Goal: Task Accomplishment & Management: Use online tool/utility

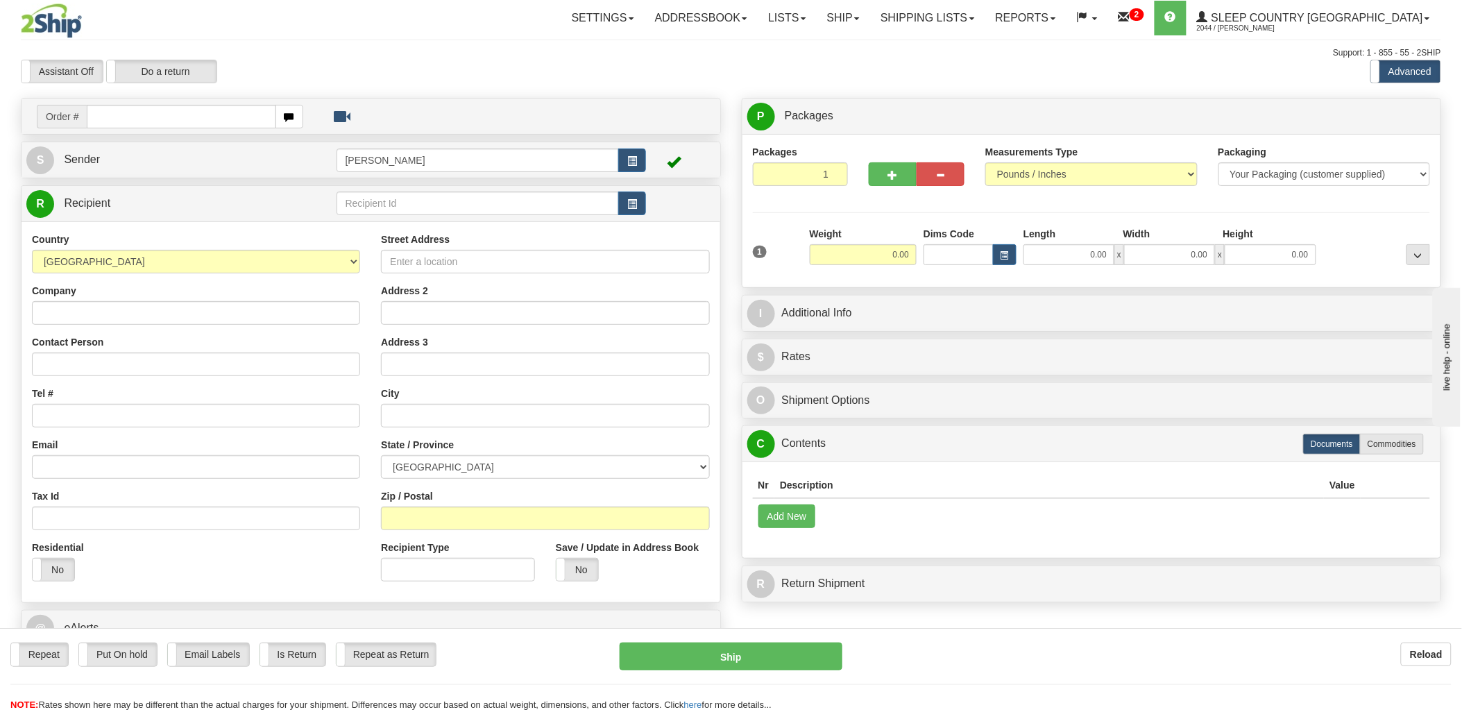
click at [190, 119] on input "text" at bounding box center [181, 117] width 189 height 24
type input "9002i"
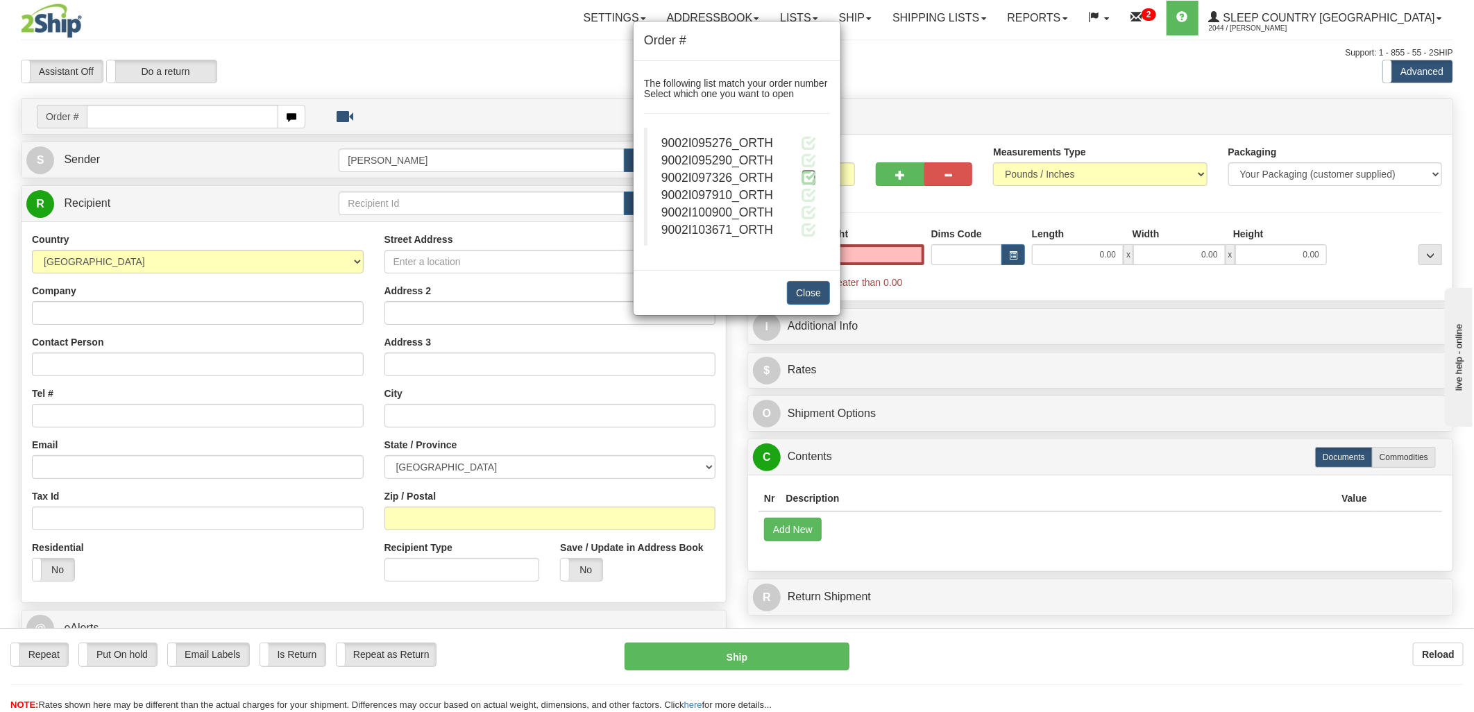
type input "0.00"
click at [804, 178] on span at bounding box center [808, 177] width 15 height 15
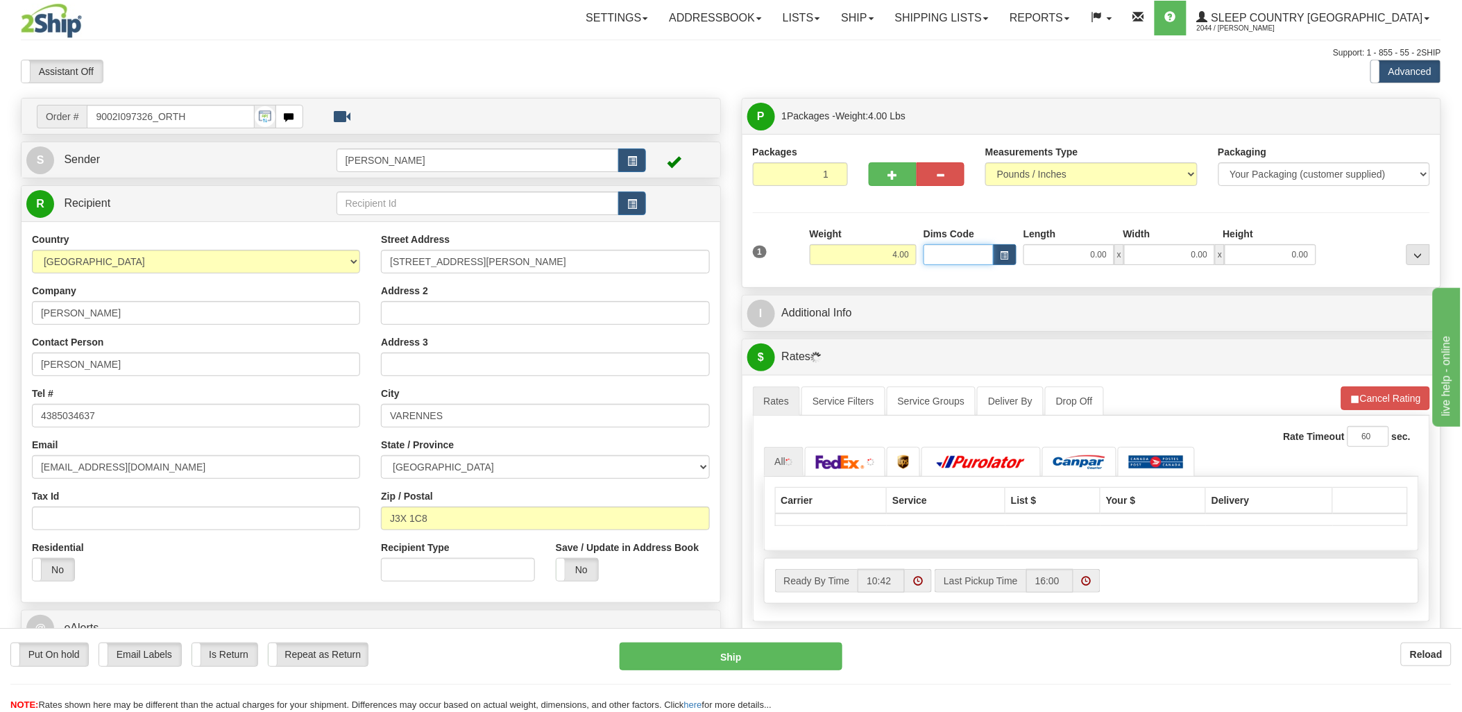
click at [949, 255] on input "Dims Code" at bounding box center [959, 254] width 70 height 21
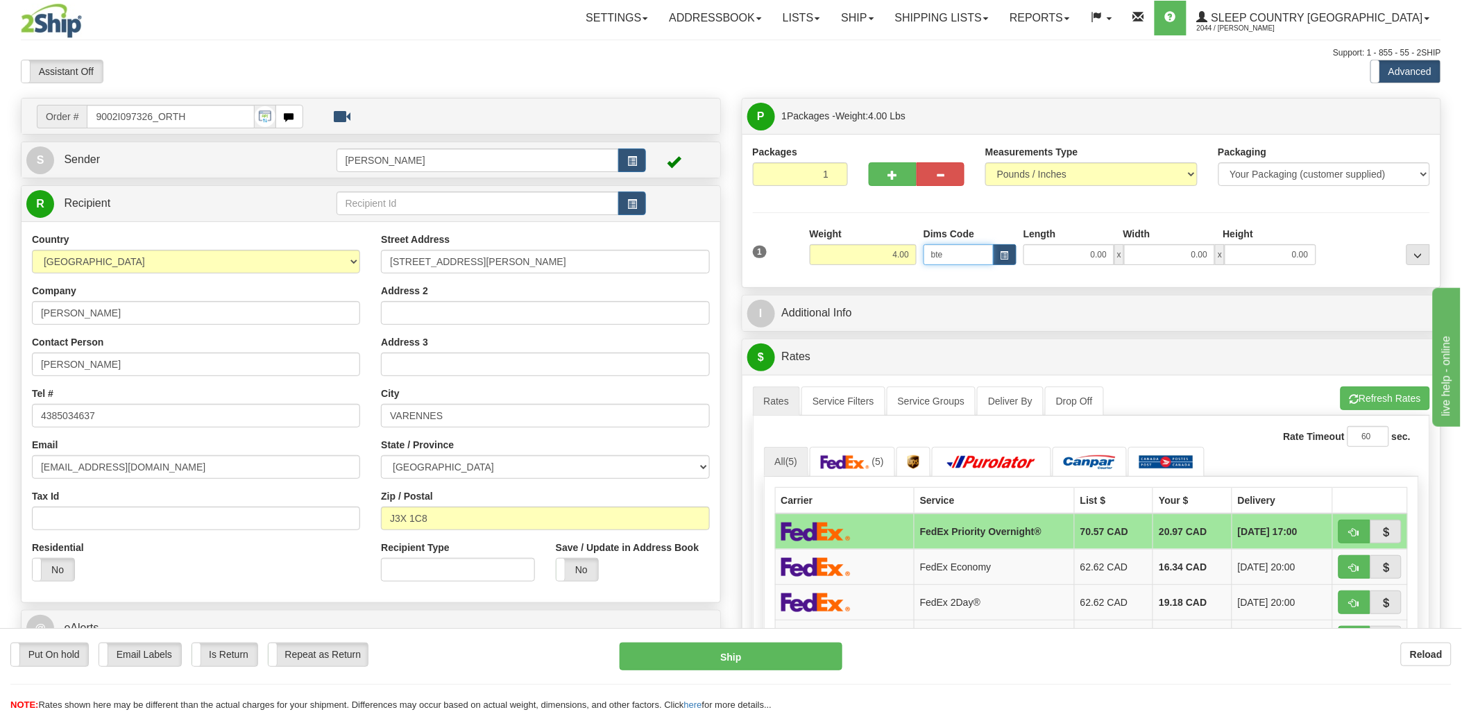
type input "bte"
click button "Delete" at bounding box center [0, 0] width 0 height 0
type input "15.00"
type input "5.00"
type input "25.00"
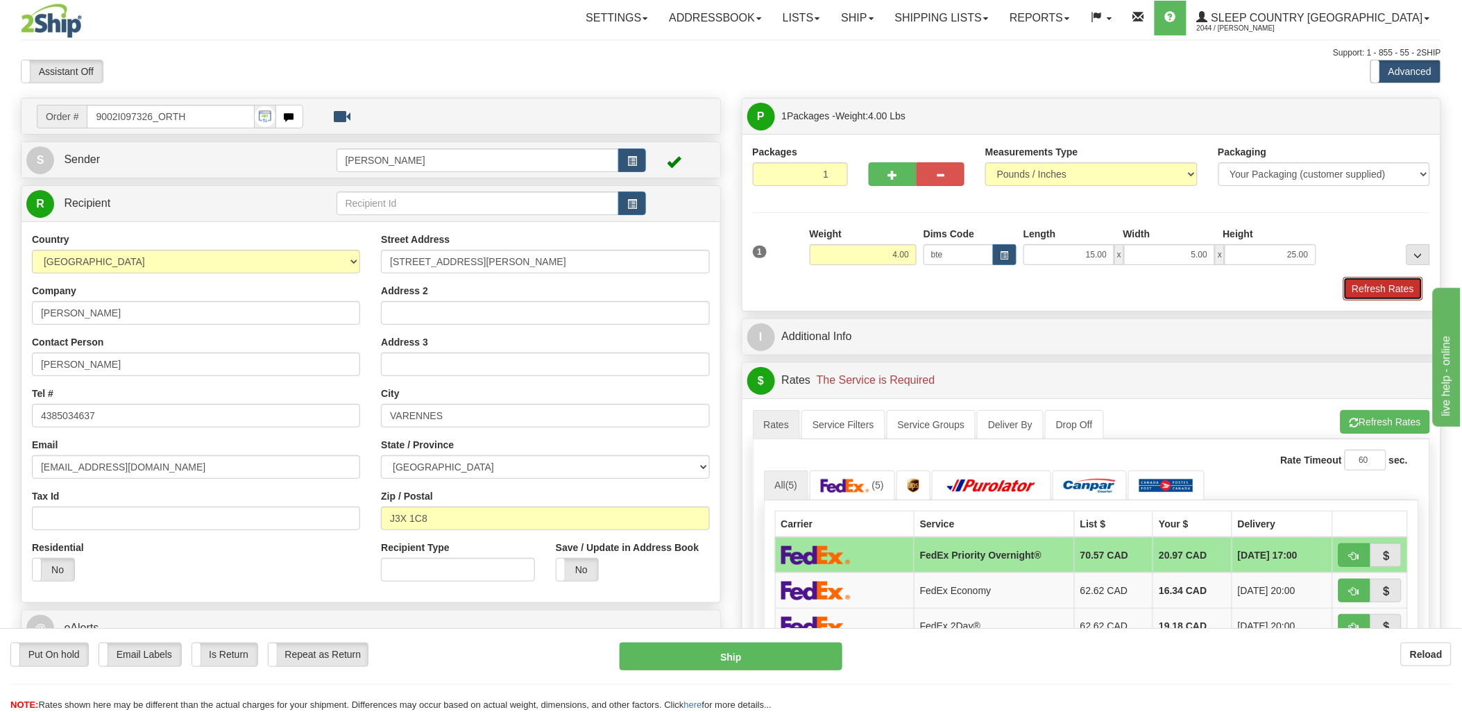
click at [1364, 285] on button "Refresh Rates" at bounding box center [1383, 289] width 80 height 24
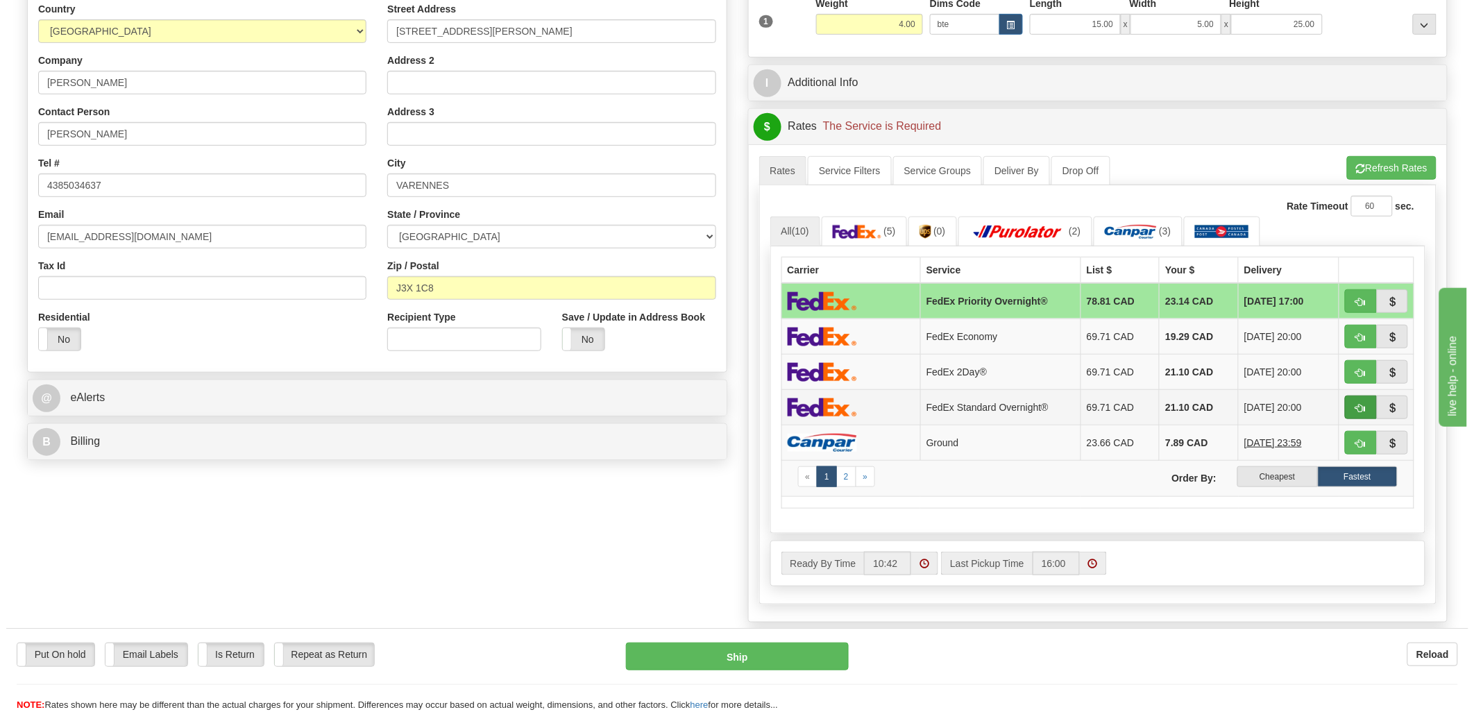
scroll to position [231, 0]
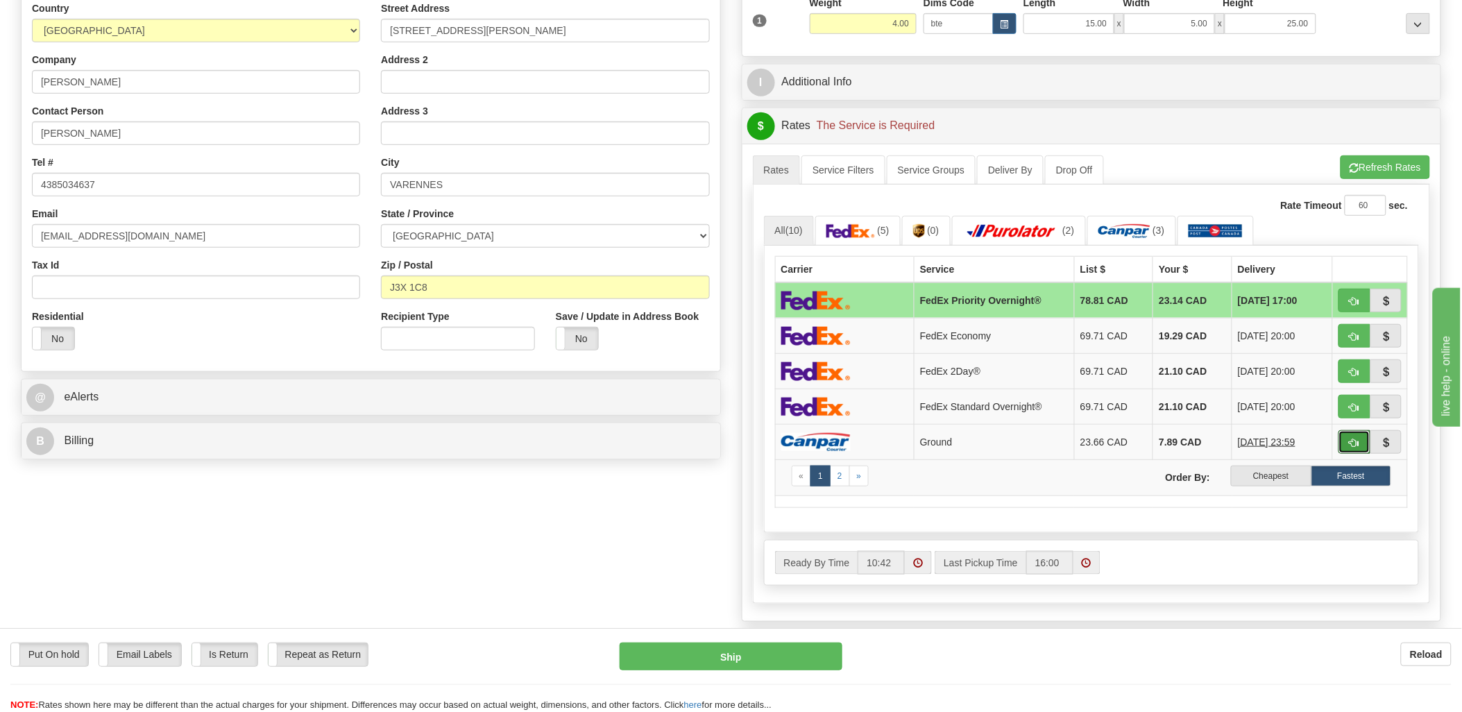
click at [1348, 447] on button "button" at bounding box center [1355, 442] width 32 height 24
type input "1"
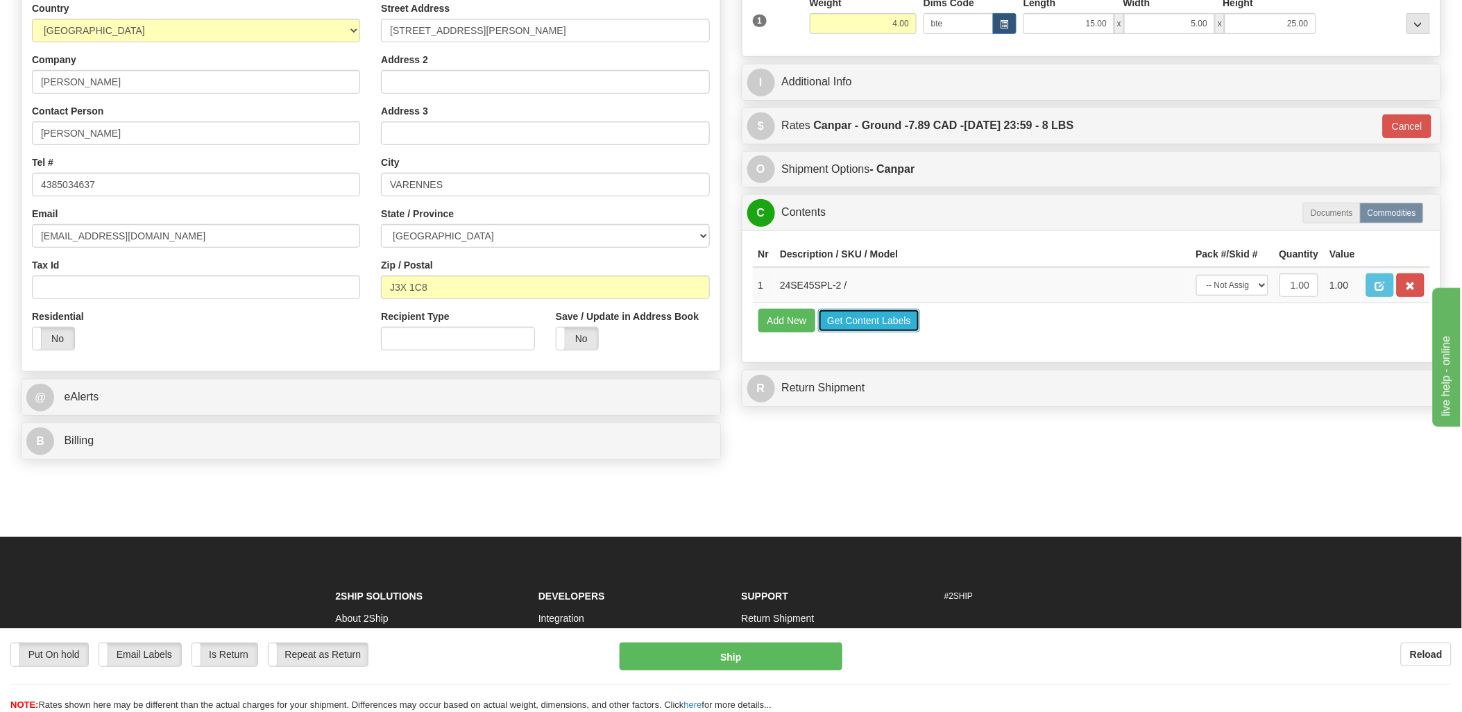
click at [845, 332] on button "Get Content Labels" at bounding box center [869, 321] width 102 height 24
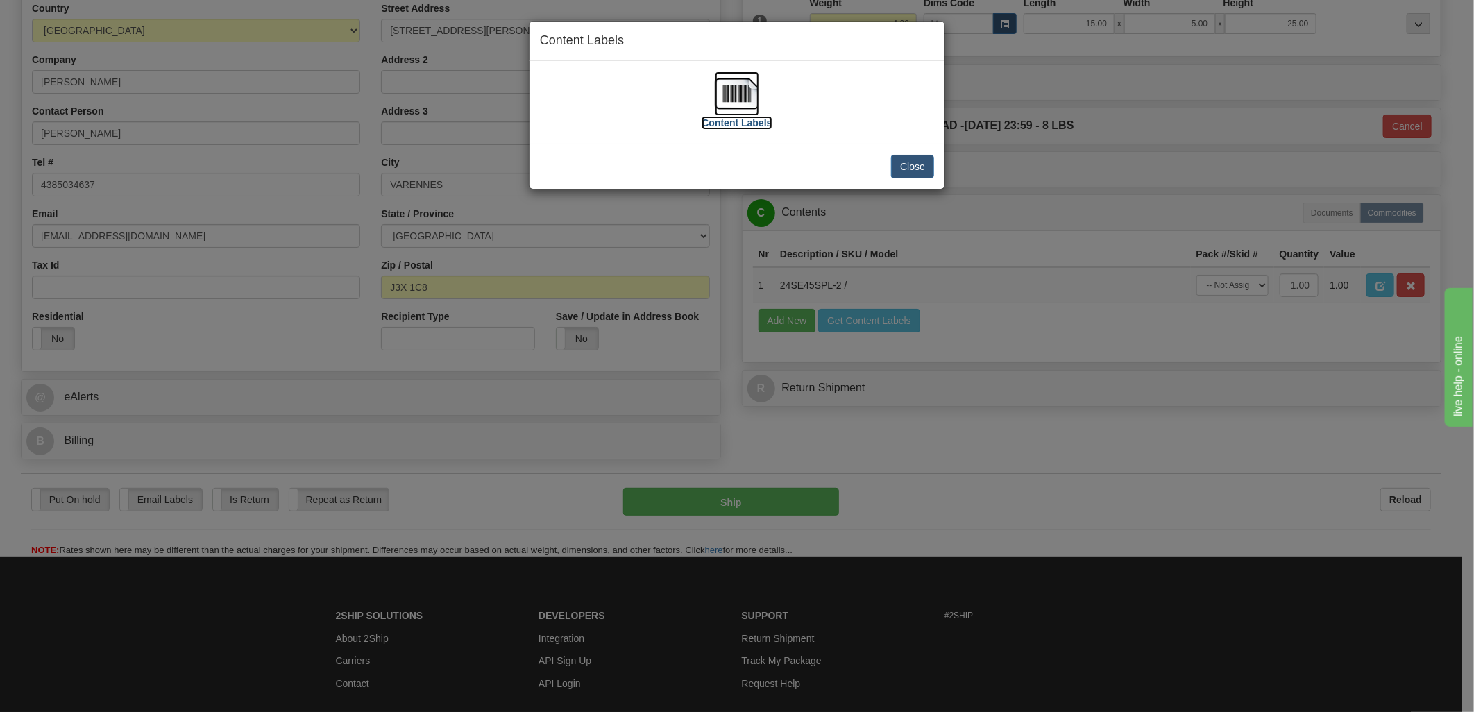
click at [716, 99] on img at bounding box center [737, 93] width 44 height 44
click at [924, 164] on button "Close" at bounding box center [912, 167] width 43 height 24
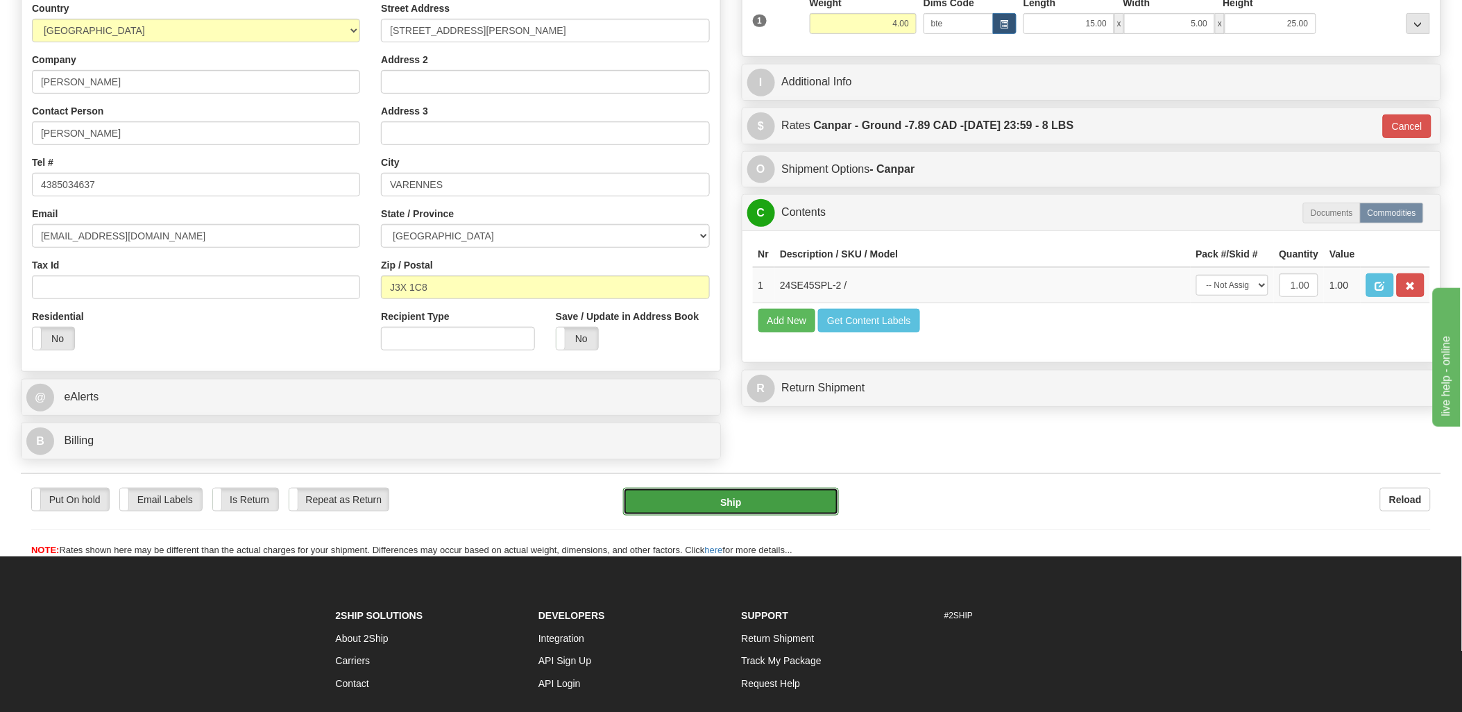
click at [755, 501] on button "Ship" at bounding box center [731, 502] width 216 height 28
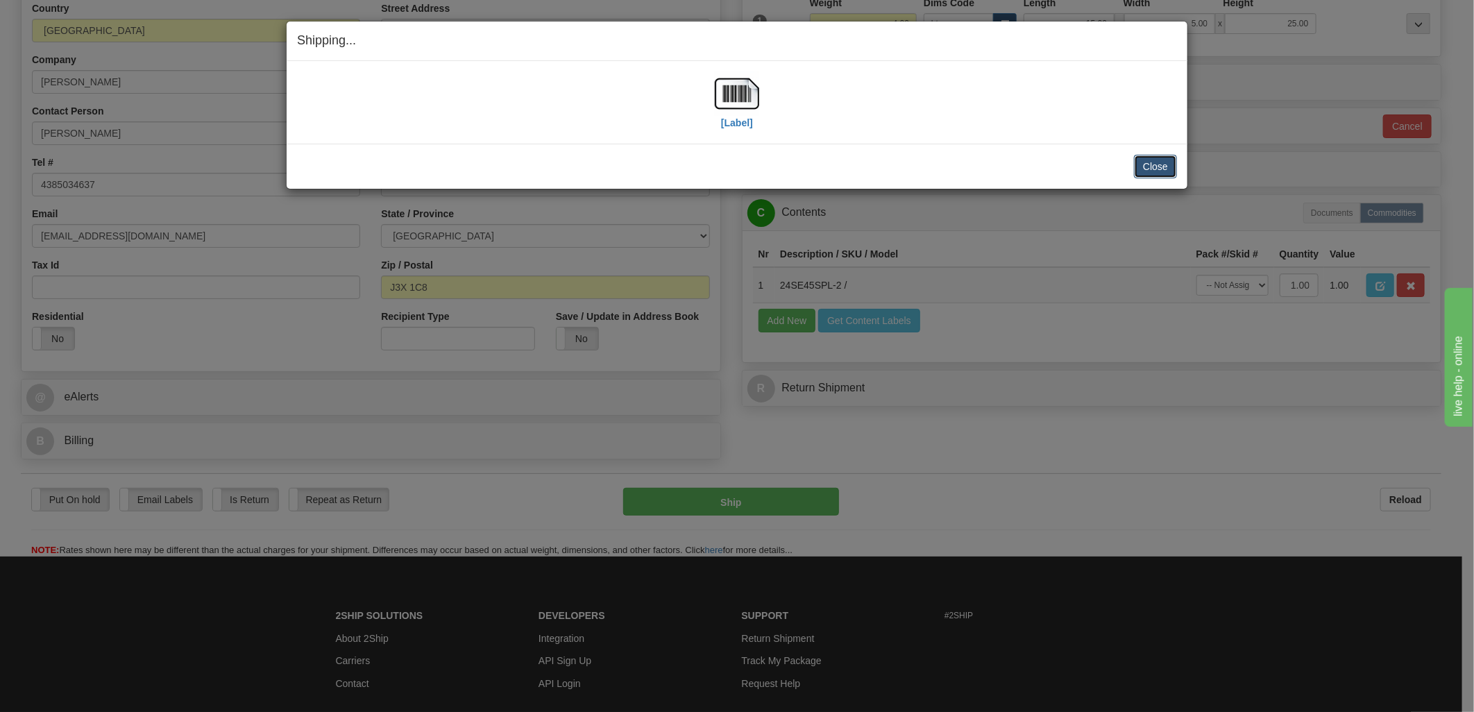
click at [1148, 160] on button "Close" at bounding box center [1155, 167] width 43 height 24
click at [752, 99] on img at bounding box center [737, 93] width 44 height 44
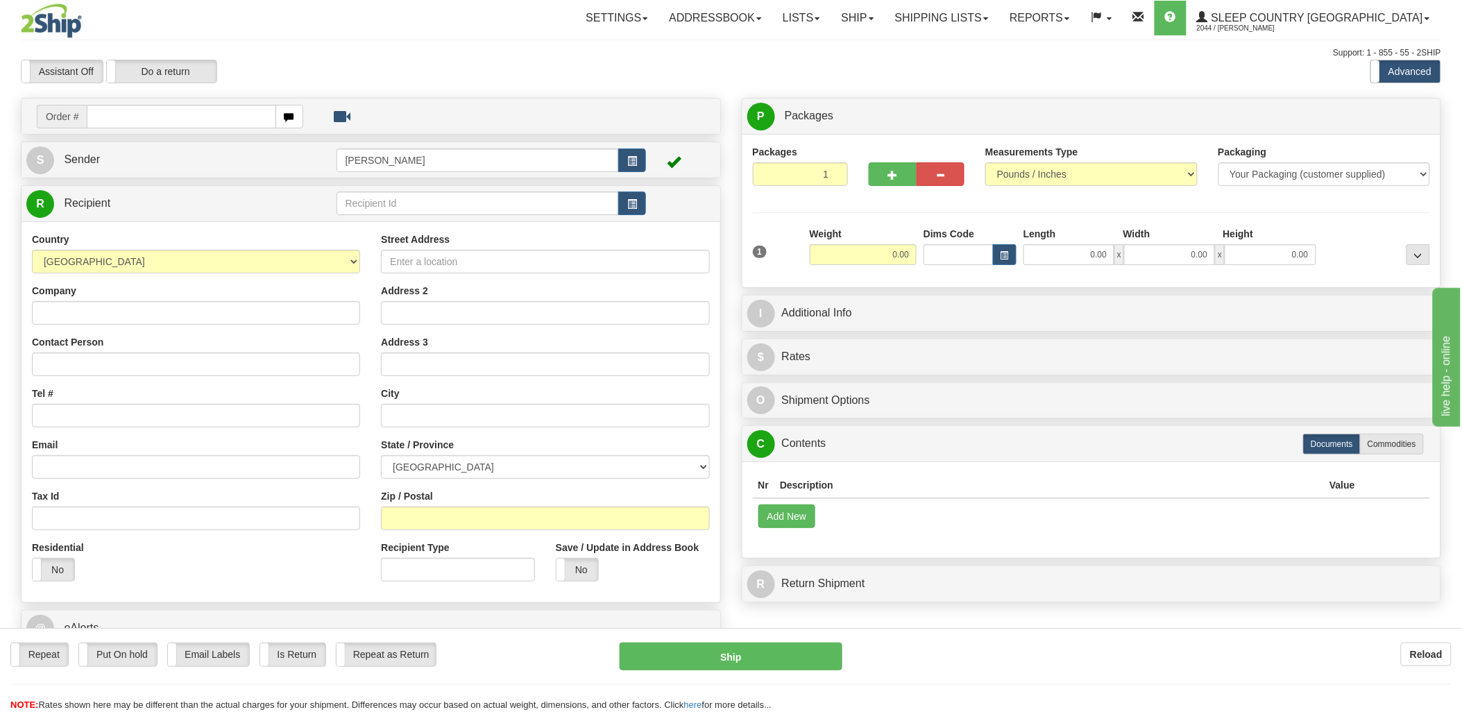
click at [238, 112] on input "text" at bounding box center [181, 117] width 189 height 24
type input "1027135"
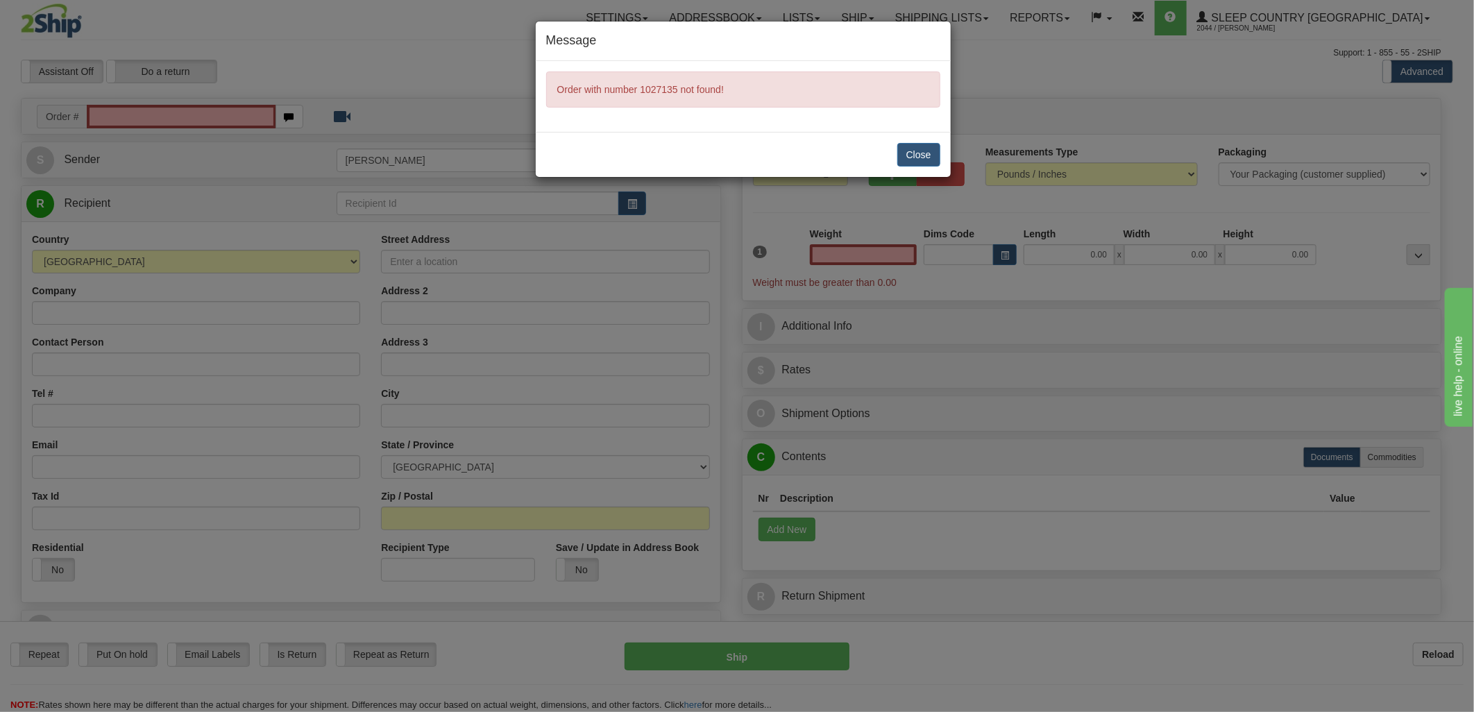
type input "0.00"
click at [919, 148] on button "Close" at bounding box center [918, 155] width 43 height 24
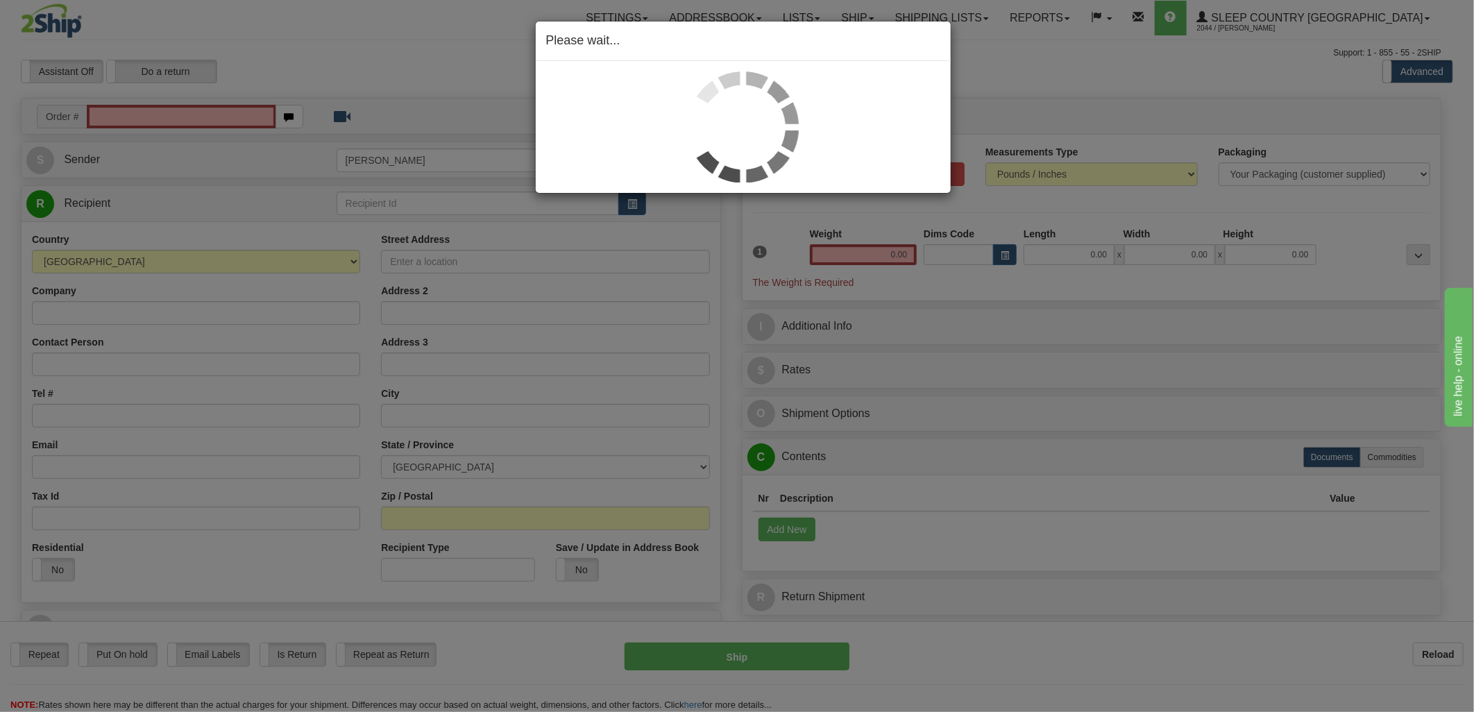
click at [137, 110] on div "Please wait..." at bounding box center [737, 356] width 1474 height 712
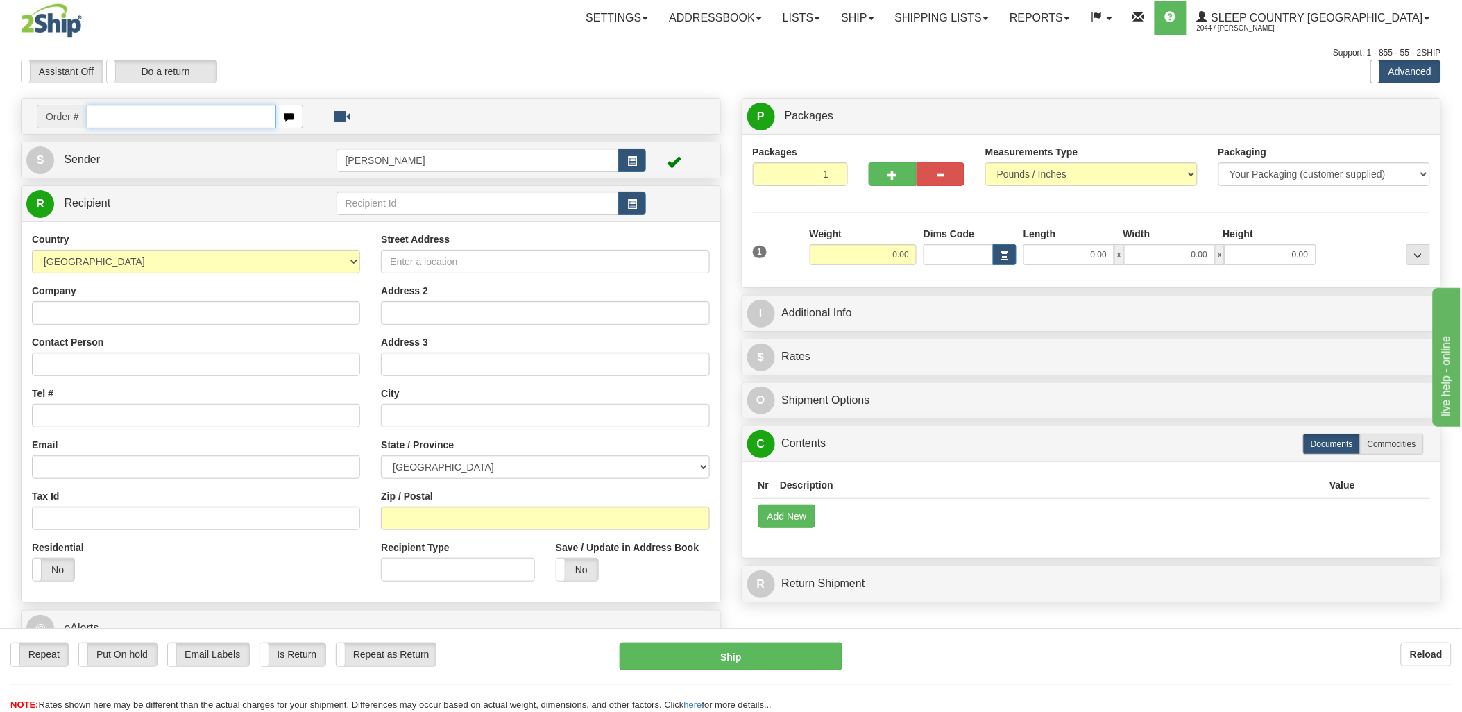
click at [186, 124] on input "text" at bounding box center [181, 117] width 189 height 24
type input "9000i"
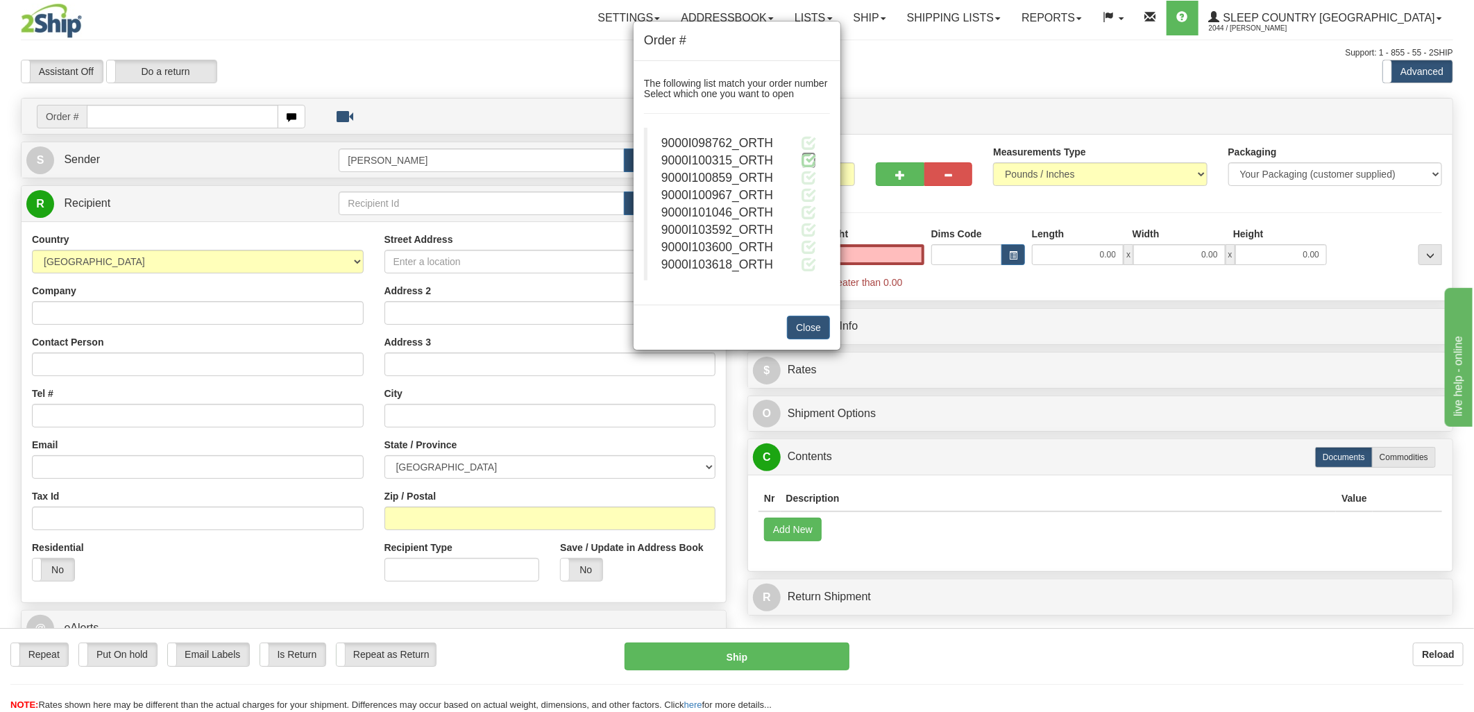
type input "0.00"
click at [808, 158] on span at bounding box center [808, 160] width 15 height 15
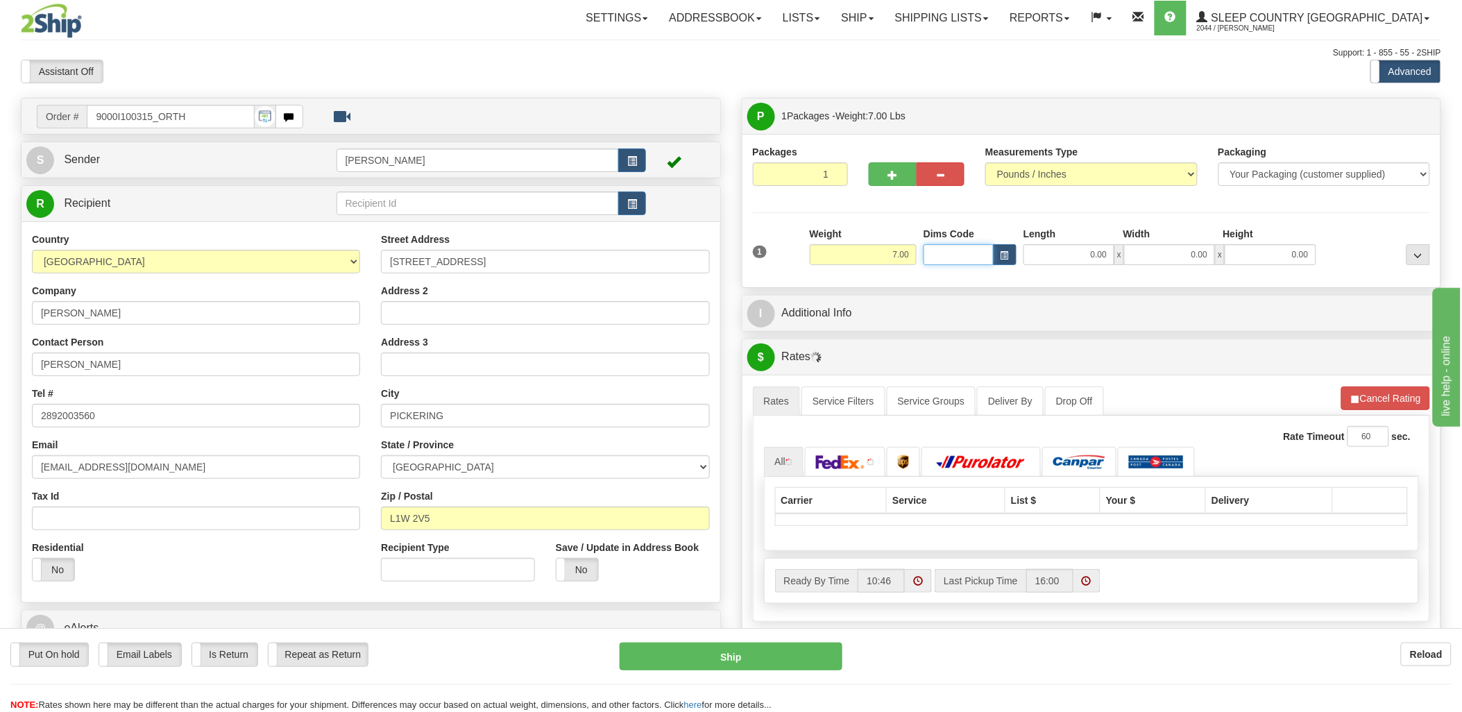
click at [972, 254] on input "Dims Code" at bounding box center [959, 254] width 70 height 21
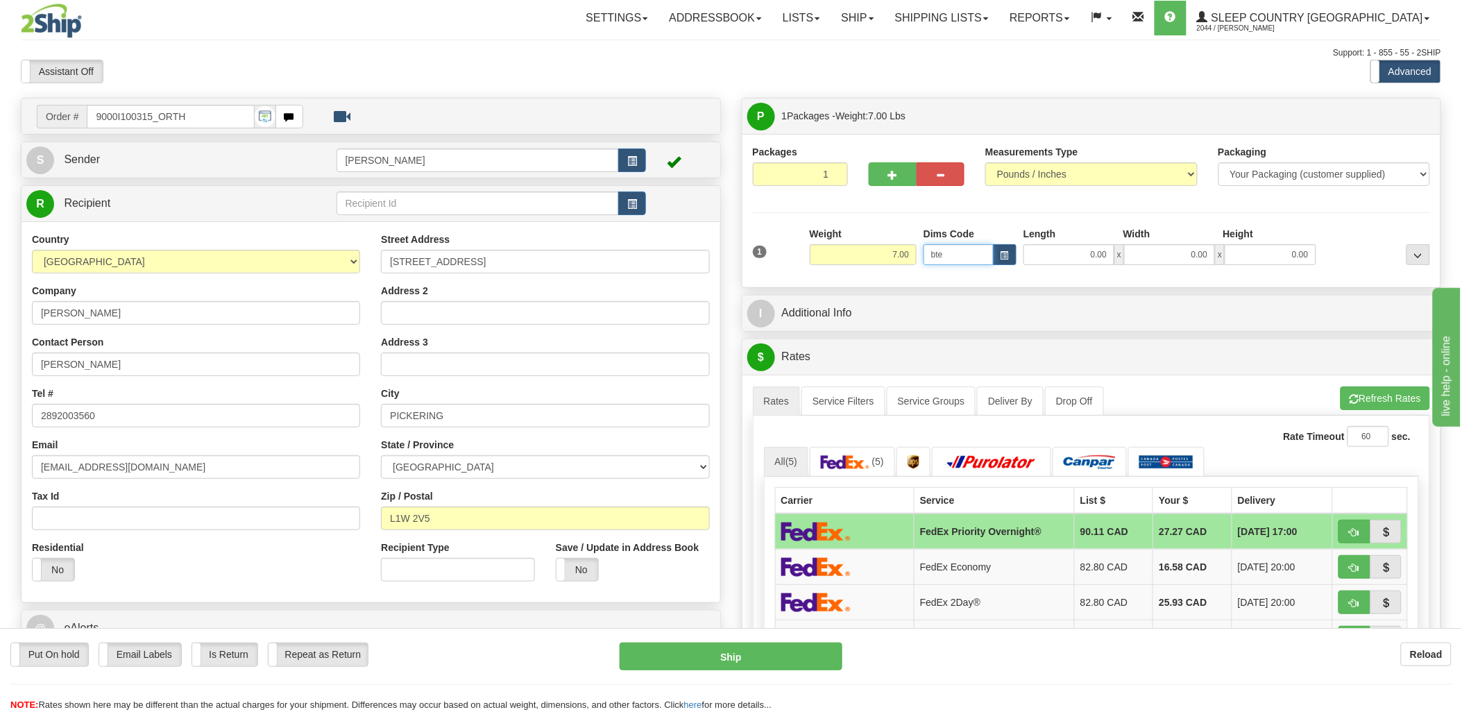
type input "bte"
click button "Delete" at bounding box center [0, 0] width 0 height 0
type input "15.00"
type input "5.00"
type input "25.00"
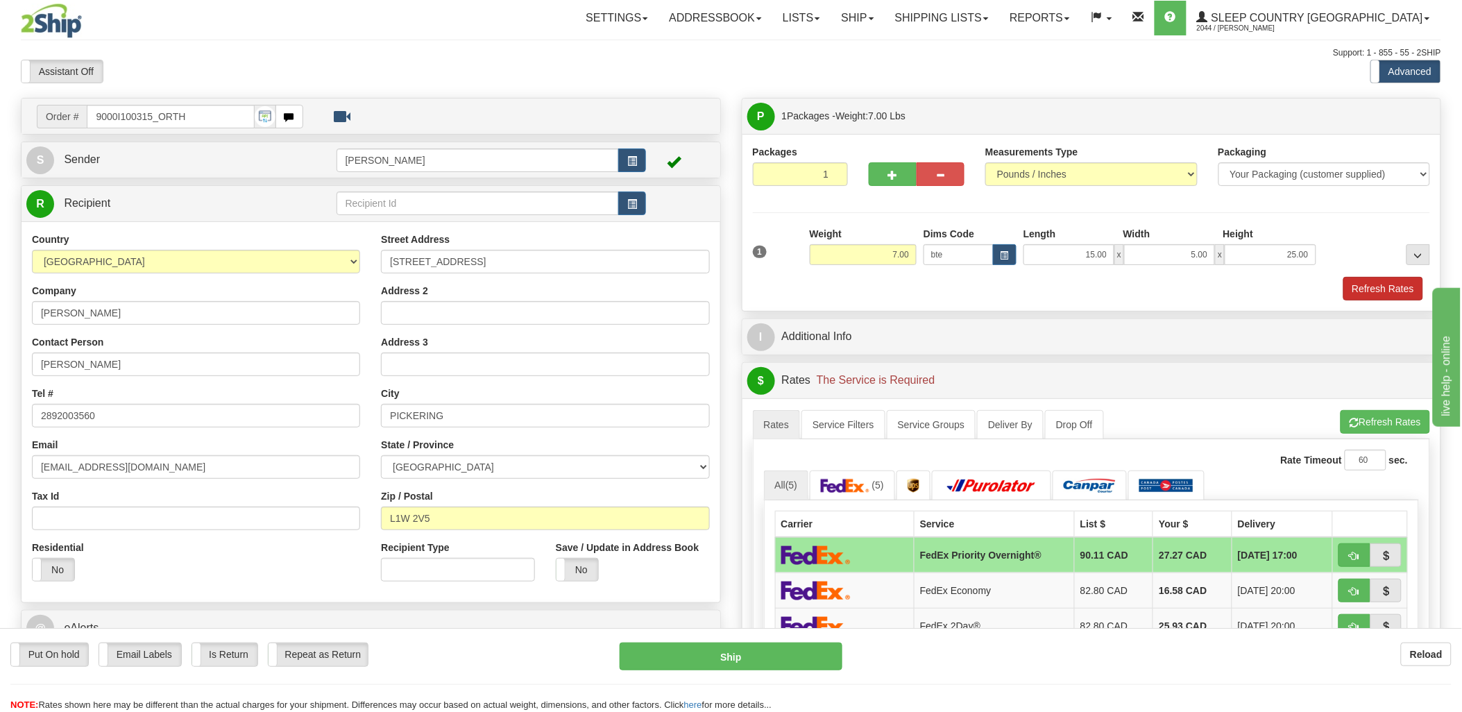
click at [1374, 289] on div "1 Weight 7.00 Dims Code bte x" at bounding box center [1092, 264] width 678 height 74
drag, startPoint x: 1374, startPoint y: 289, endPoint x: 1381, endPoint y: 290, distance: 7.0
click at [1381, 290] on button "Refresh Rates" at bounding box center [1383, 289] width 80 height 24
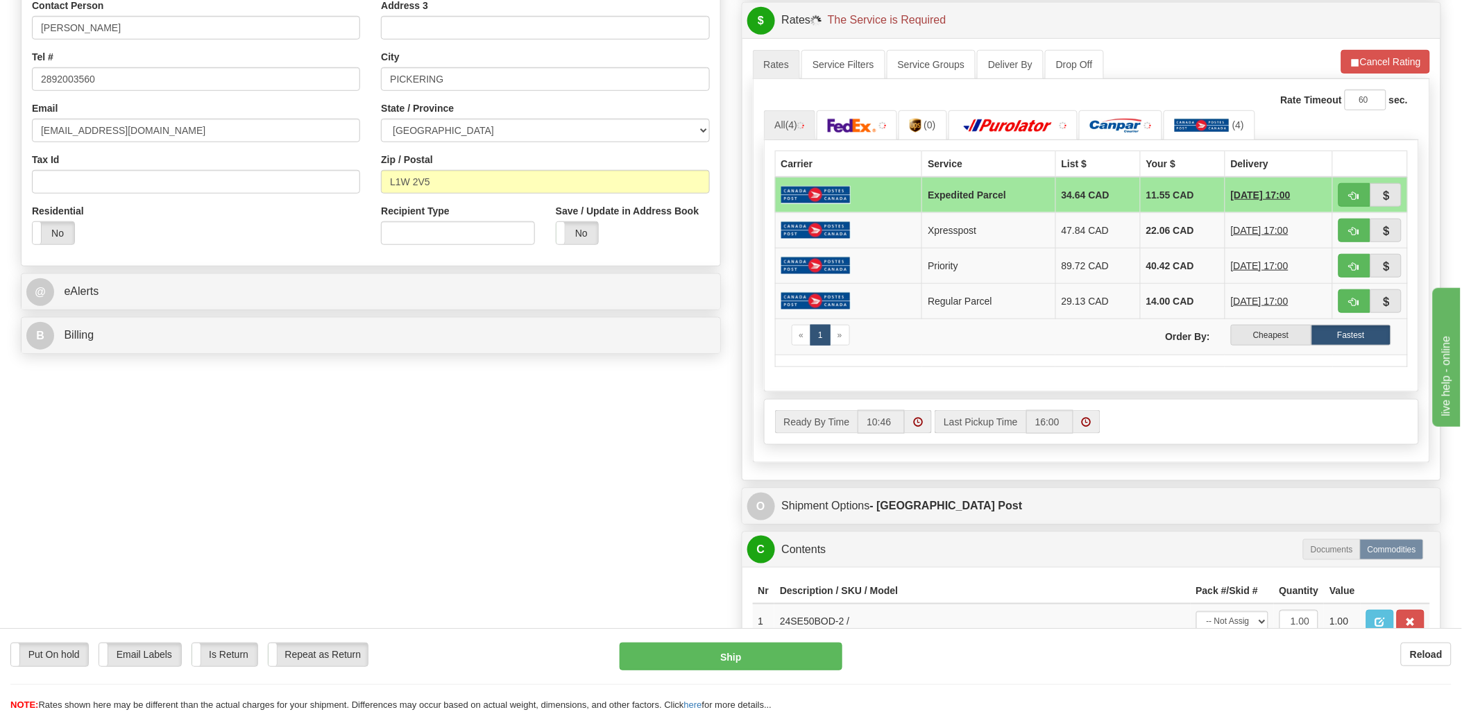
scroll to position [385, 0]
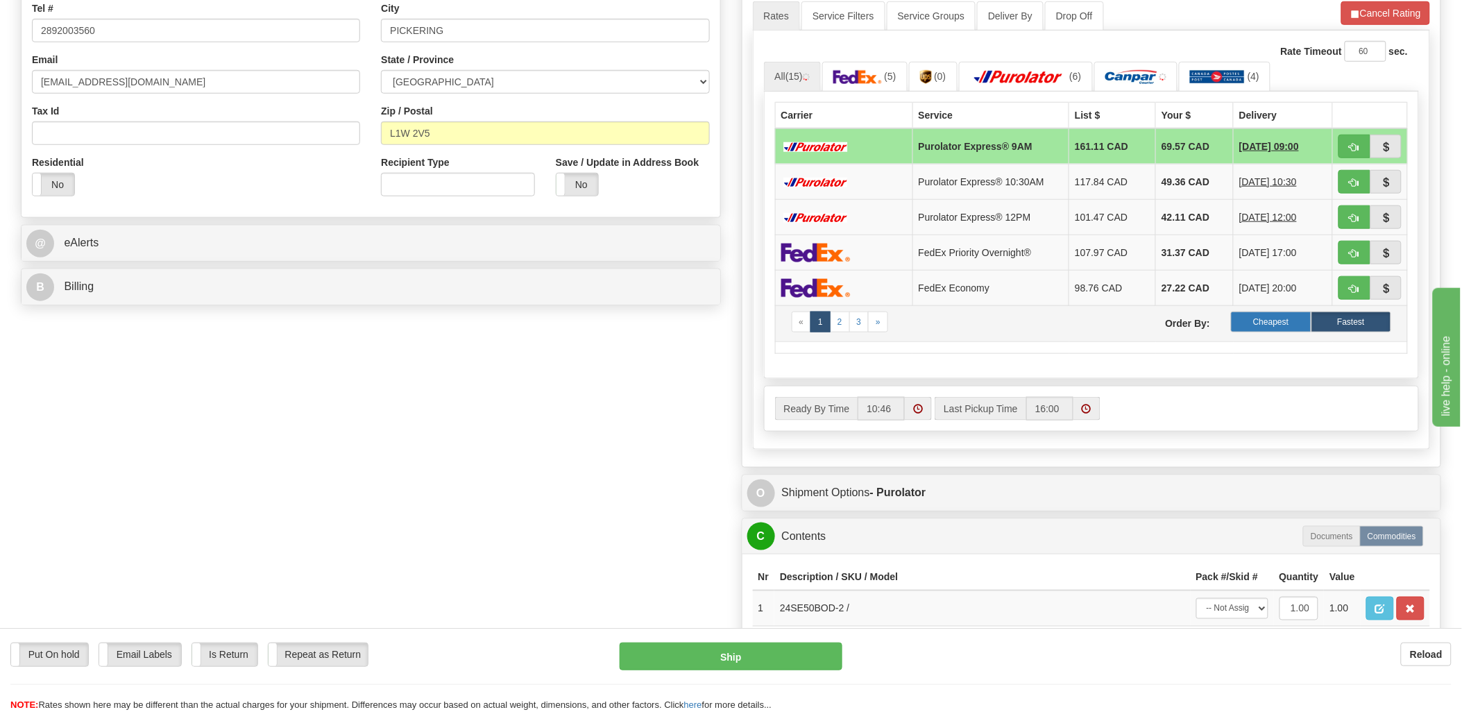
click at [1262, 329] on label "Cheapest" at bounding box center [1271, 322] width 80 height 21
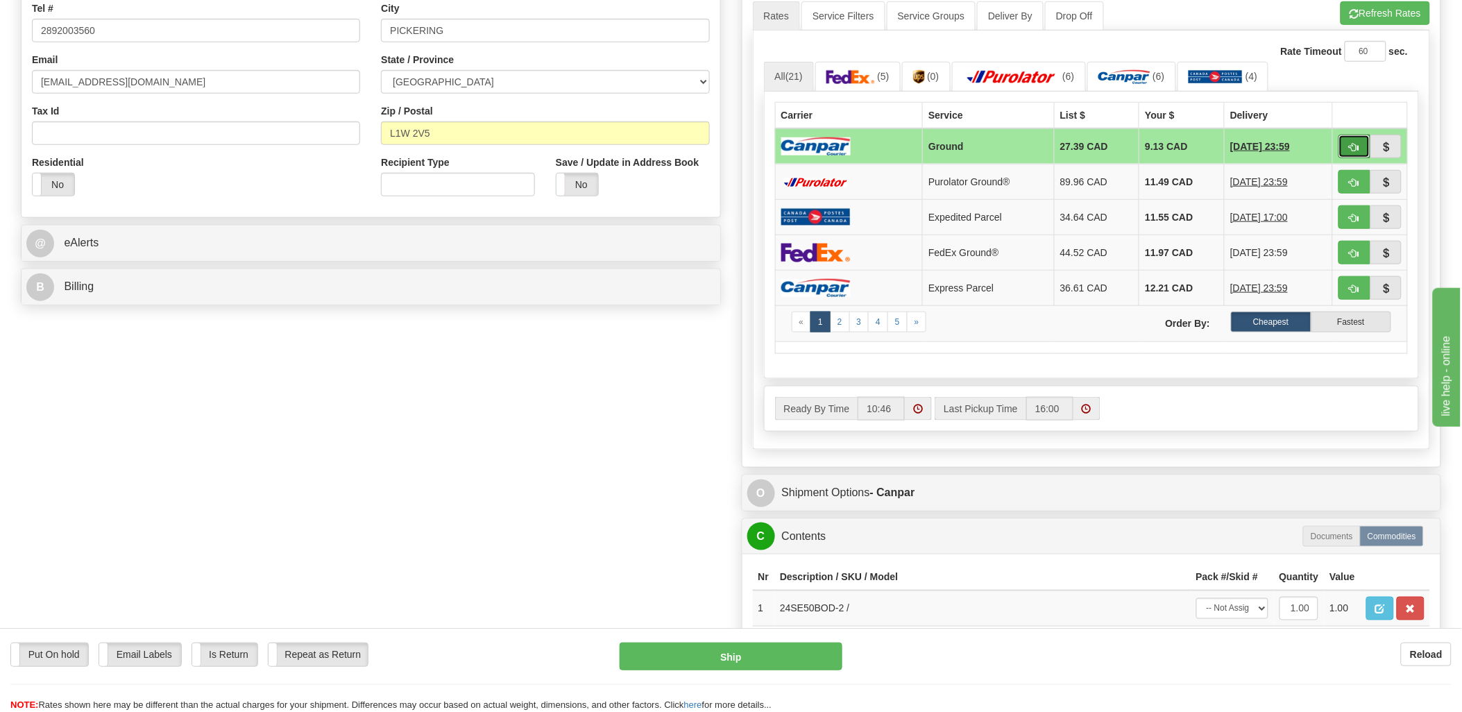
click at [1351, 149] on span "button" at bounding box center [1355, 147] width 10 height 9
type input "1"
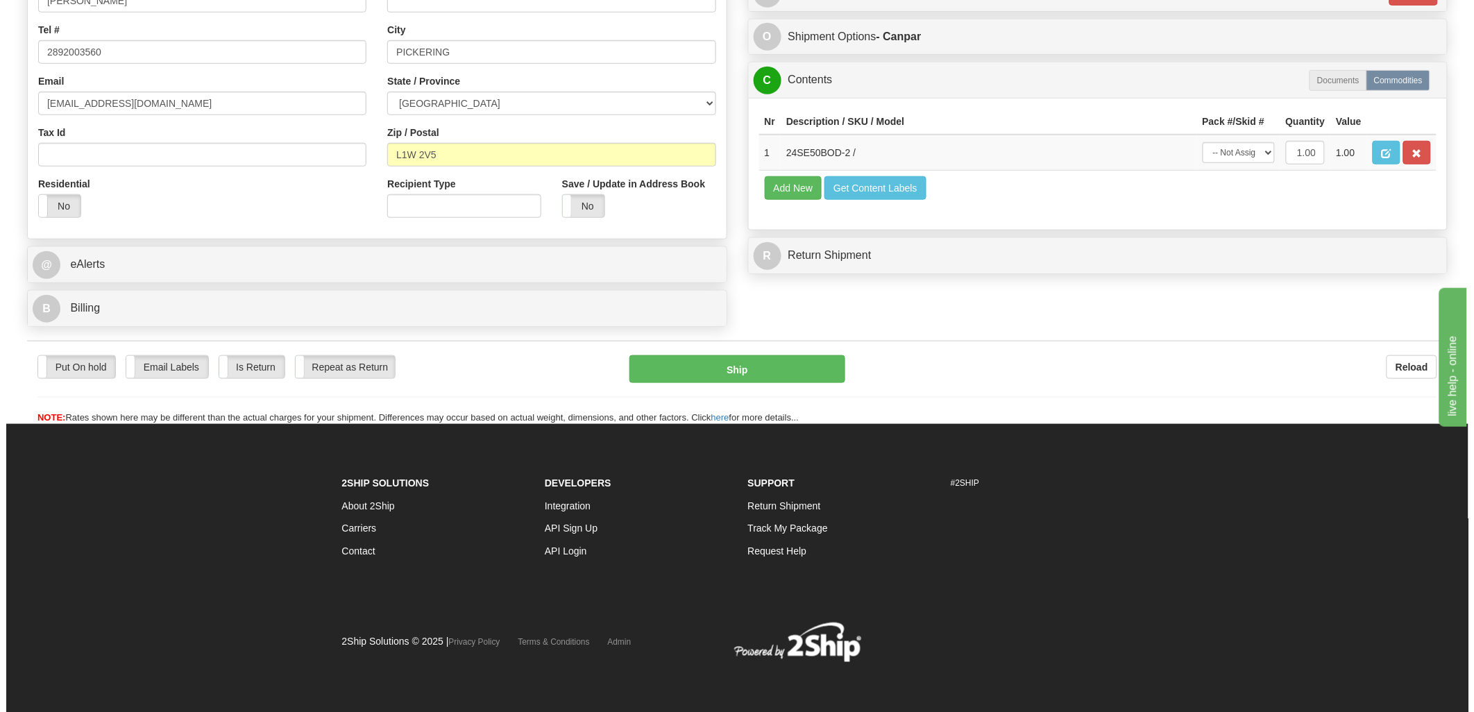
scroll to position [365, 0]
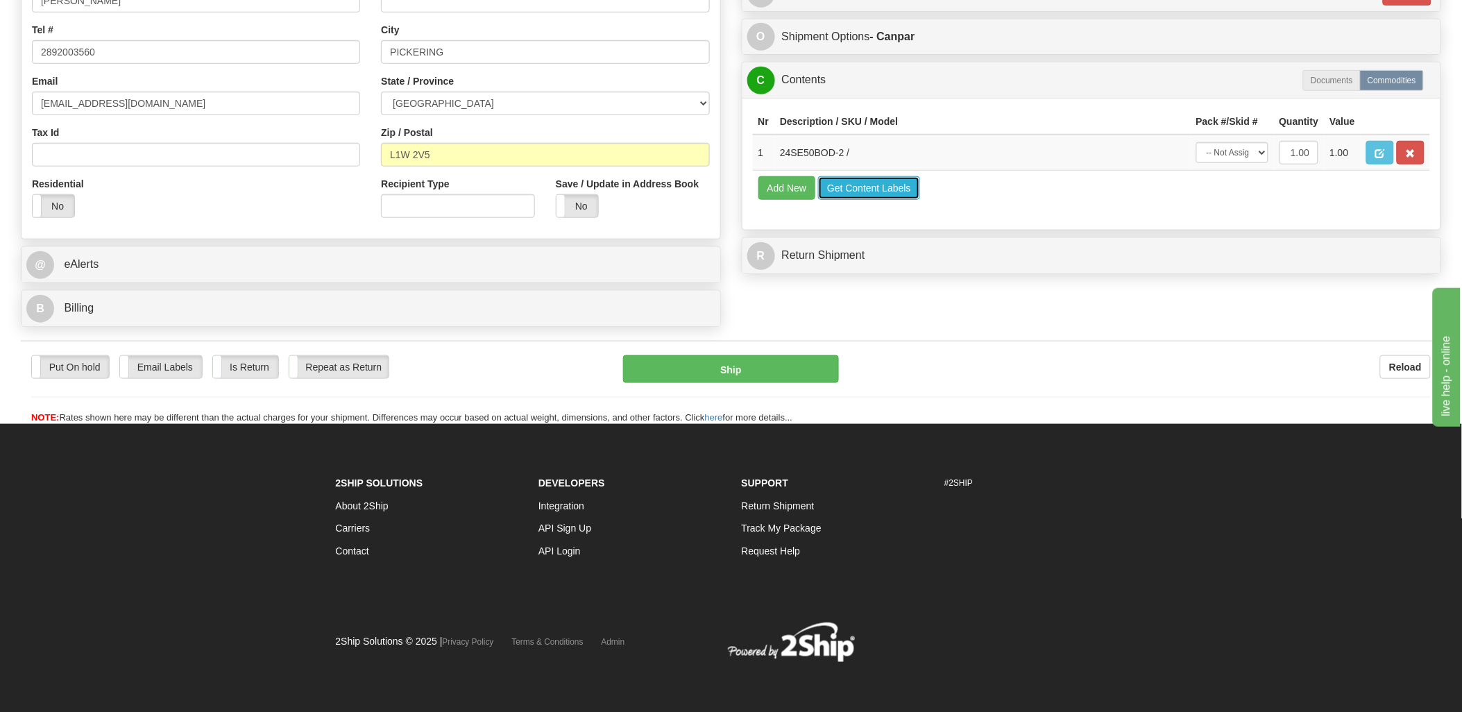
click at [891, 200] on button "Get Content Labels" at bounding box center [869, 188] width 102 height 24
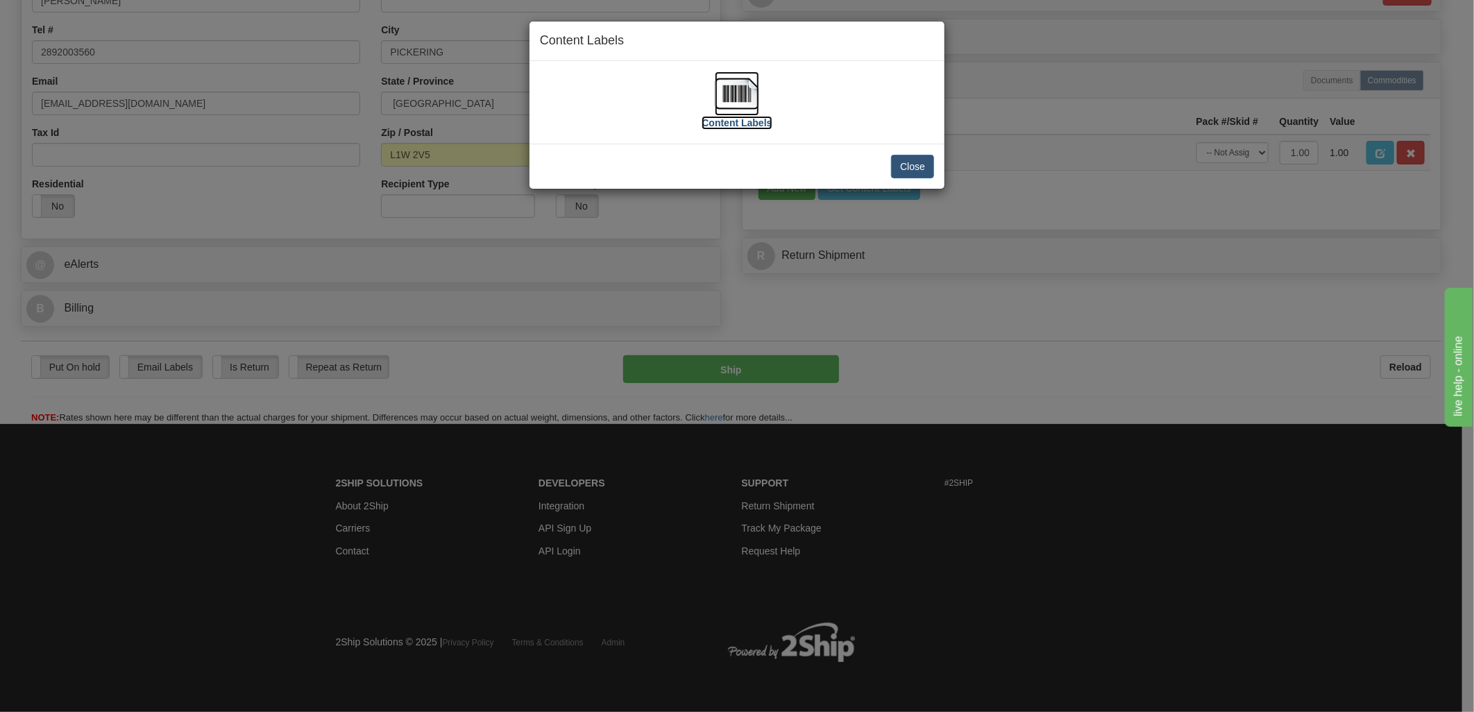
click at [716, 88] on img at bounding box center [737, 93] width 44 height 44
click at [912, 150] on div "Close" at bounding box center [736, 166] width 415 height 45
click at [916, 160] on button "Close" at bounding box center [912, 167] width 43 height 24
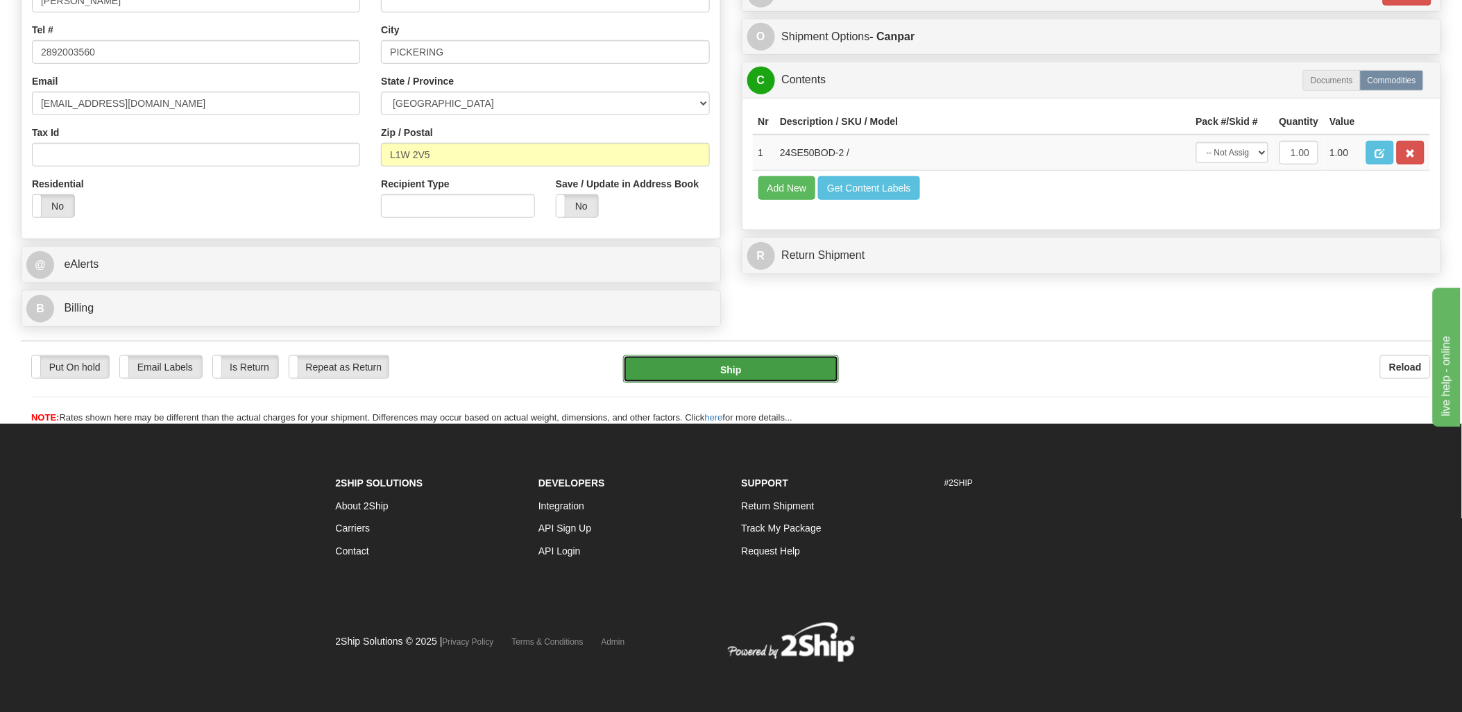
click at [767, 369] on button "Ship" at bounding box center [731, 369] width 216 height 28
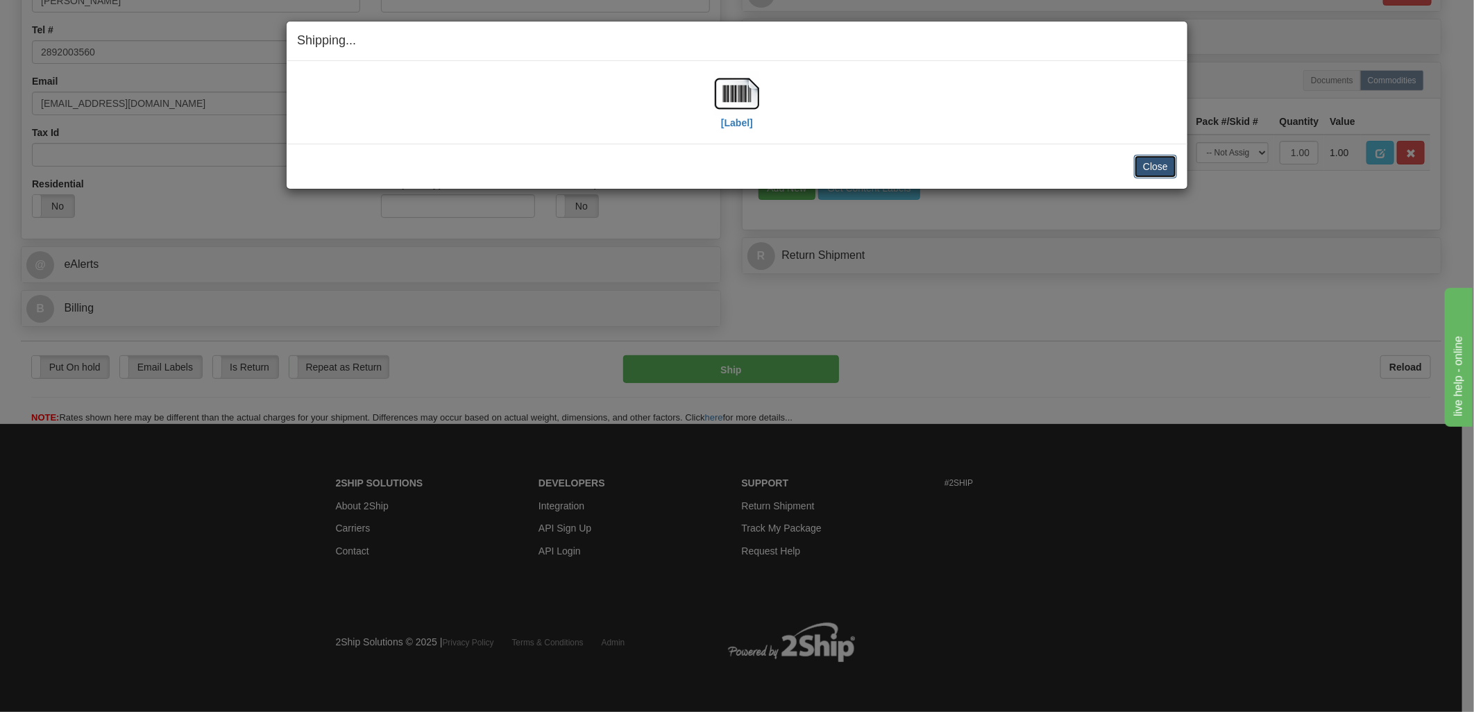
click at [1170, 162] on button "Close" at bounding box center [1155, 167] width 43 height 24
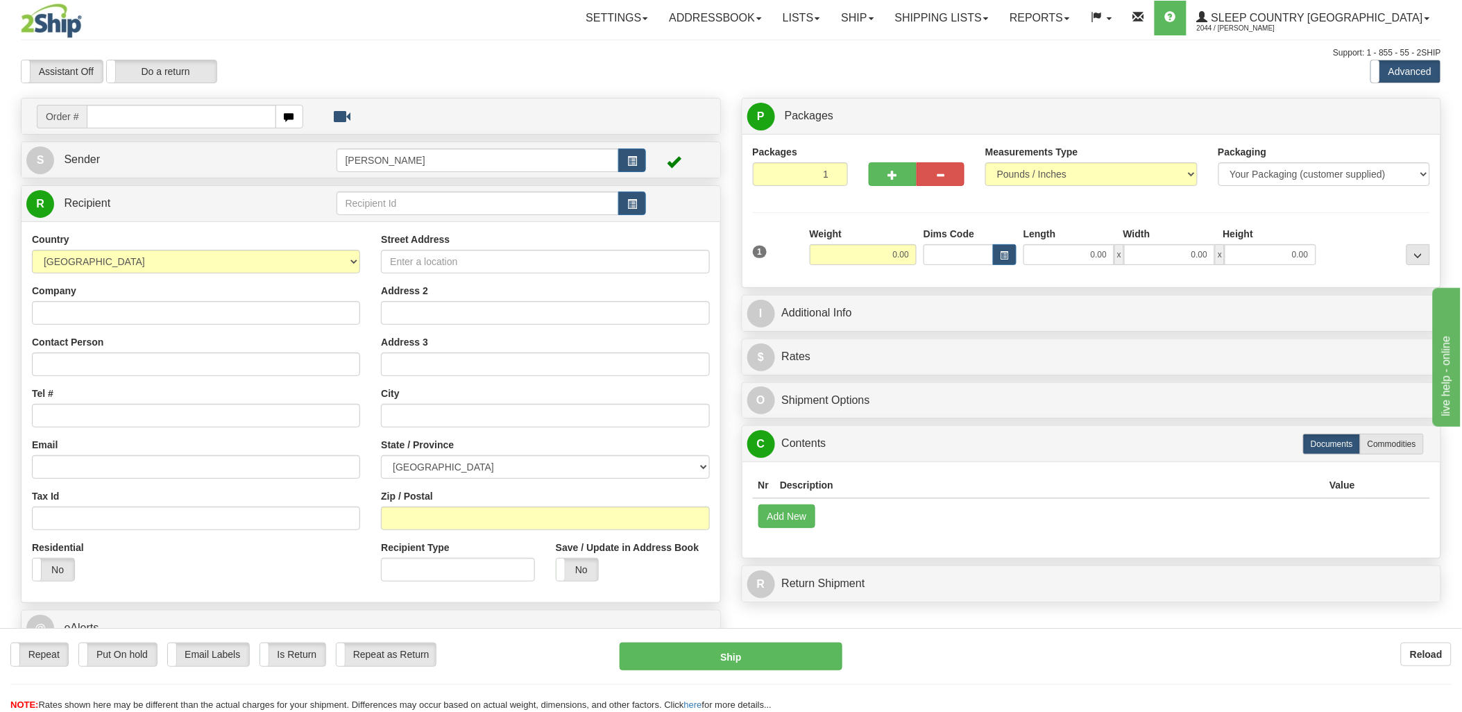
click at [148, 116] on input "text" at bounding box center [181, 117] width 189 height 24
type input "9002i"
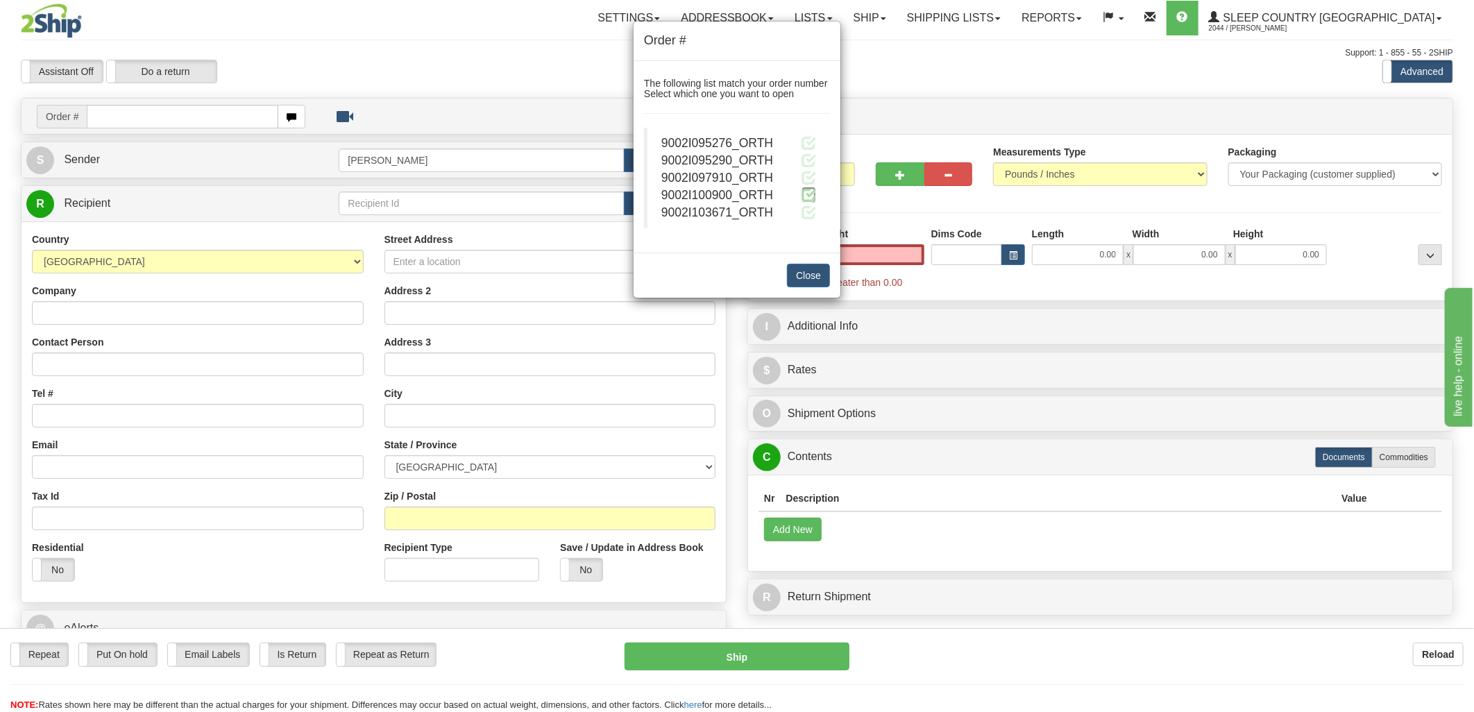
type input "0.00"
click at [803, 192] on span at bounding box center [808, 194] width 15 height 15
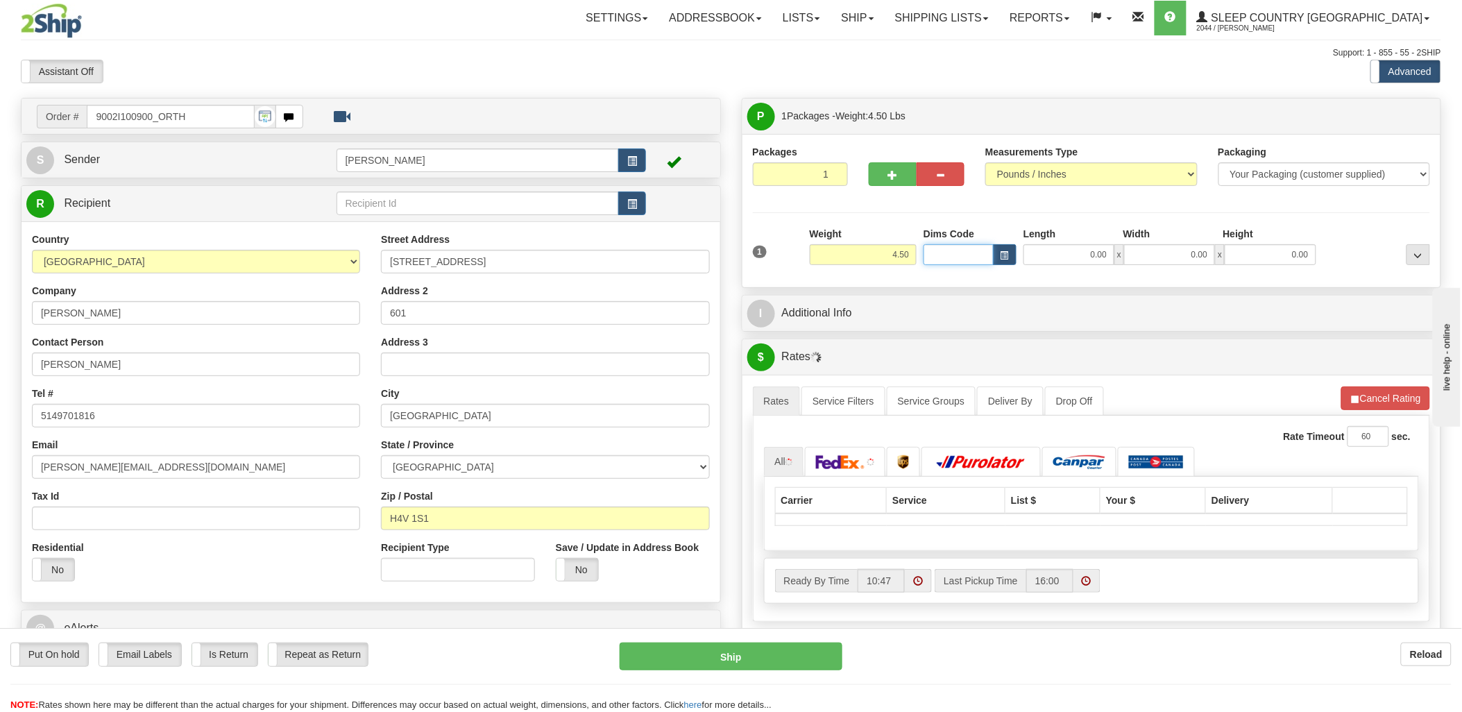
click at [968, 250] on input "Dims Code" at bounding box center [959, 254] width 70 height 21
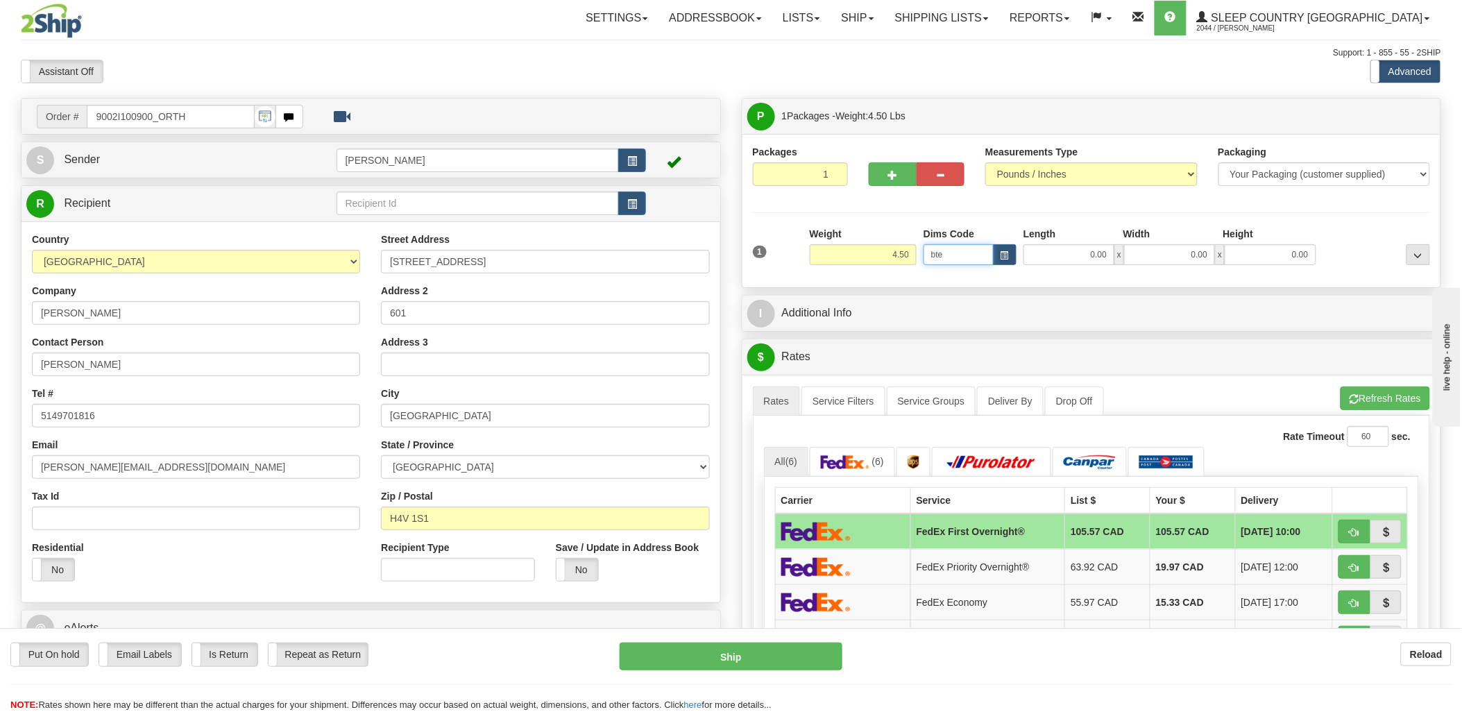
type input "bte"
click button "Delete" at bounding box center [0, 0] width 0 height 0
type input "15.00"
type input "5.00"
type input "25.00"
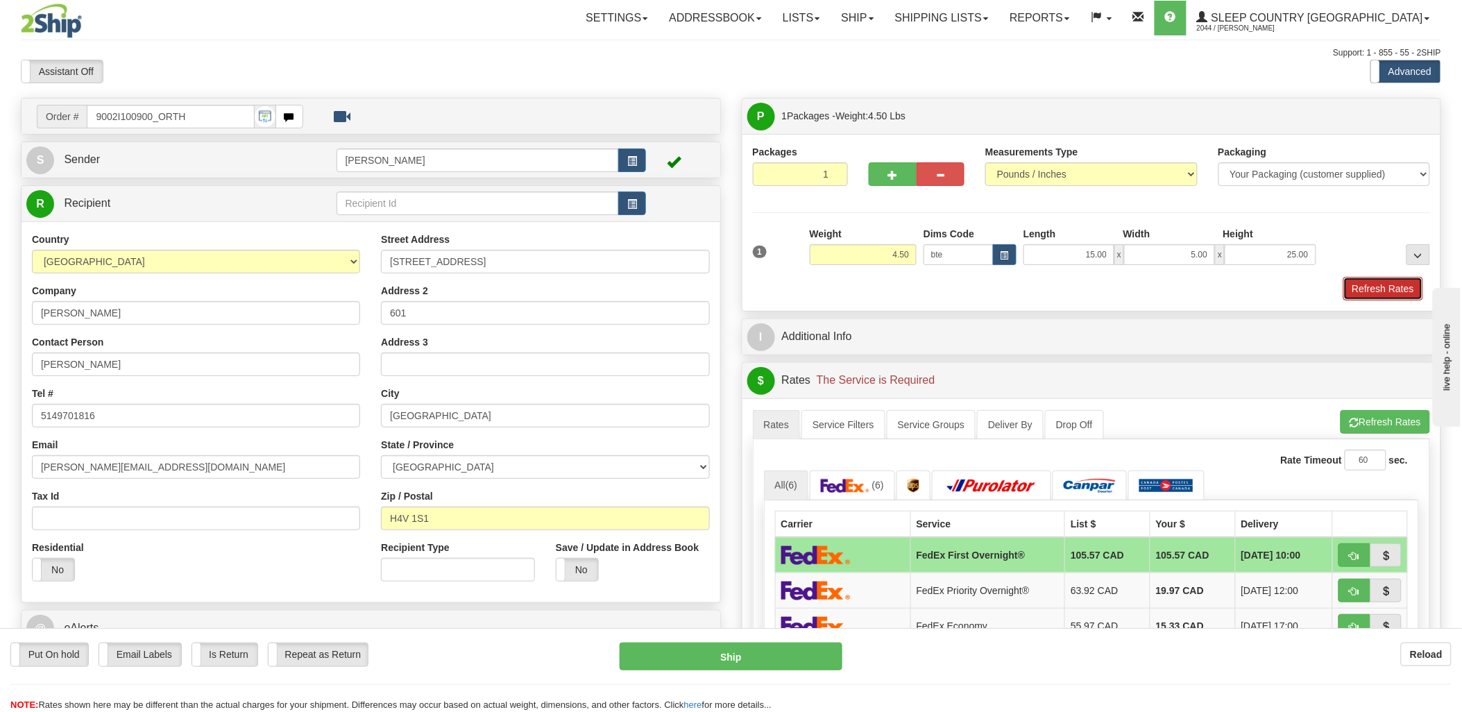
click at [1357, 290] on button "Refresh Rates" at bounding box center [1383, 289] width 80 height 24
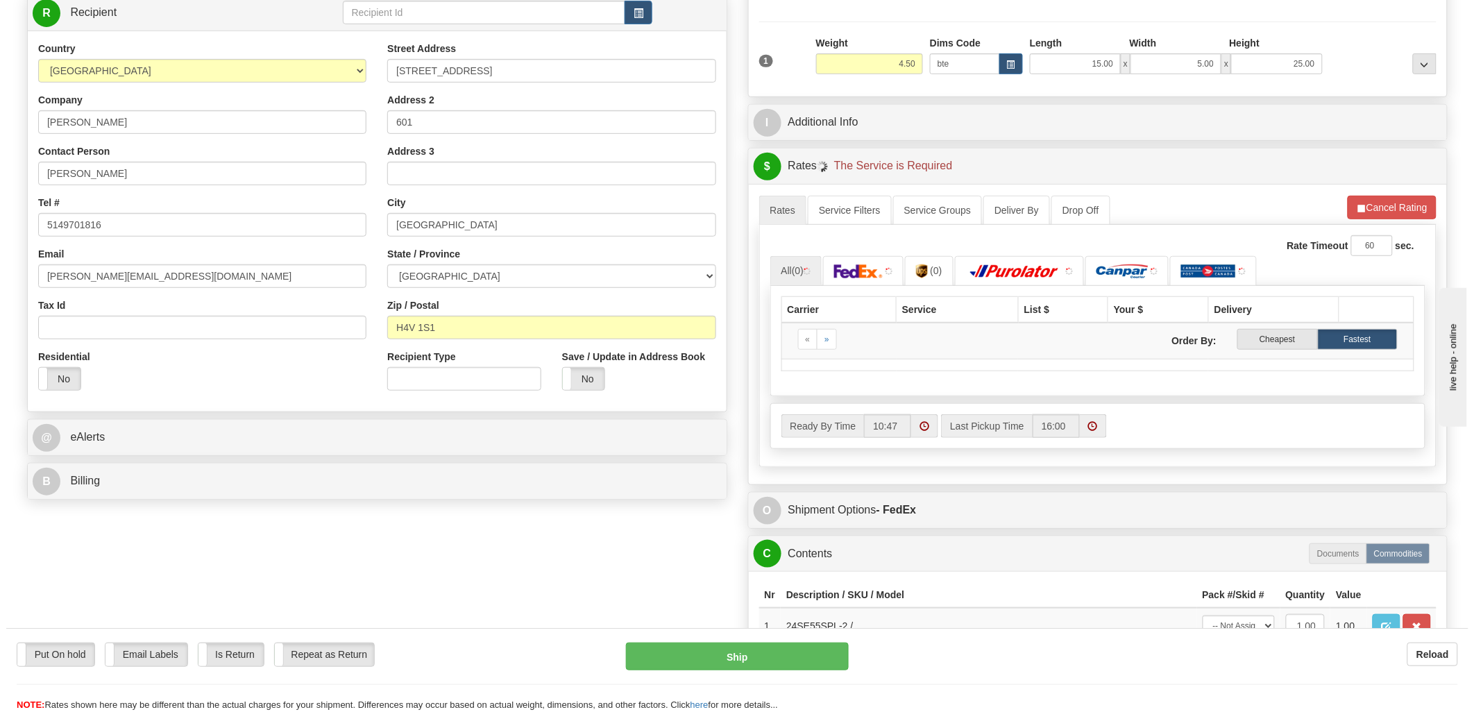
scroll to position [231, 0]
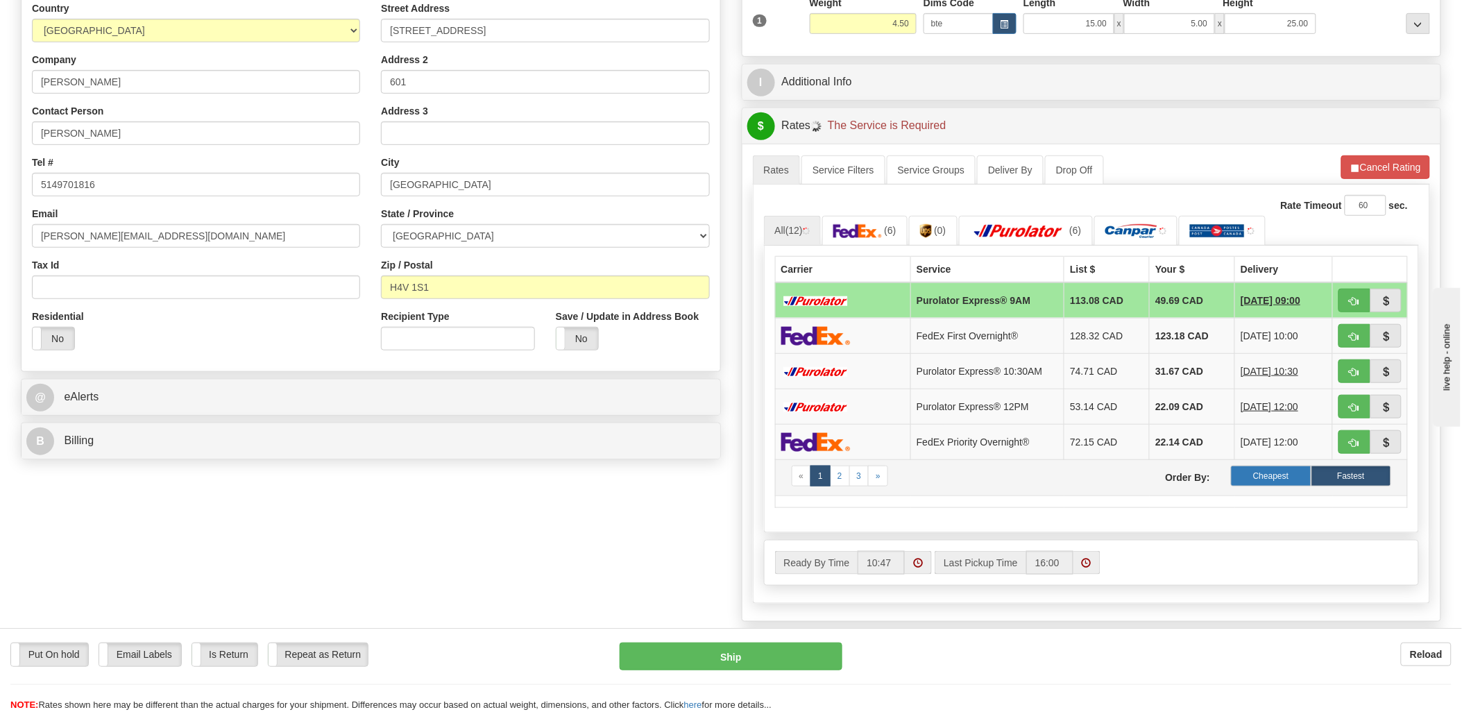
click at [1258, 479] on label "Cheapest" at bounding box center [1271, 476] width 80 height 21
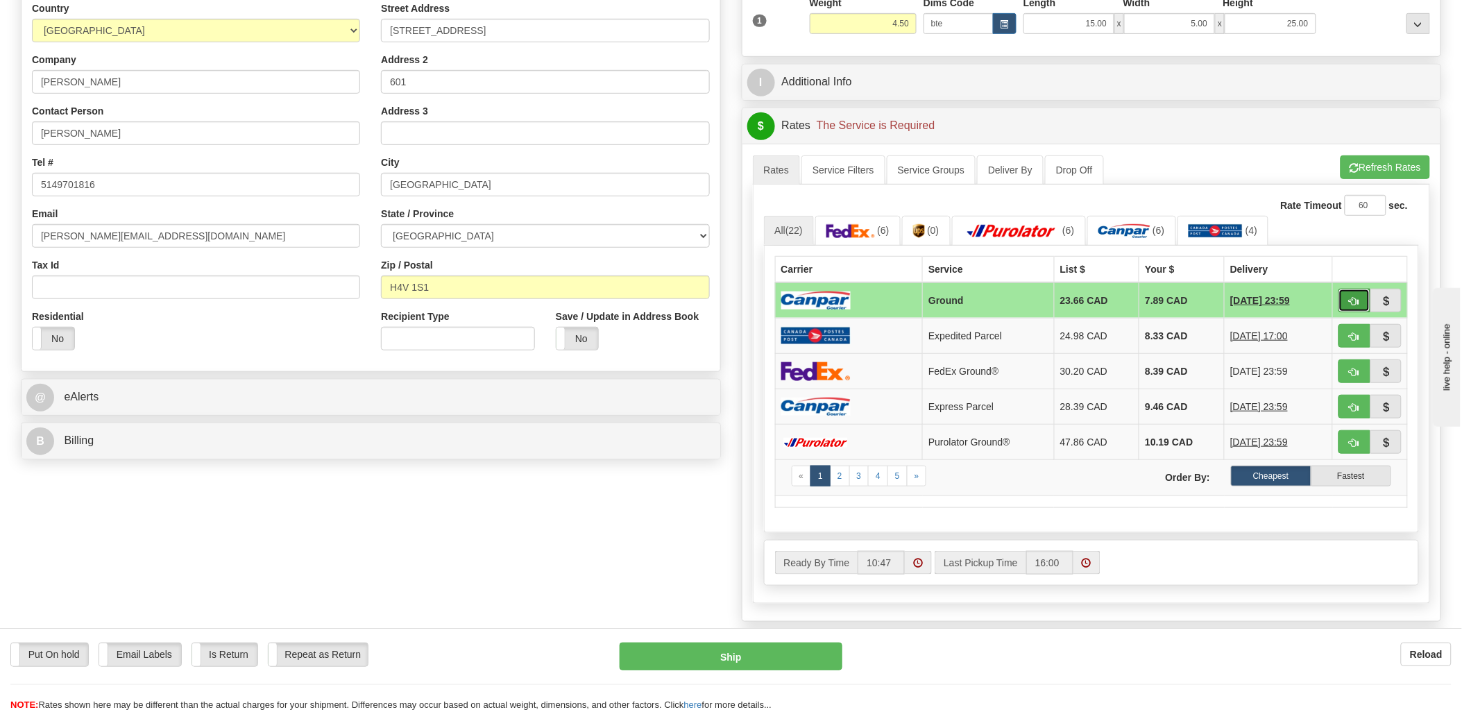
click at [1346, 296] on button "button" at bounding box center [1355, 301] width 32 height 24
type input "1"
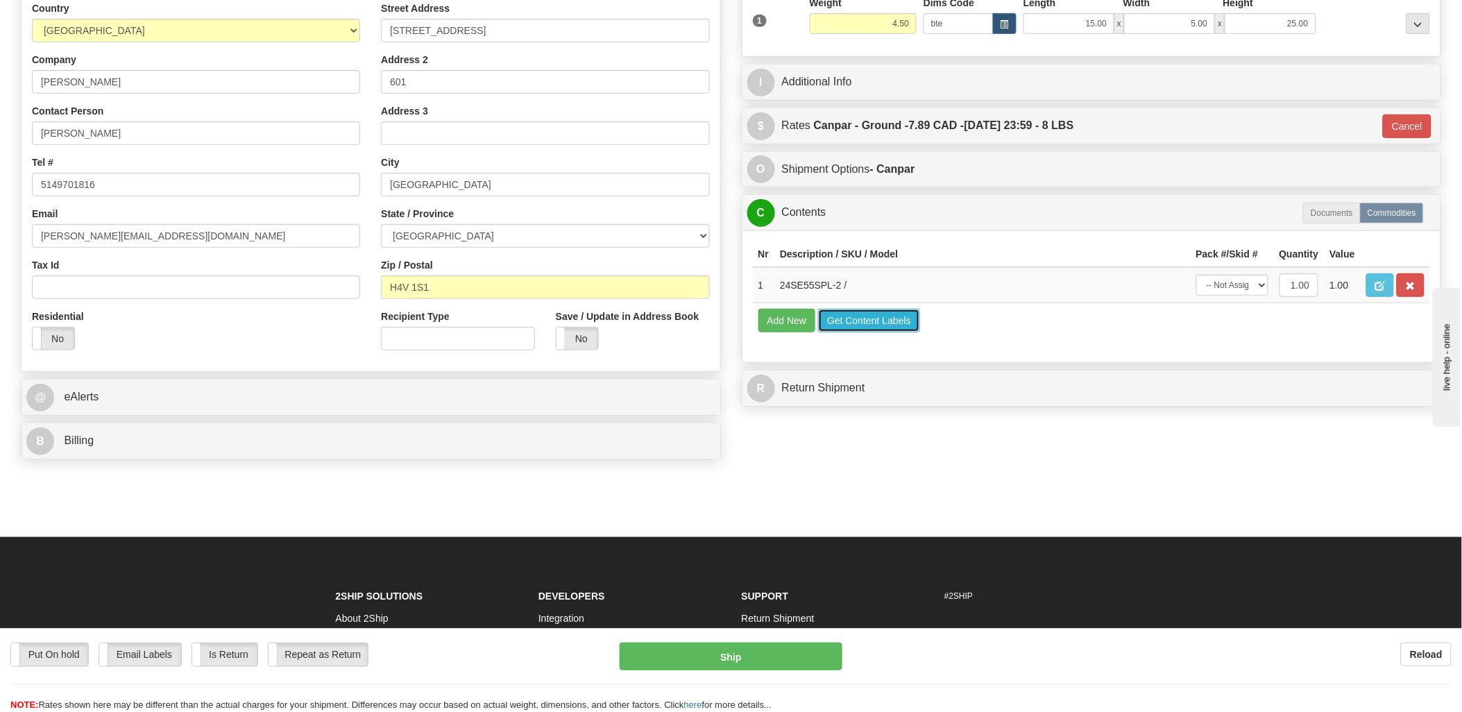
click at [835, 332] on button "Get Content Labels" at bounding box center [869, 321] width 102 height 24
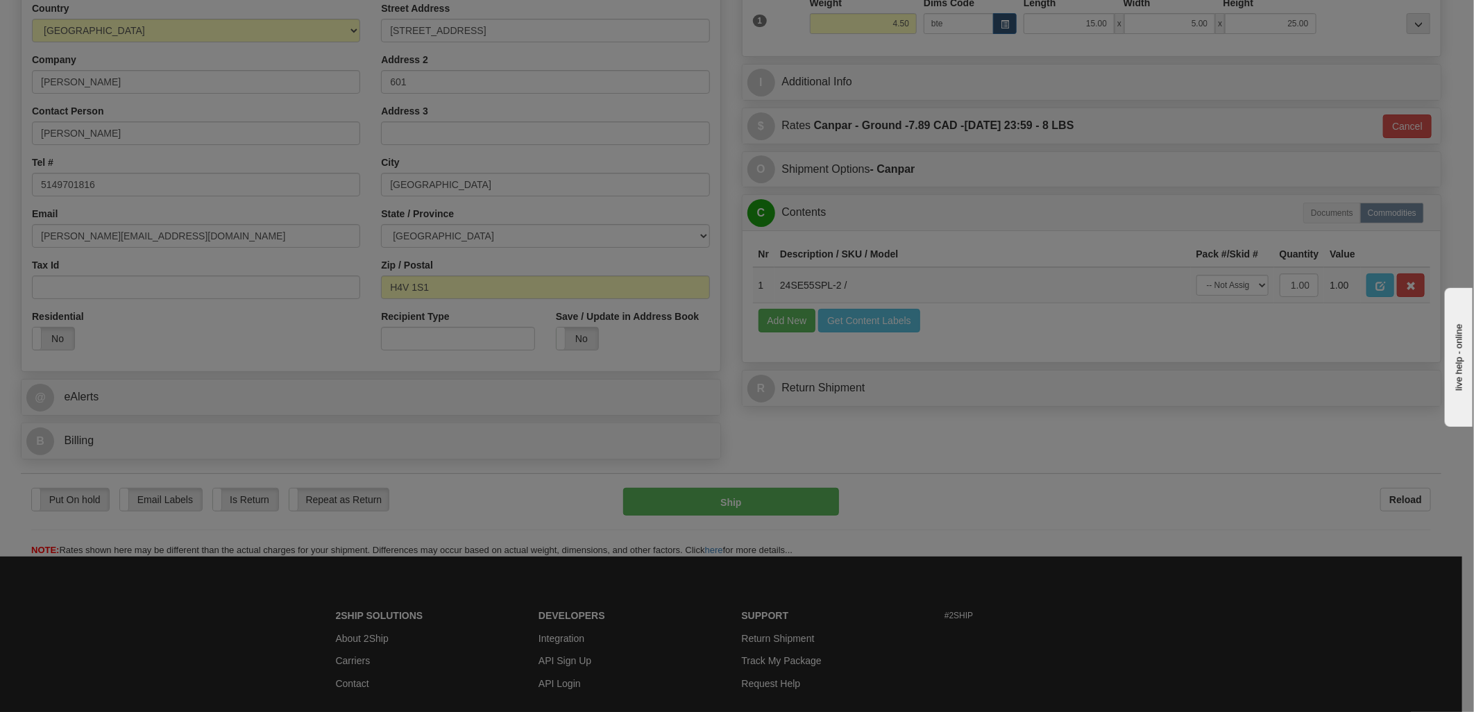
click at [0, 0] on div "Content Labels Close" at bounding box center [0, 0] width 0 height 0
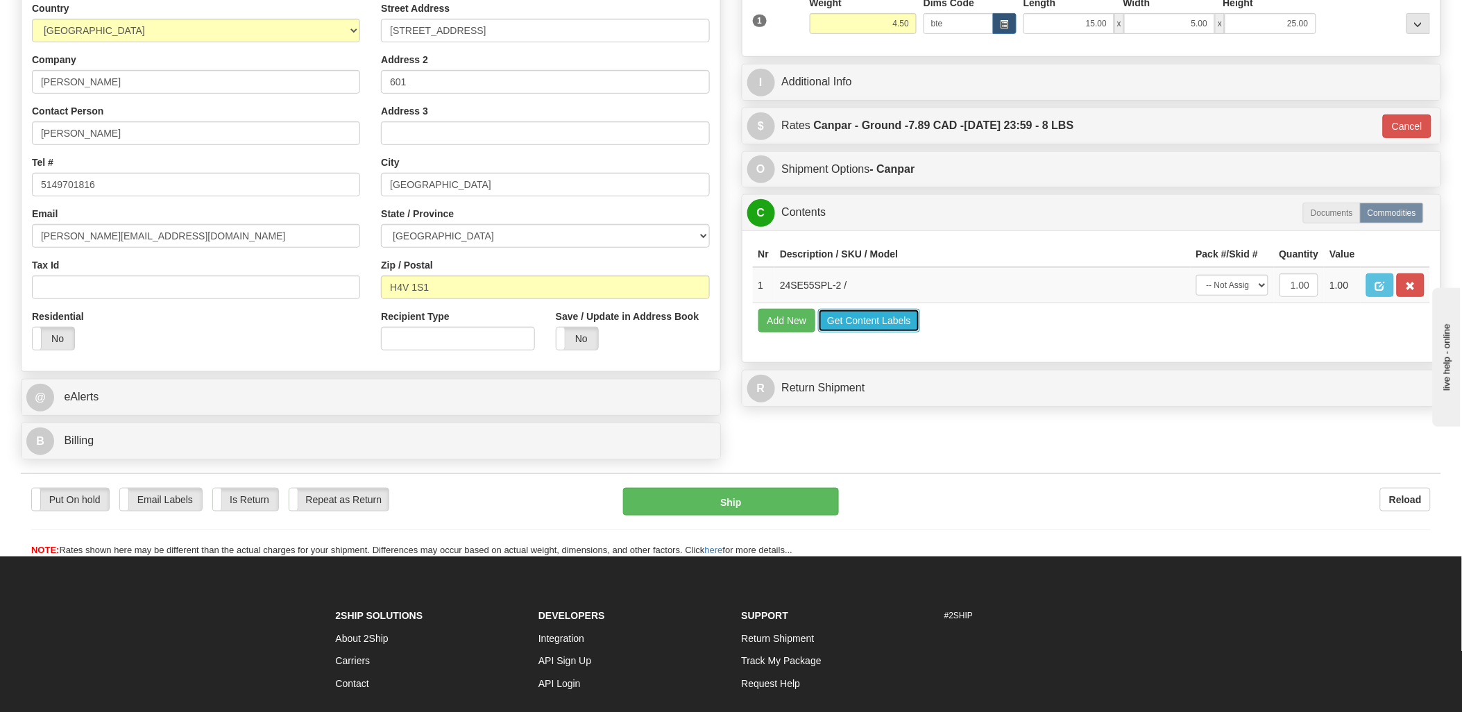
click at [865, 332] on button "Get Content Labels" at bounding box center [869, 321] width 102 height 24
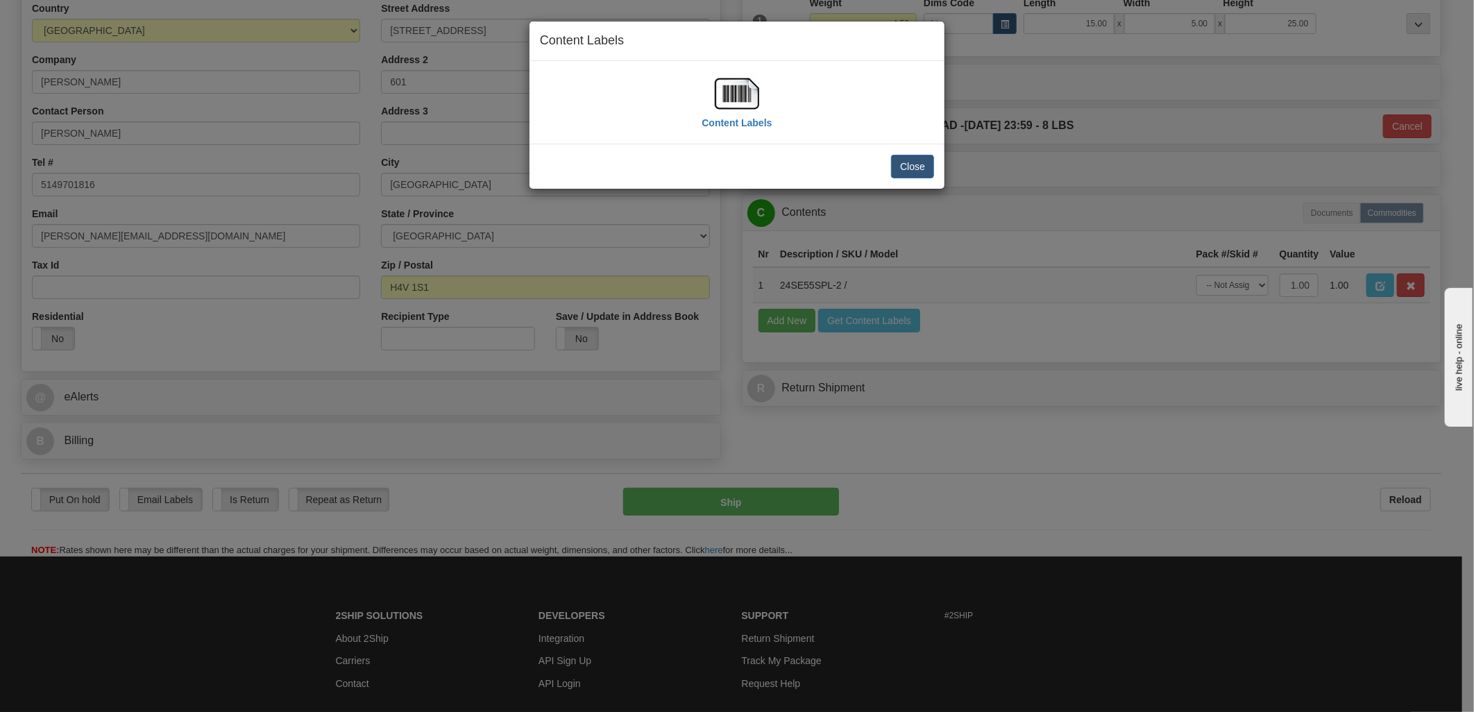
click at [738, 88] on img at bounding box center [737, 93] width 44 height 44
click at [898, 160] on button "Close" at bounding box center [912, 167] width 43 height 24
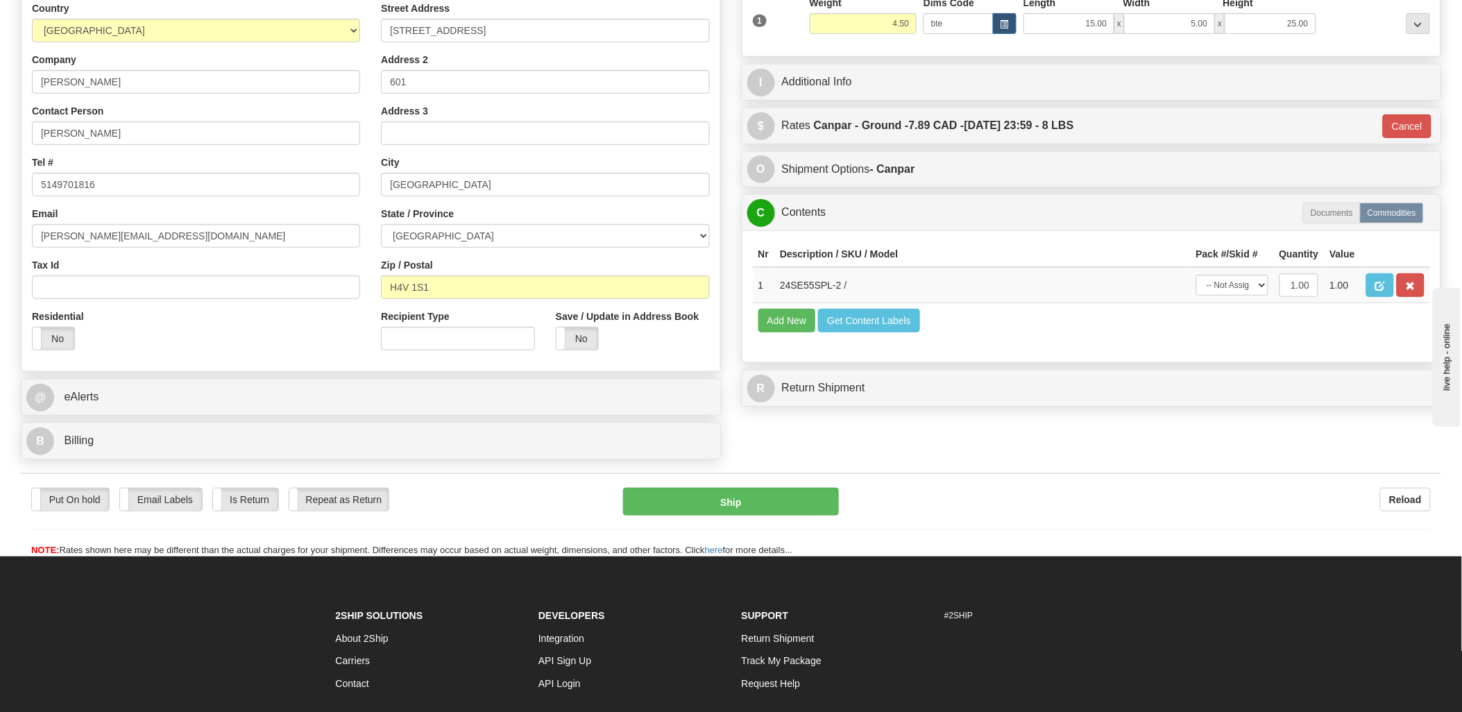
click at [781, 486] on div "Put On hold Put On hold Email Labels Email Labels Edit Is Return Is Return Repe…" at bounding box center [731, 515] width 1420 height 84
click at [783, 500] on button "Ship" at bounding box center [731, 502] width 216 height 28
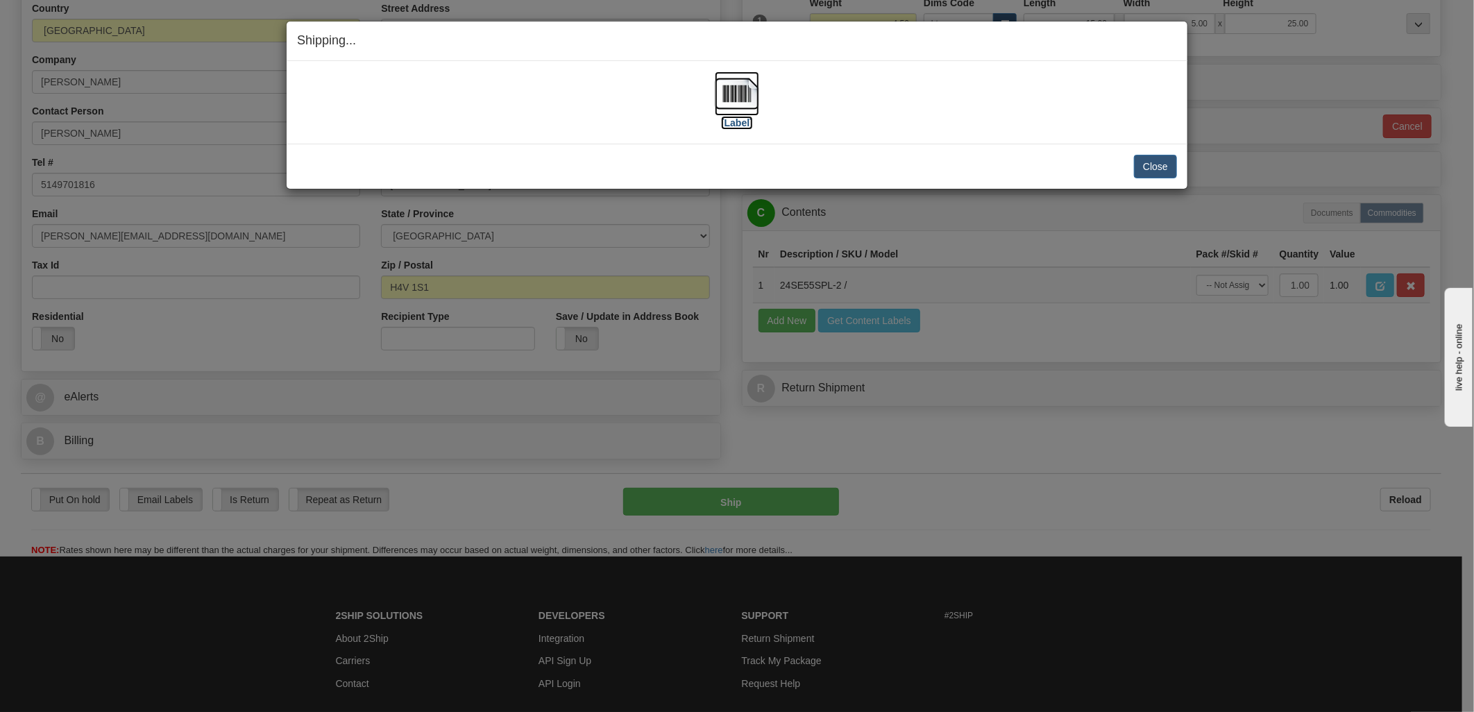
click at [747, 93] on img at bounding box center [737, 93] width 44 height 44
click at [1066, 110] on div "[Label]" at bounding box center [737, 102] width 880 height 62
click at [1173, 172] on button "Close" at bounding box center [1155, 167] width 43 height 24
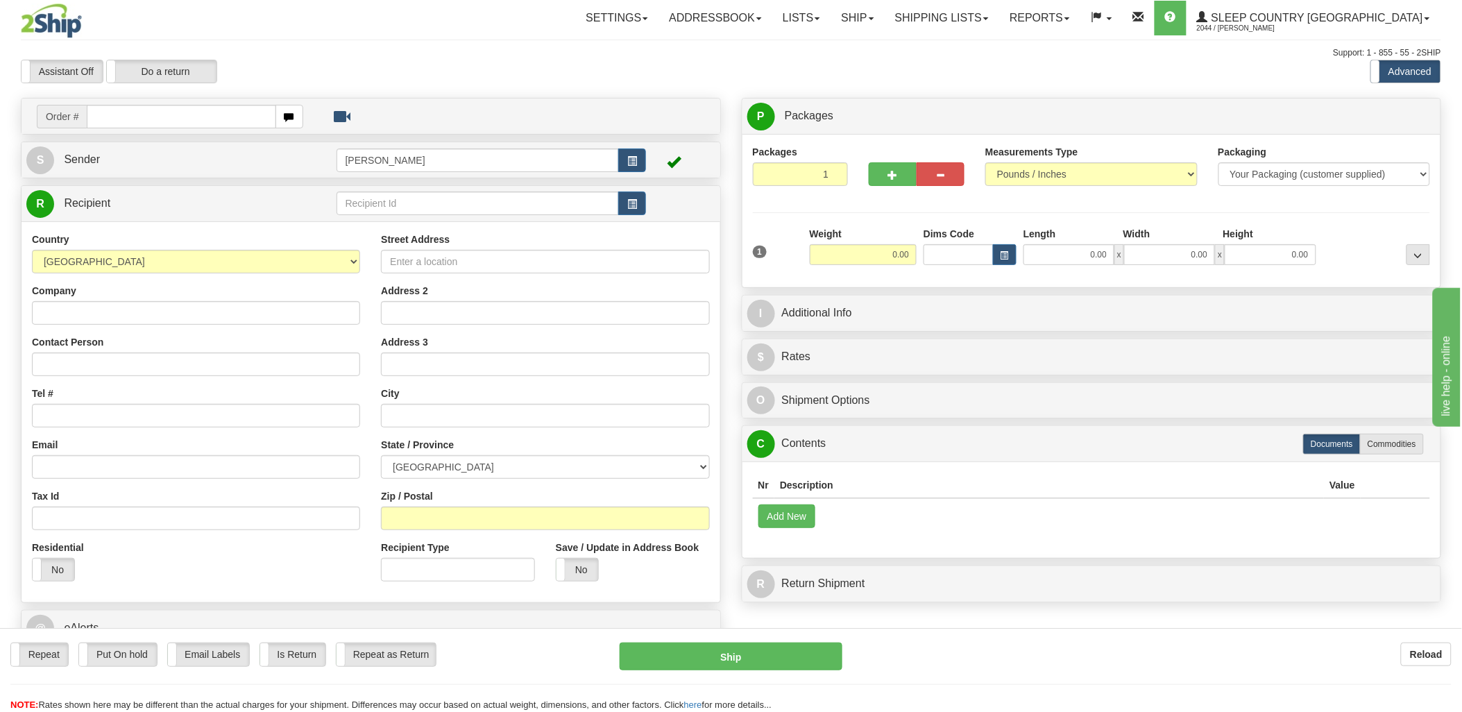
click at [169, 116] on input "text" at bounding box center [181, 117] width 189 height 24
type input "9000i"
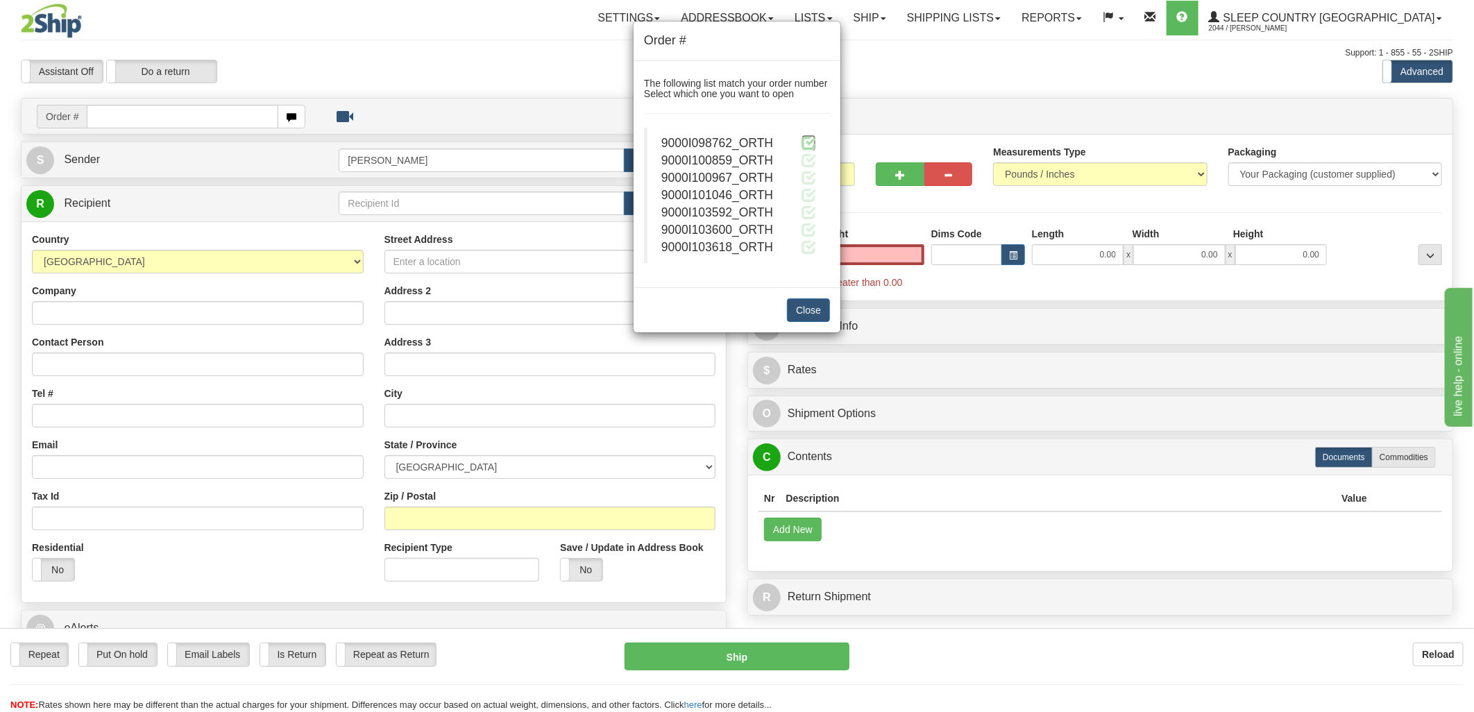
type input "0.00"
click at [815, 141] on span at bounding box center [808, 142] width 15 height 15
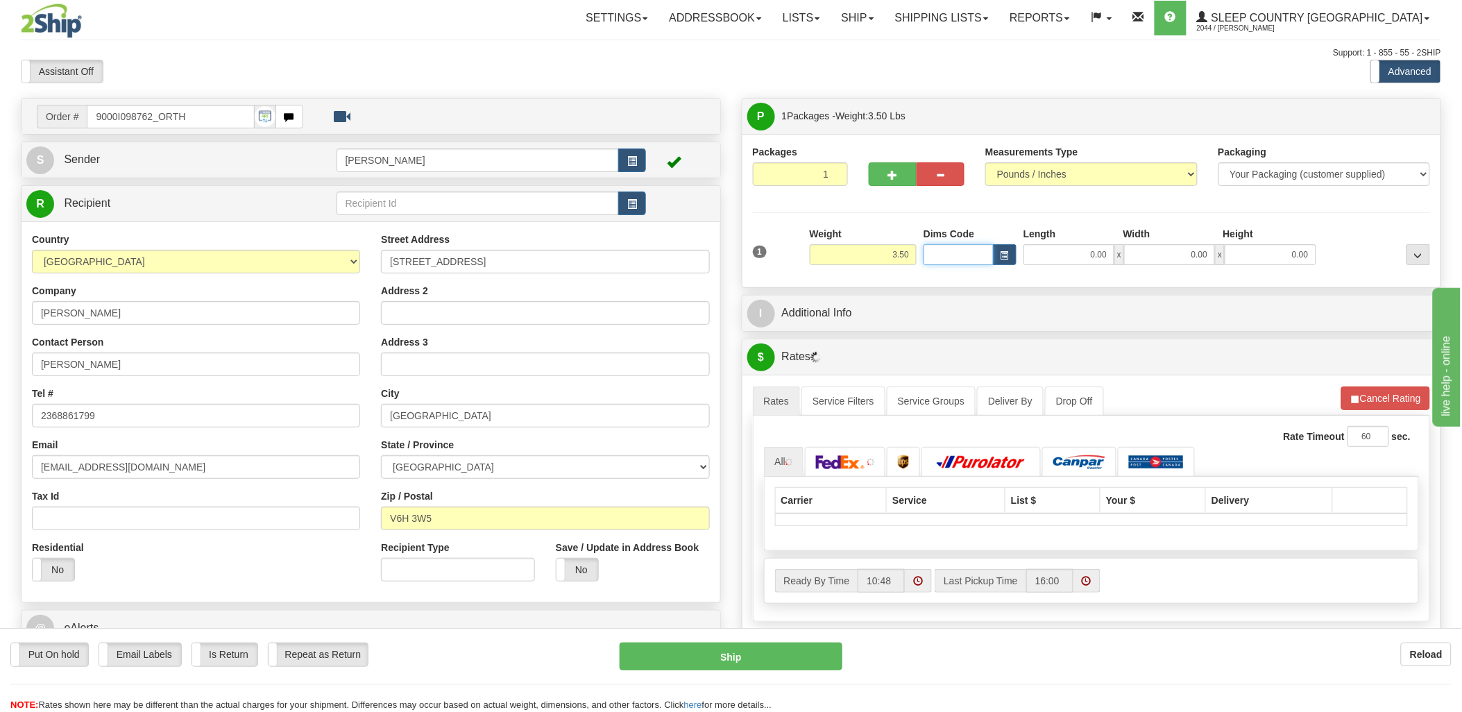
click at [951, 260] on input "Dims Code" at bounding box center [959, 254] width 70 height 21
click button "Delete" at bounding box center [0, 0] width 0 height 0
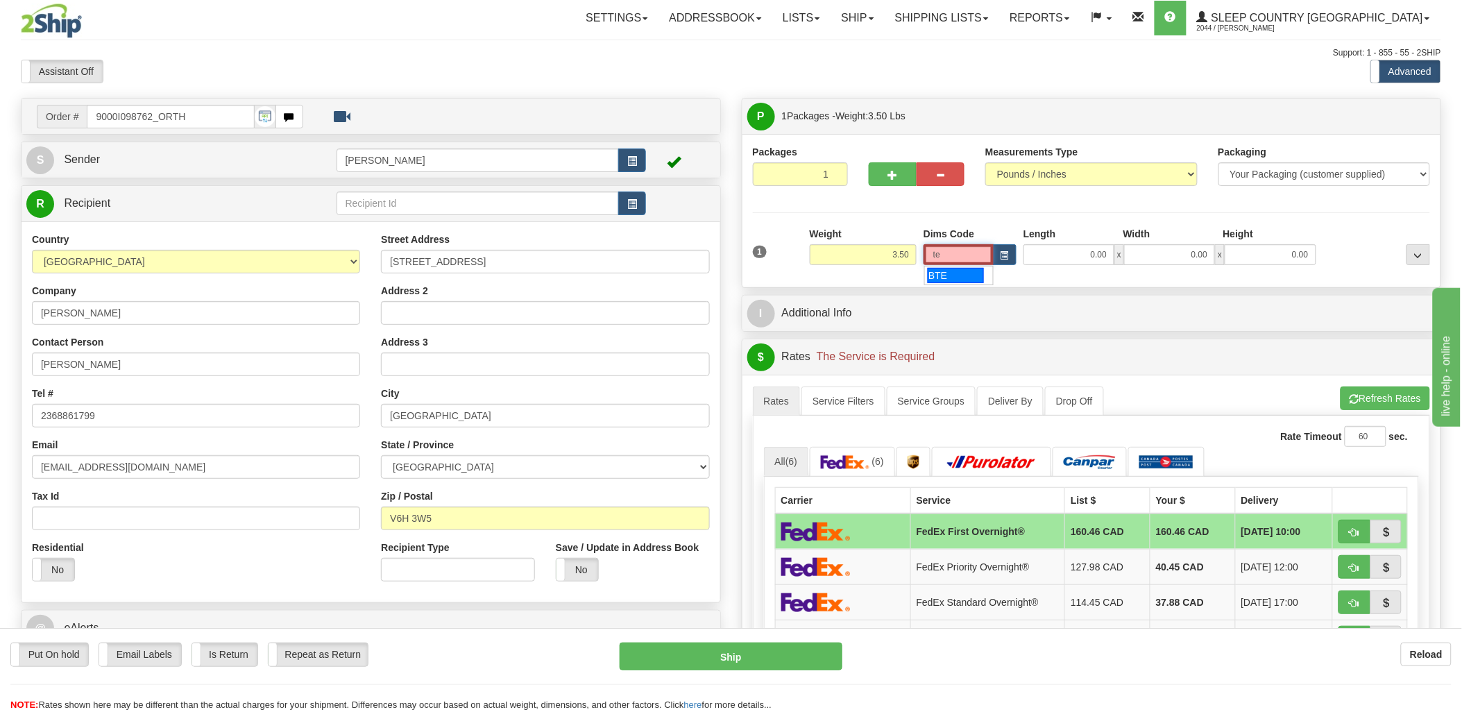
click at [949, 274] on div "BTE" at bounding box center [956, 275] width 56 height 15
type input "BTE"
type input "15.00"
type input "5.00"
type input "25.00"
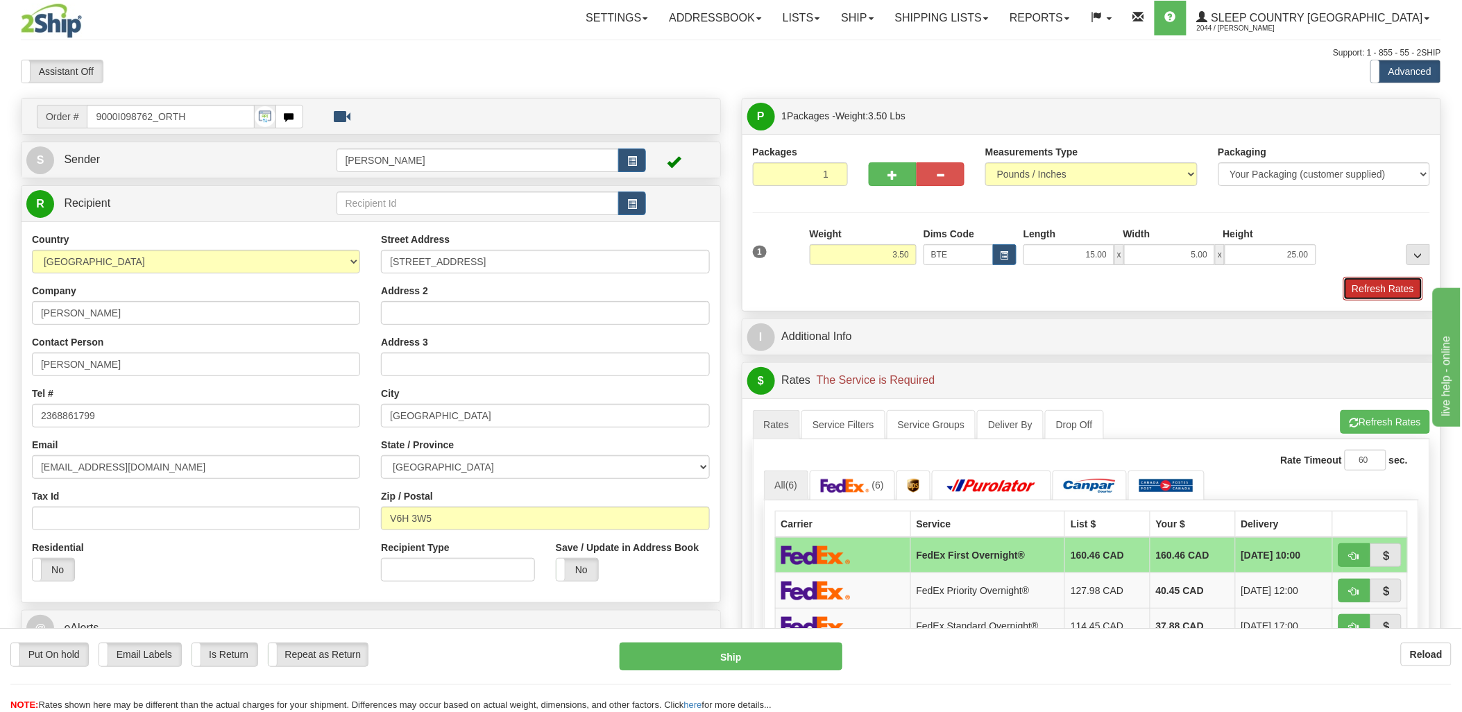
click at [1378, 285] on button "Refresh Rates" at bounding box center [1383, 289] width 80 height 24
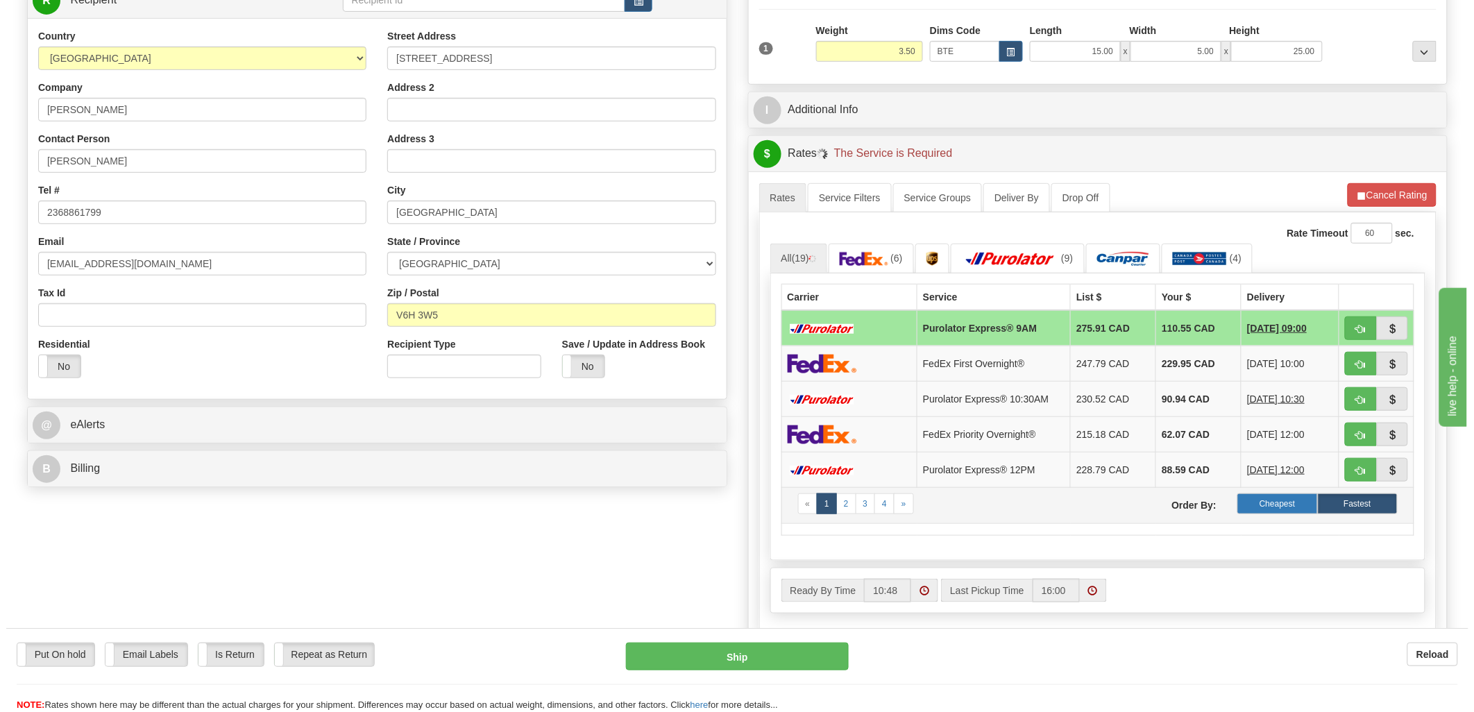
scroll to position [231, 0]
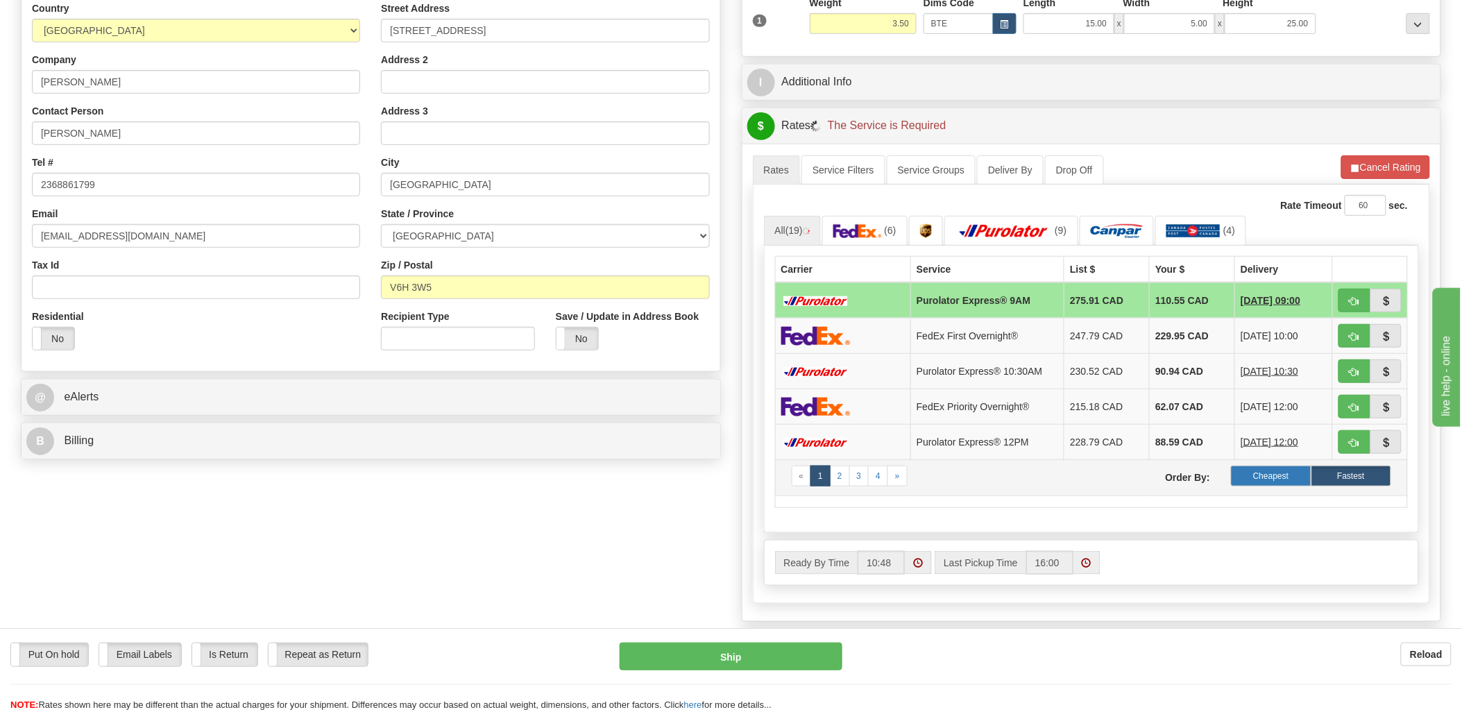
click at [1258, 484] on label "Cheapest" at bounding box center [1271, 476] width 80 height 21
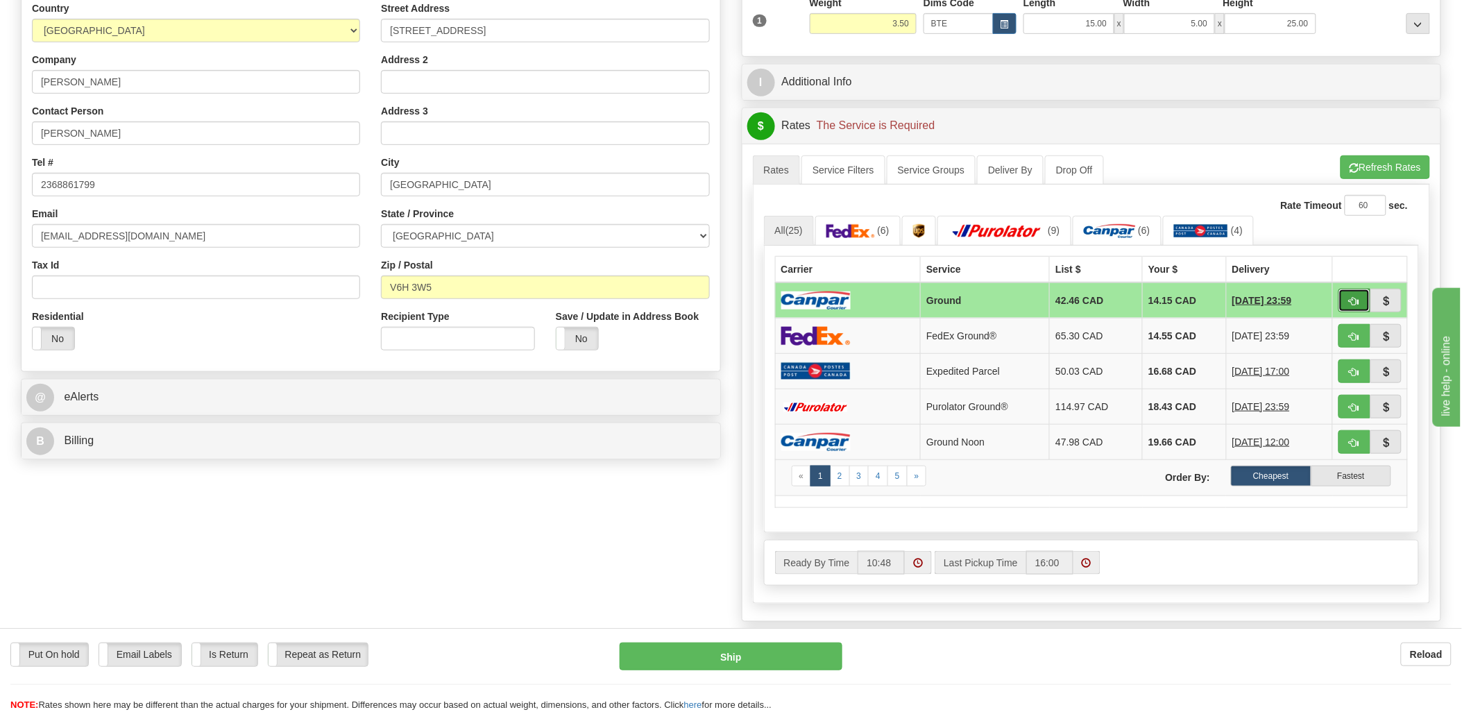
click at [1358, 302] on span "button" at bounding box center [1355, 301] width 10 height 9
type input "1"
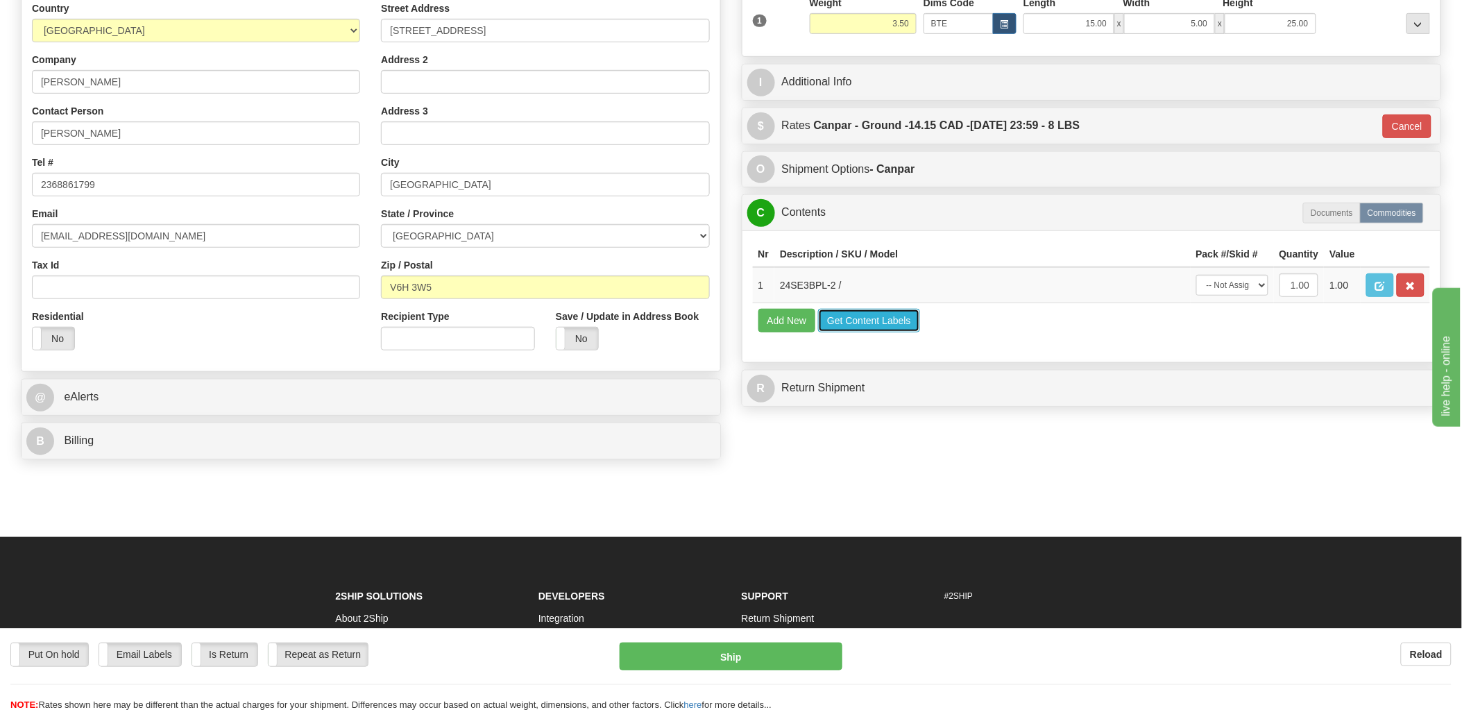
click at [871, 332] on button "Get Content Labels" at bounding box center [869, 321] width 102 height 24
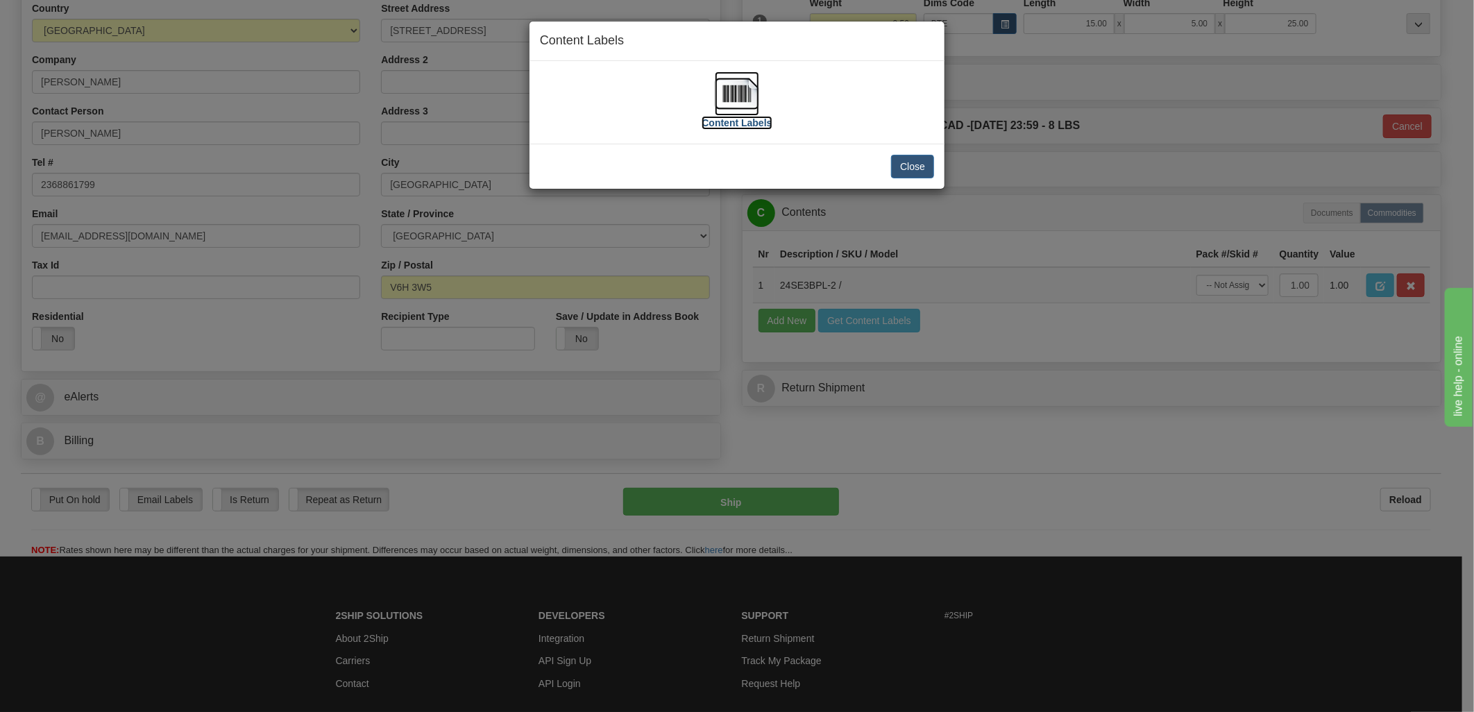
click at [729, 94] on img at bounding box center [737, 93] width 44 height 44
click at [917, 168] on button "Close" at bounding box center [912, 167] width 43 height 24
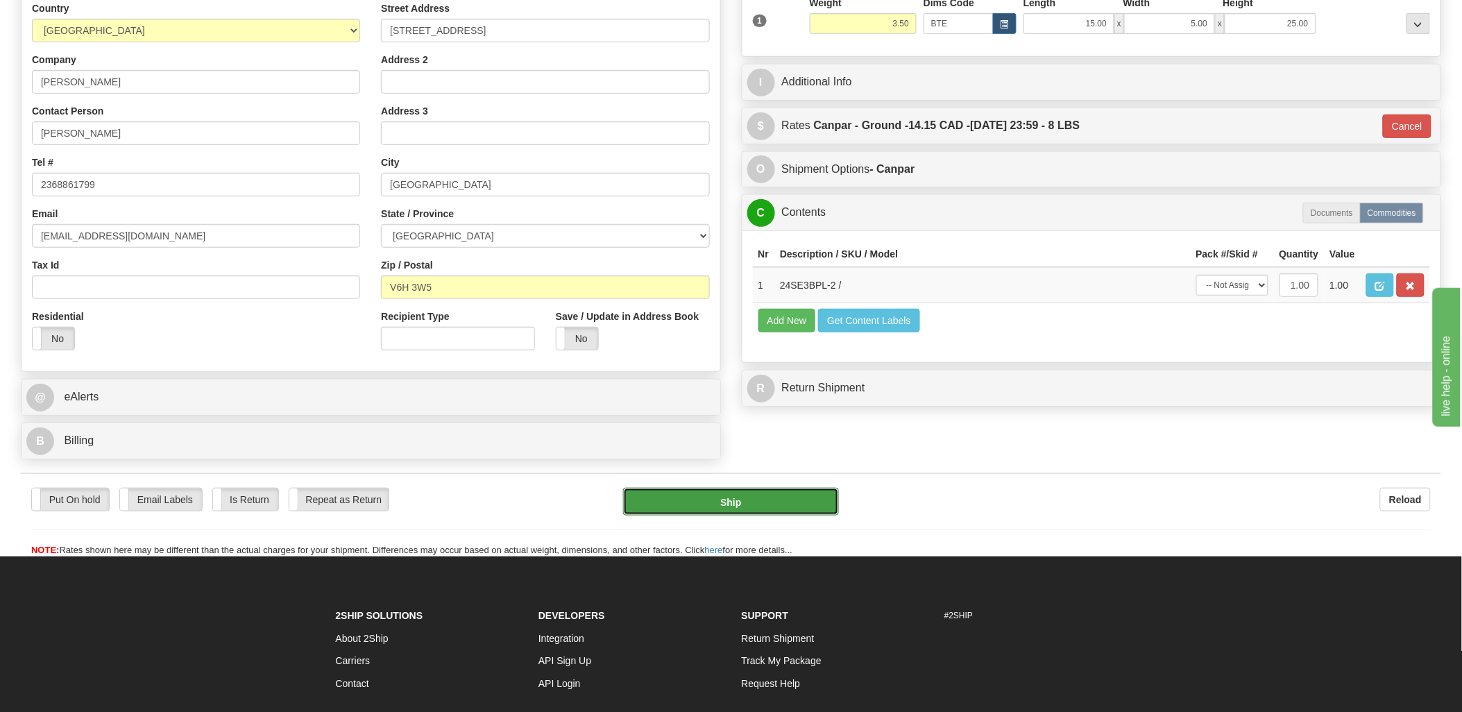
click at [777, 497] on button "Ship" at bounding box center [731, 502] width 216 height 28
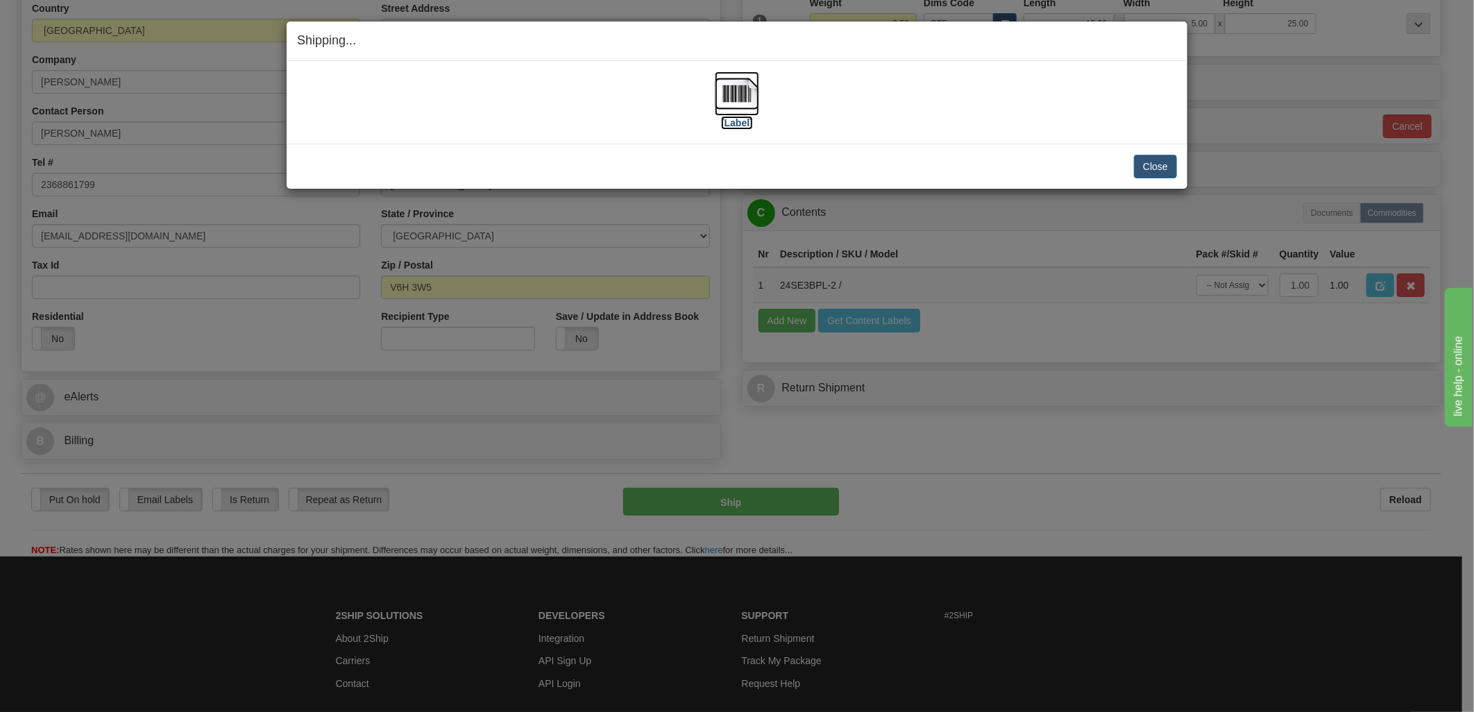
click at [743, 94] on img at bounding box center [737, 93] width 44 height 44
click at [946, 130] on div "[Label]" at bounding box center [737, 102] width 880 height 62
click at [1161, 164] on button "Close" at bounding box center [1155, 167] width 43 height 24
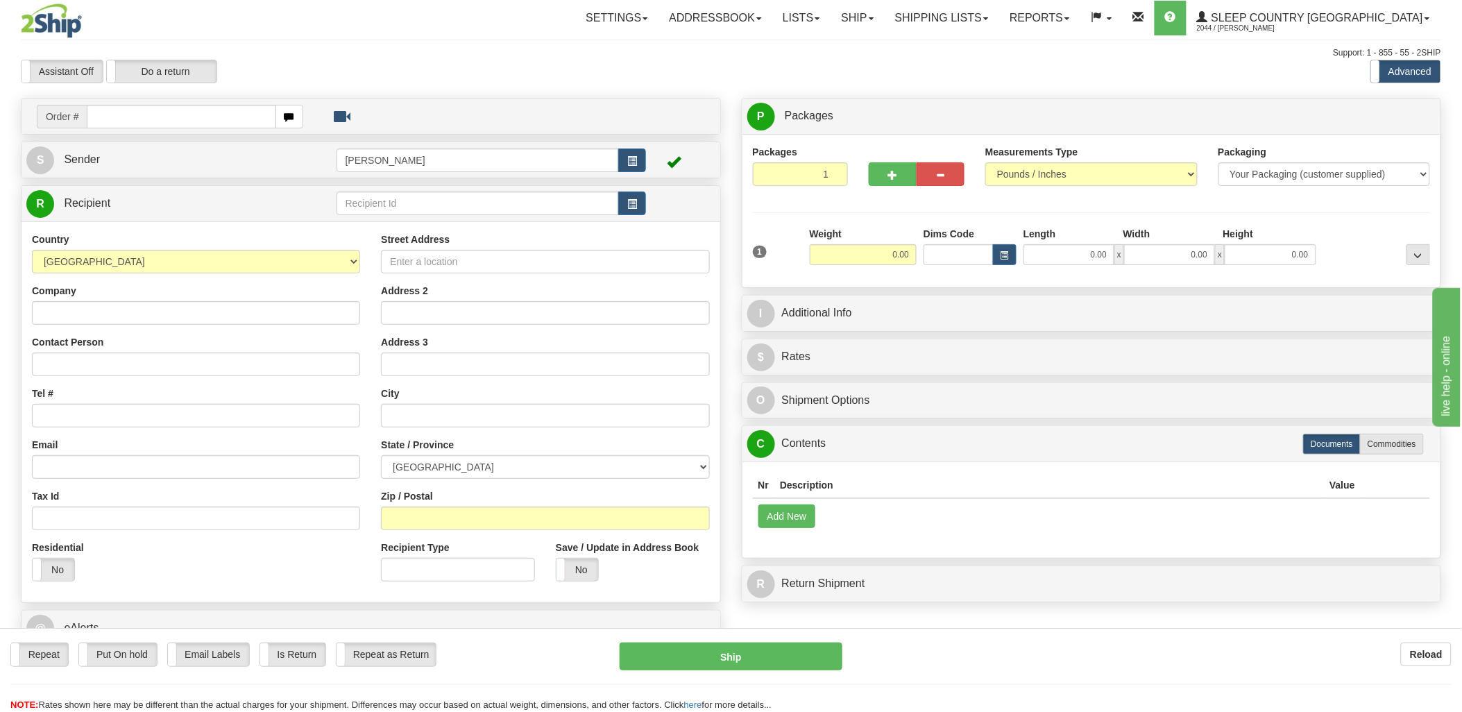
click at [126, 114] on input "text" at bounding box center [181, 117] width 189 height 24
click at [200, 111] on input "text" at bounding box center [181, 117] width 189 height 24
type input "9002"
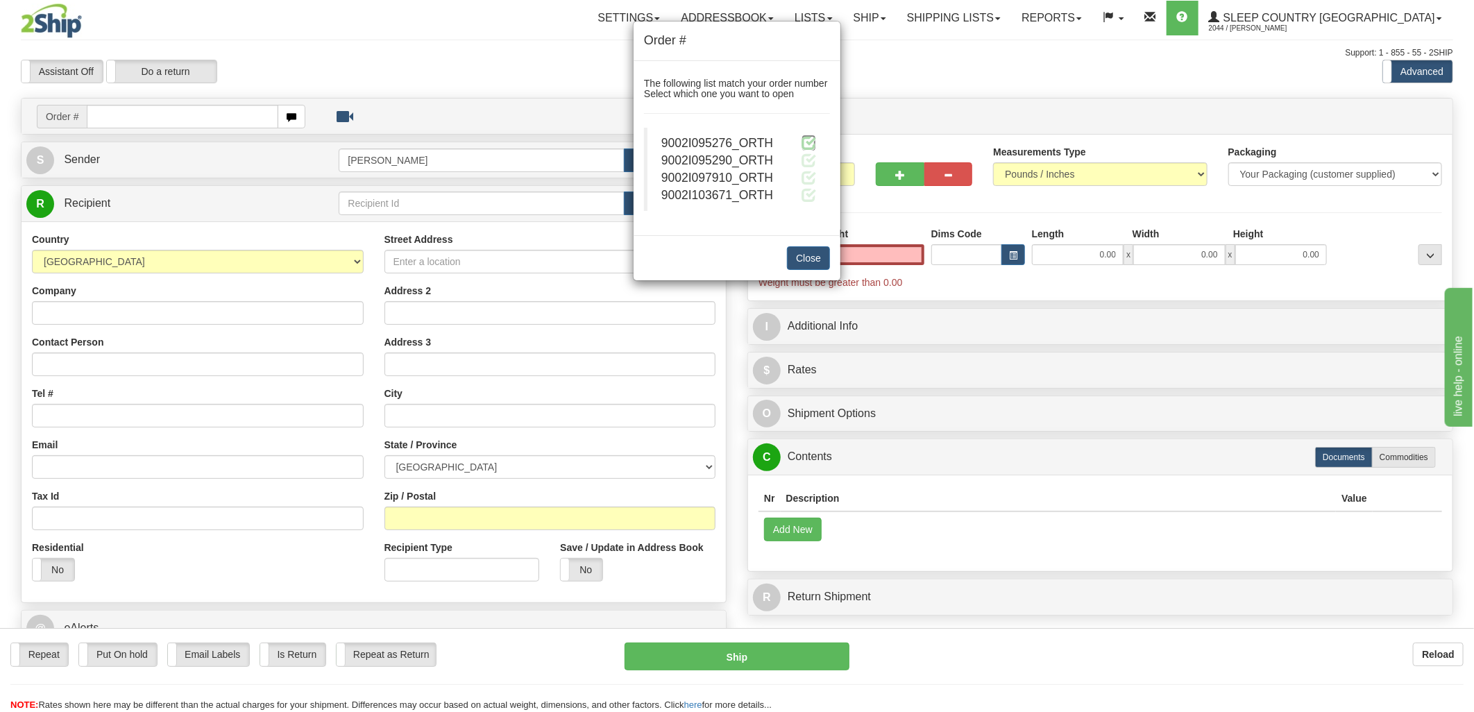
type input "0.00"
click at [801, 139] on span at bounding box center [808, 142] width 15 height 15
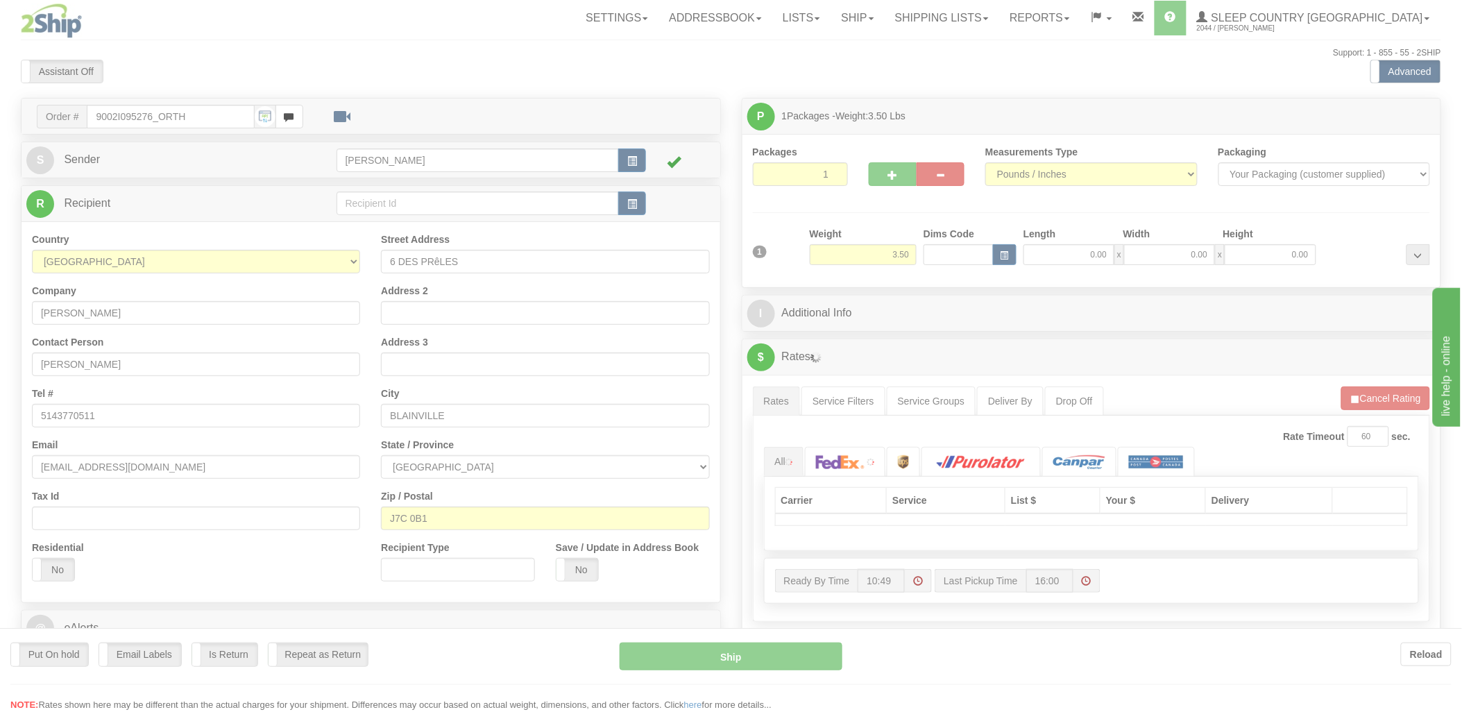
click at [946, 255] on div at bounding box center [731, 356] width 1462 height 712
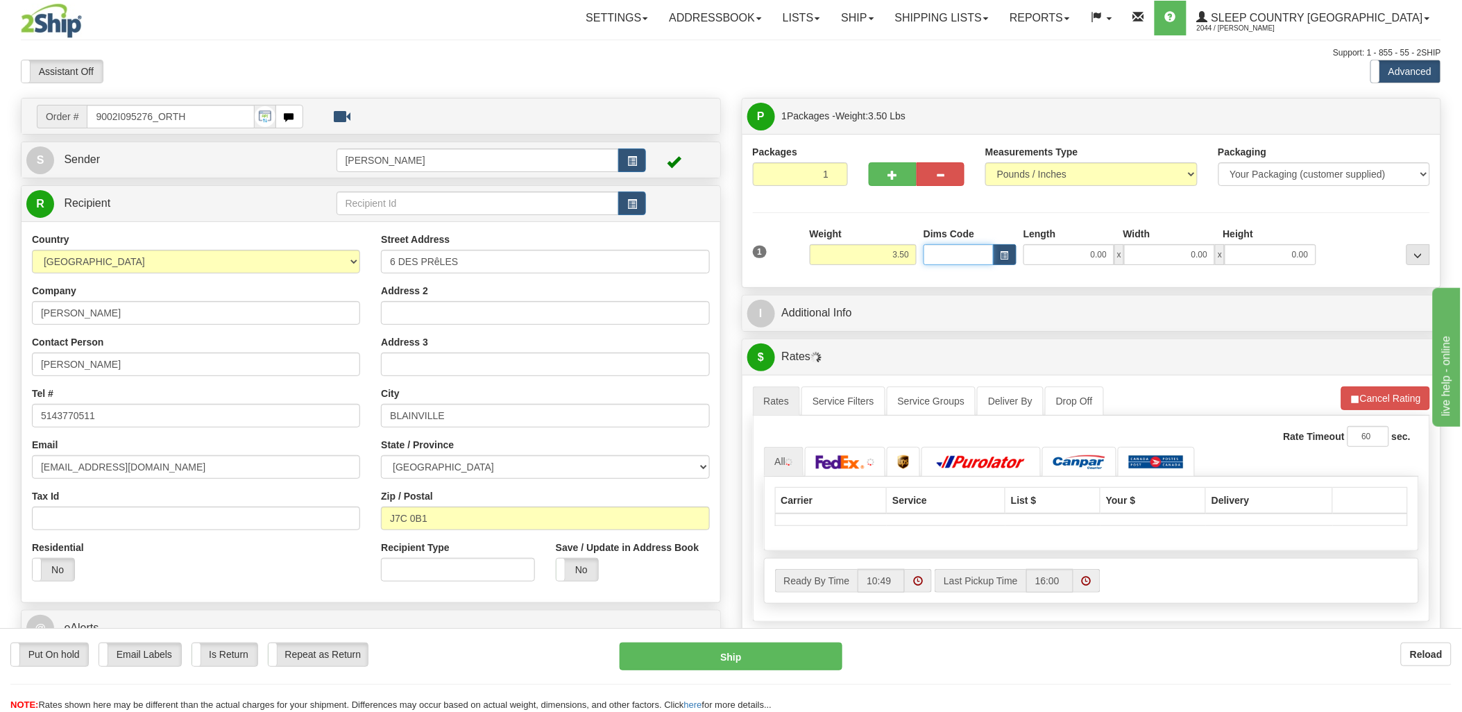
click at [946, 255] on input "Dims Code" at bounding box center [959, 254] width 70 height 21
type input "bte"
click button "Delete" at bounding box center [0, 0] width 0 height 0
type input "15.00"
type input "5.00"
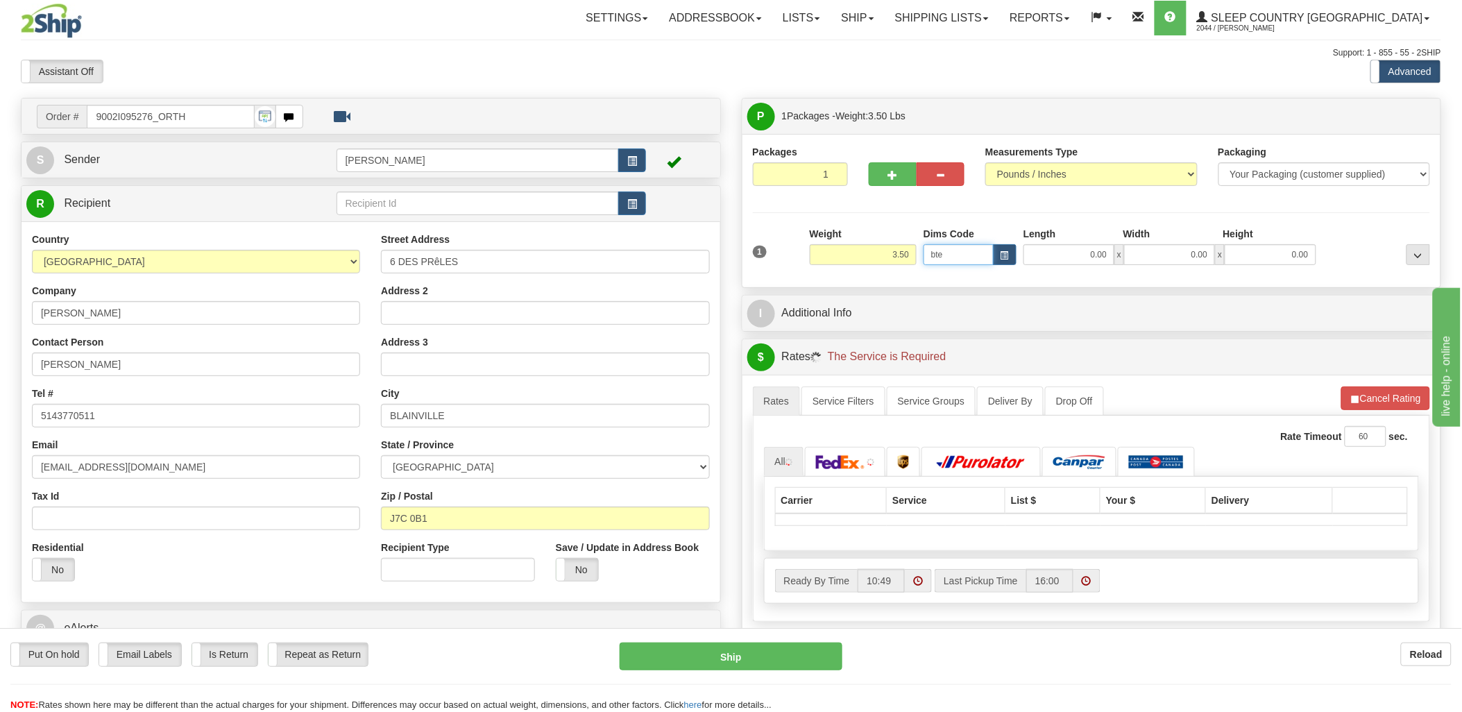
type input "25.00"
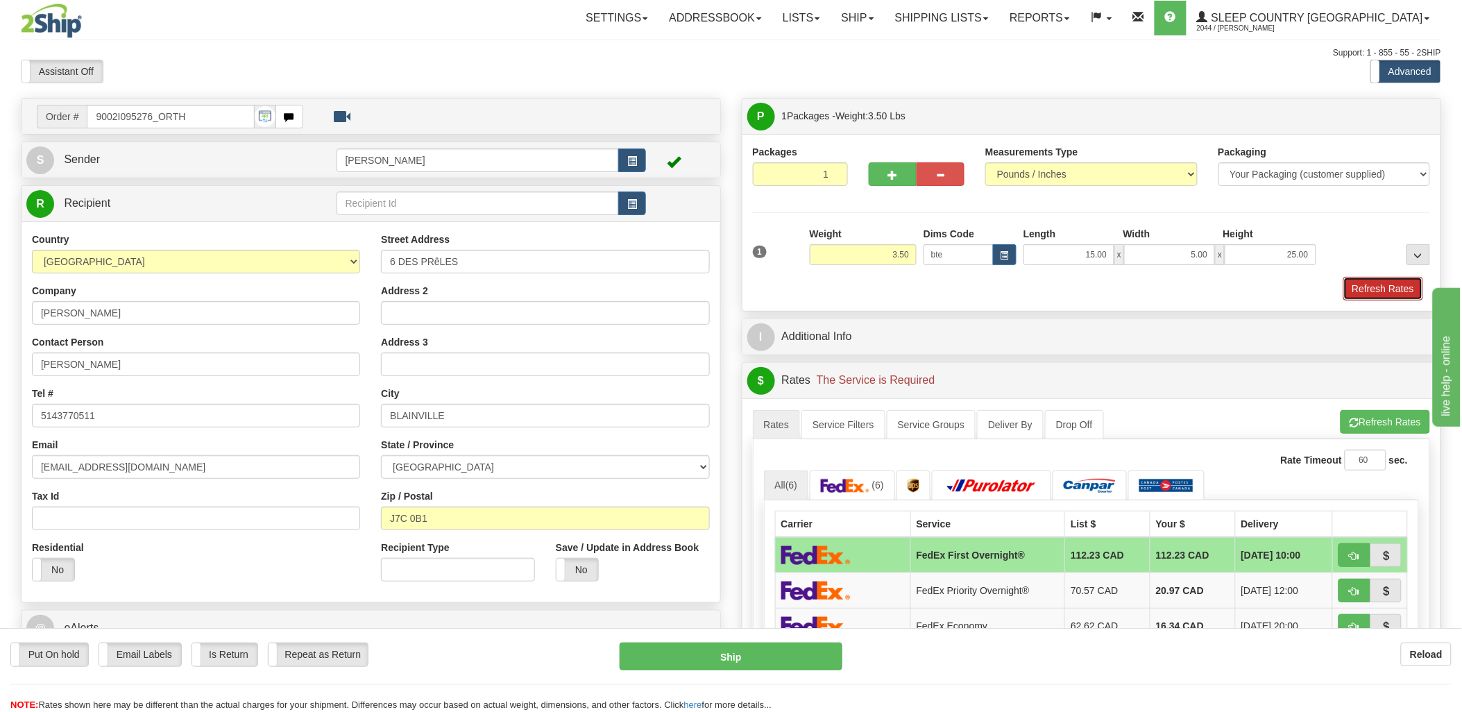
click at [1386, 289] on button "Refresh Rates" at bounding box center [1383, 289] width 80 height 24
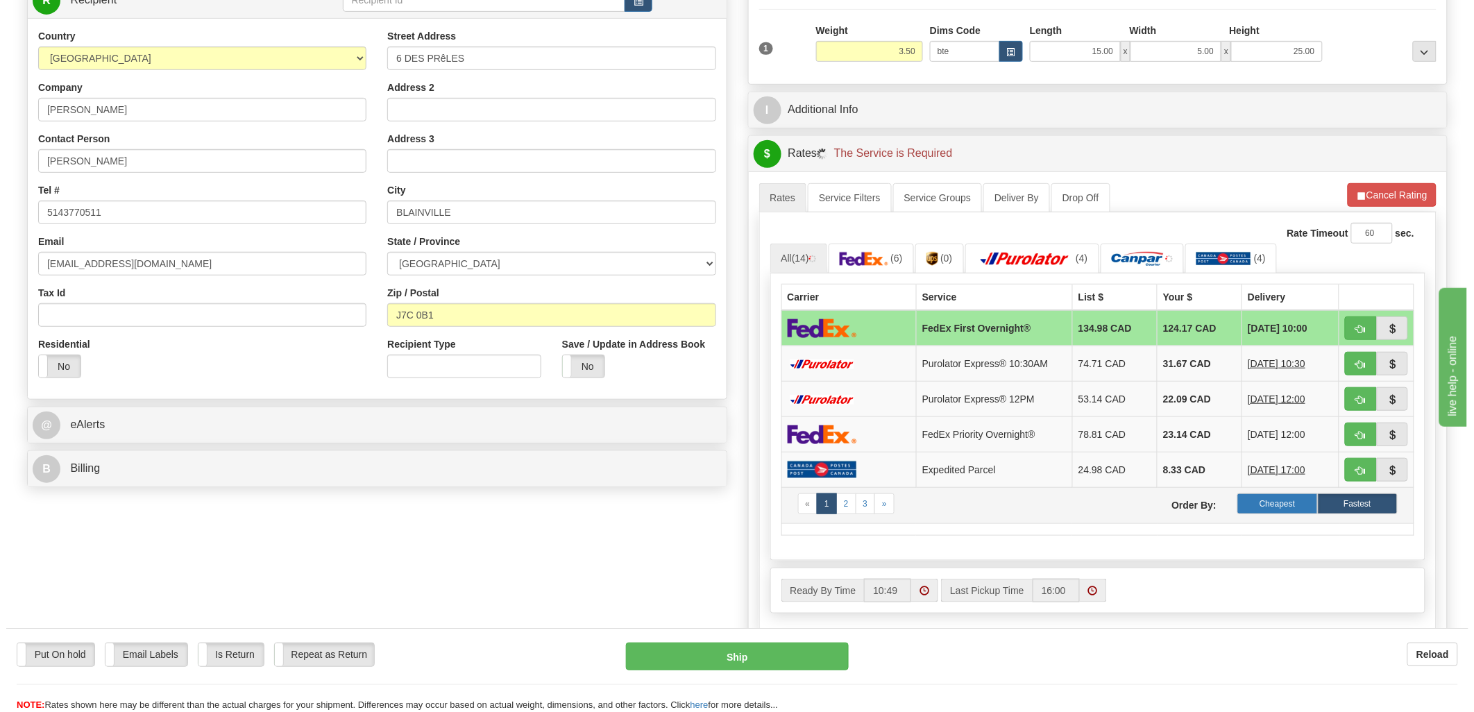
scroll to position [231, 0]
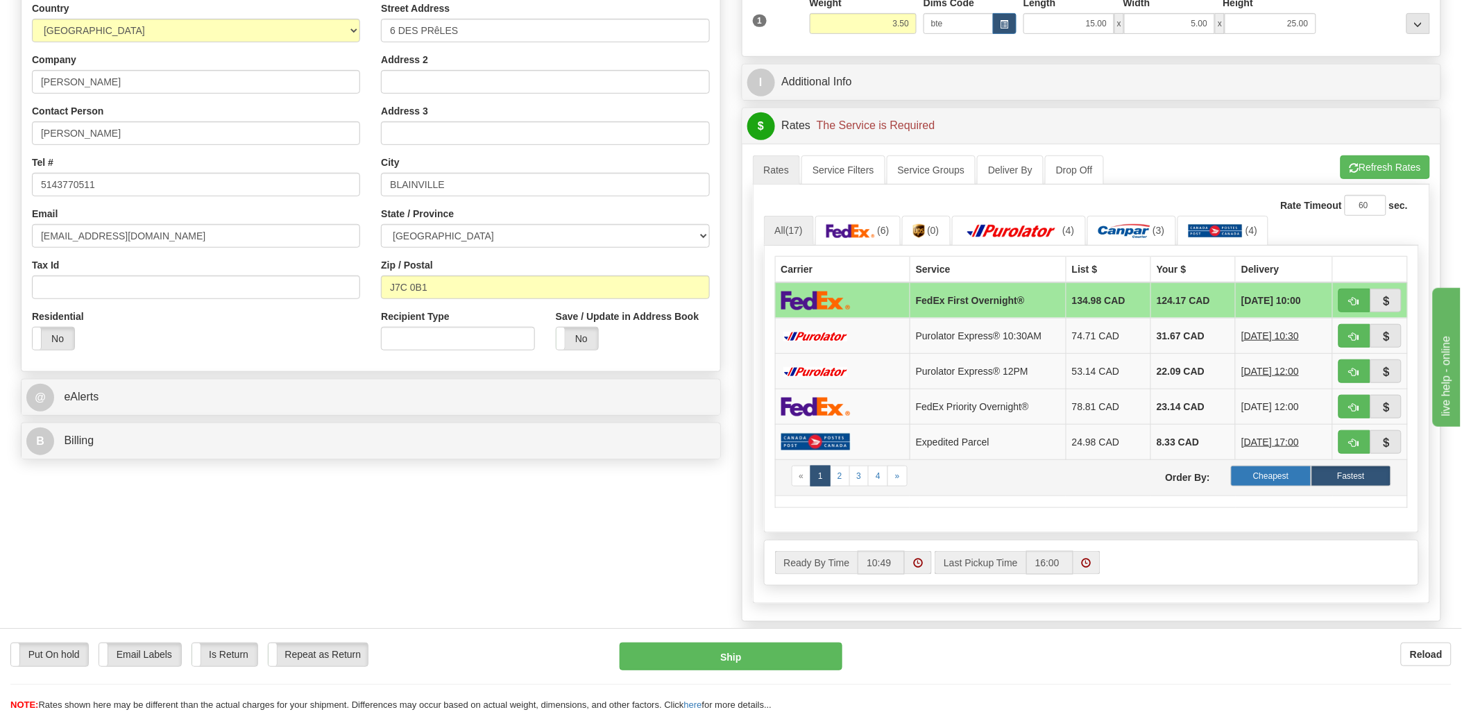
click at [1287, 477] on label "Cheapest" at bounding box center [1271, 476] width 80 height 21
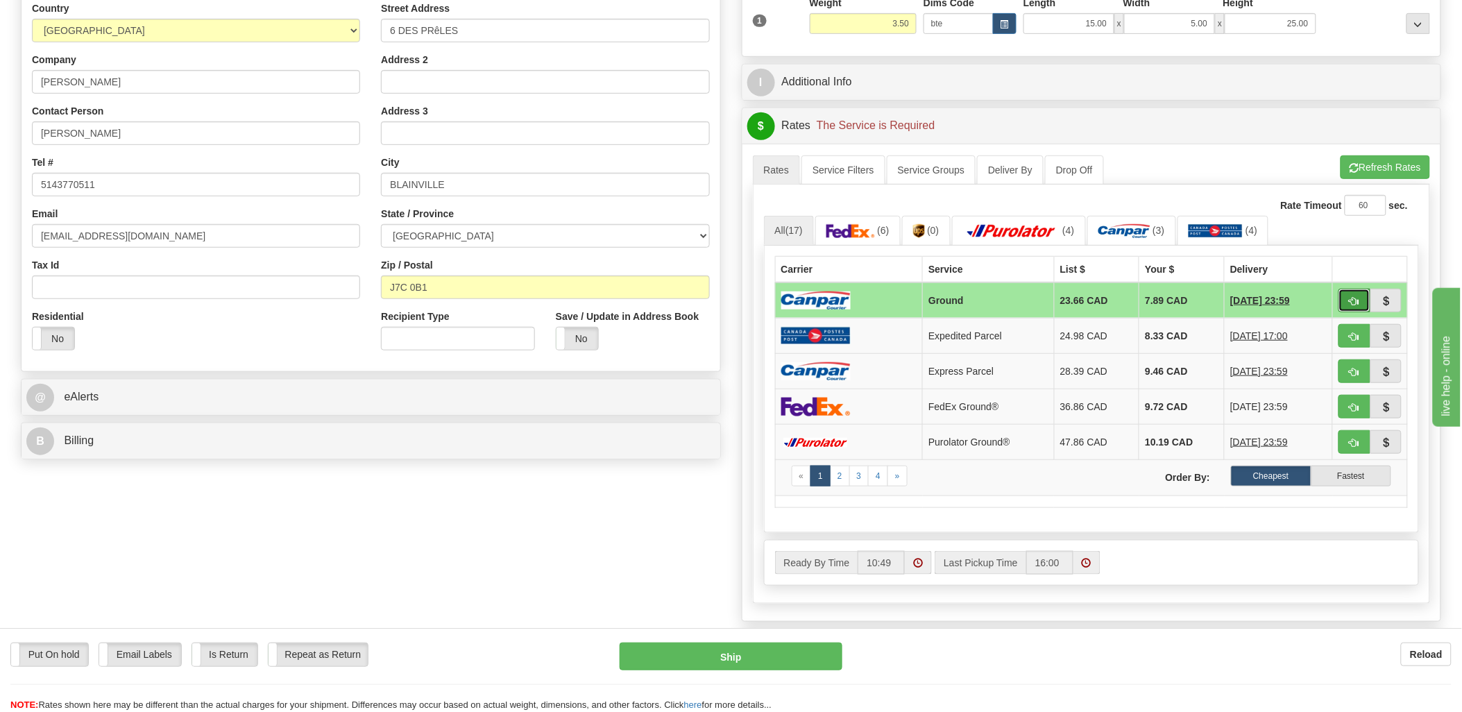
click at [1348, 297] on button "button" at bounding box center [1355, 301] width 32 height 24
type input "1"
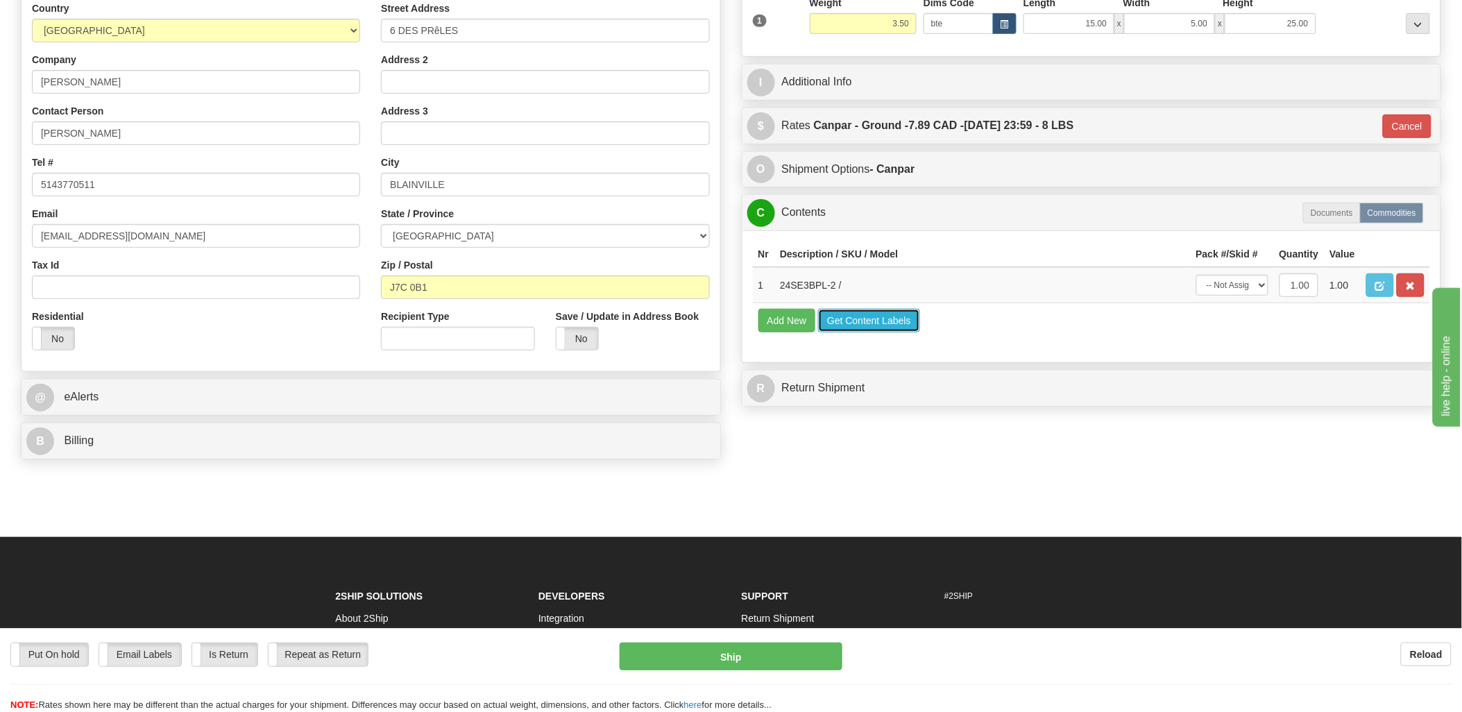
click at [878, 332] on button "Get Content Labels" at bounding box center [869, 321] width 102 height 24
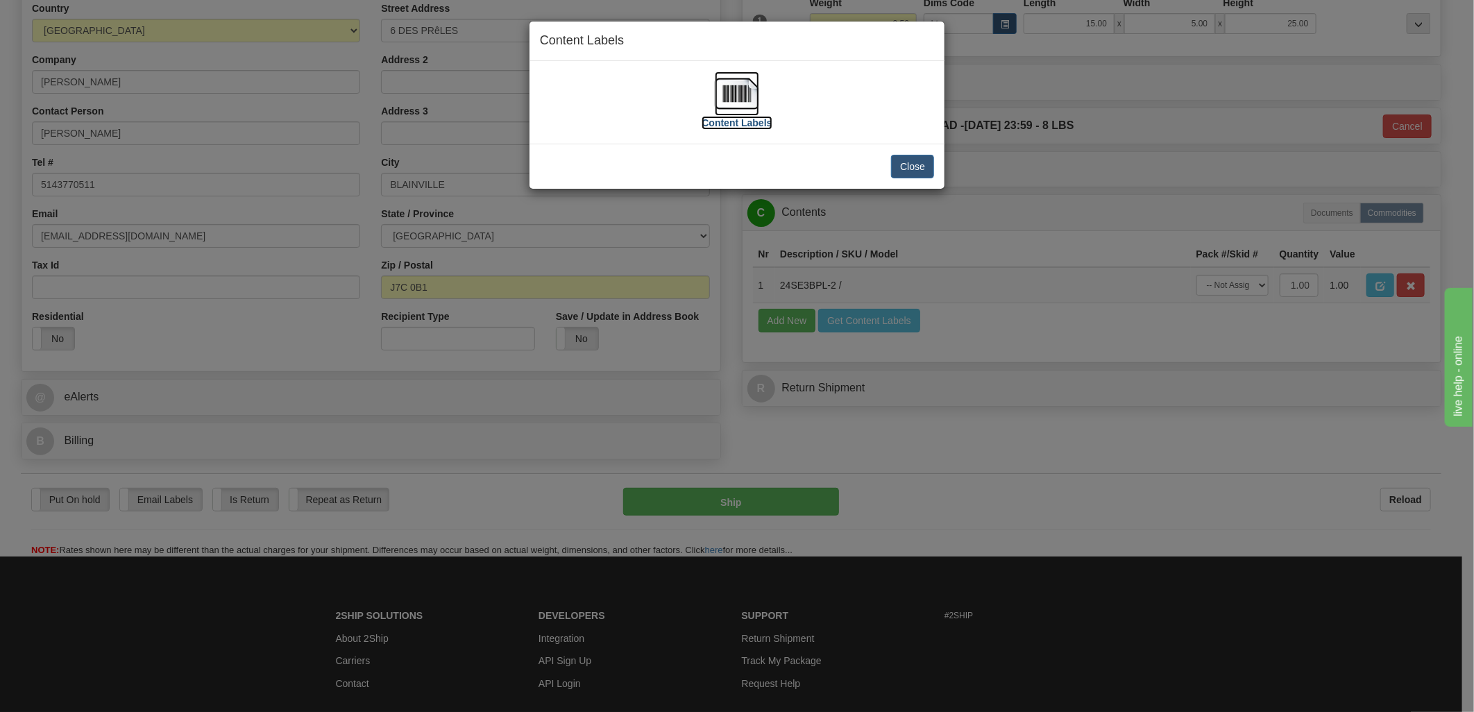
click at [747, 87] on img at bounding box center [737, 93] width 44 height 44
click at [906, 155] on button "Close" at bounding box center [912, 167] width 43 height 24
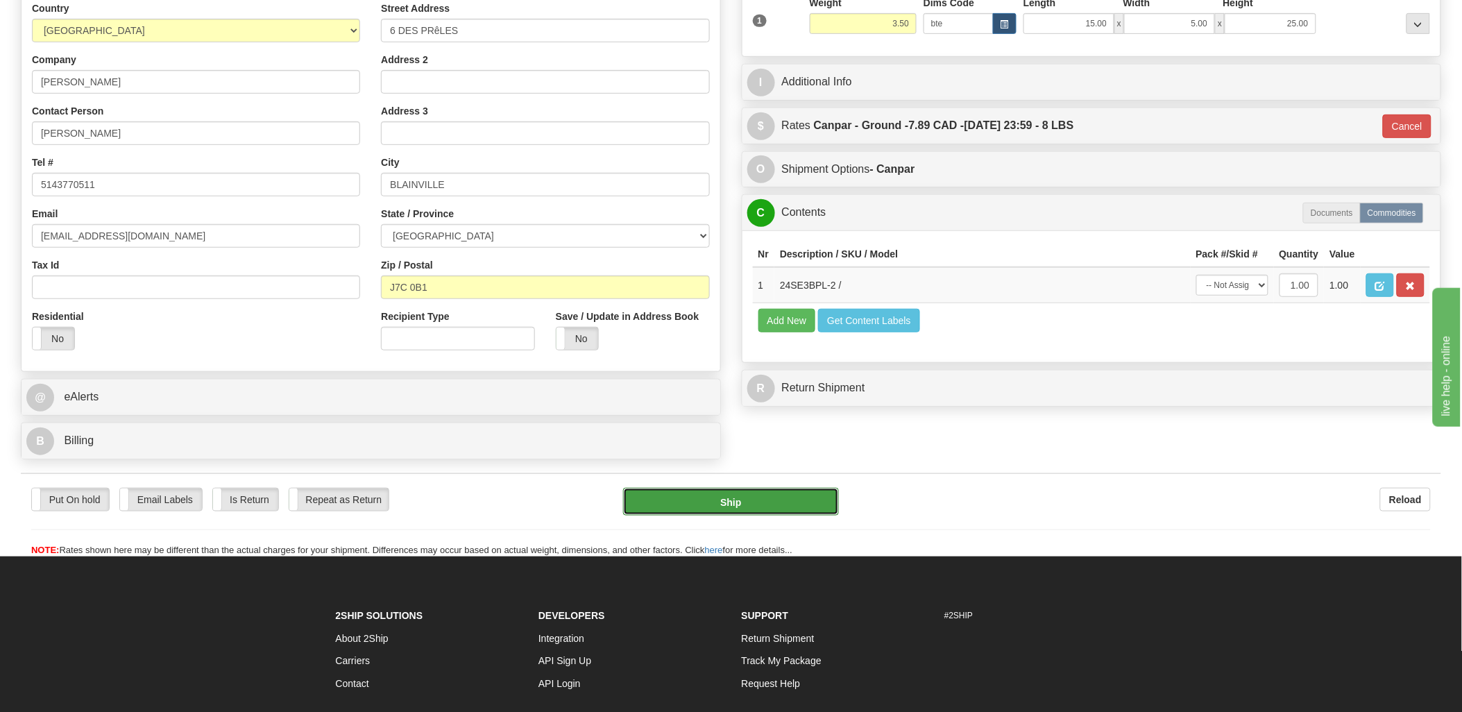
click at [769, 504] on button "Ship" at bounding box center [731, 502] width 216 height 28
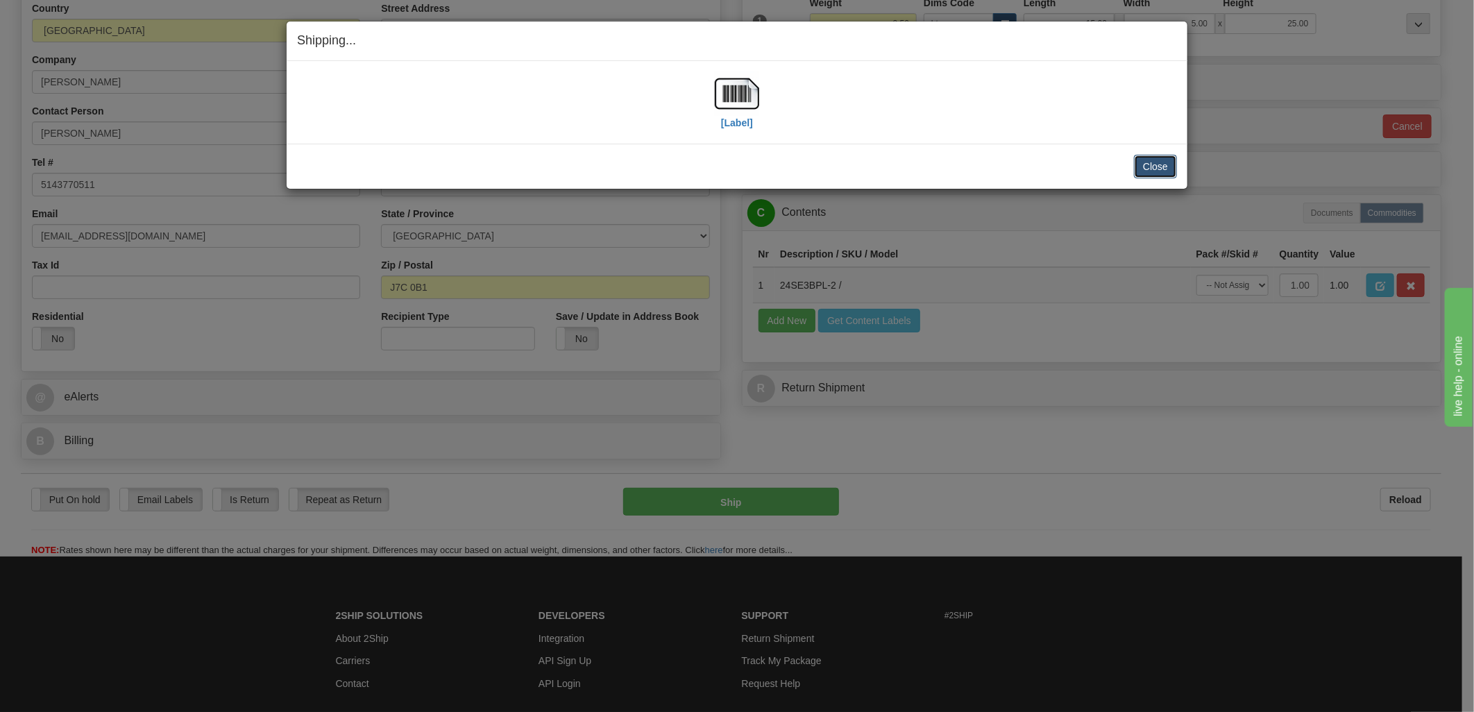
click at [1159, 162] on button "Close" at bounding box center [1155, 167] width 43 height 24
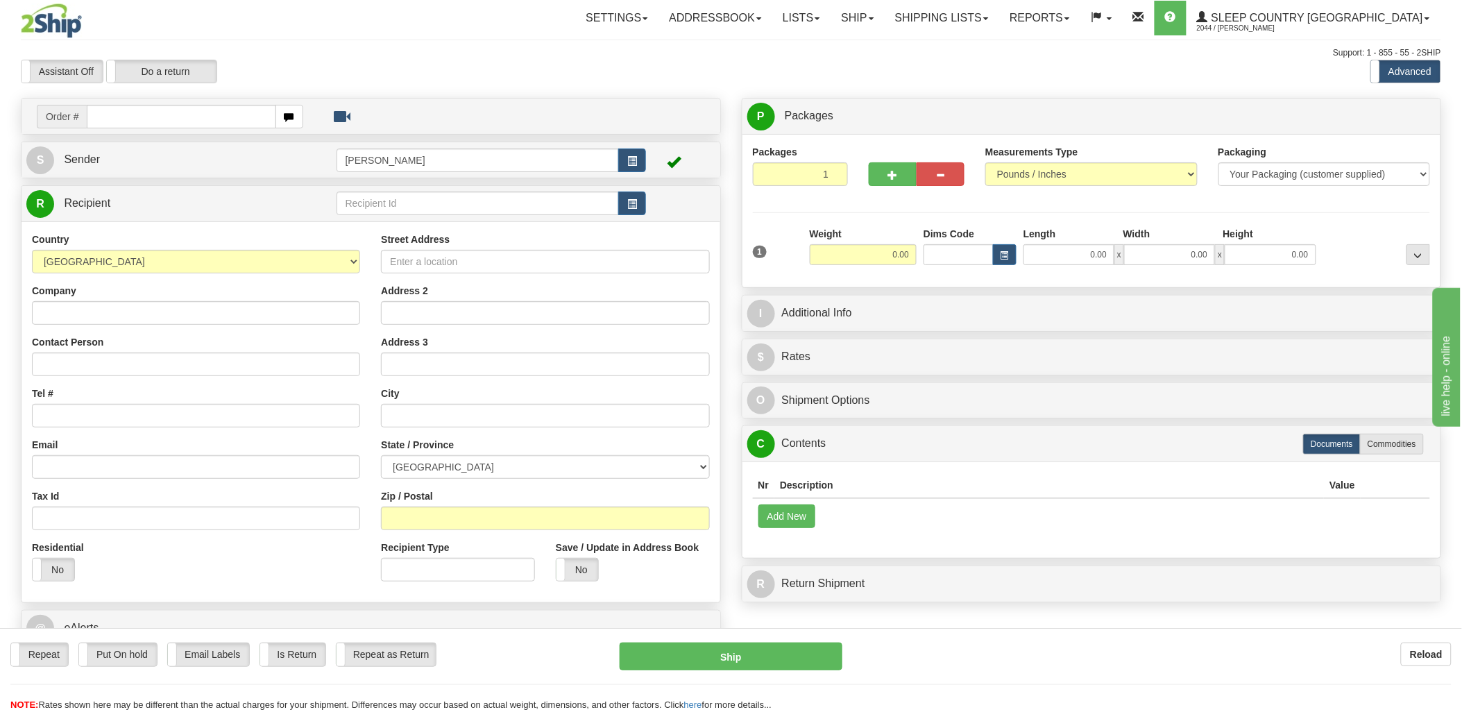
drag, startPoint x: 171, startPoint y: 109, endPoint x: 171, endPoint y: 116, distance: 7.0
click at [171, 111] on input "text" at bounding box center [181, 117] width 189 height 24
drag, startPoint x: 171, startPoint y: 116, endPoint x: 559, endPoint y: 123, distance: 388.0
click at [203, 116] on input "text" at bounding box center [181, 117] width 189 height 24
type input "9000i"
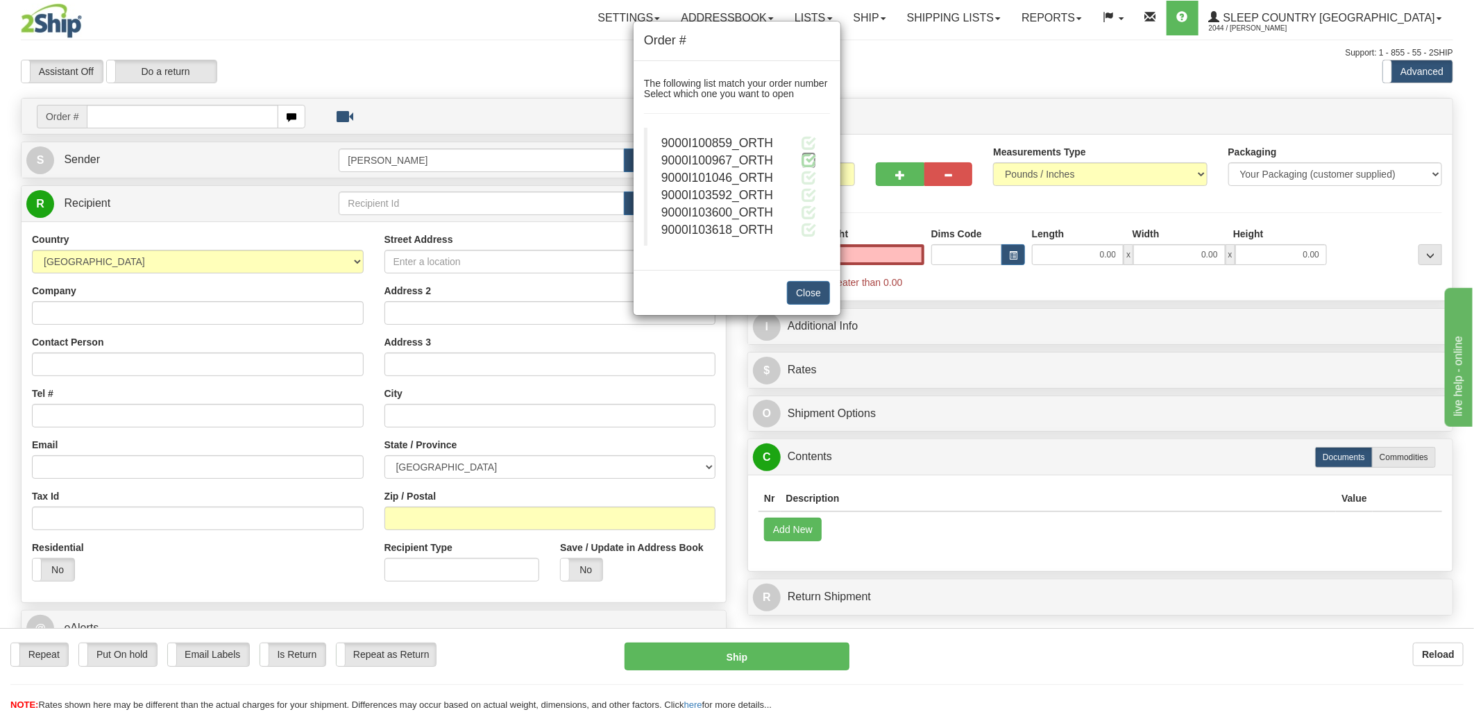
type input "0.00"
click at [813, 158] on span at bounding box center [808, 160] width 15 height 15
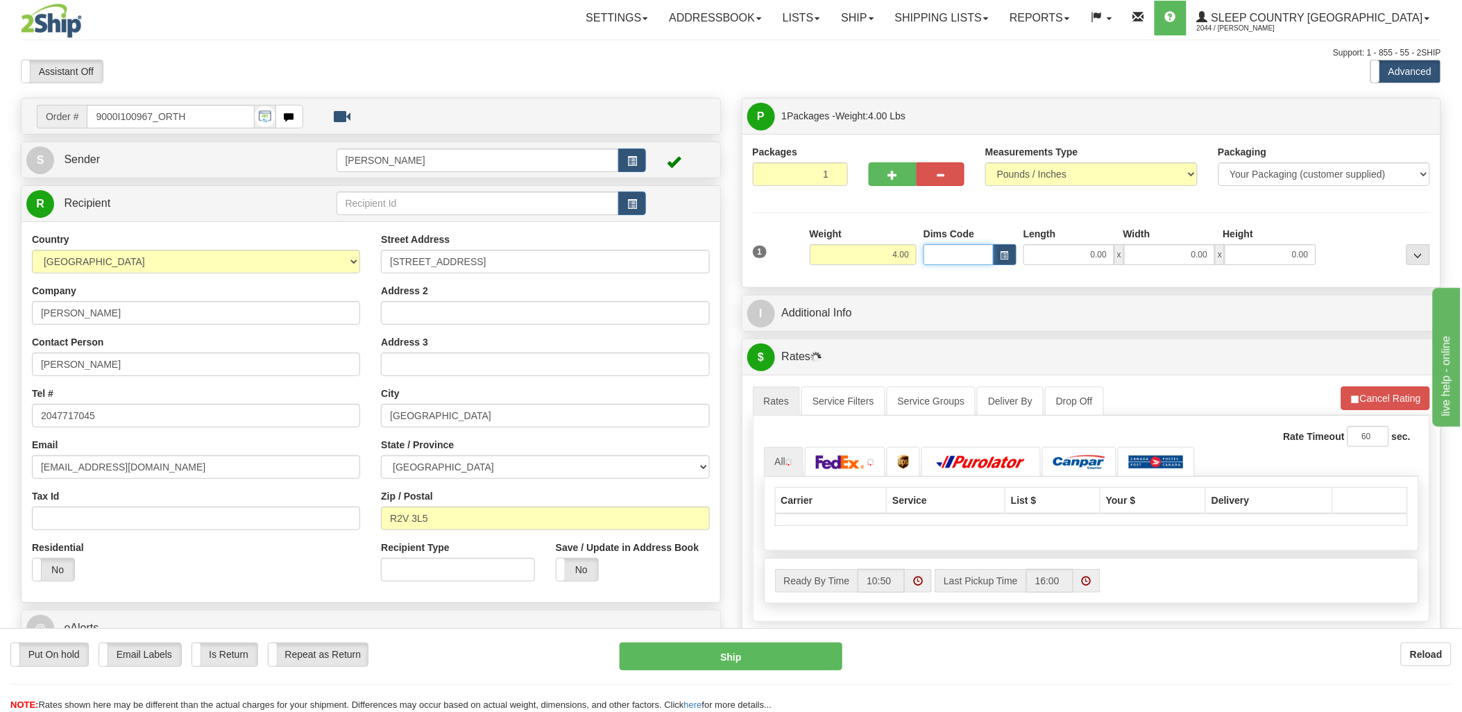
click at [959, 260] on input "Dims Code" at bounding box center [959, 254] width 70 height 21
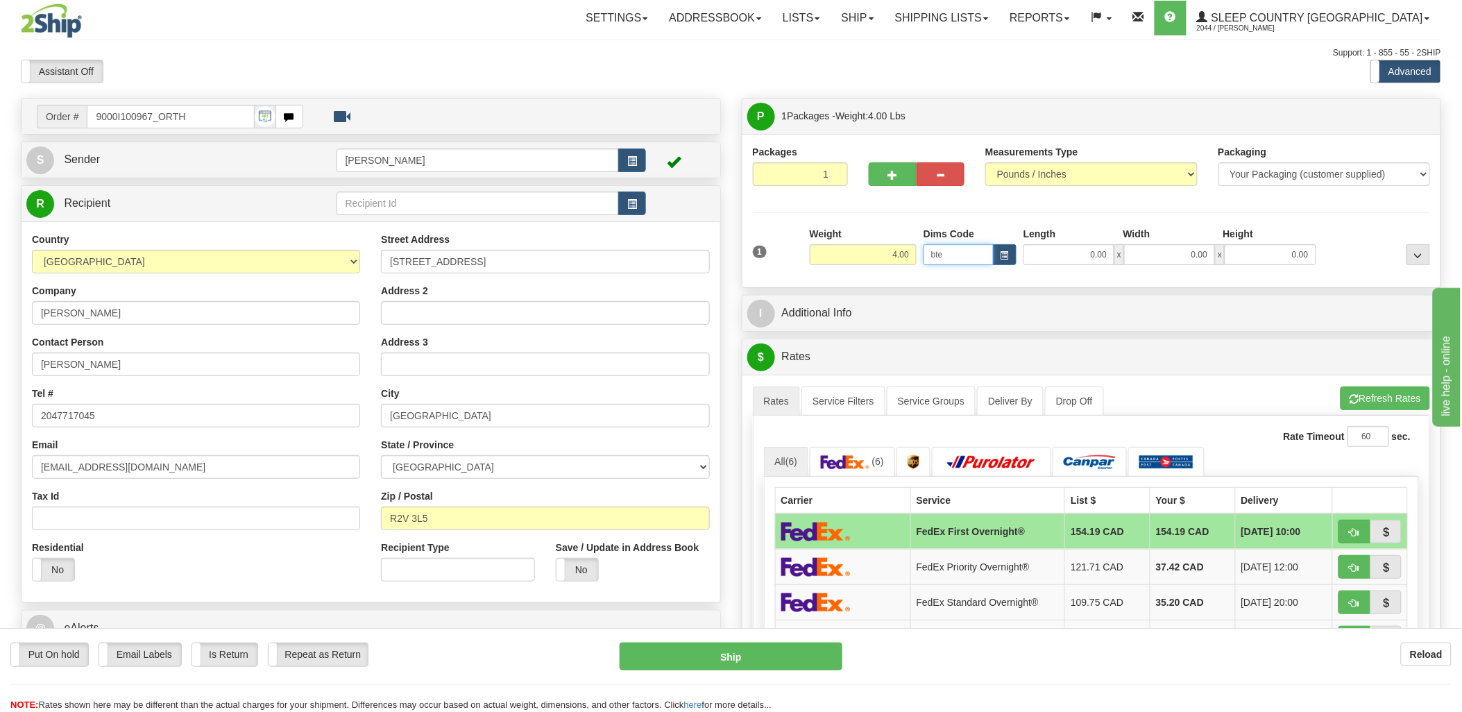
type input "bte"
click button "Delete" at bounding box center [0, 0] width 0 height 0
type input "15.00"
type input "5.00"
type input "25.00"
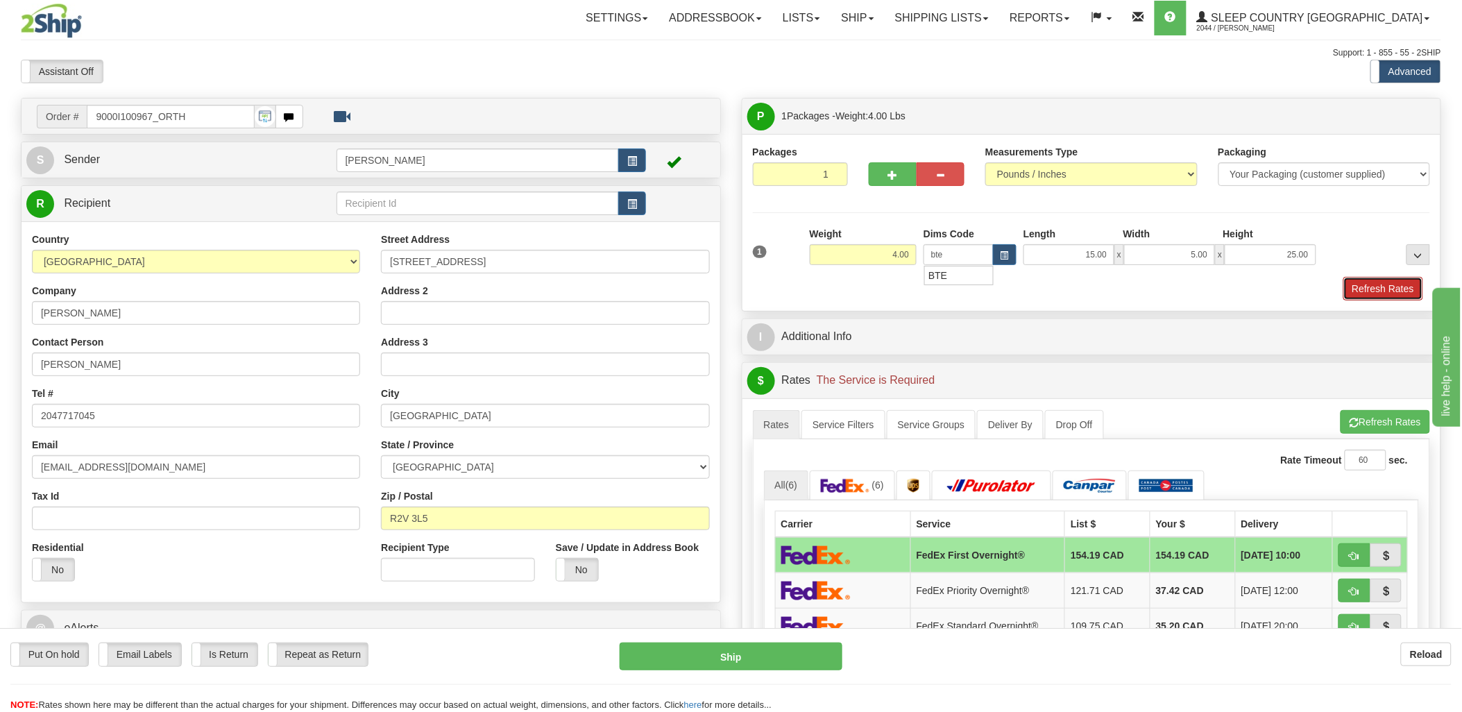
click at [1393, 287] on button "Refresh Rates" at bounding box center [1383, 289] width 80 height 24
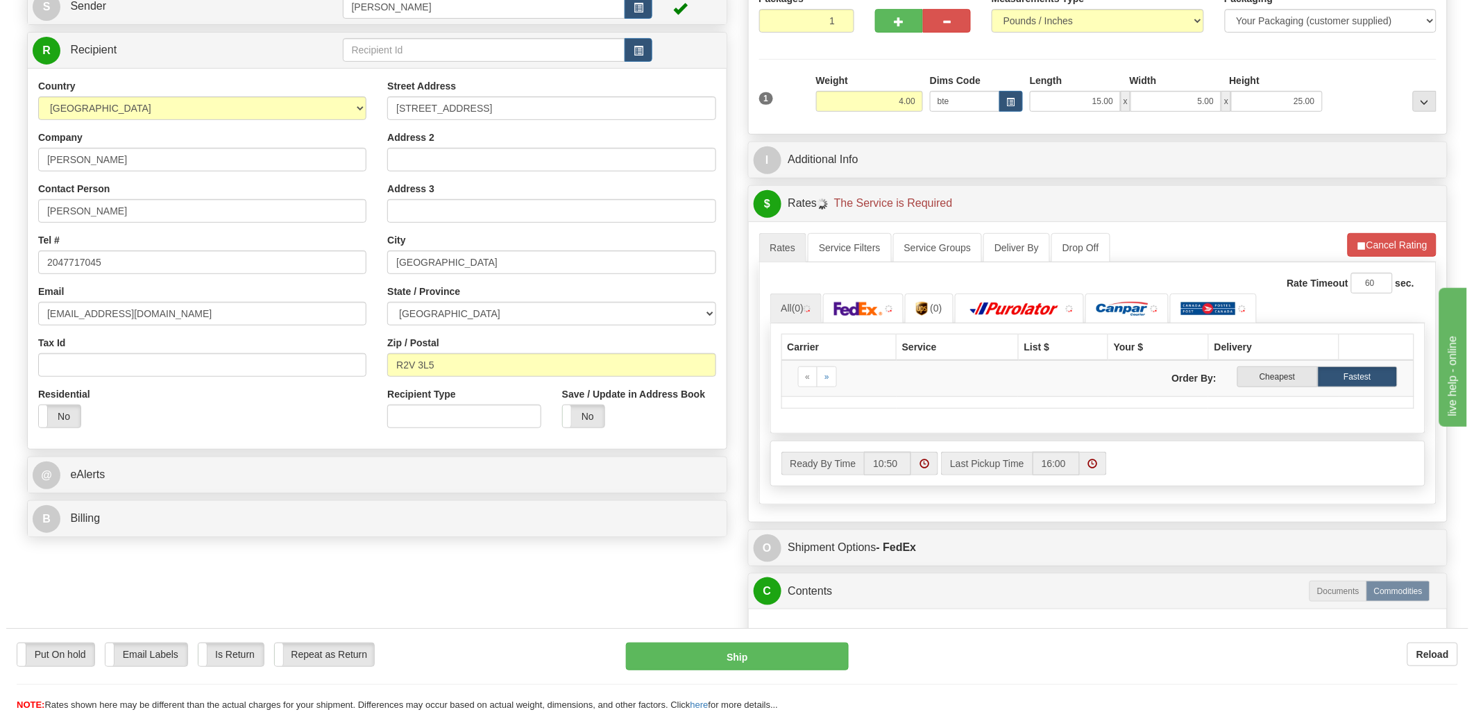
scroll to position [154, 0]
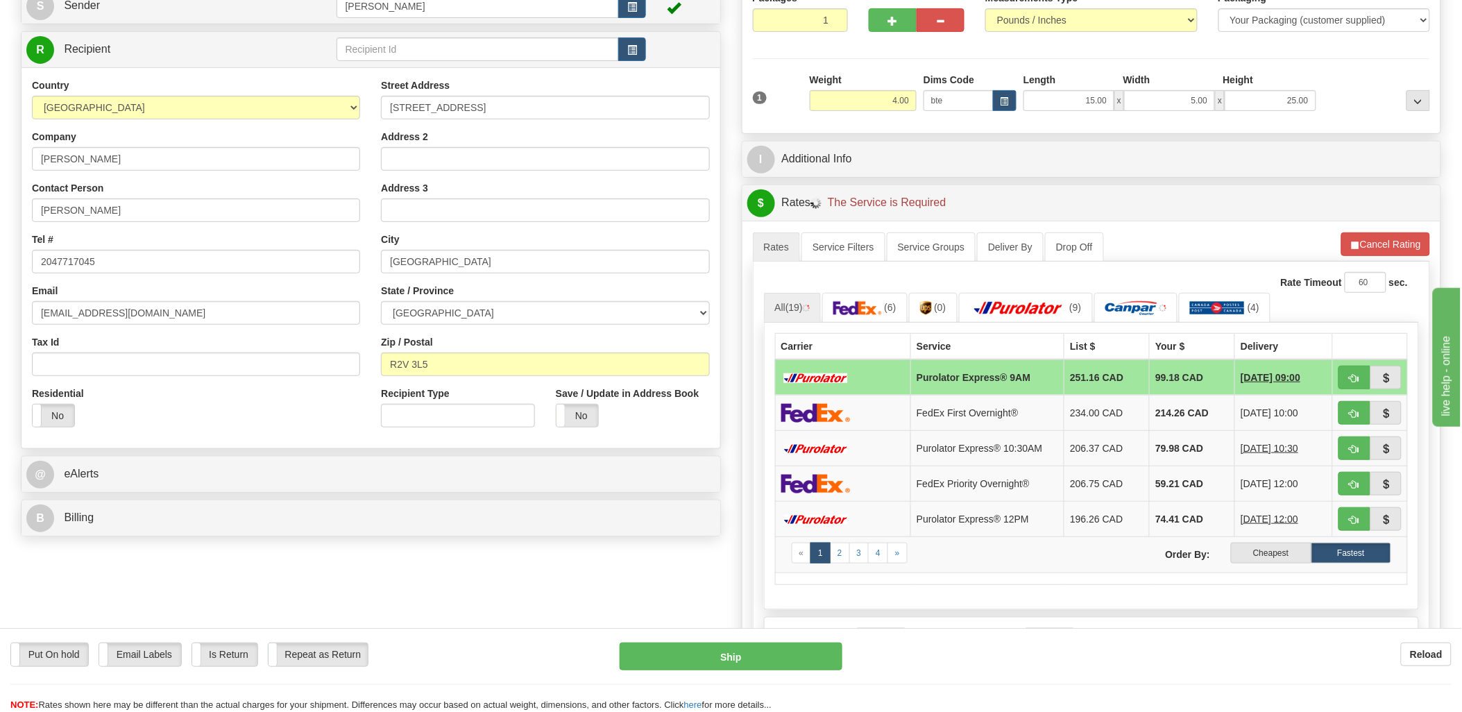
click at [1255, 545] on label "Cheapest" at bounding box center [1271, 553] width 80 height 21
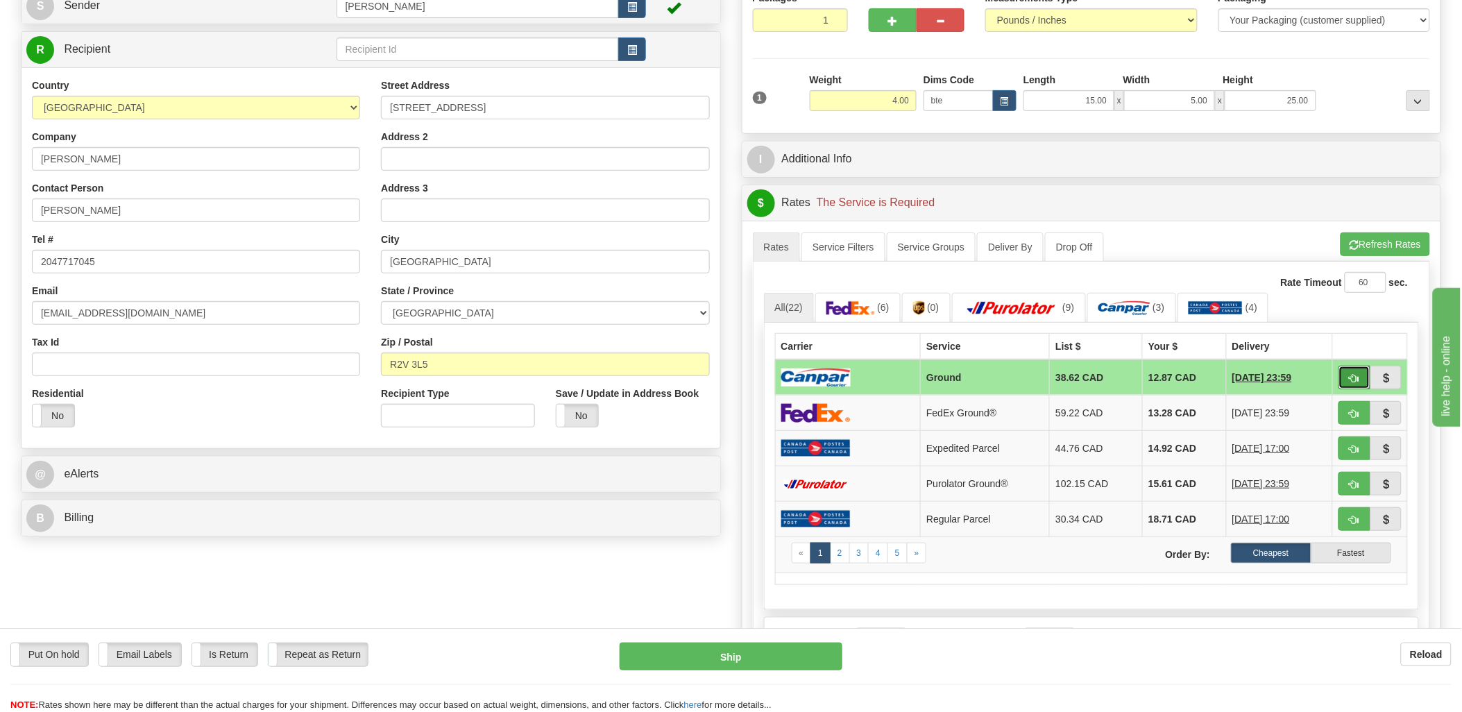
click at [1348, 387] on button "button" at bounding box center [1355, 378] width 32 height 24
type input "1"
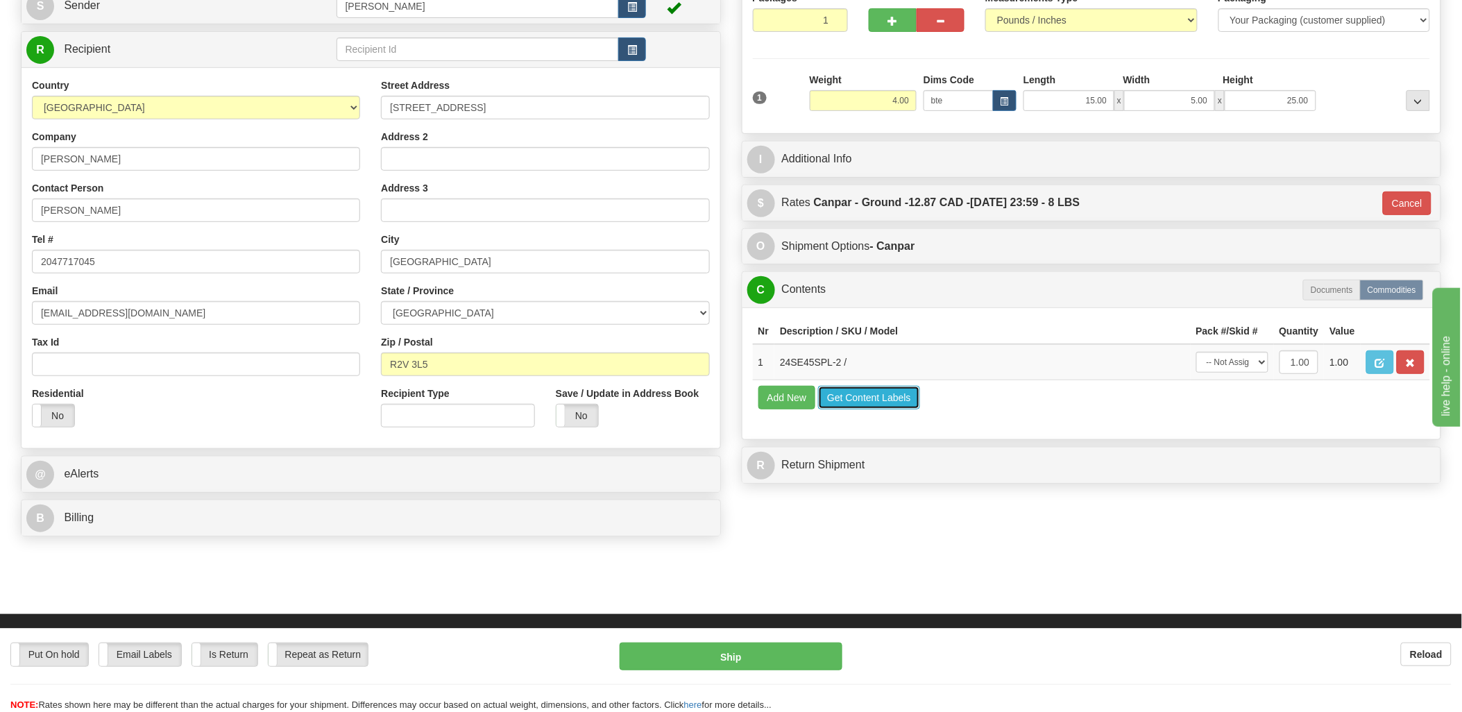
click at [858, 409] on button "Get Content Labels" at bounding box center [869, 398] width 102 height 24
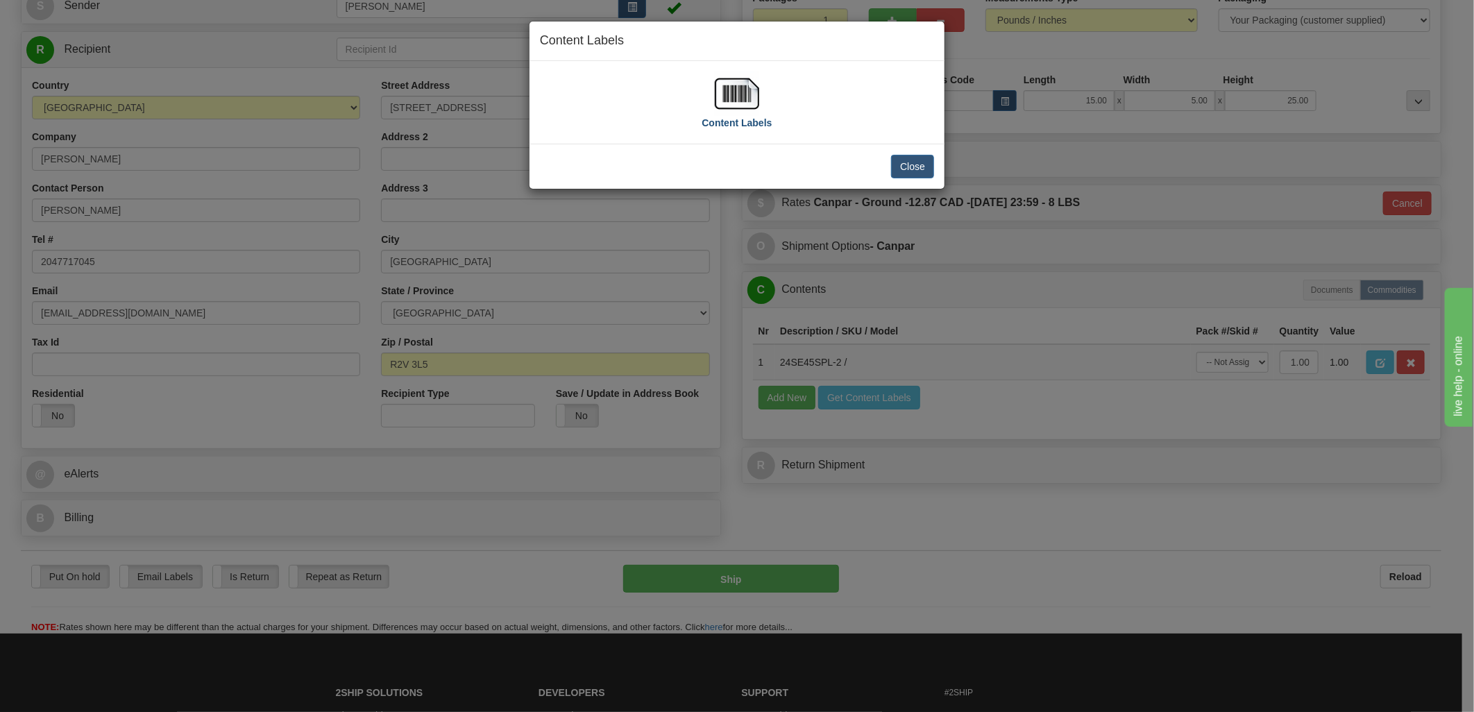
click at [748, 101] on img at bounding box center [737, 93] width 44 height 44
click at [917, 164] on button "Close" at bounding box center [912, 167] width 43 height 24
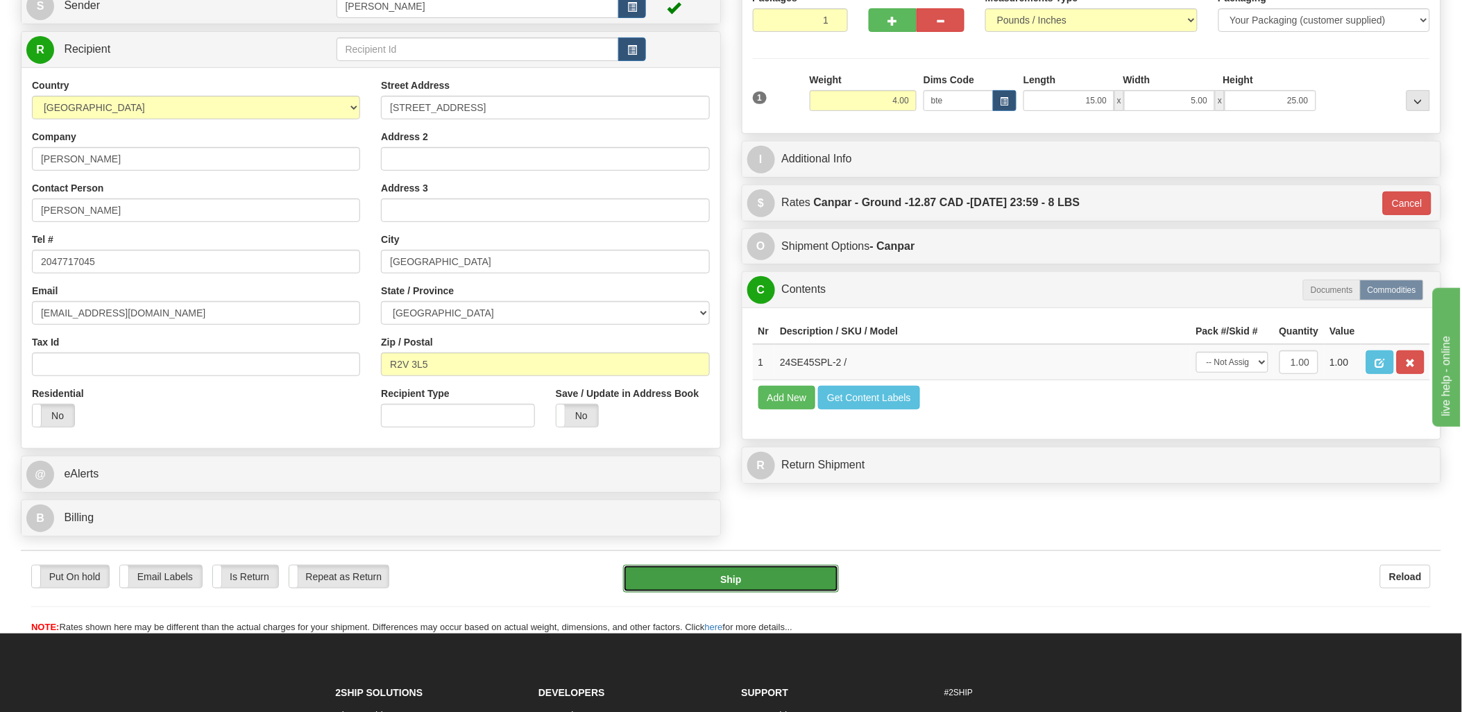
click at [791, 577] on button "Ship" at bounding box center [731, 579] width 216 height 28
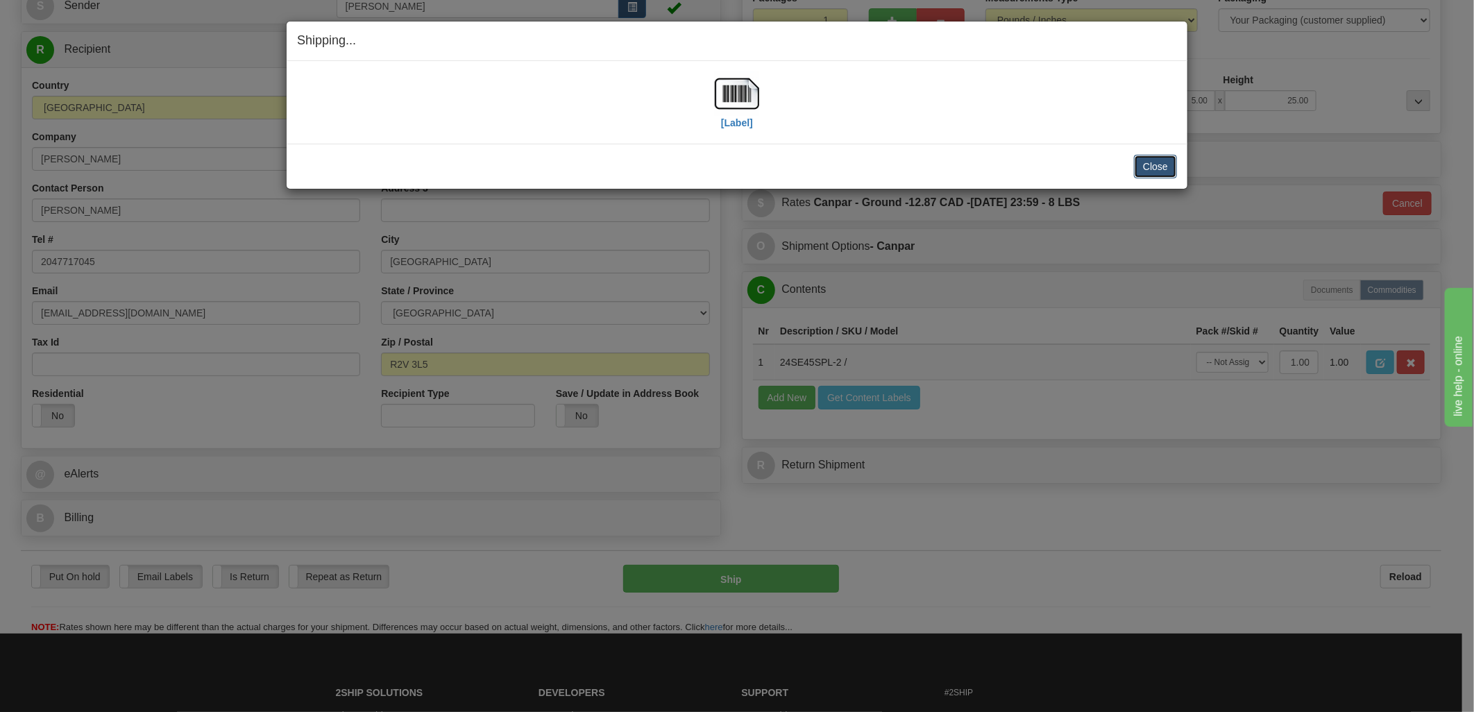
click at [1159, 160] on button "Close" at bounding box center [1155, 167] width 43 height 24
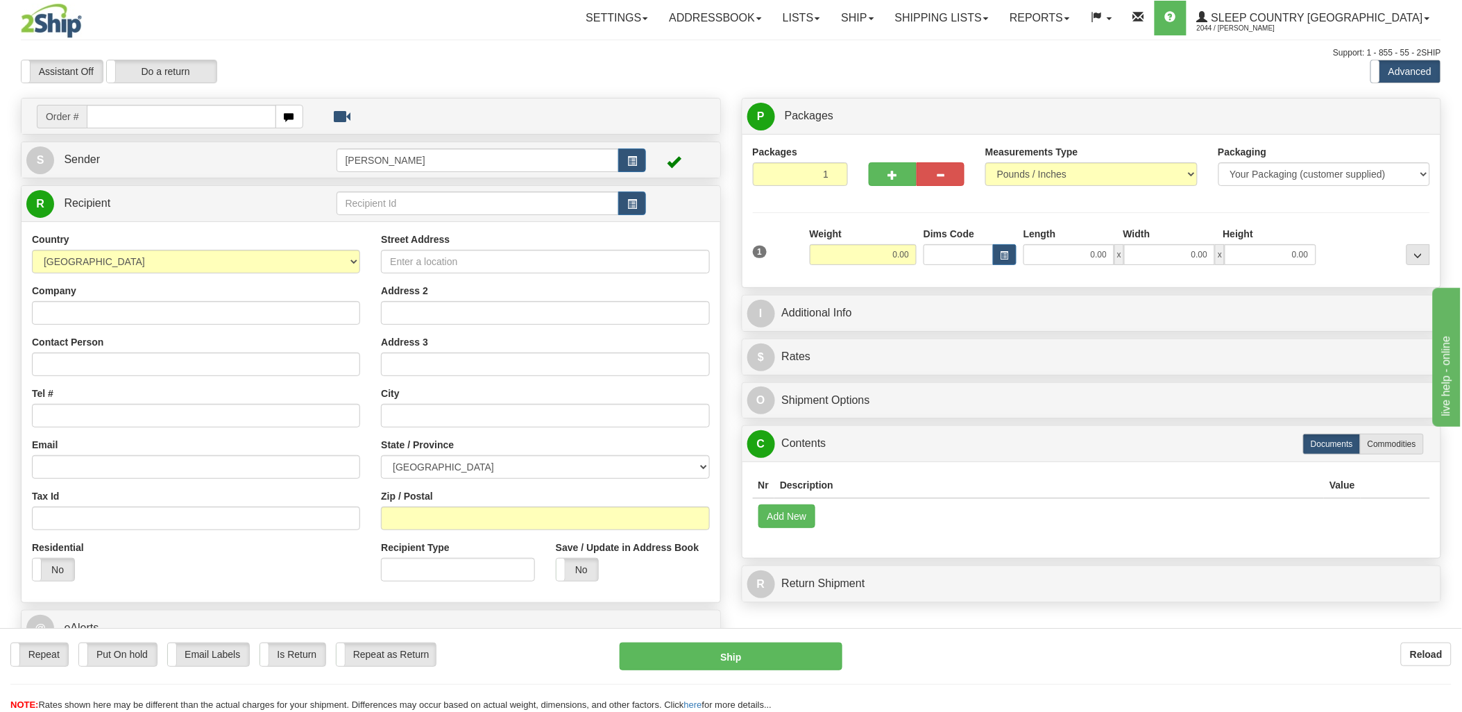
click at [175, 115] on input "text" at bounding box center [181, 117] width 189 height 24
type input "9000i"
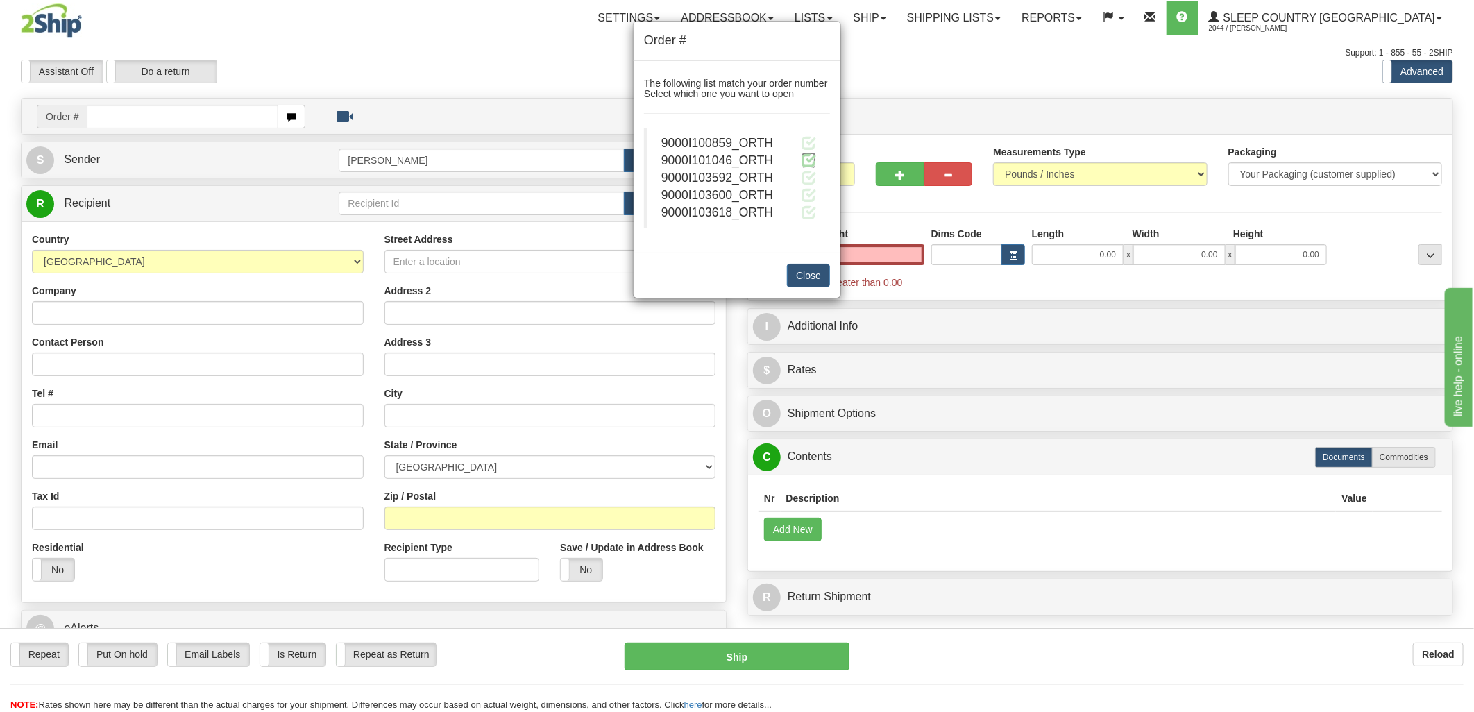
type input "0.00"
click at [806, 155] on span at bounding box center [808, 160] width 15 height 15
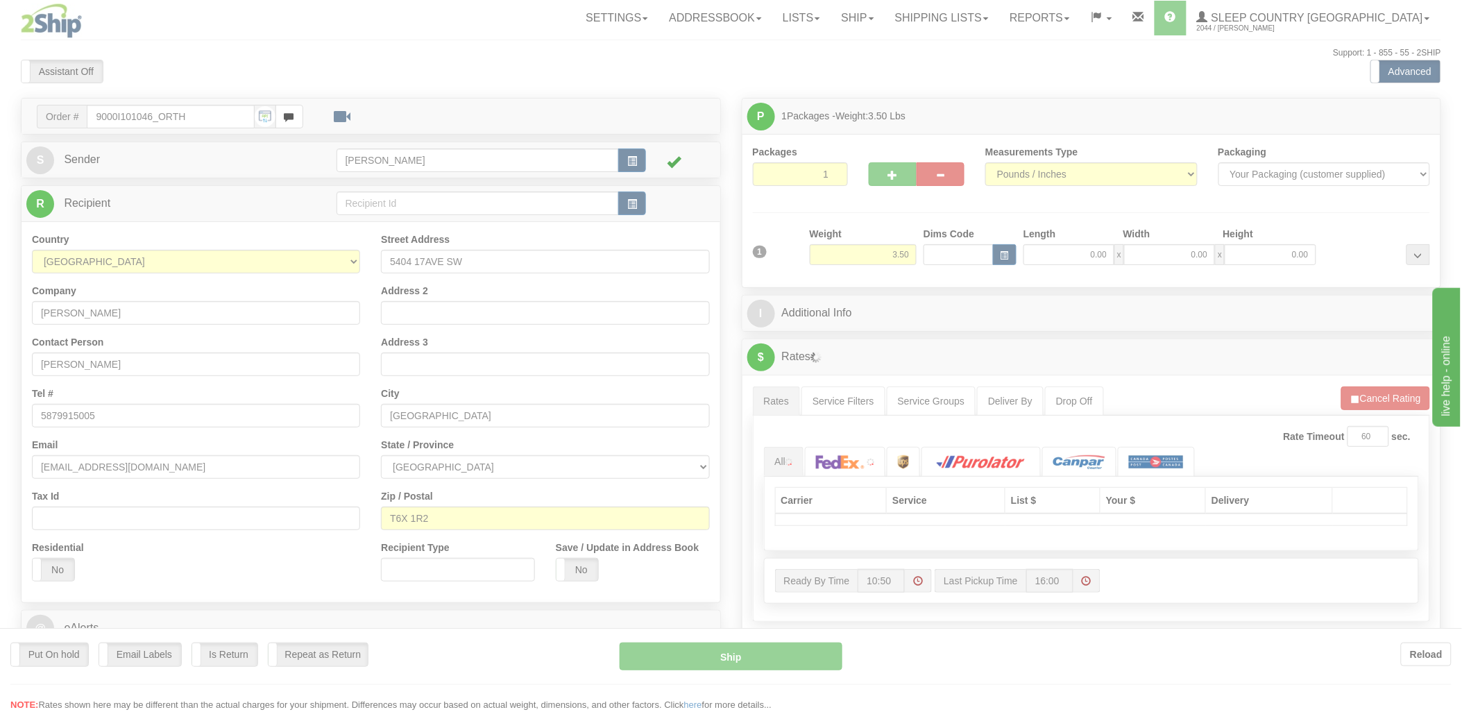
click at [946, 253] on div at bounding box center [731, 356] width 1462 height 712
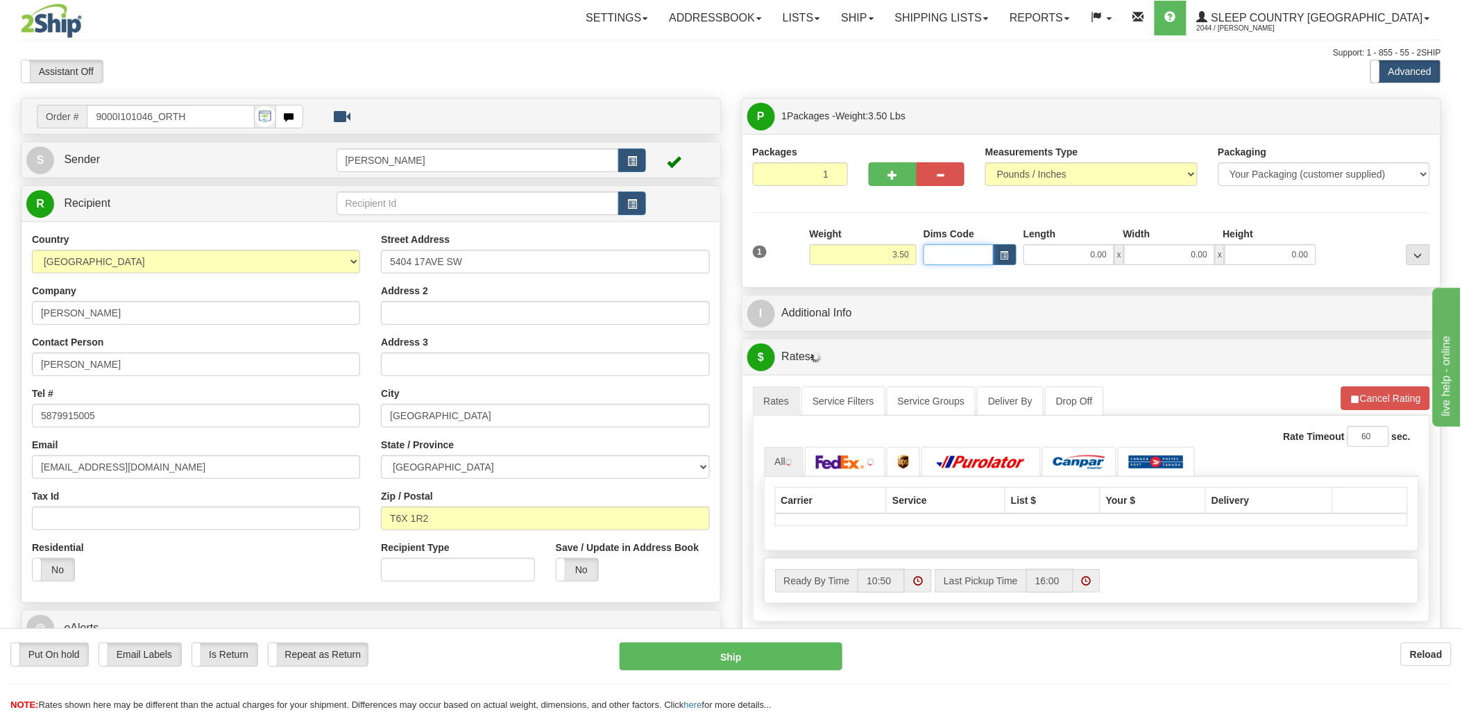
click at [946, 253] on input "Dims Code" at bounding box center [959, 254] width 70 height 21
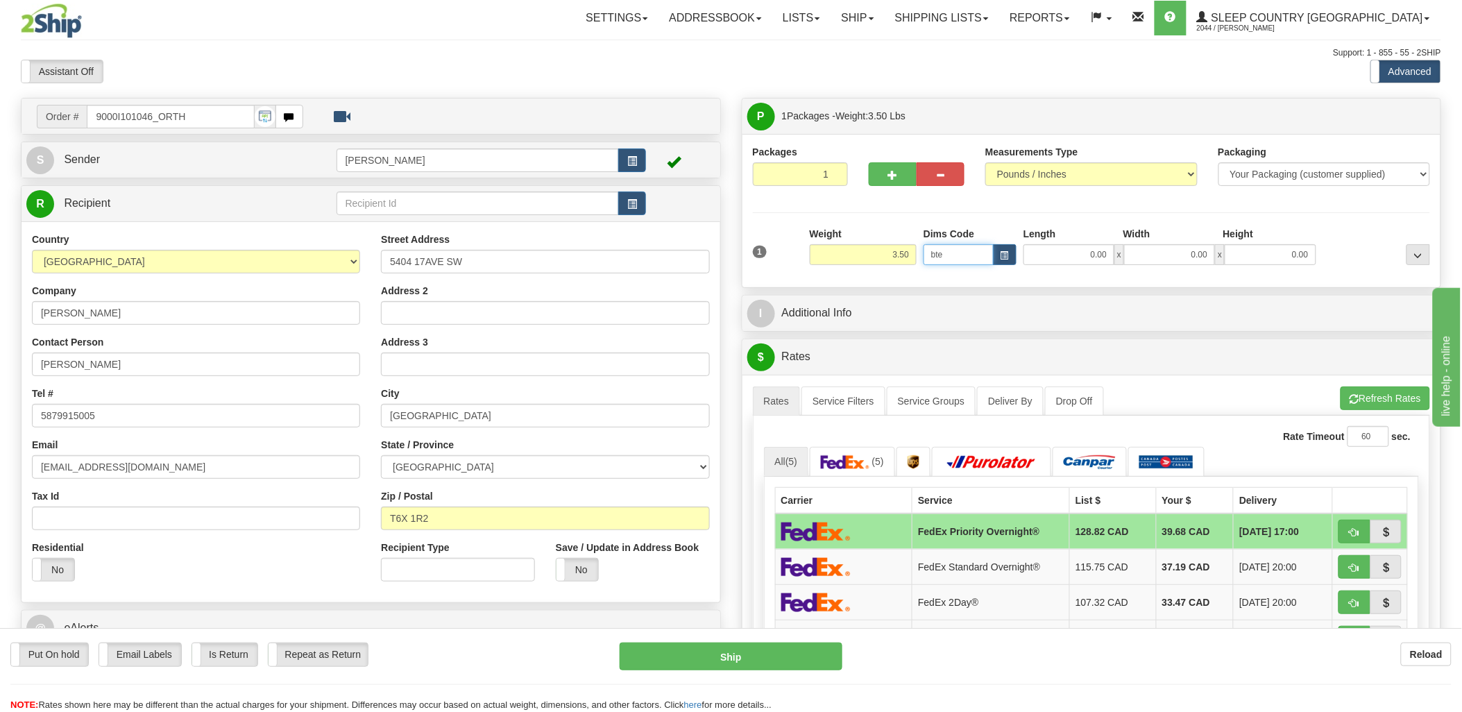
type input "bte"
click button "Delete" at bounding box center [0, 0] width 0 height 0
type input "15.00"
type input "5.00"
type input "25.00"
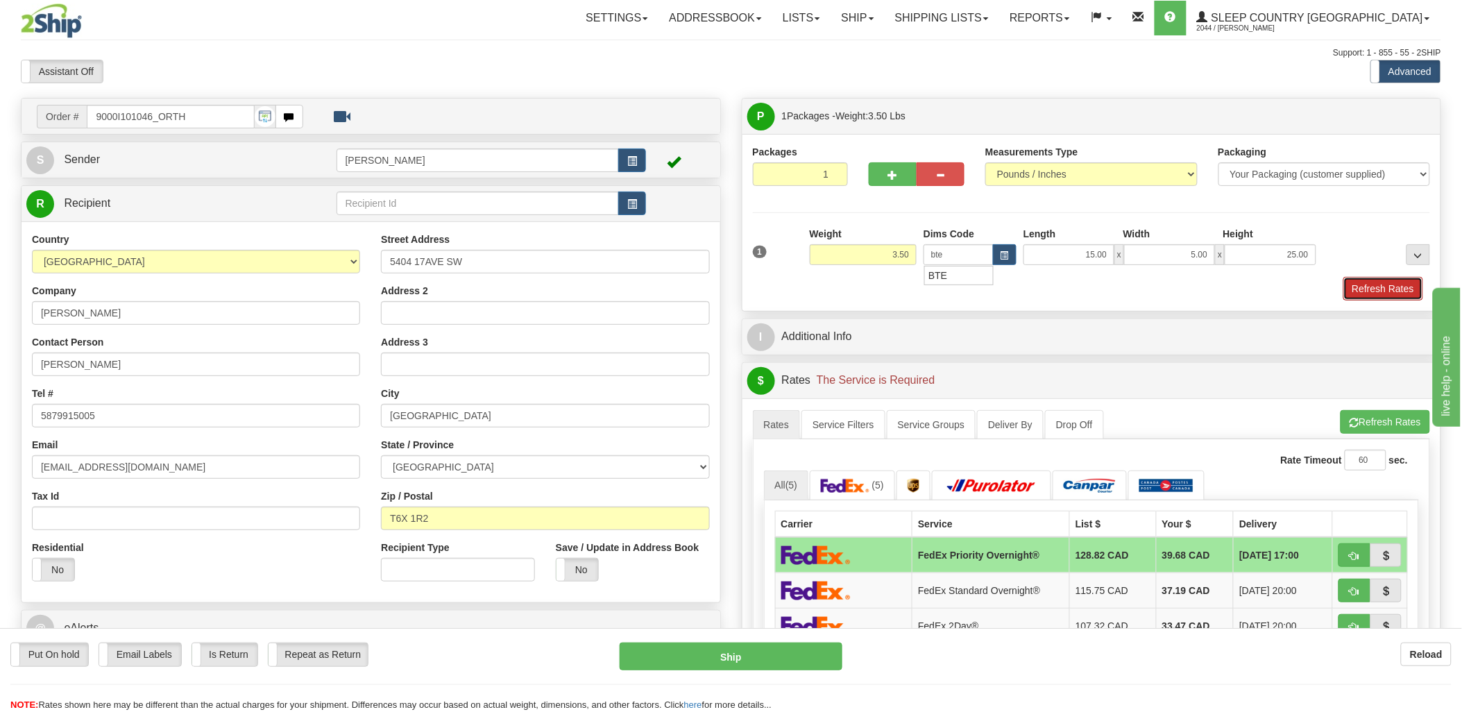
click at [1366, 291] on button "Refresh Rates" at bounding box center [1383, 289] width 80 height 24
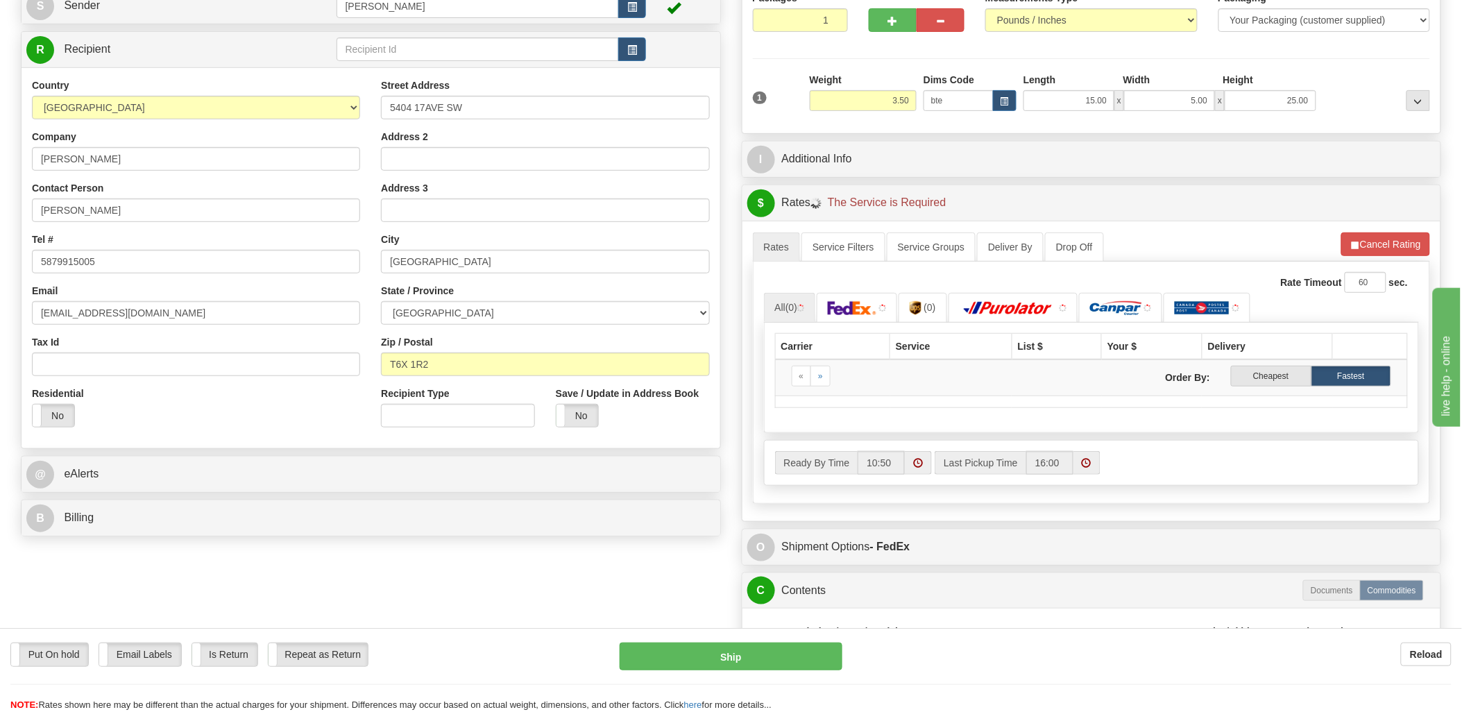
scroll to position [231, 0]
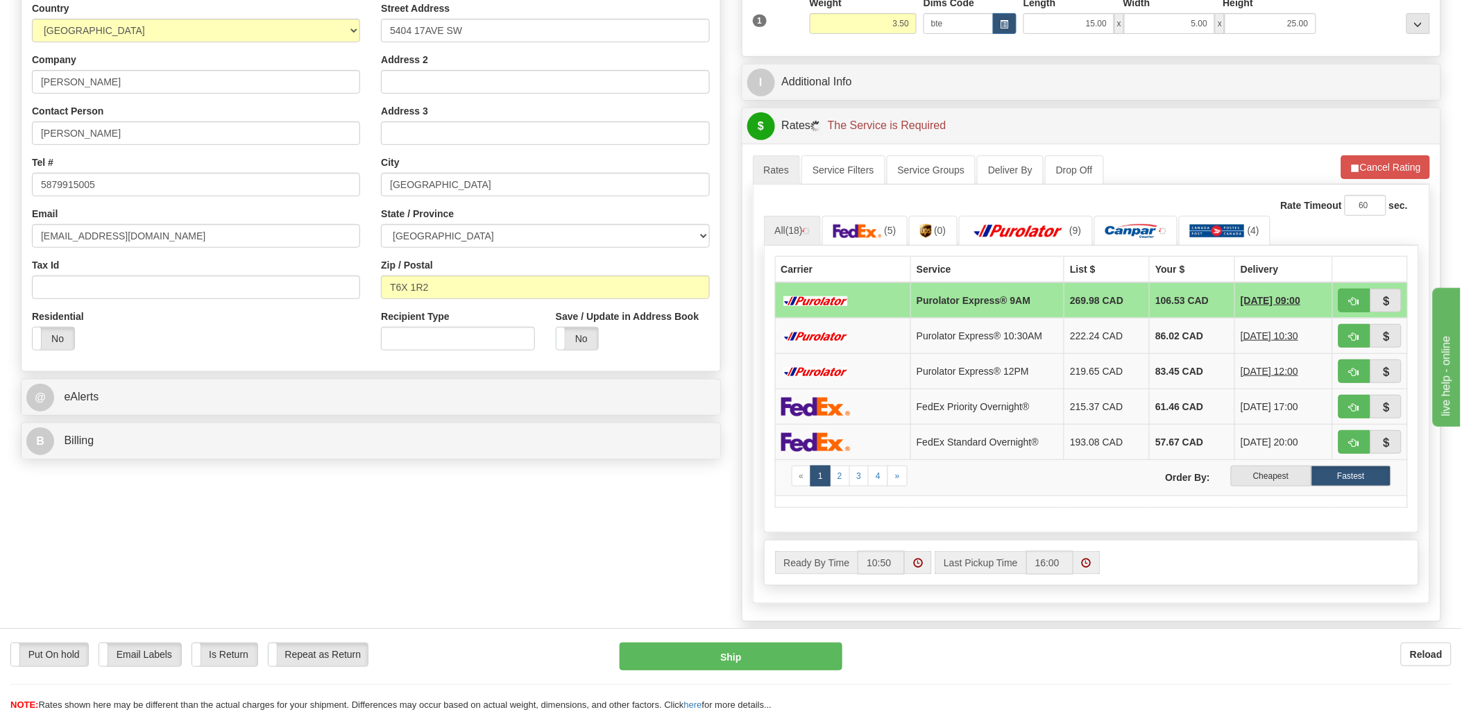
click at [1264, 476] on label "Cheapest" at bounding box center [1271, 476] width 80 height 21
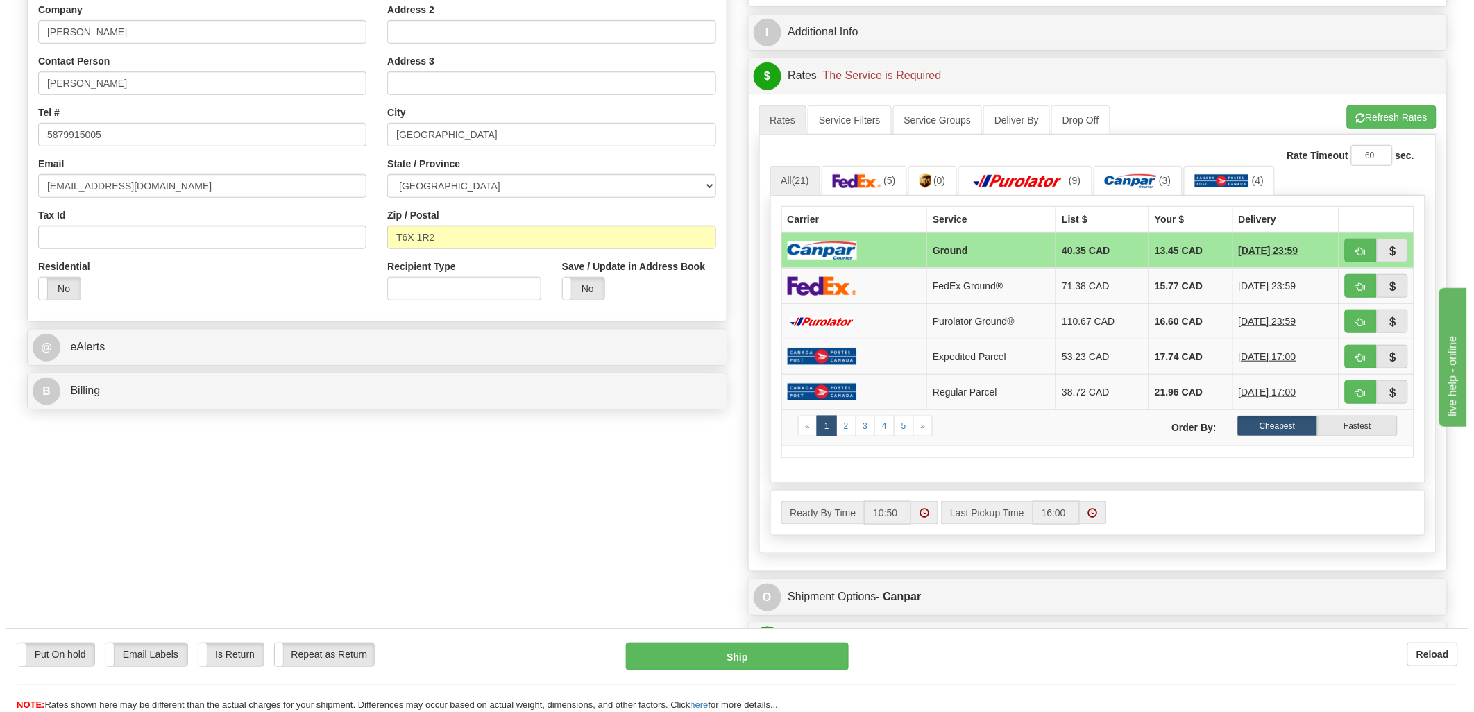
scroll to position [308, 0]
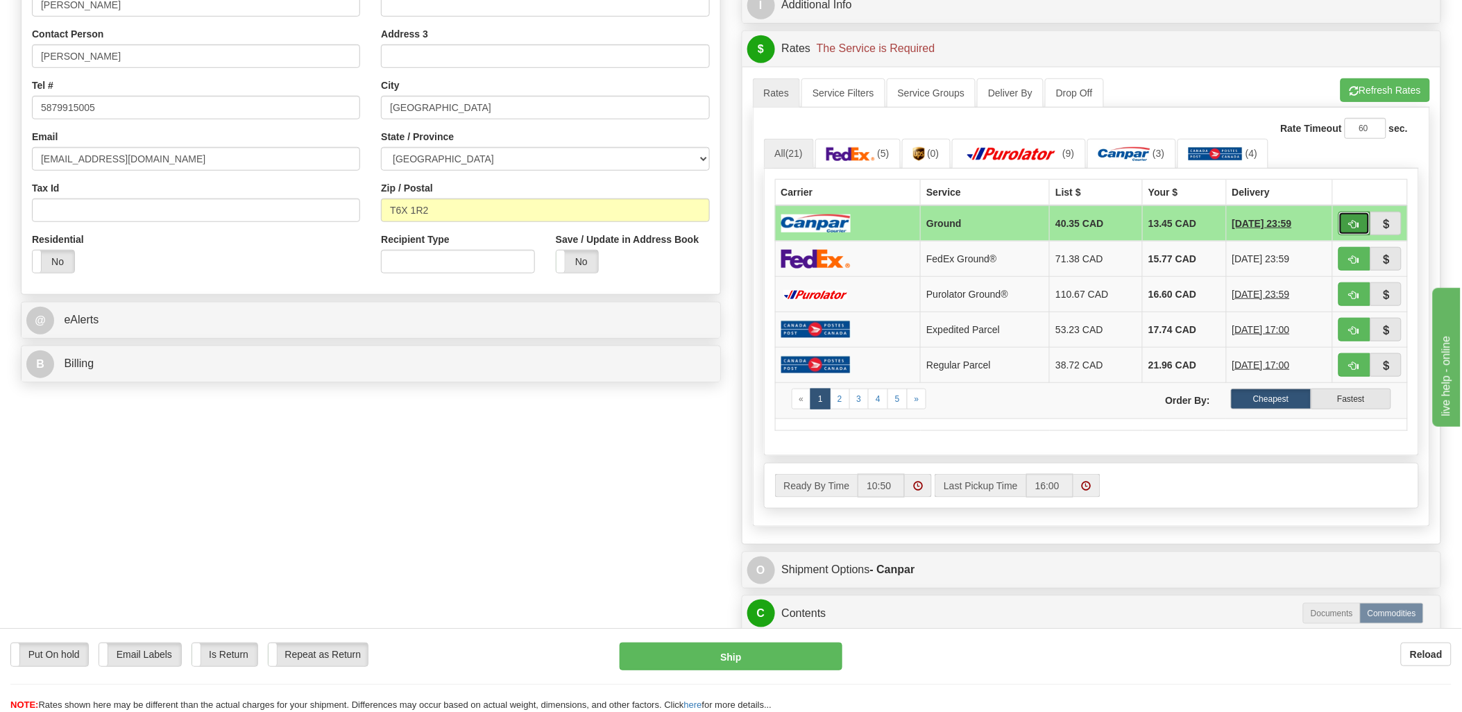
click at [1363, 227] on button "button" at bounding box center [1355, 224] width 32 height 24
type input "1"
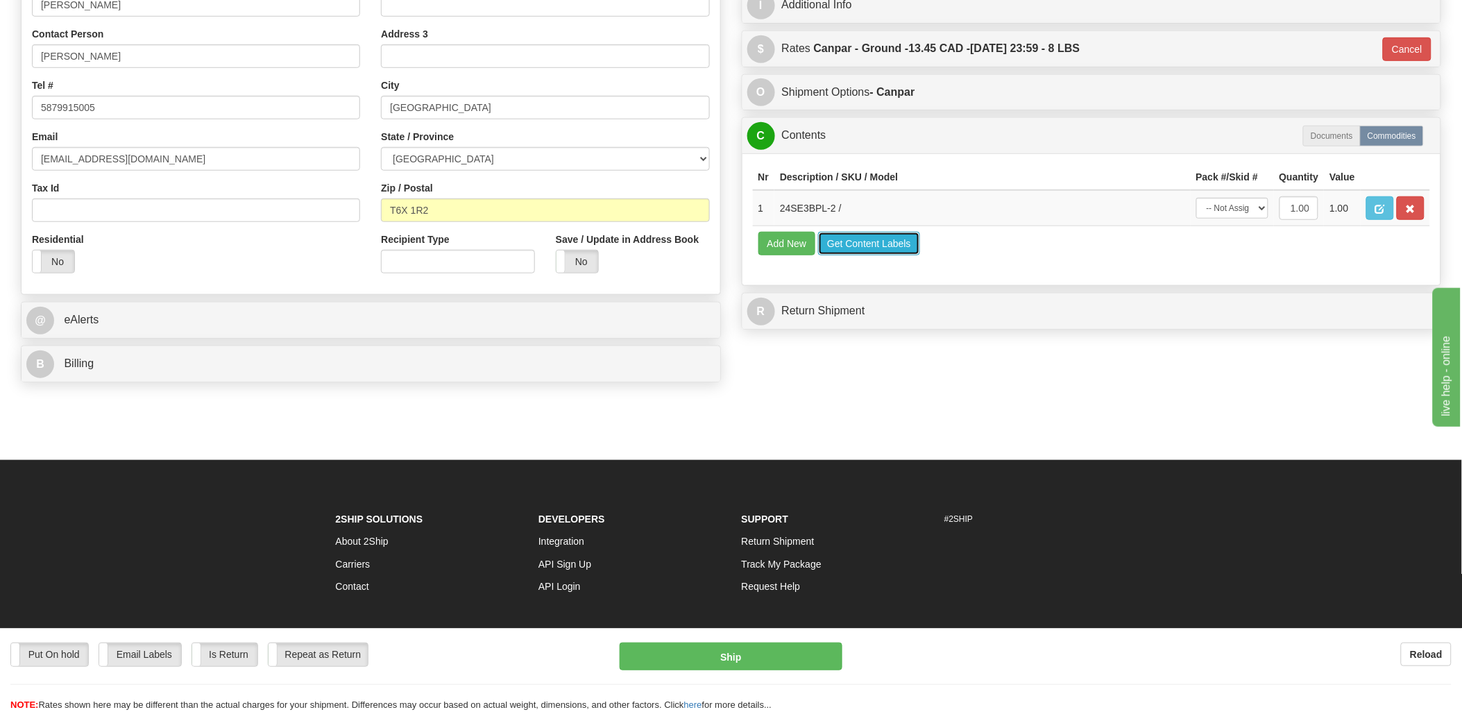
click at [888, 255] on button "Get Content Labels" at bounding box center [869, 244] width 102 height 24
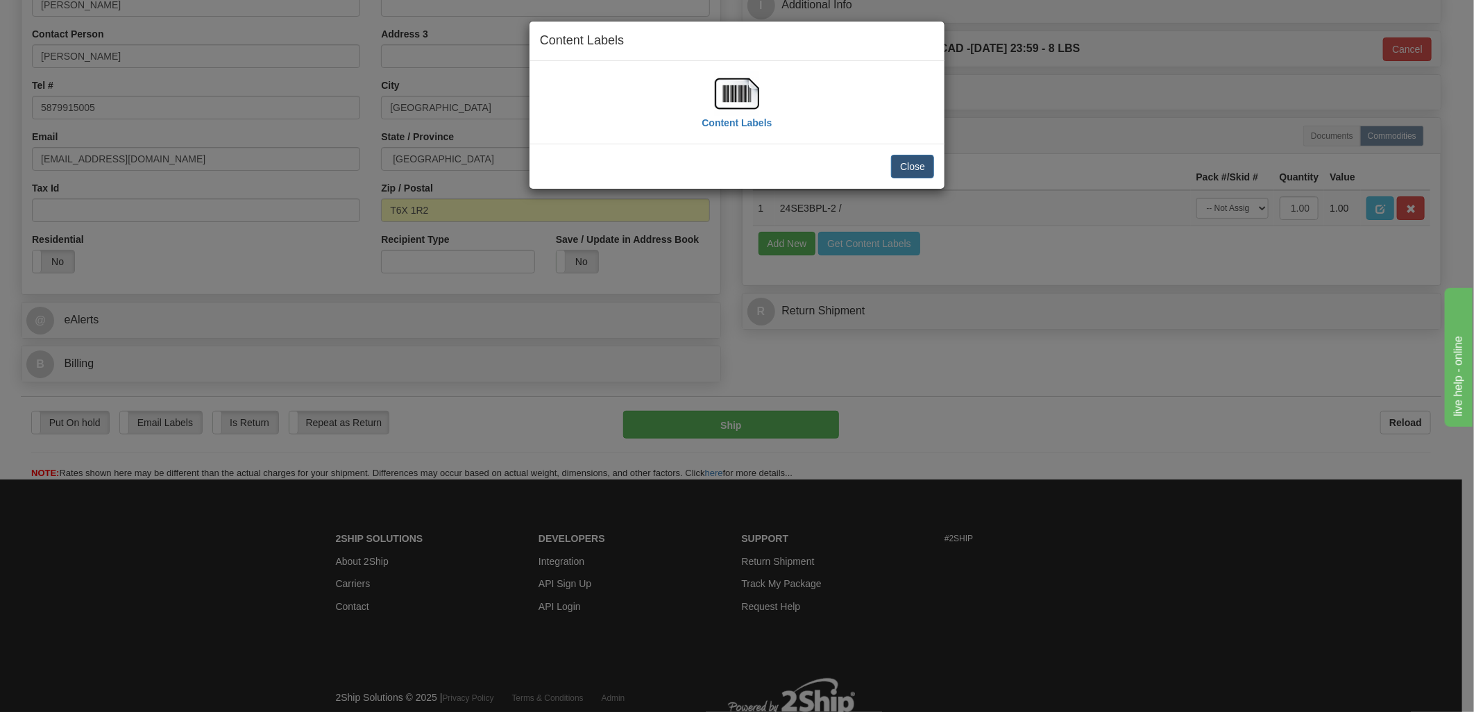
click at [736, 94] on img at bounding box center [737, 93] width 44 height 44
click at [933, 162] on button "Close" at bounding box center [912, 167] width 43 height 24
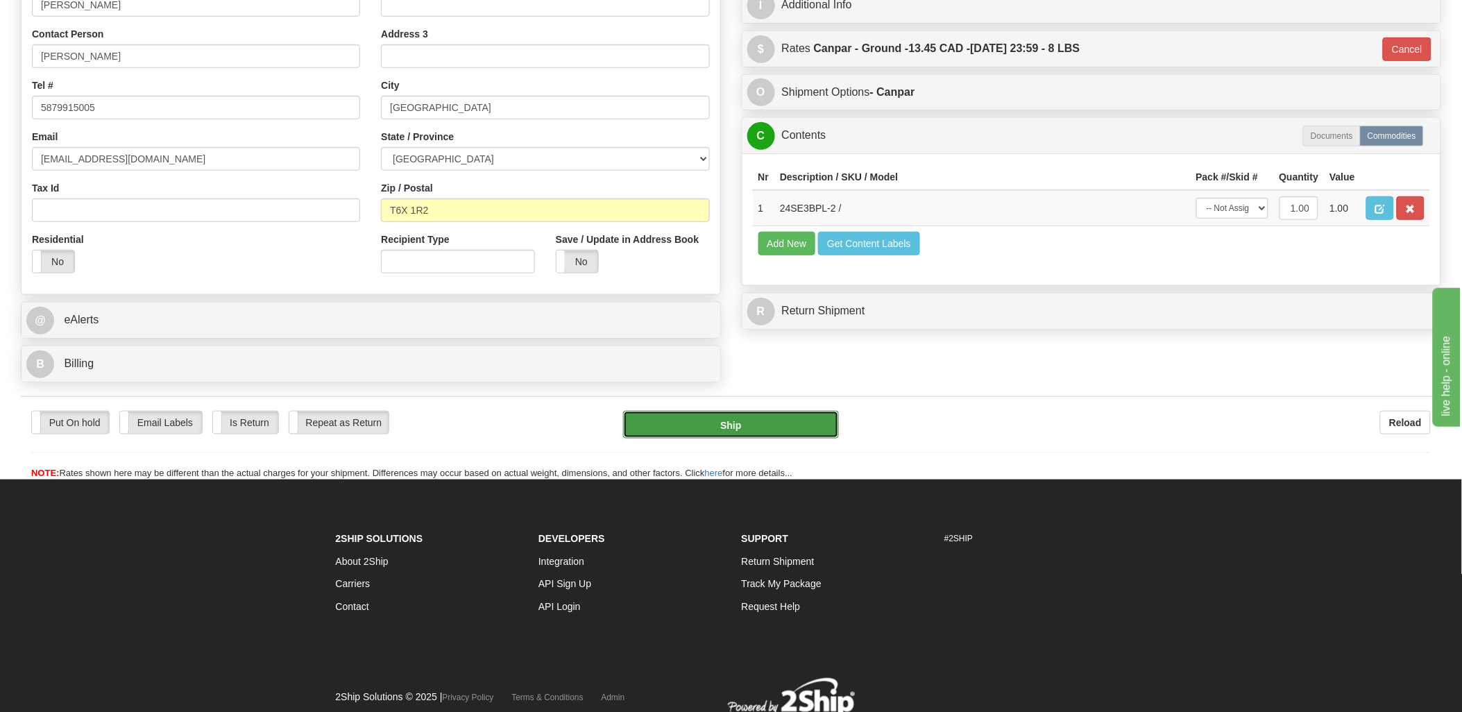
click at [743, 422] on button "Ship" at bounding box center [731, 425] width 216 height 28
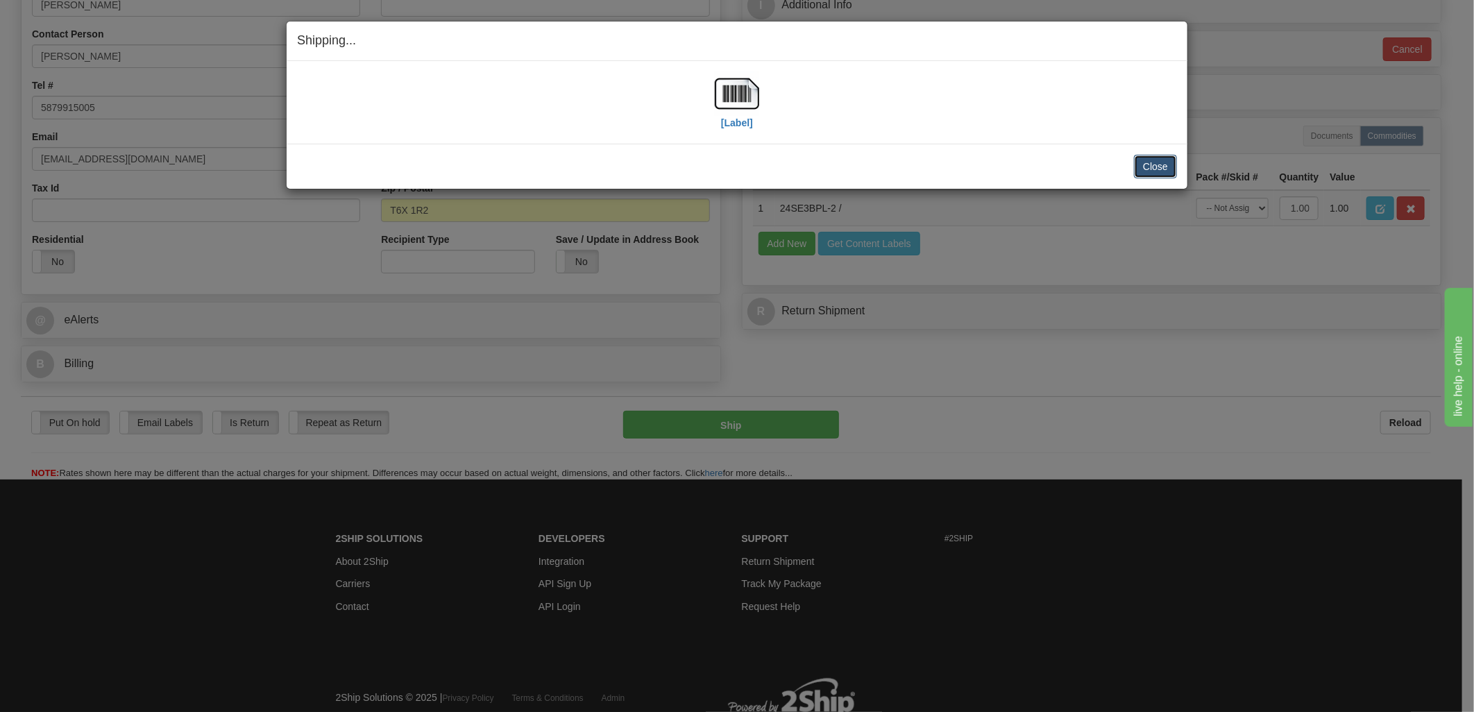
click at [1137, 170] on button "Close" at bounding box center [1155, 167] width 43 height 24
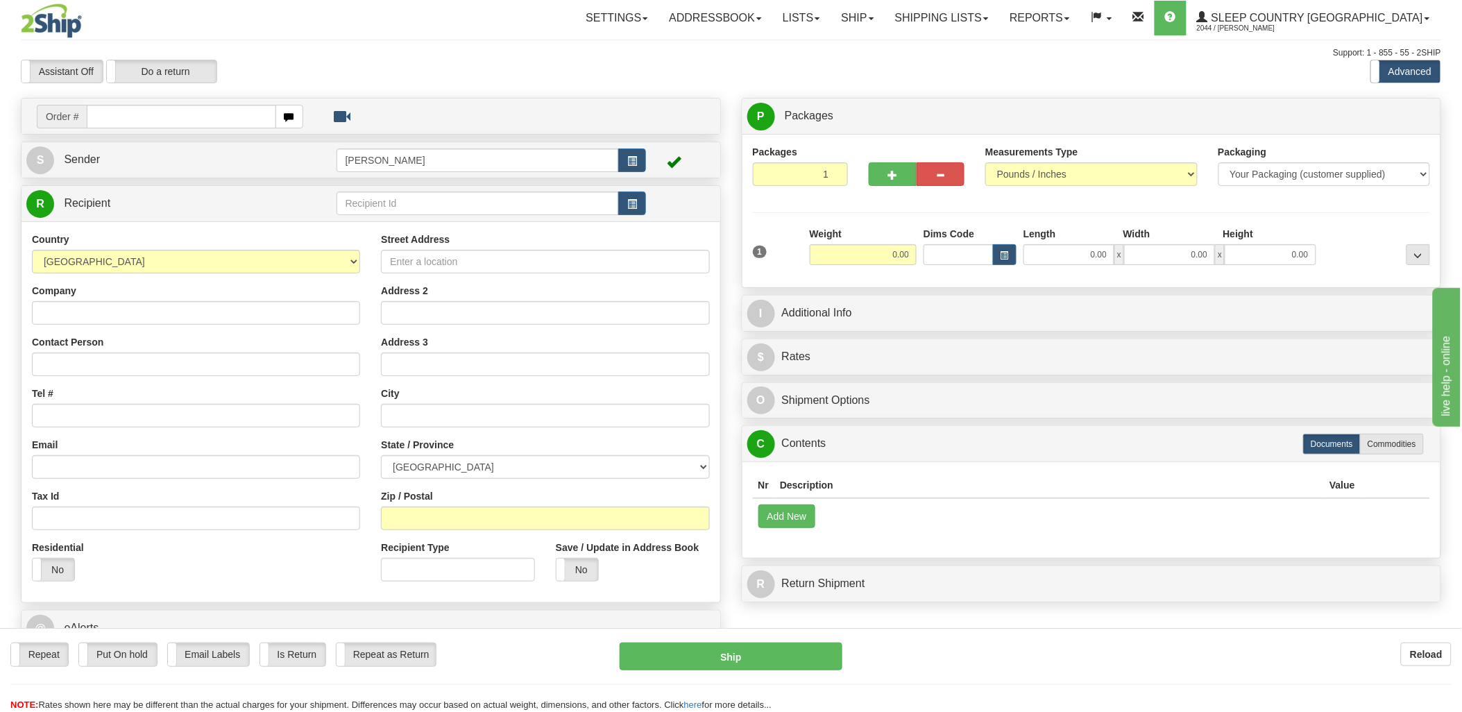
click at [148, 120] on input "text" at bounding box center [181, 117] width 189 height 24
type input "90002"
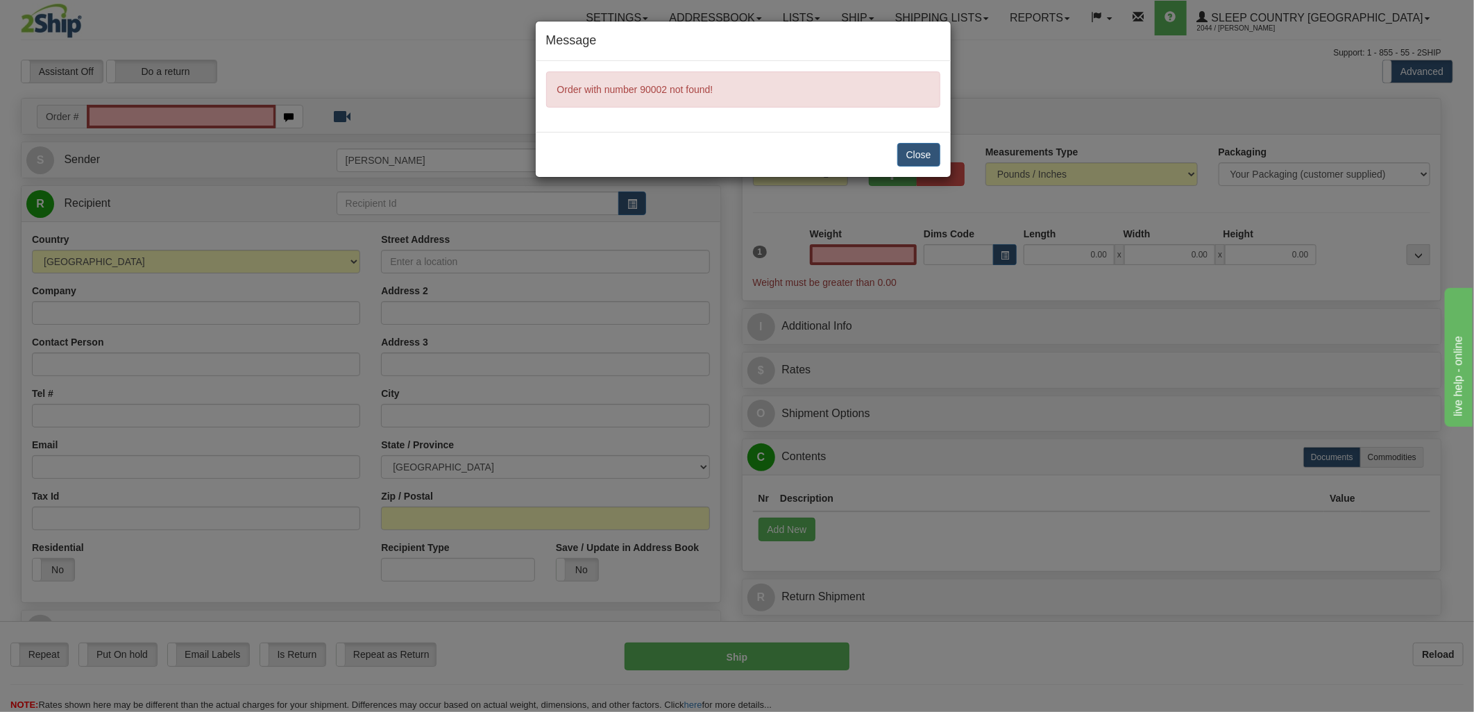
type input "0.00"
click at [925, 153] on button "Close" at bounding box center [918, 155] width 43 height 24
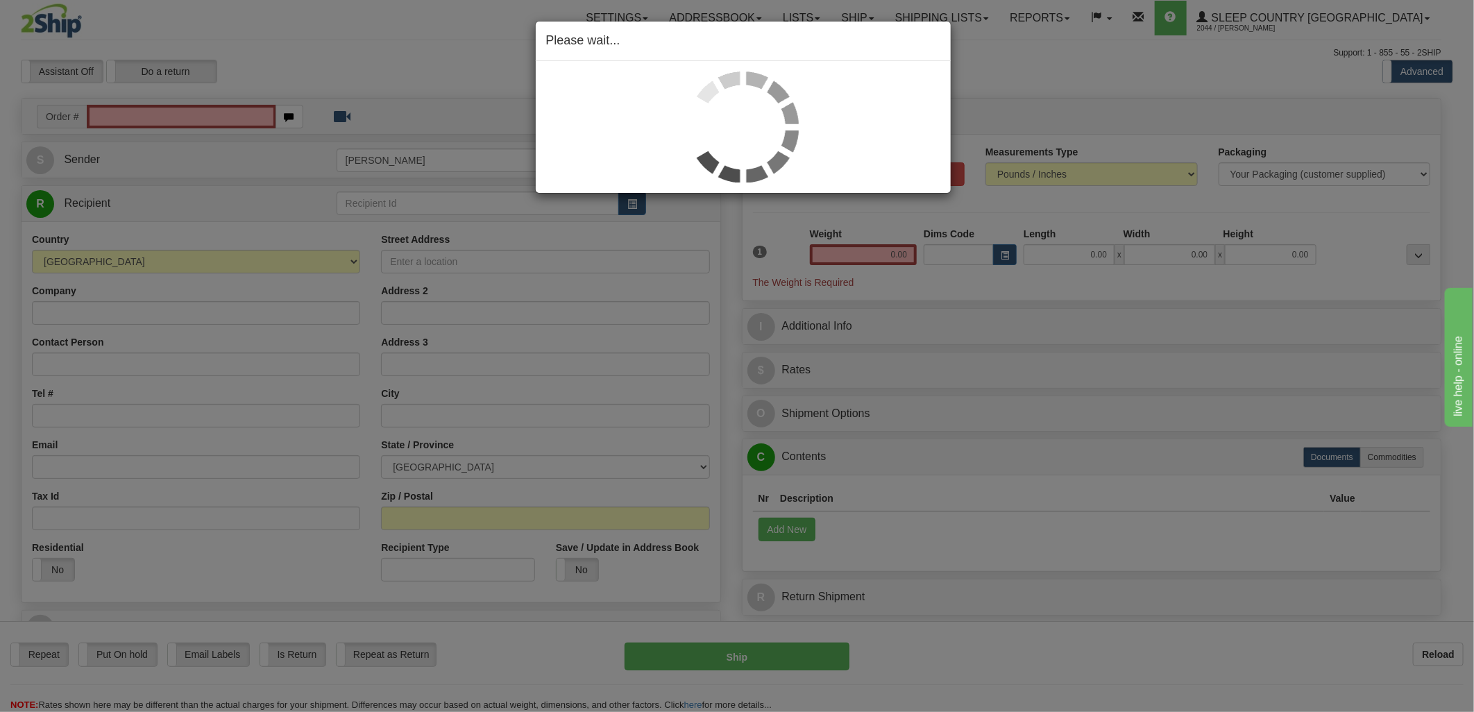
click at [186, 120] on div "Please wait..." at bounding box center [737, 356] width 1474 height 712
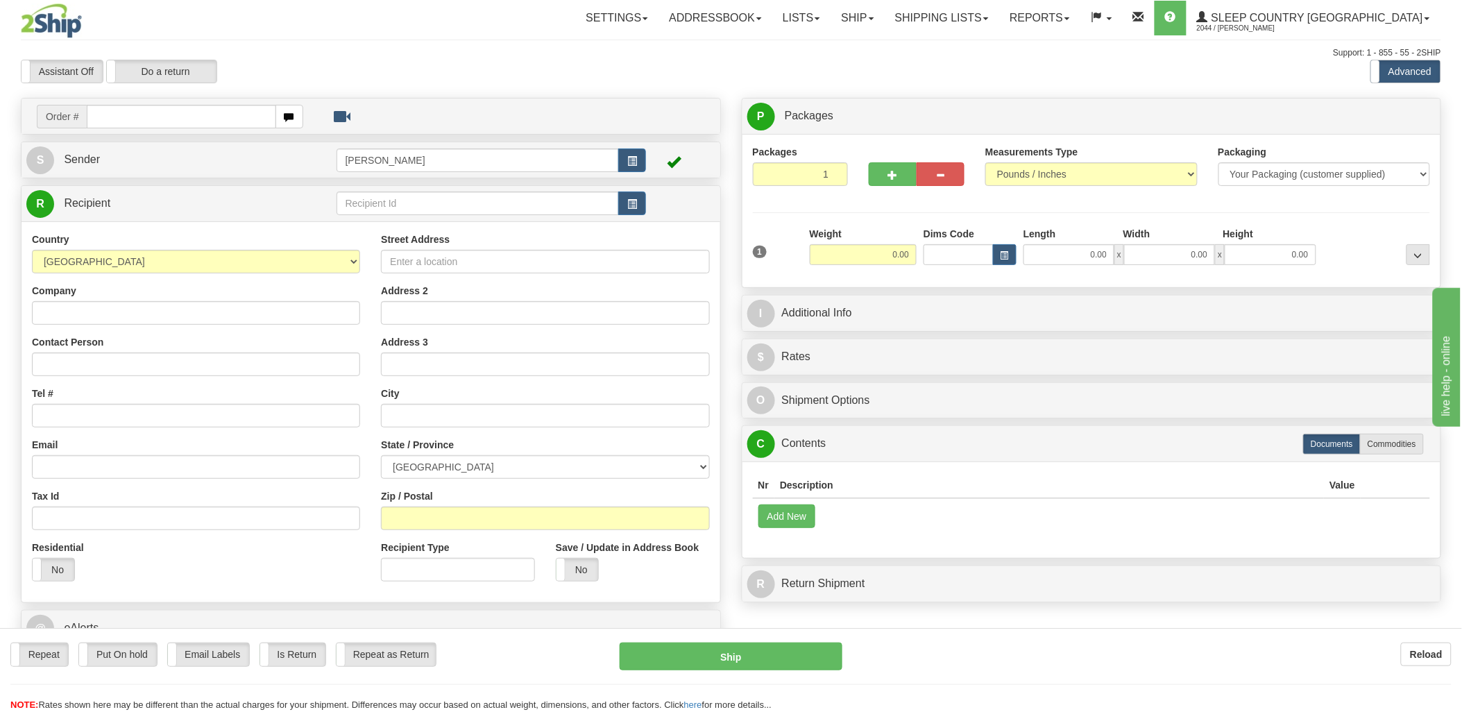
click at [164, 117] on div "Toggle navigation Settings Shipping Preferences Fields Preferences New" at bounding box center [731, 384] width 1462 height 768
drag, startPoint x: 112, startPoint y: 116, endPoint x: 160, endPoint y: 104, distance: 48.6
click at [114, 116] on input "text" at bounding box center [181, 117] width 189 height 24
type input "9002"
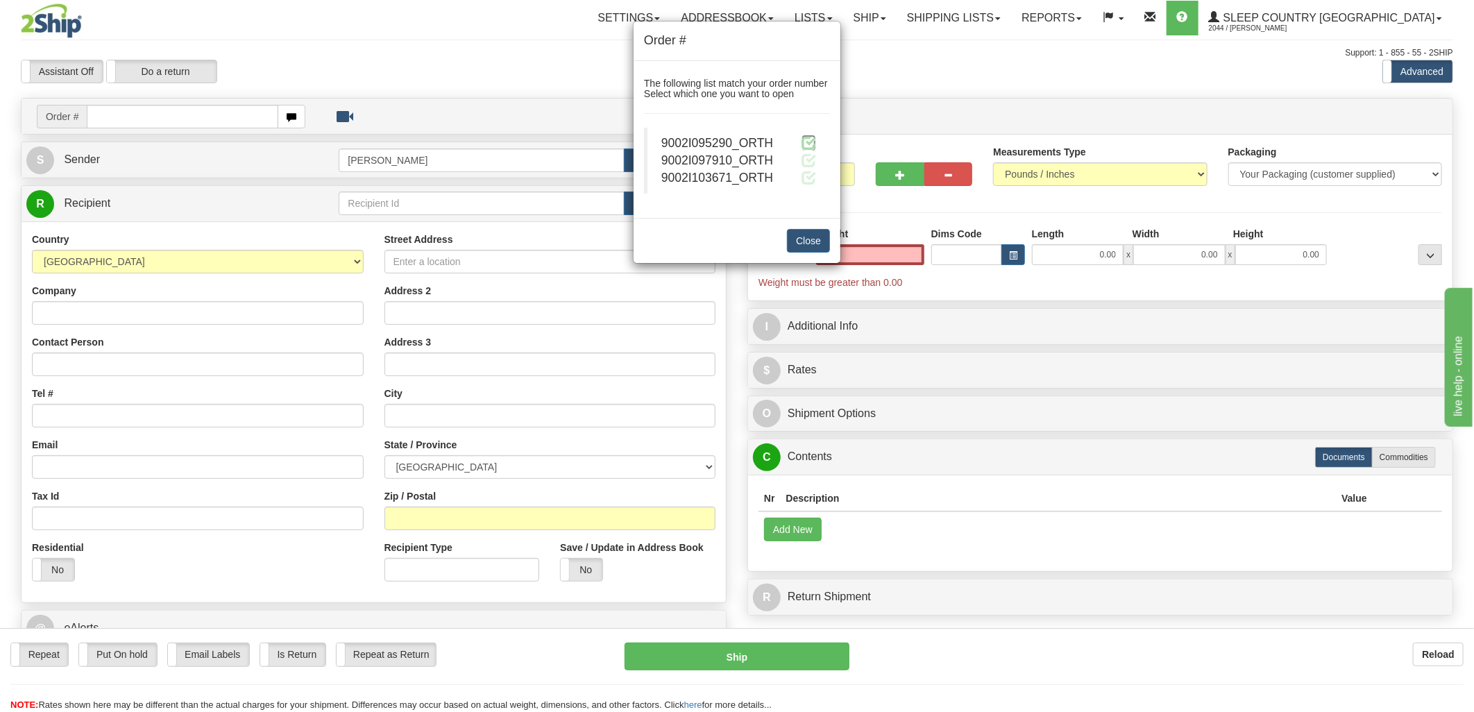
type input "0.00"
click at [813, 142] on span at bounding box center [808, 142] width 15 height 15
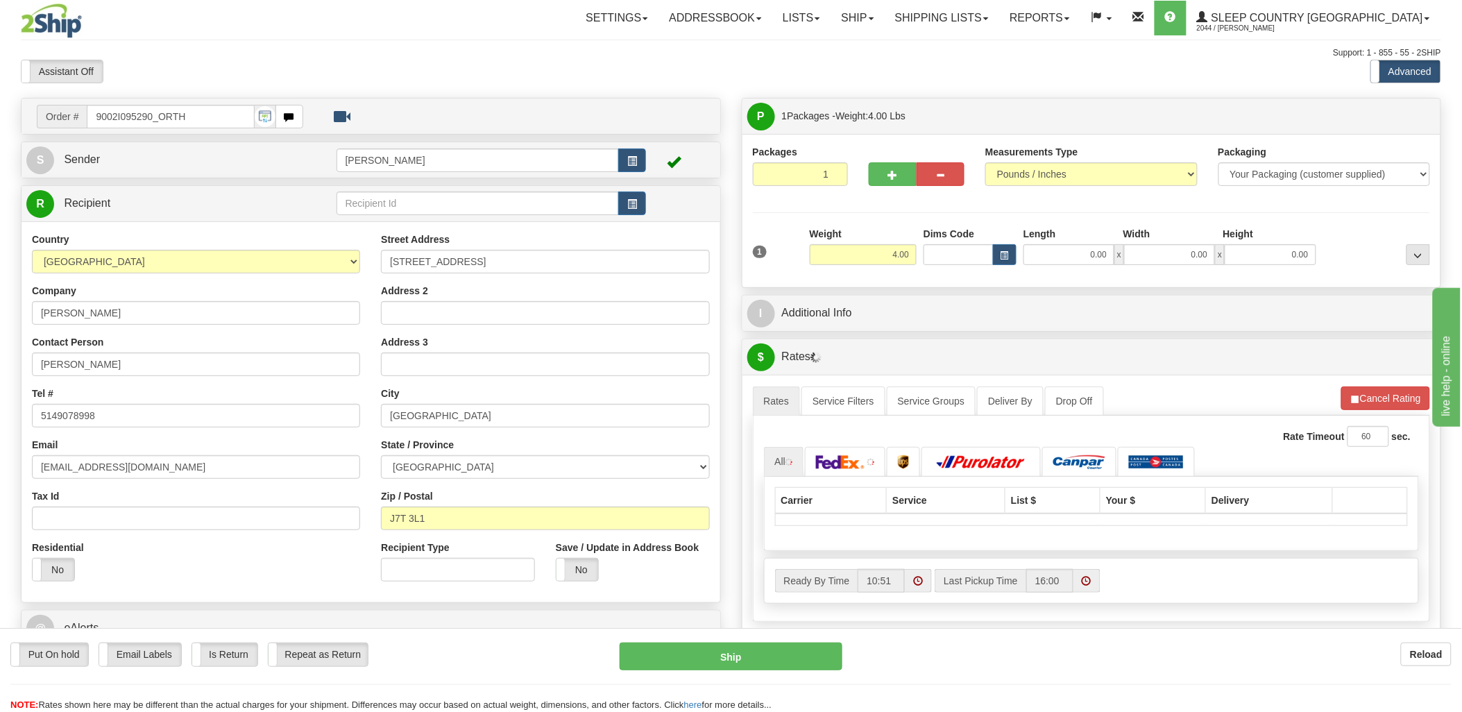
click at [935, 255] on div "Toggle navigation Settings Shipping Preferences Fields Preferences New" at bounding box center [731, 490] width 1462 height 980
click at [935, 255] on input "Dims Code" at bounding box center [959, 254] width 70 height 21
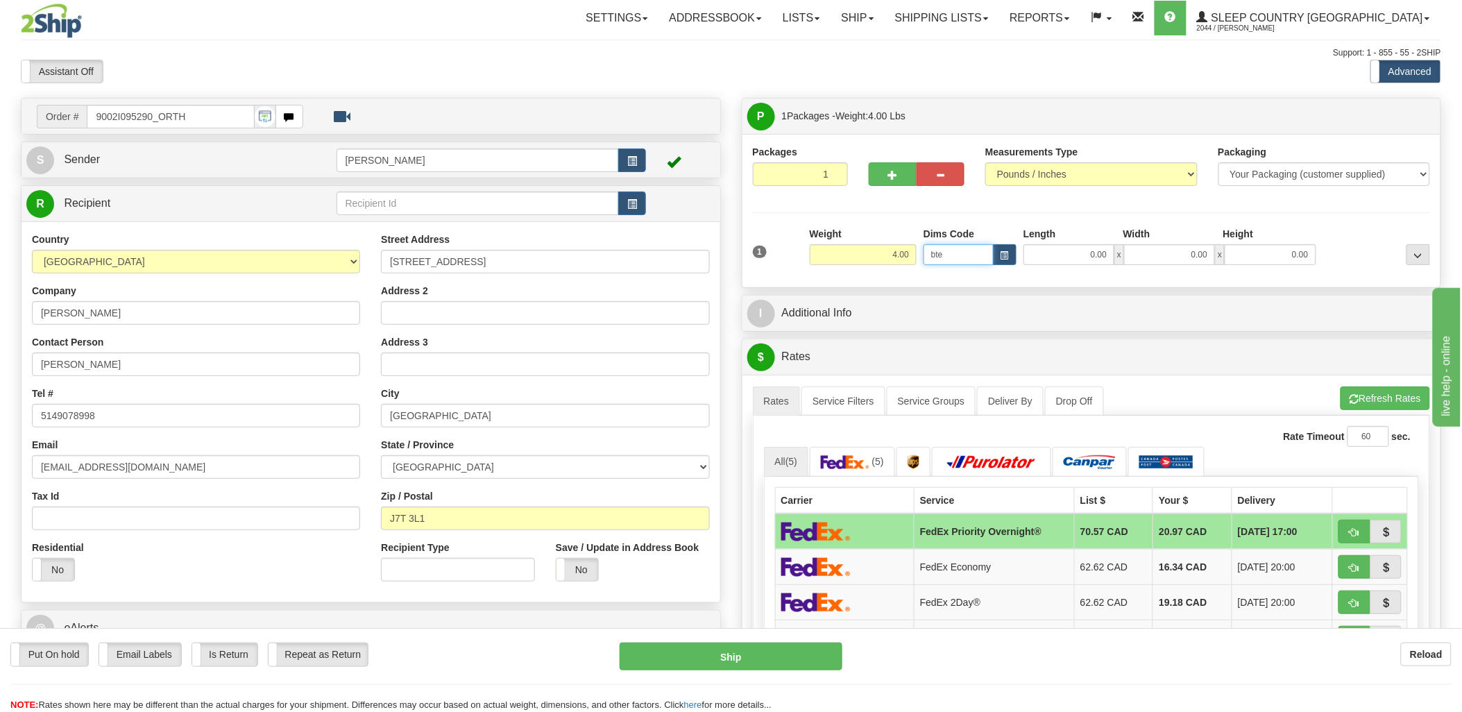
type input "bte"
click button "Delete" at bounding box center [0, 0] width 0 height 0
type input "15.00"
type input "5.00"
type input "25.00"
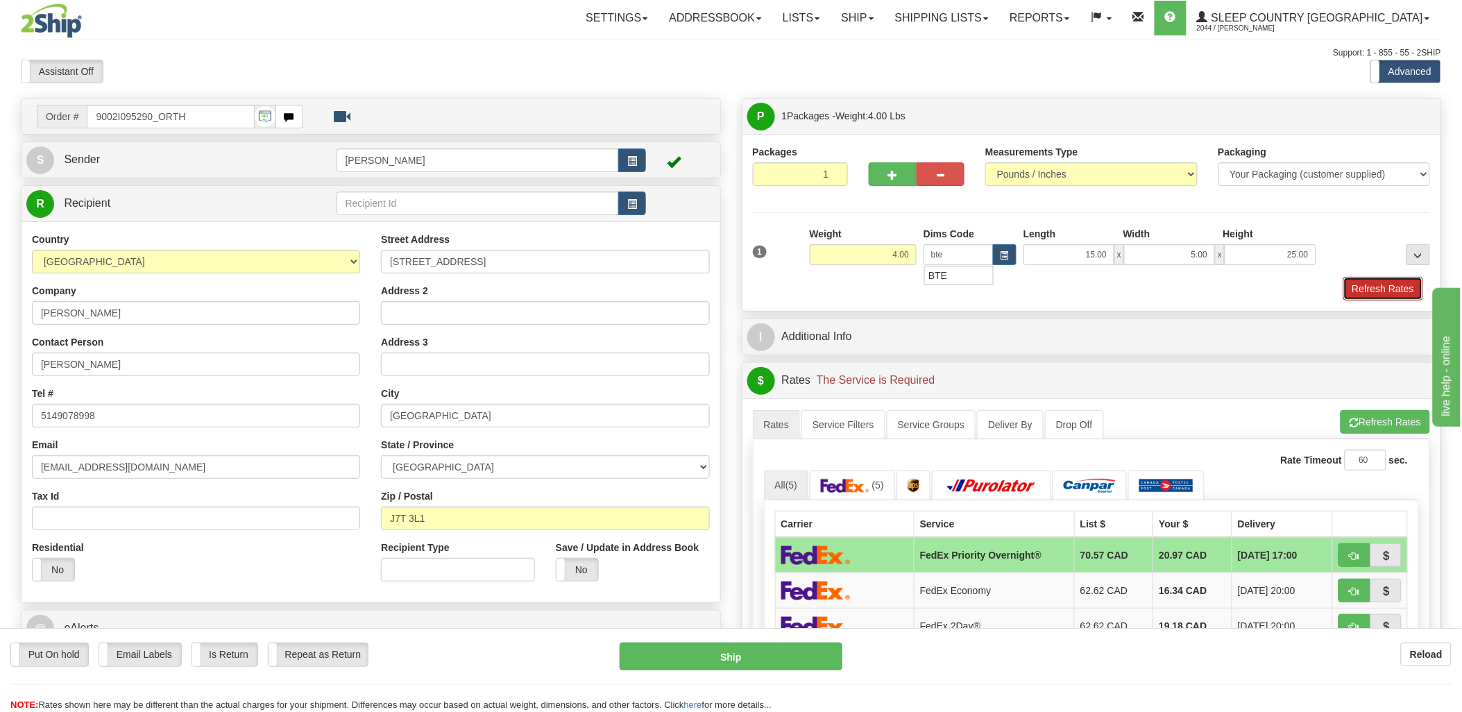
click at [1416, 280] on button "Refresh Rates" at bounding box center [1383, 289] width 80 height 24
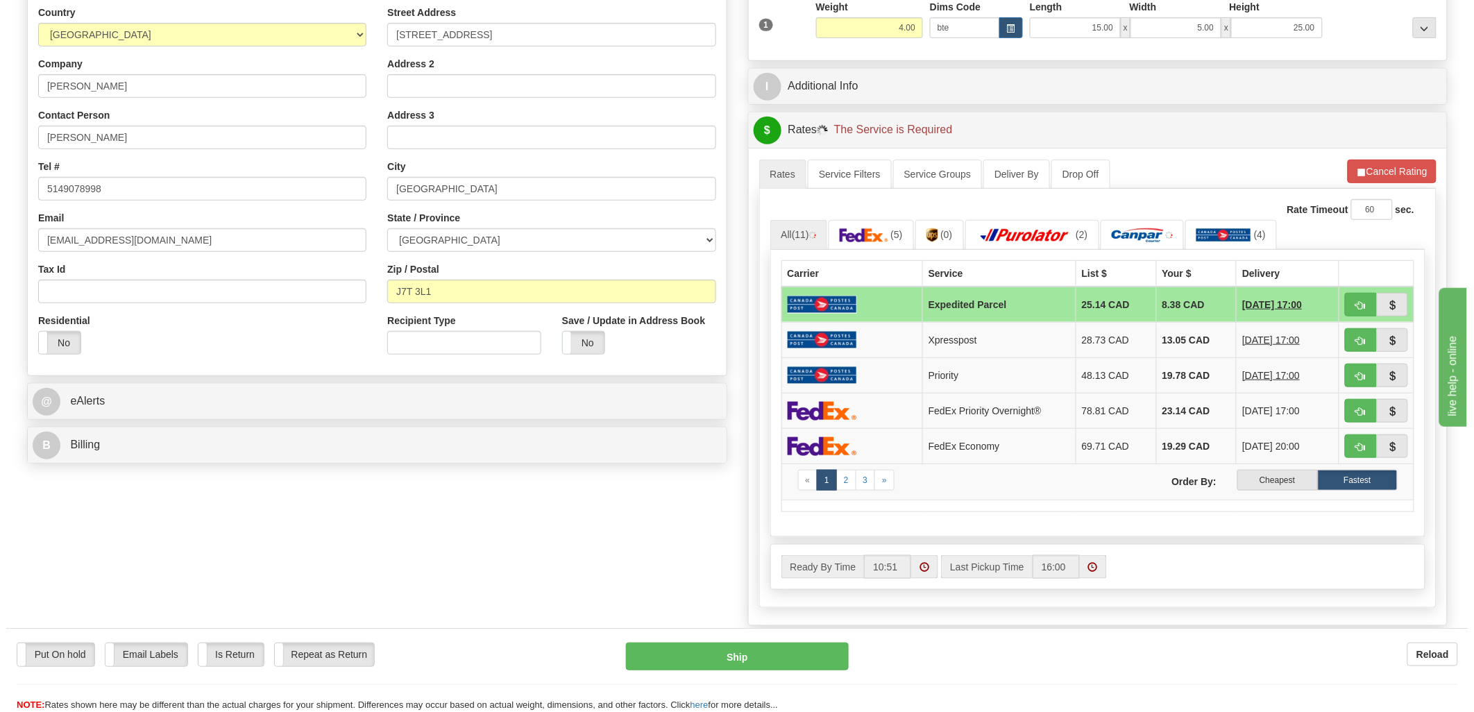
scroll to position [231, 0]
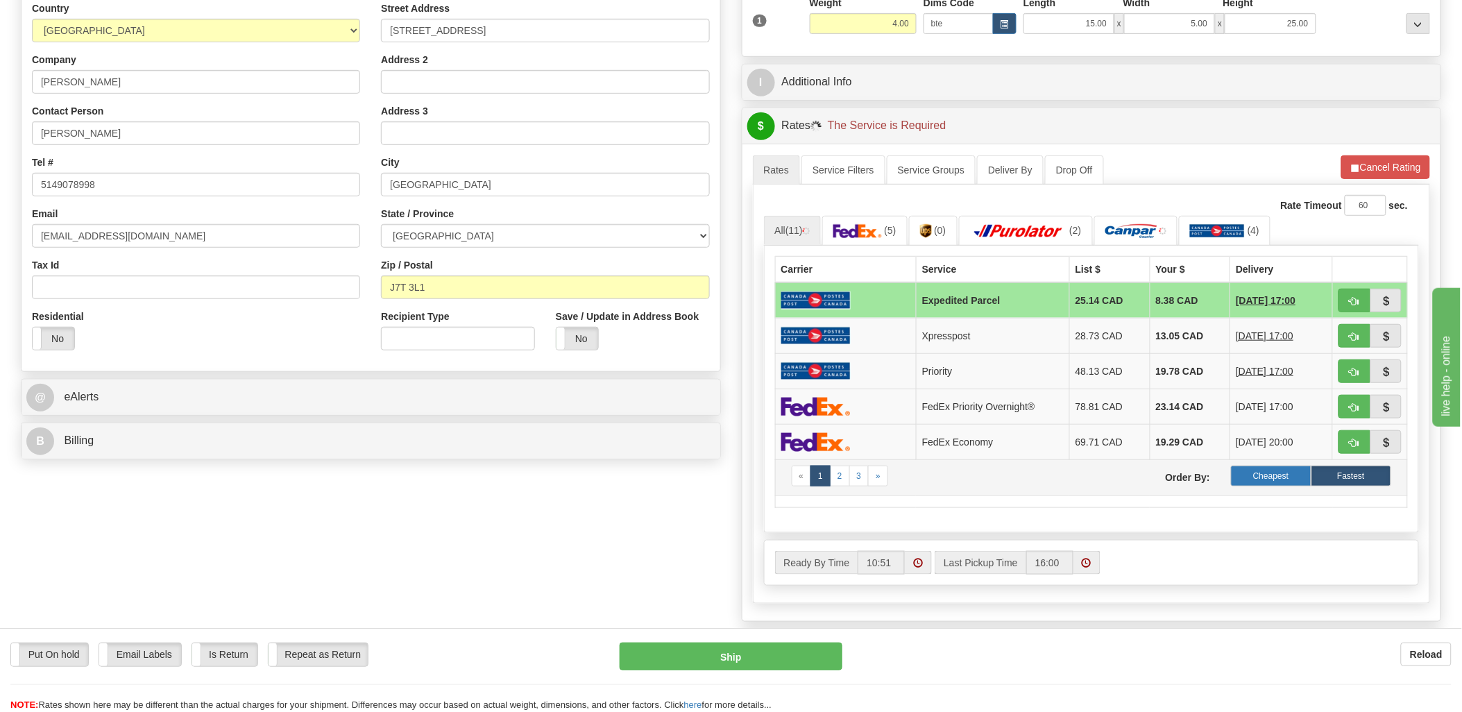
click at [1280, 477] on label "Cheapest" at bounding box center [1271, 476] width 80 height 21
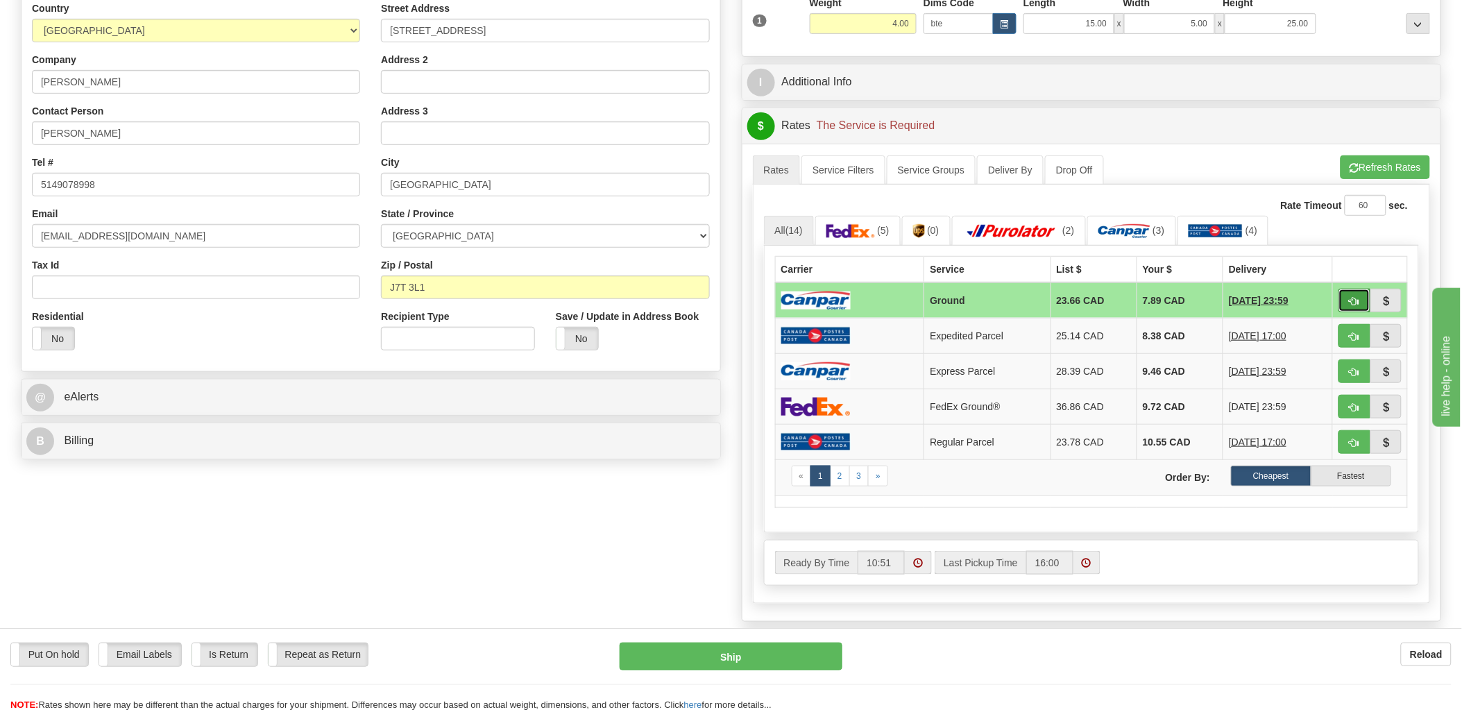
click at [1353, 301] on span "button" at bounding box center [1355, 301] width 10 height 9
type input "1"
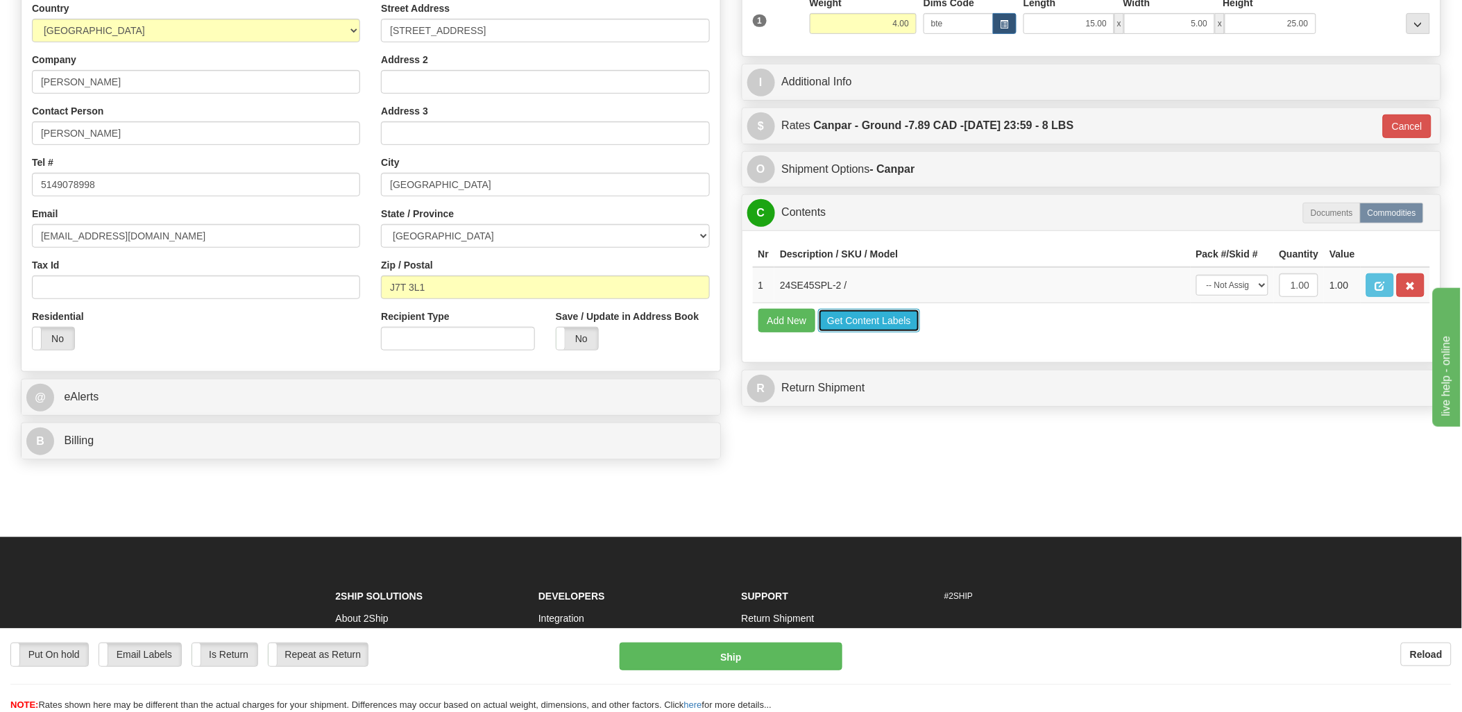
click at [851, 332] on button "Get Content Labels" at bounding box center [869, 321] width 102 height 24
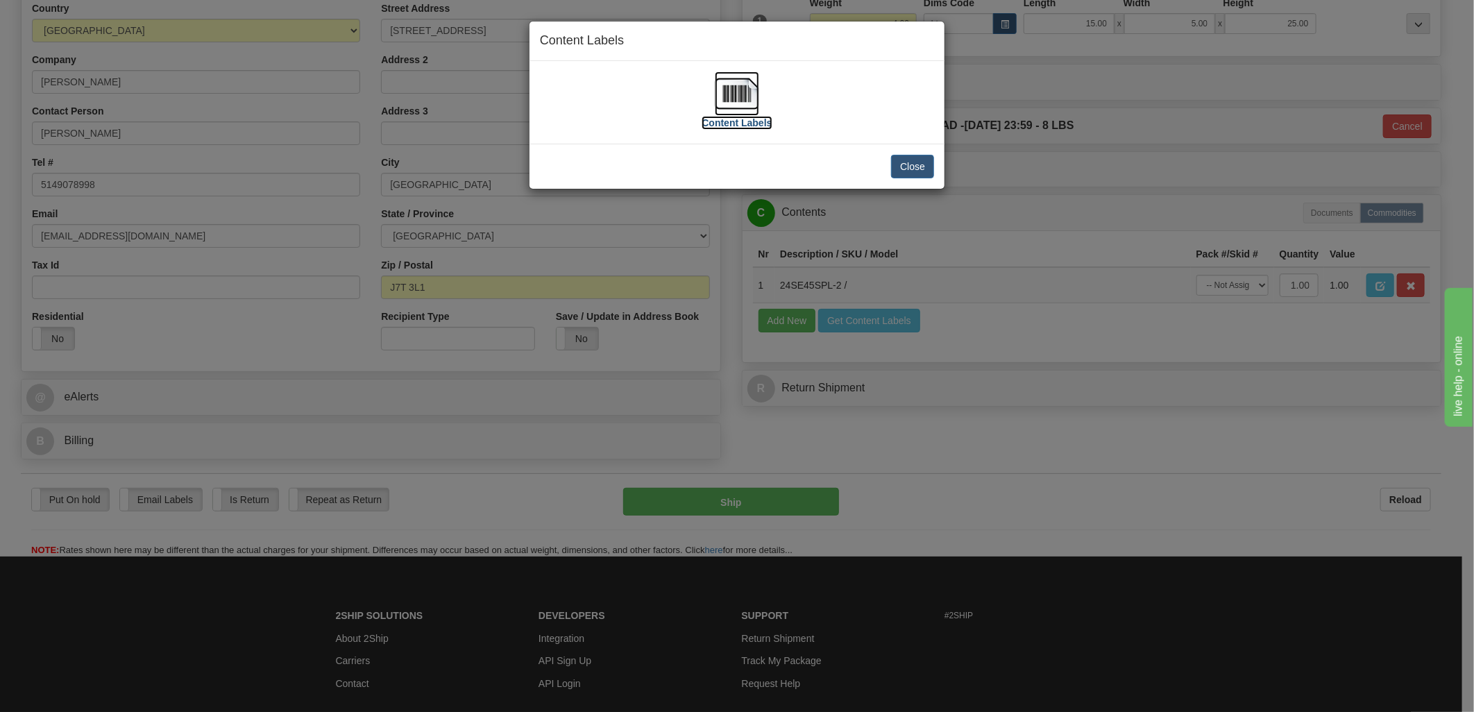
click at [733, 87] on img at bounding box center [737, 93] width 44 height 44
click at [906, 164] on button "Close" at bounding box center [912, 167] width 43 height 24
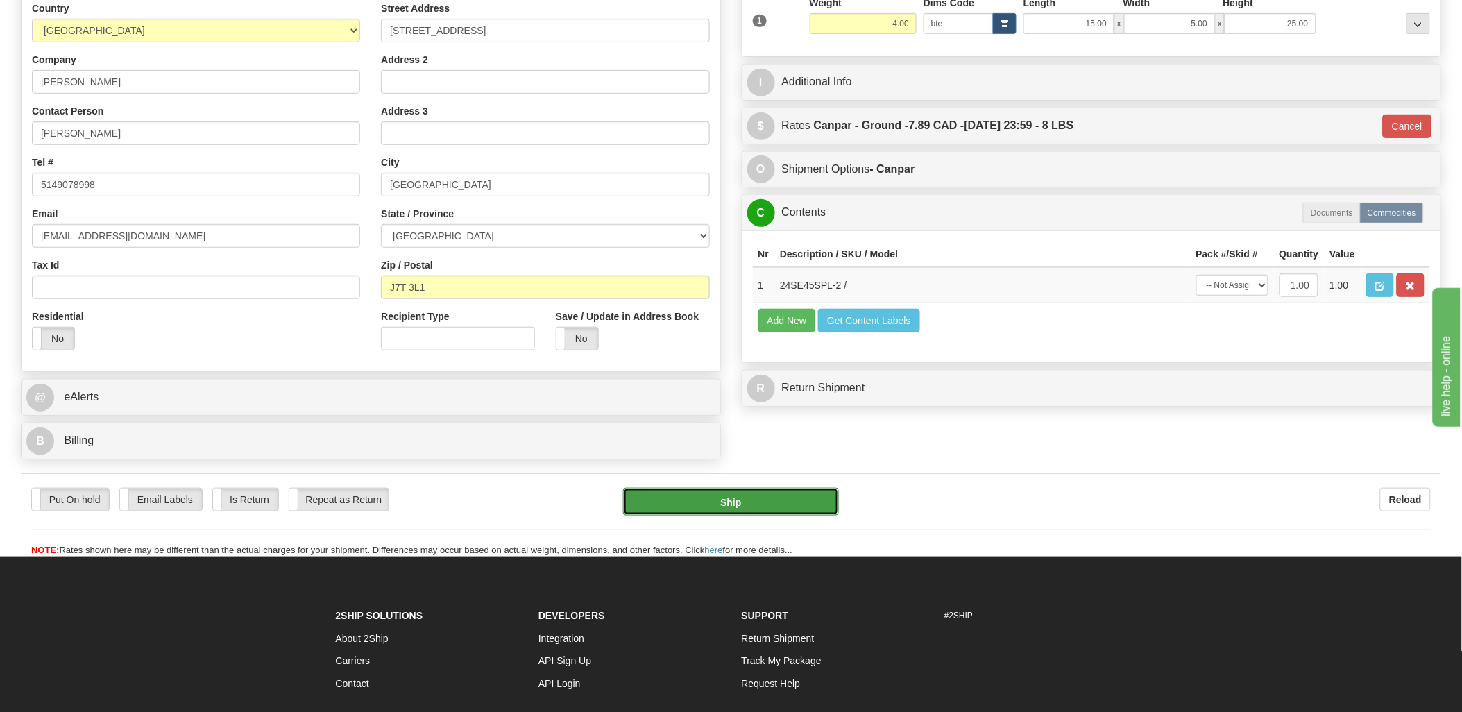
click at [777, 493] on button "Ship" at bounding box center [731, 502] width 216 height 28
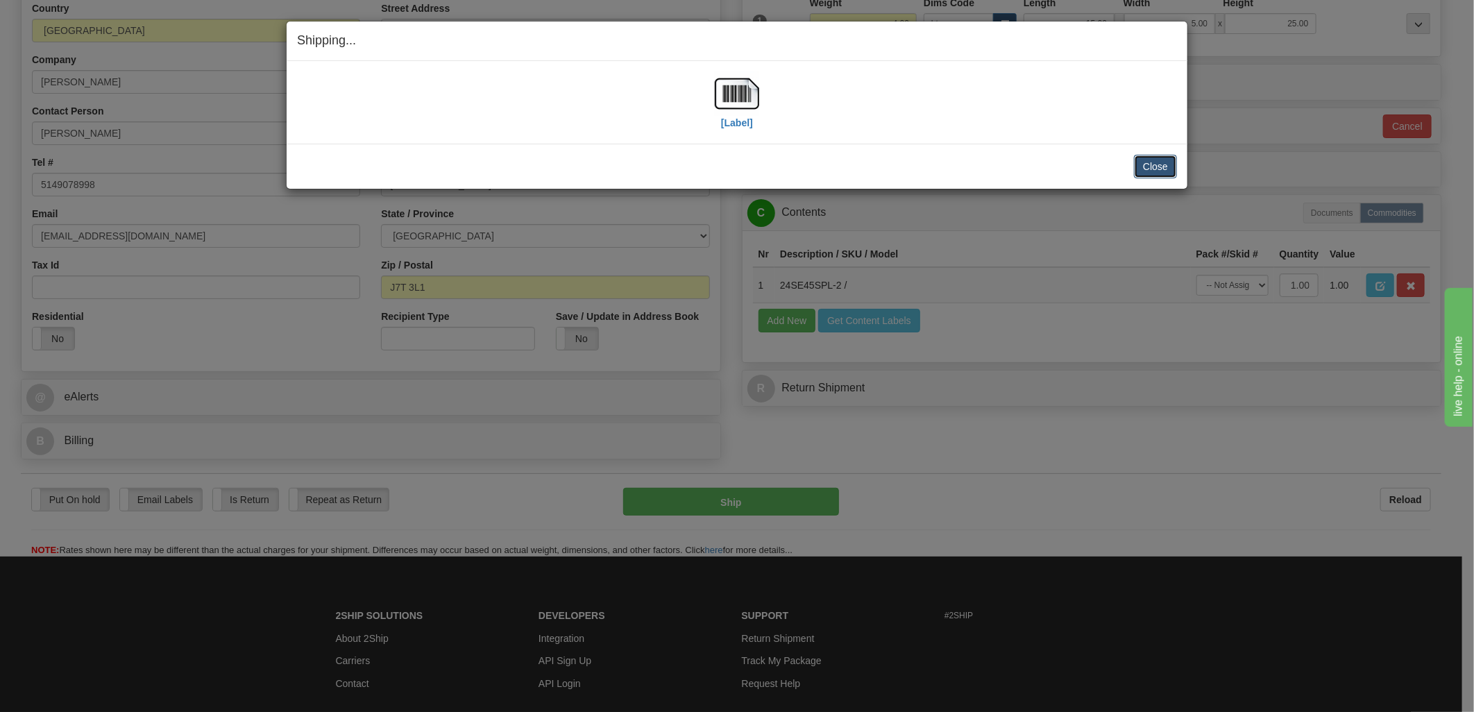
click at [1151, 158] on button "Close" at bounding box center [1155, 167] width 43 height 24
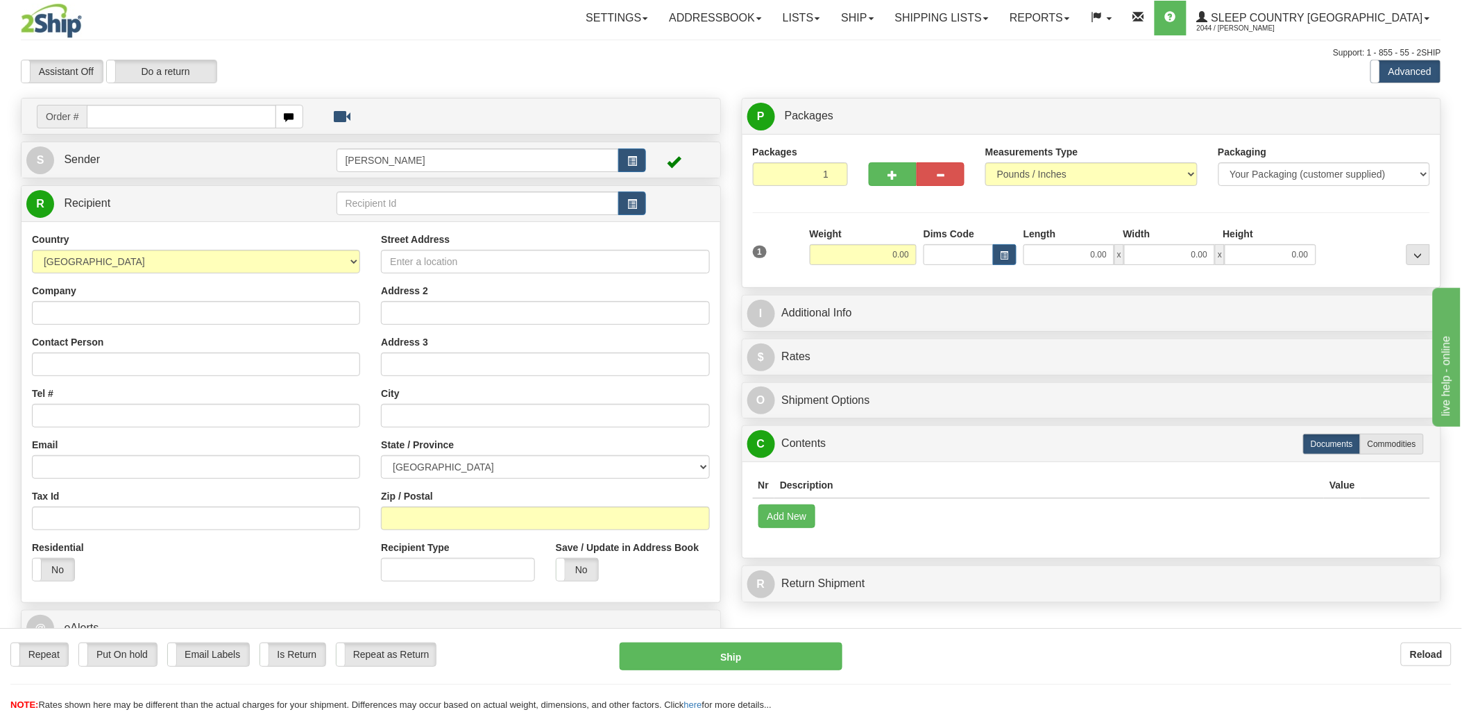
click at [165, 121] on input "text" at bounding box center [181, 117] width 189 height 24
type input "9000i"
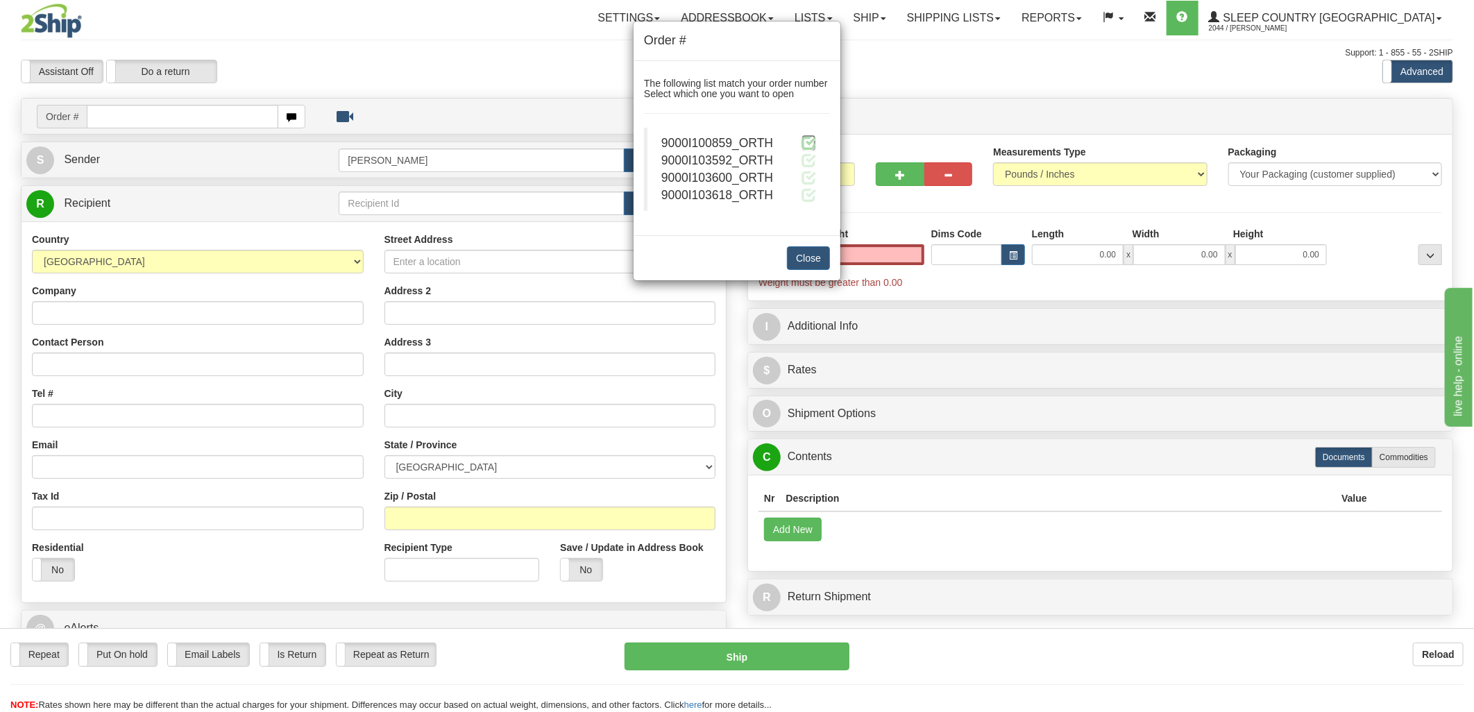
type input "0.00"
click at [810, 146] on span at bounding box center [808, 142] width 15 height 15
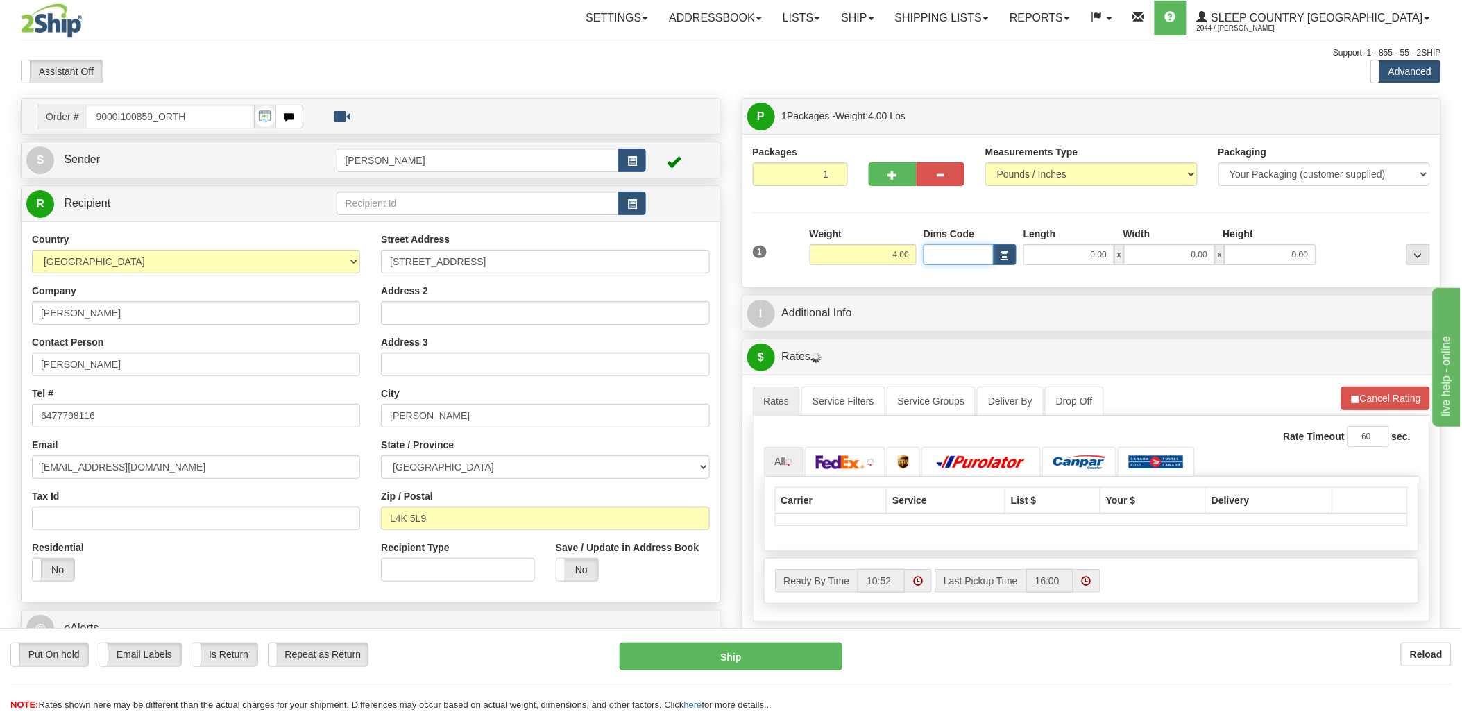
click at [946, 255] on input "Dims Code" at bounding box center [959, 254] width 70 height 21
click at [947, 257] on input "Dims Code" at bounding box center [959, 254] width 70 height 21
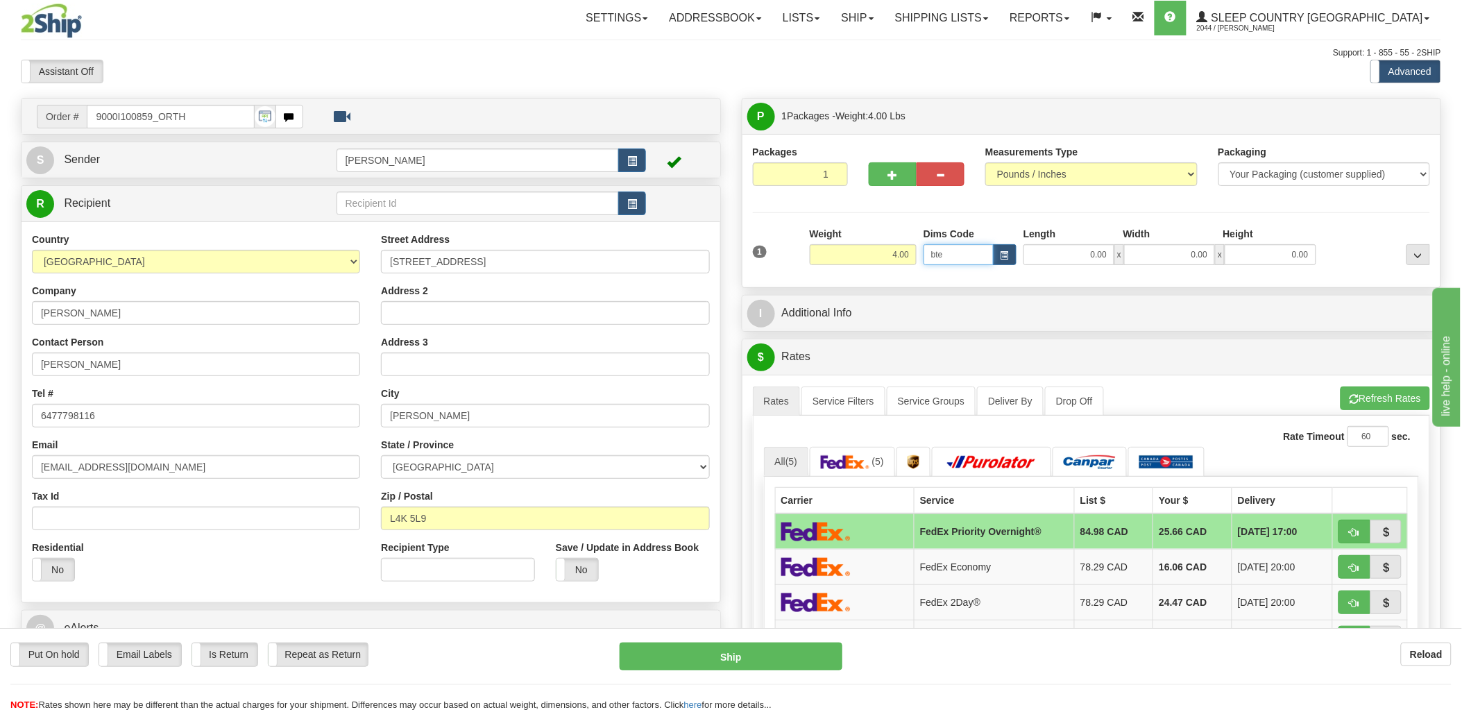
type input "bte"
click button "Delete" at bounding box center [0, 0] width 0 height 0
type input "15.00"
type input "5.00"
type input "25.00"
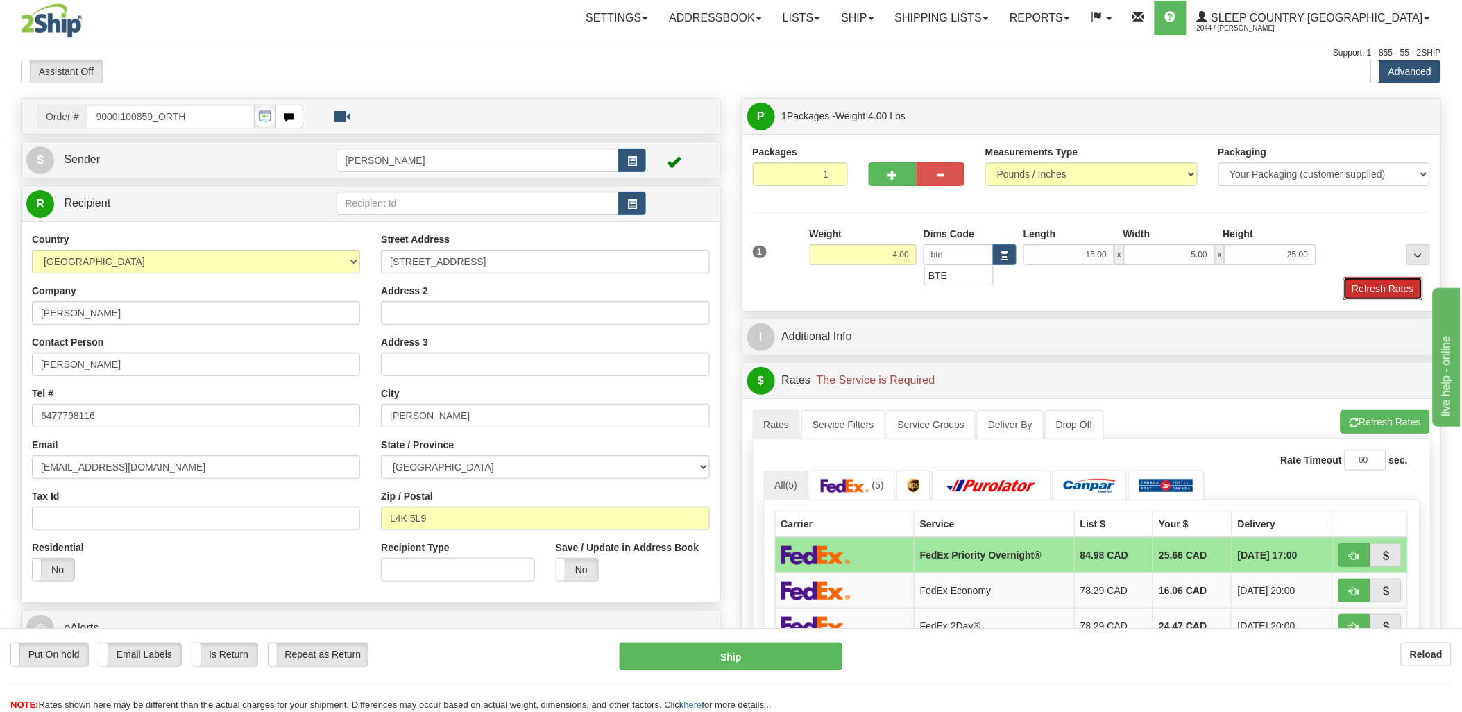
click at [1367, 286] on button "Refresh Rates" at bounding box center [1383, 289] width 80 height 24
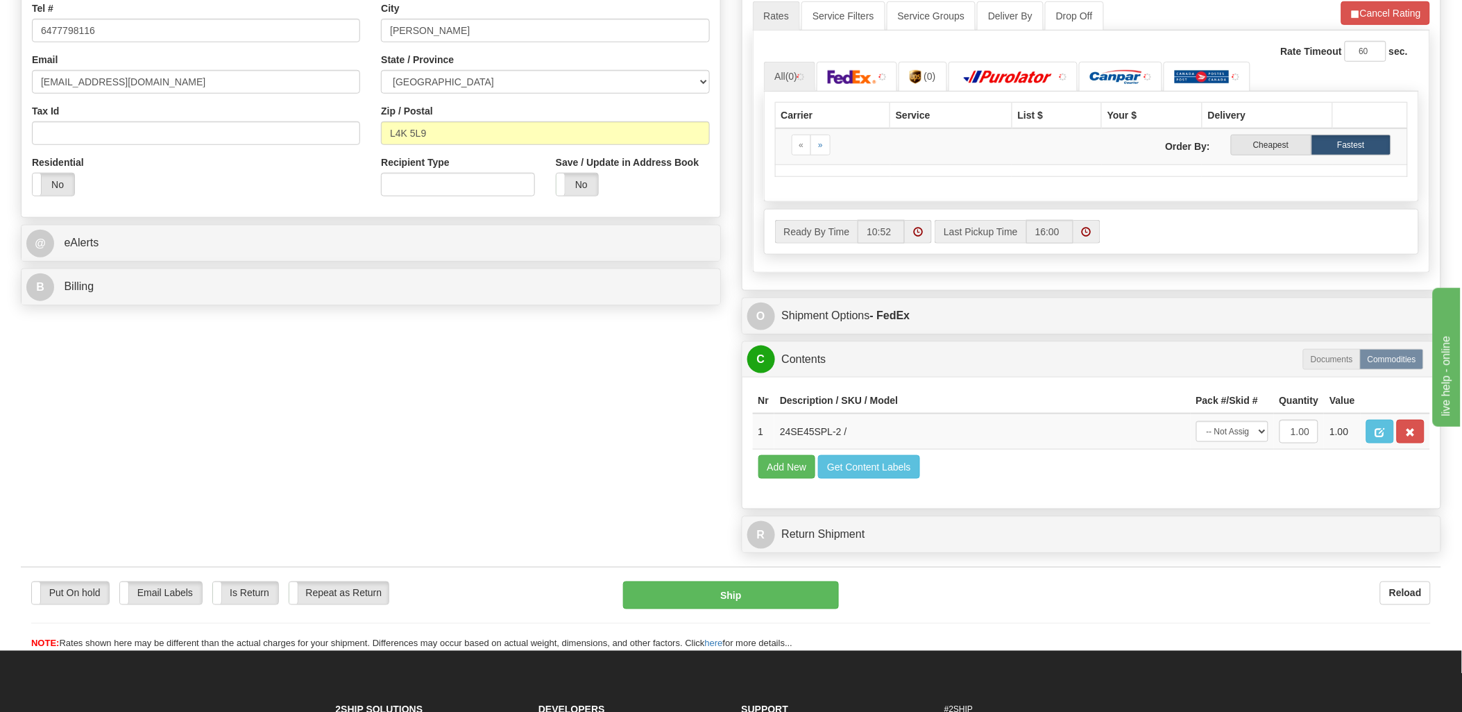
scroll to position [462, 0]
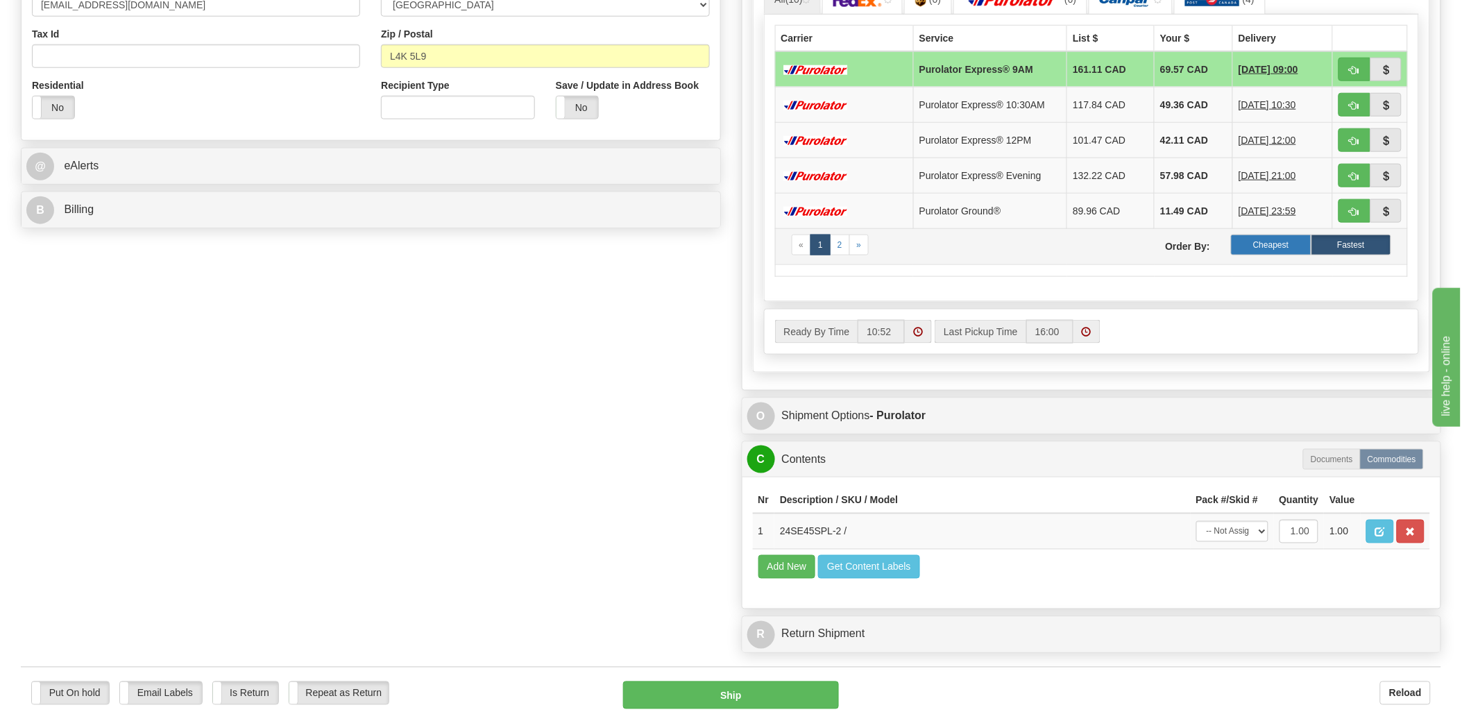
click at [1296, 251] on label "Cheapest" at bounding box center [1271, 245] width 80 height 21
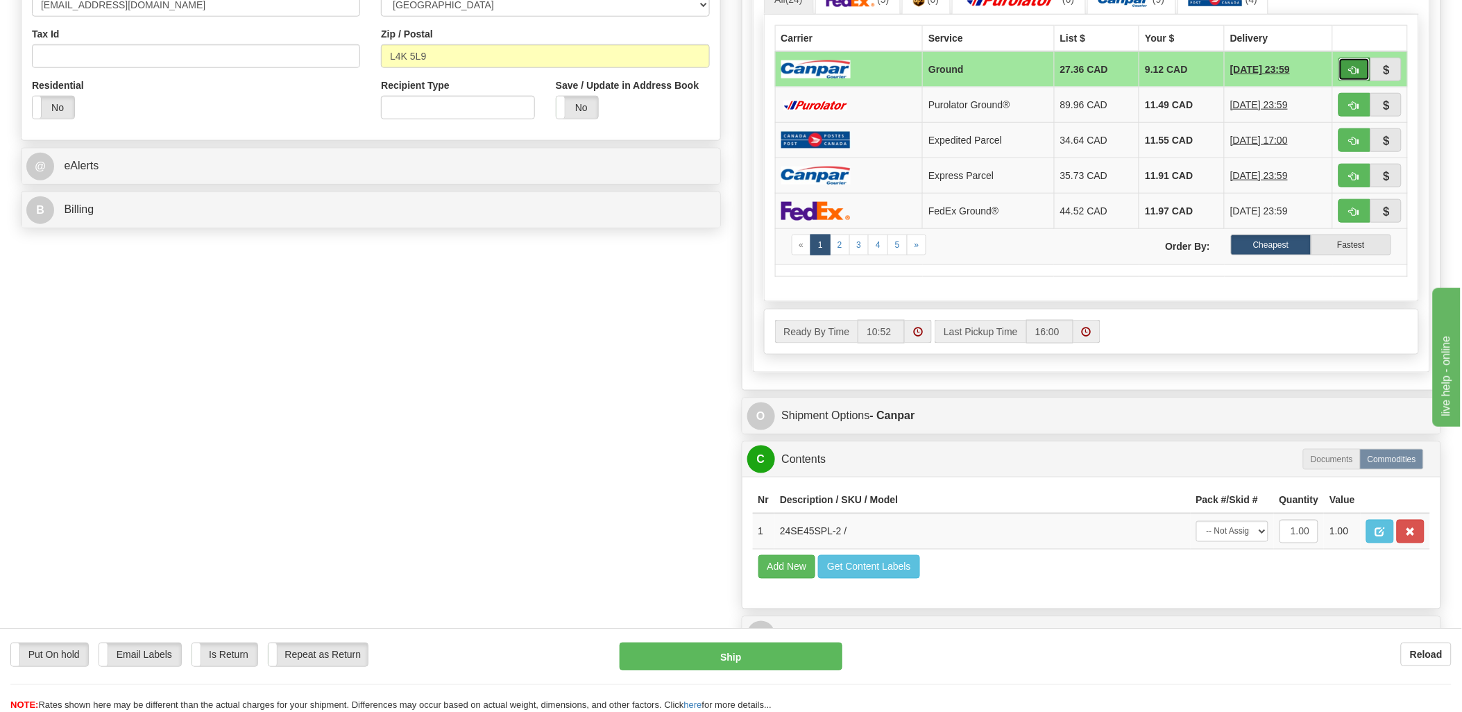
click at [1357, 63] on button "button" at bounding box center [1355, 70] width 32 height 24
type input "1"
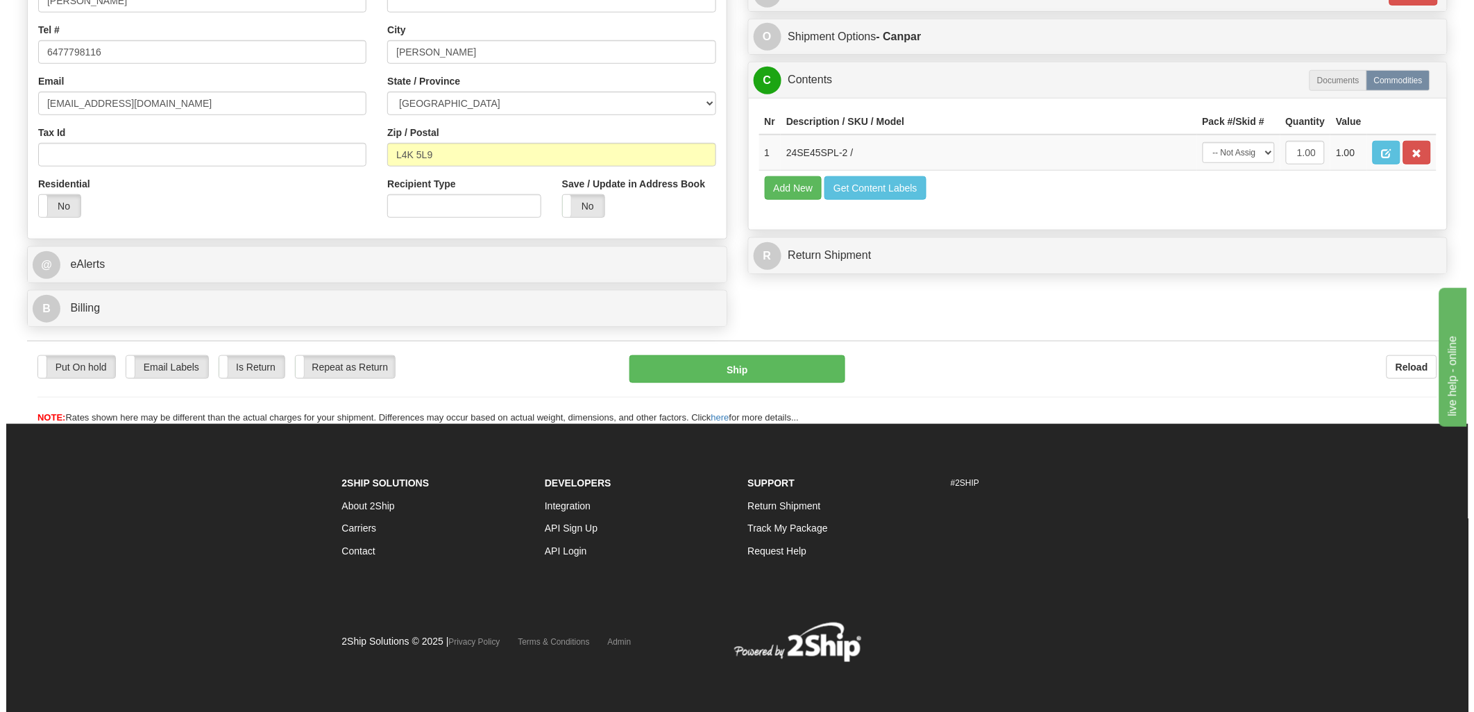
scroll to position [365, 0]
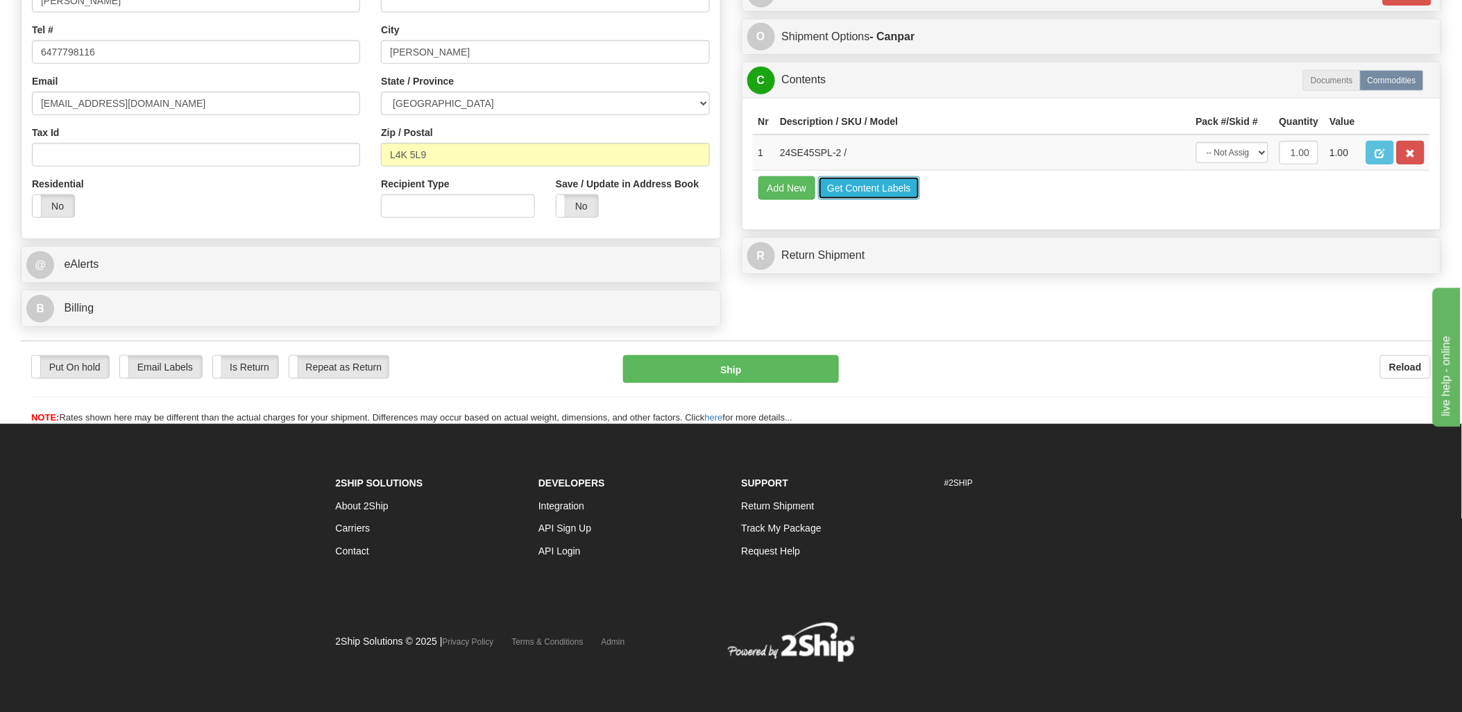
click at [845, 200] on button "Get Content Labels" at bounding box center [869, 188] width 102 height 24
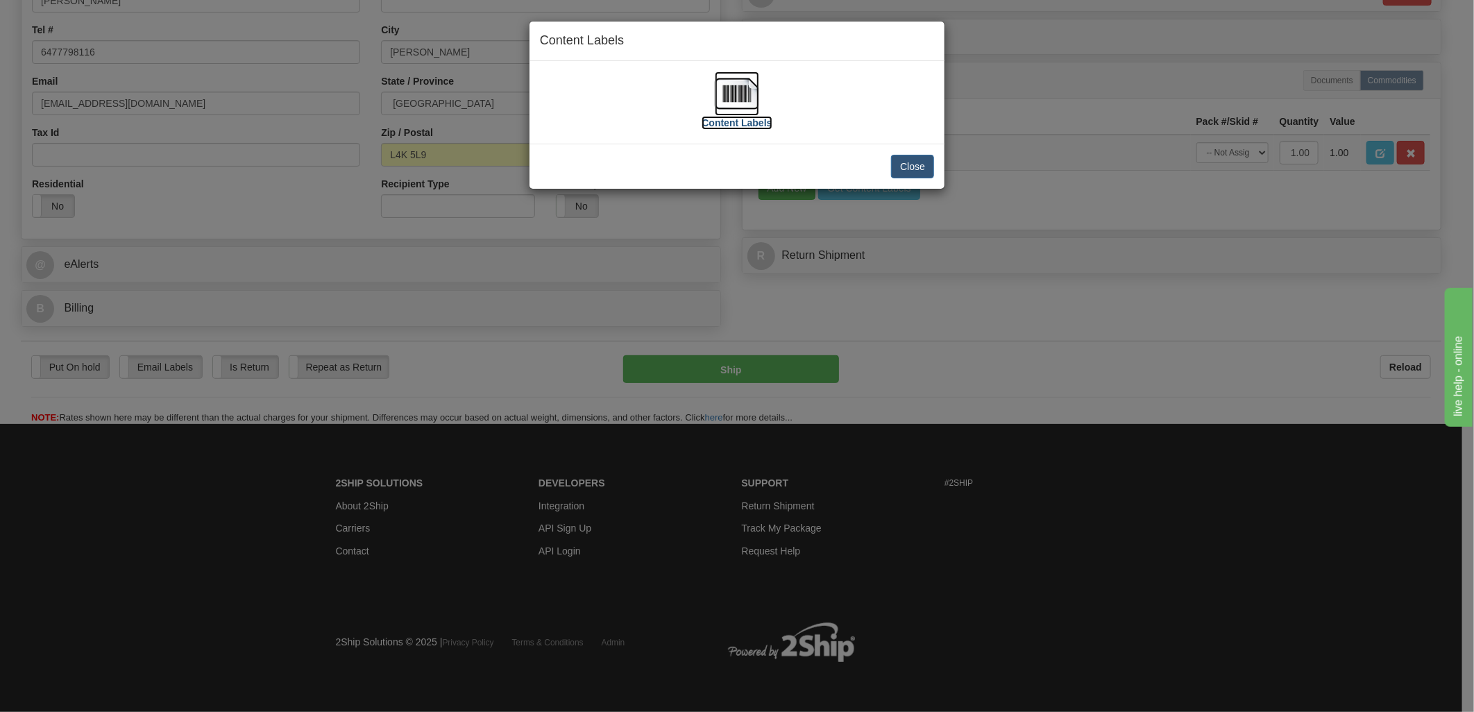
click at [730, 90] on img at bounding box center [737, 93] width 44 height 44
click at [917, 161] on button "Close" at bounding box center [912, 167] width 43 height 24
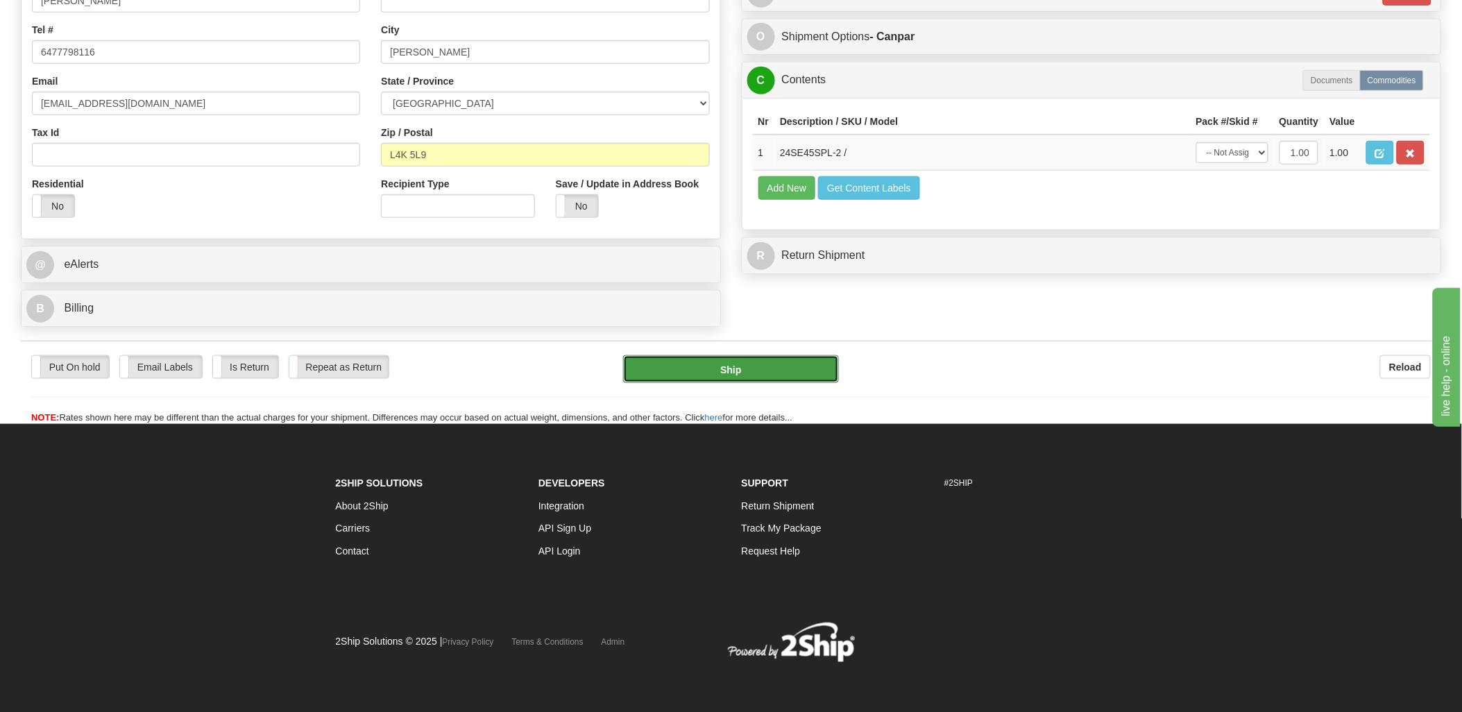
click at [775, 380] on button "Ship" at bounding box center [731, 369] width 216 height 28
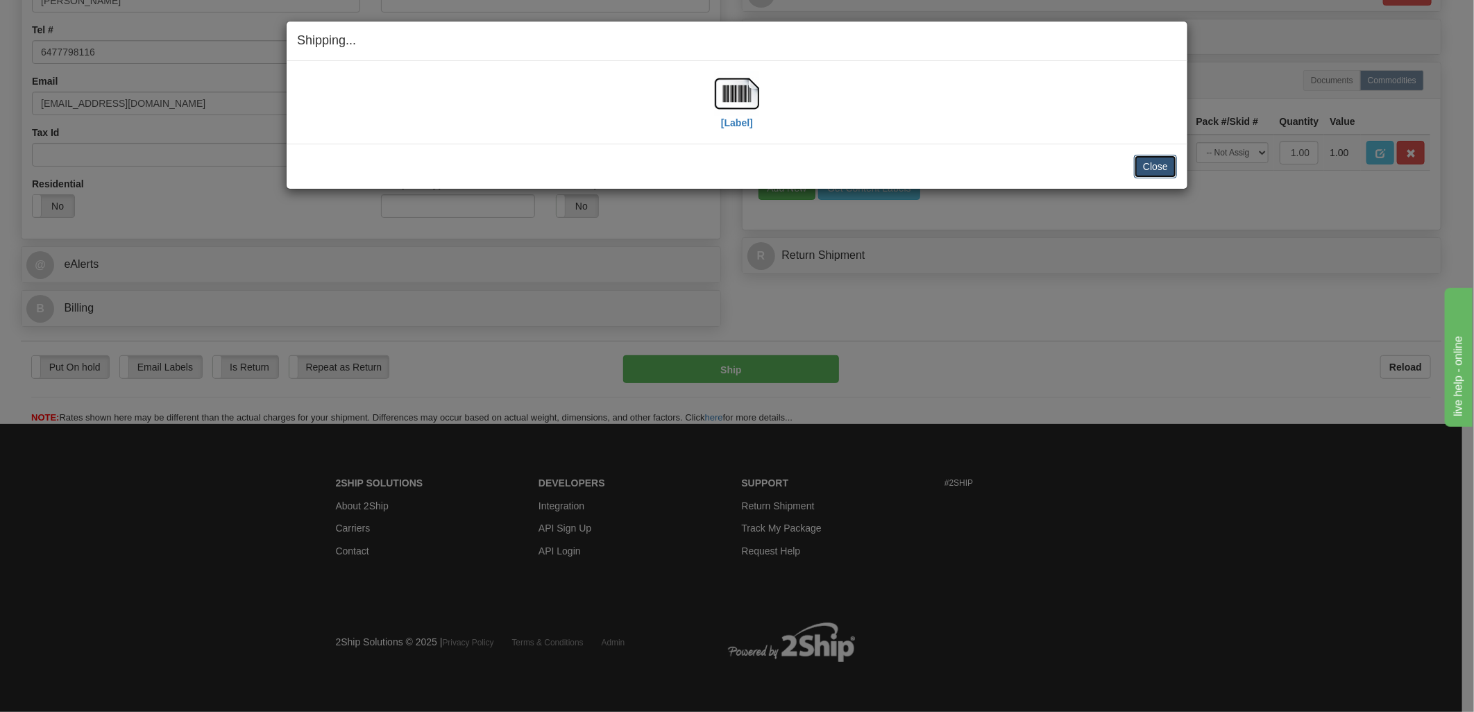
click at [1139, 164] on button "Close" at bounding box center [1155, 167] width 43 height 24
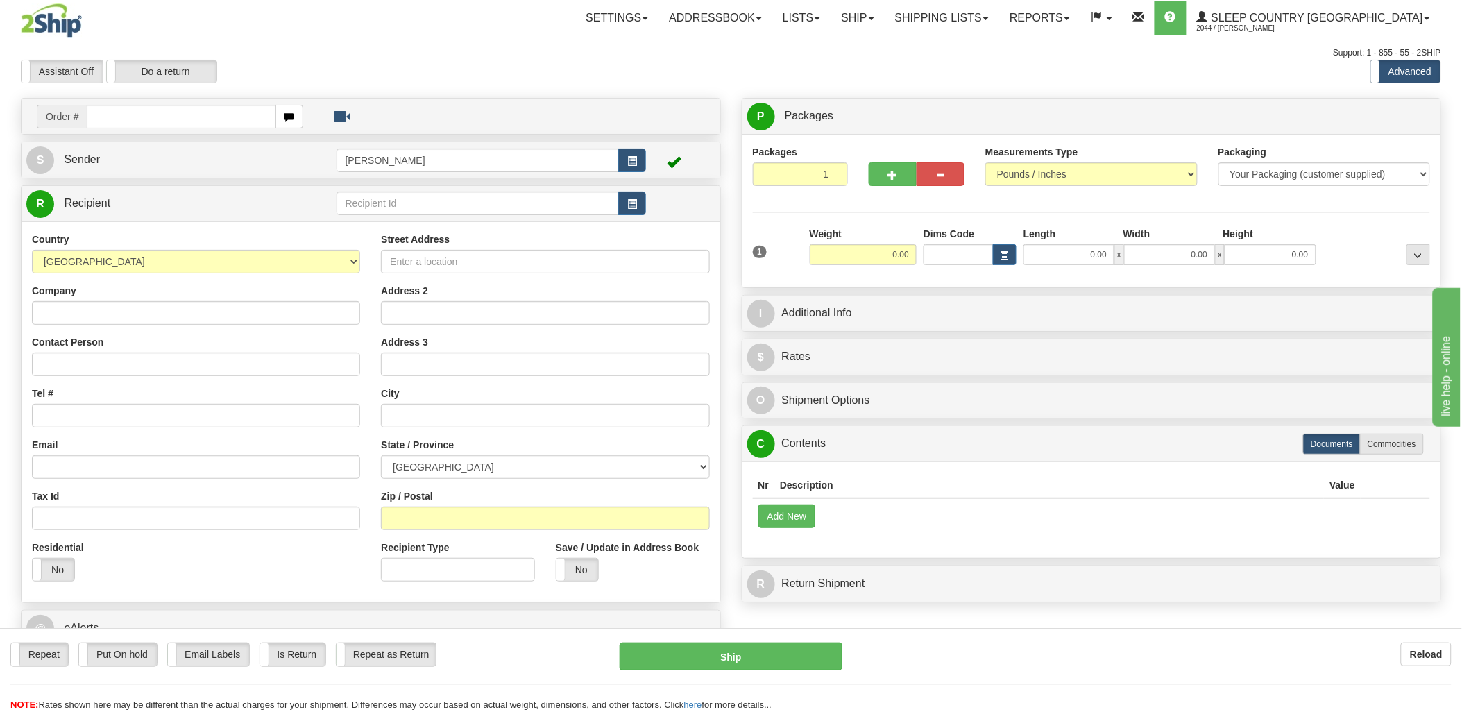
click at [115, 118] on input "text" at bounding box center [181, 117] width 189 height 24
type input "9"
type input "1058"
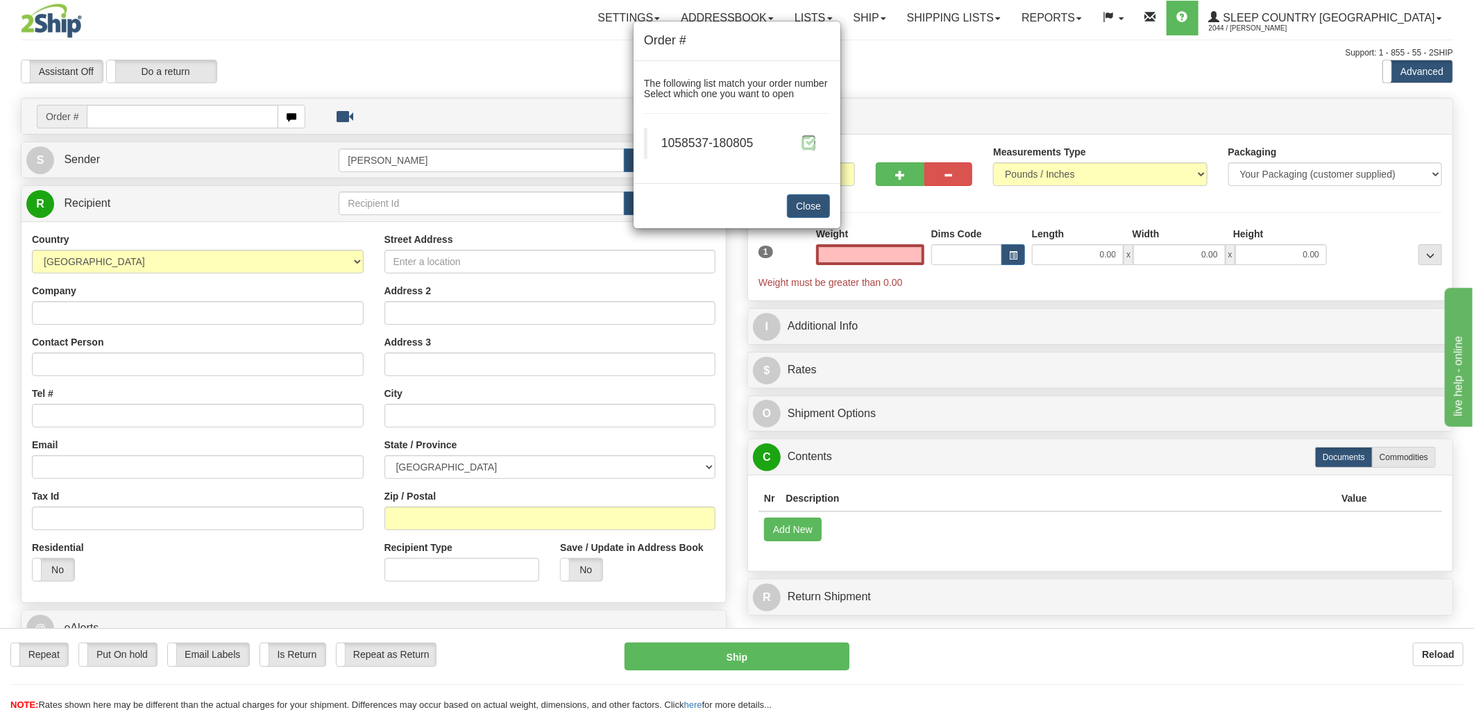
type input "0.00"
click at [807, 141] on span at bounding box center [808, 142] width 15 height 15
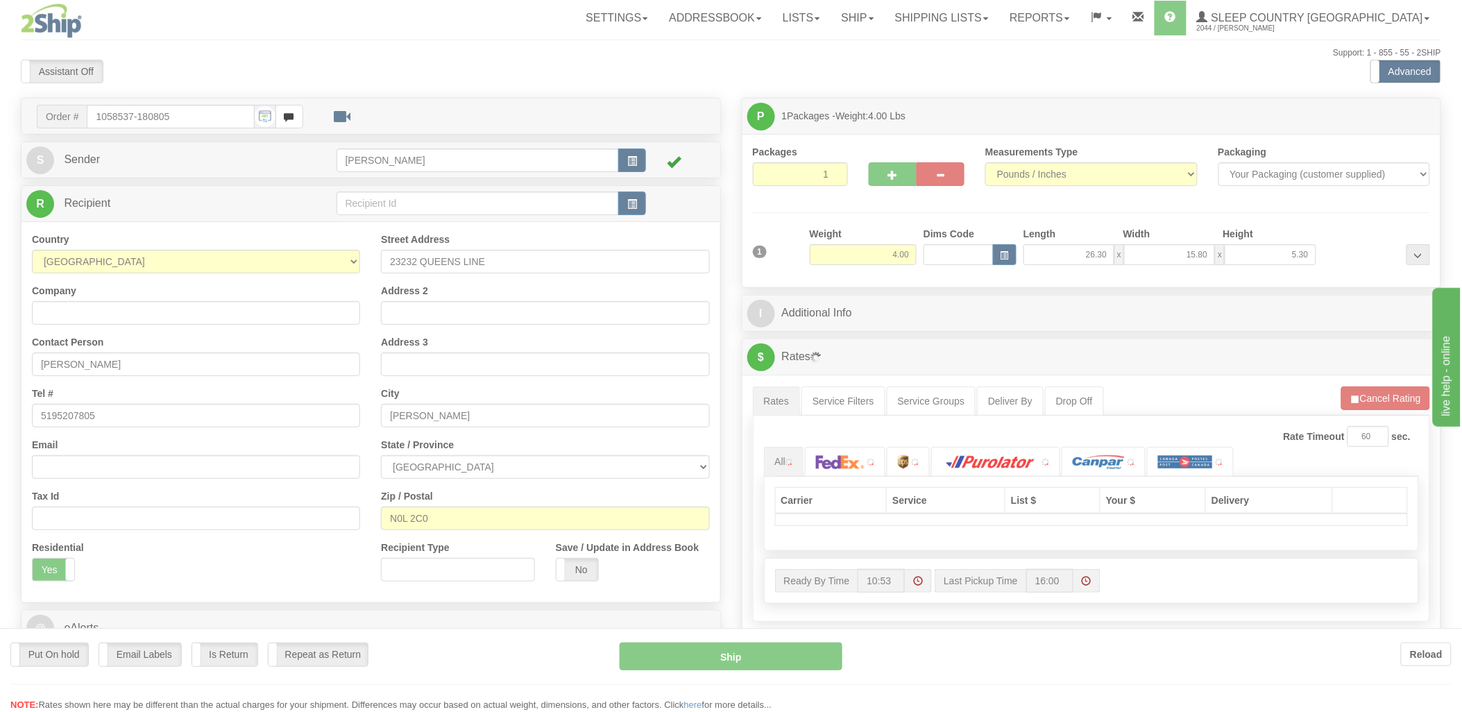
click at [942, 251] on div "Toggle navigation Settings Shipping Preferences Fields Preferences New" at bounding box center [731, 501] width 1462 height 1003
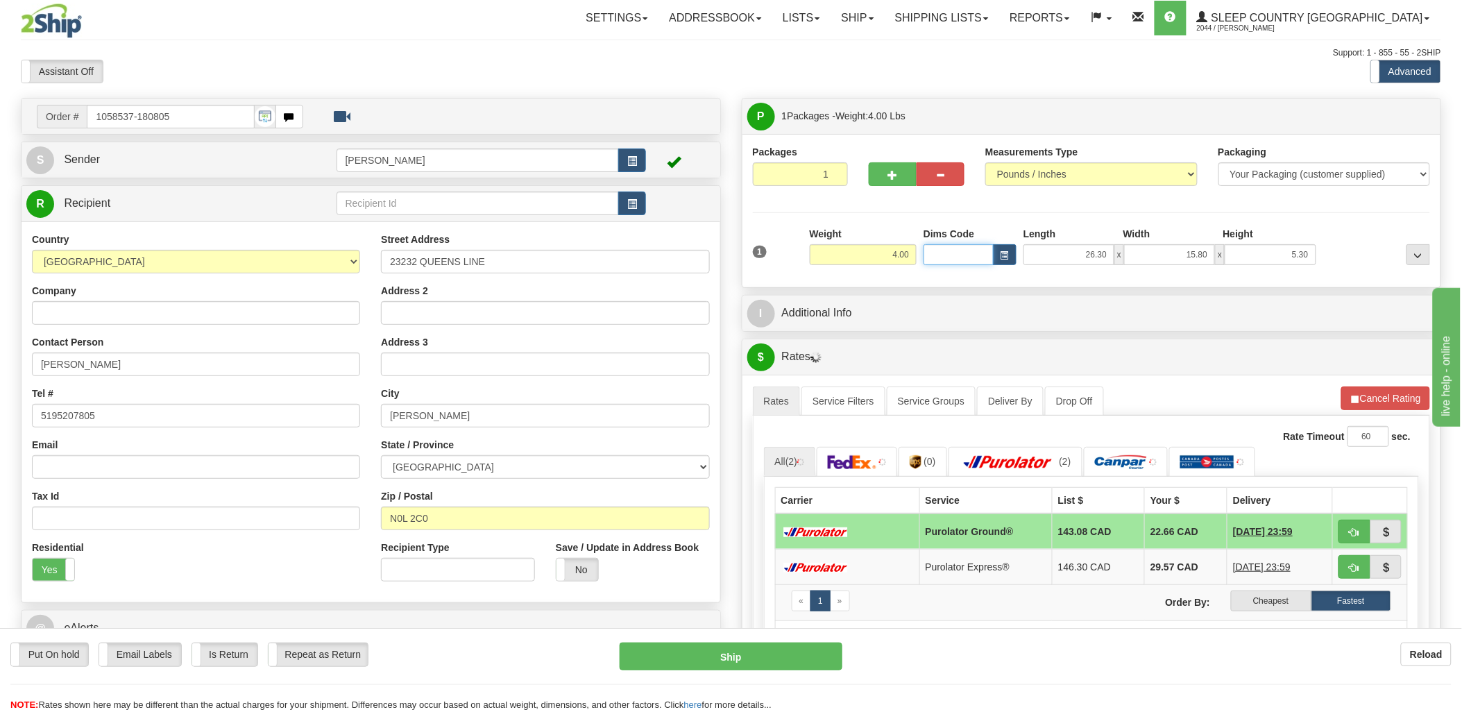
click at [942, 254] on input "Dims Code" at bounding box center [959, 254] width 70 height 21
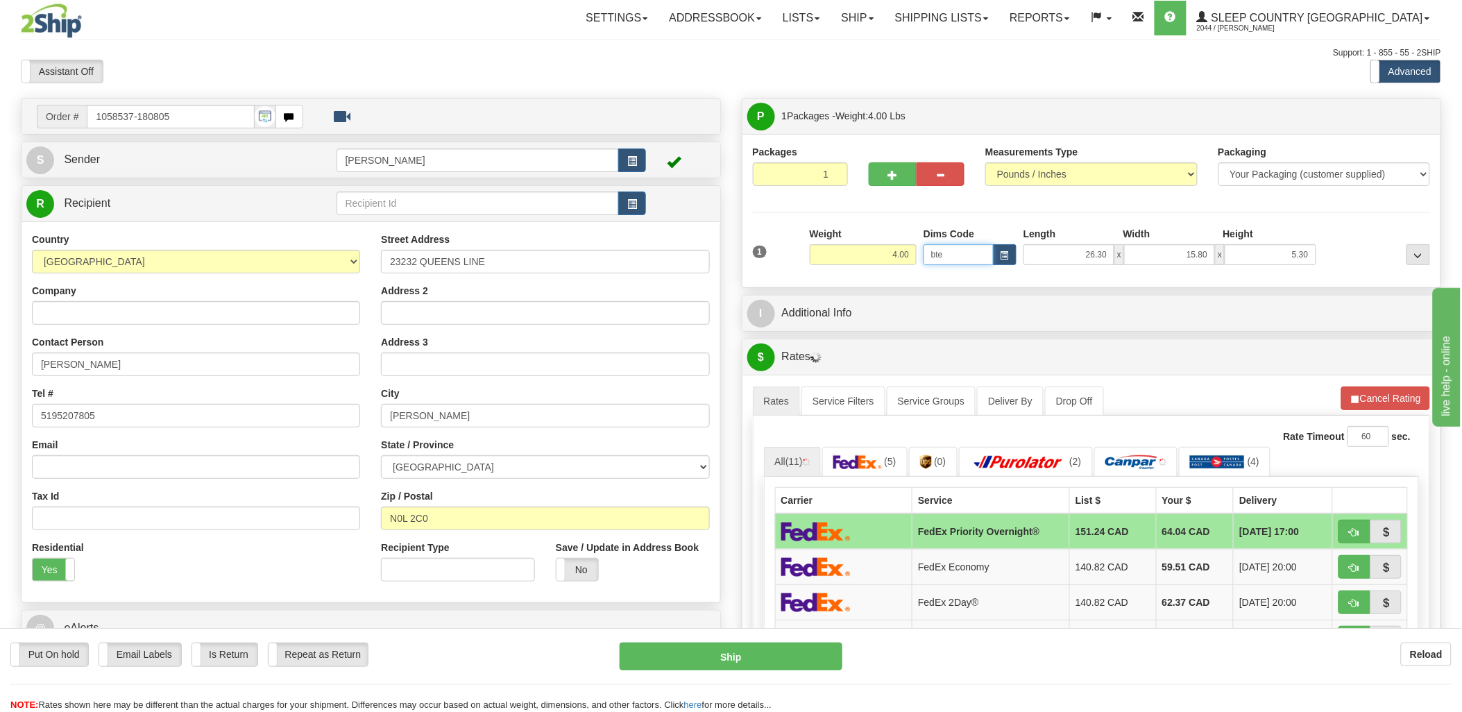
type input "bte"
click button "Delete" at bounding box center [0, 0] width 0 height 0
type input "15.00"
type input "5.00"
type input "25.00"
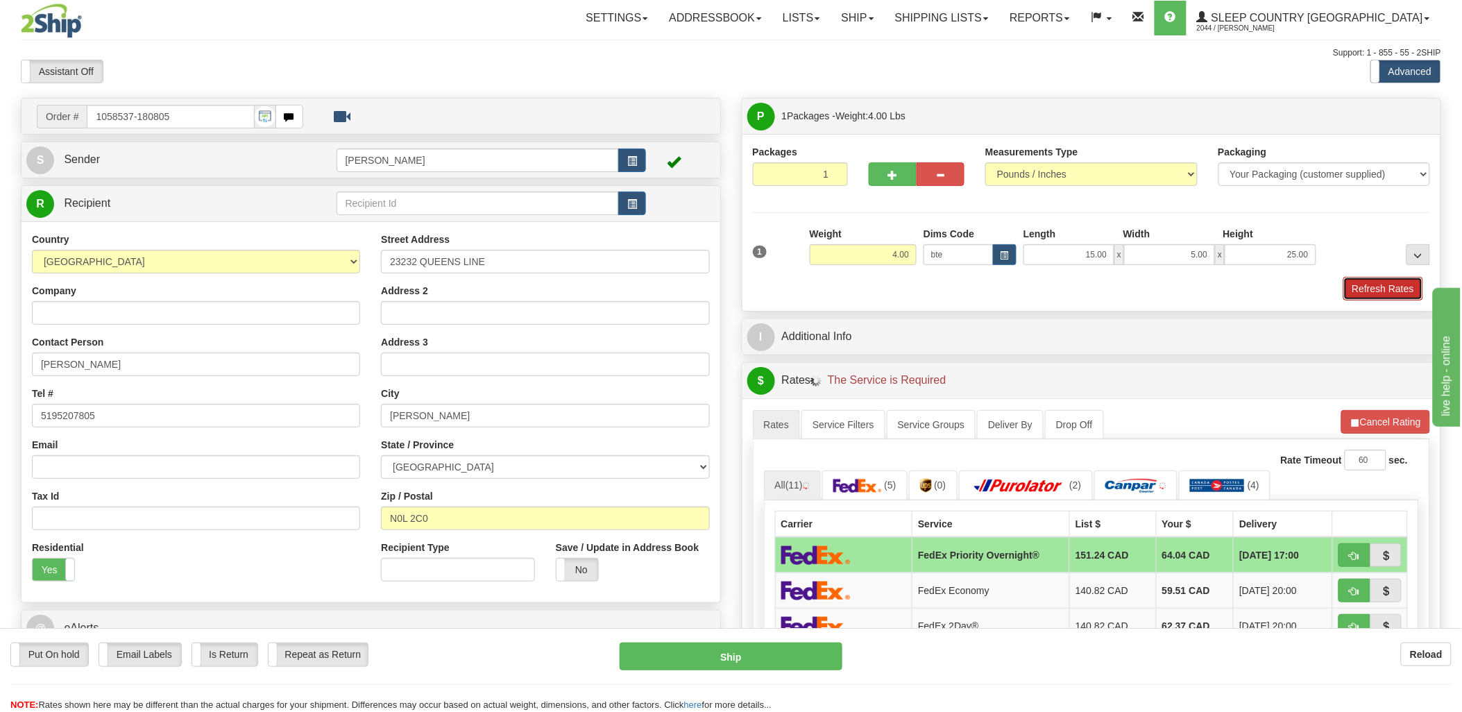
click at [1377, 290] on button "Refresh Rates" at bounding box center [1383, 289] width 80 height 24
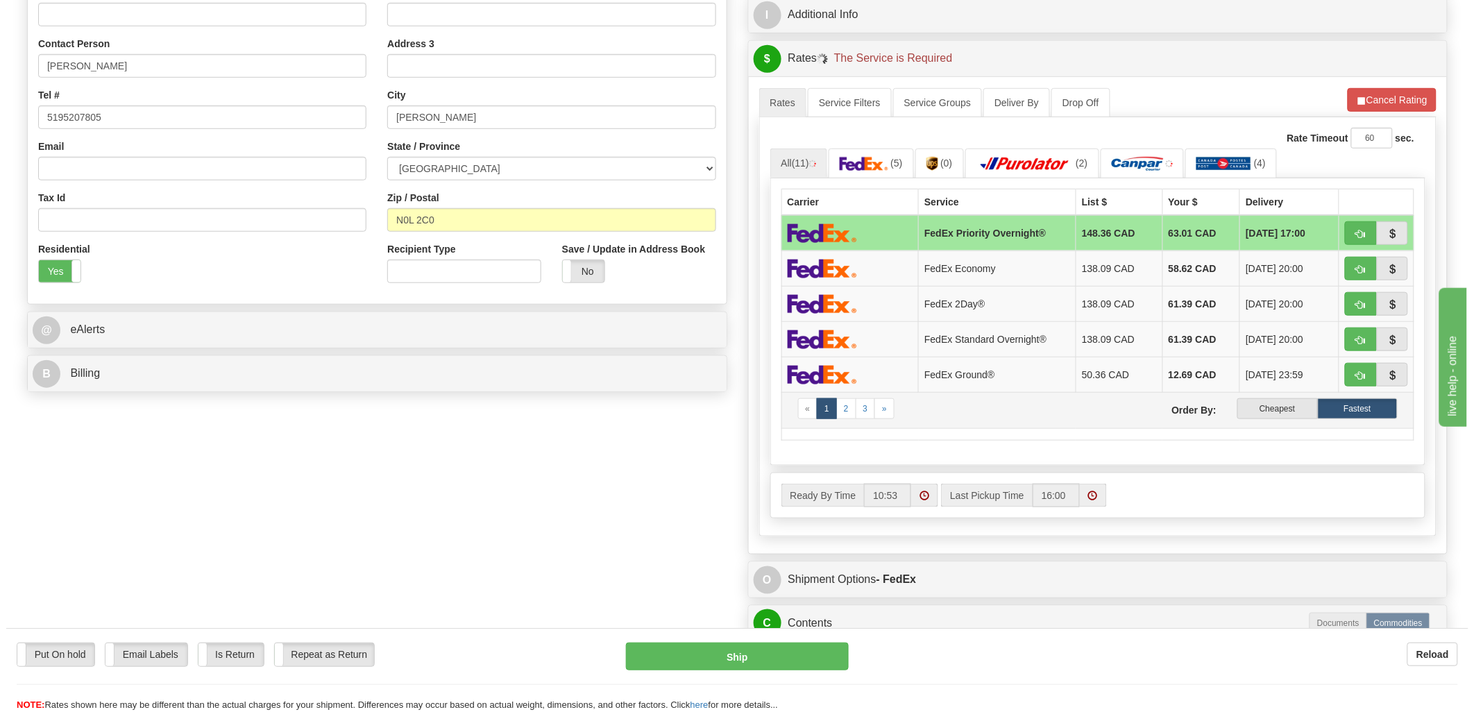
scroll to position [308, 0]
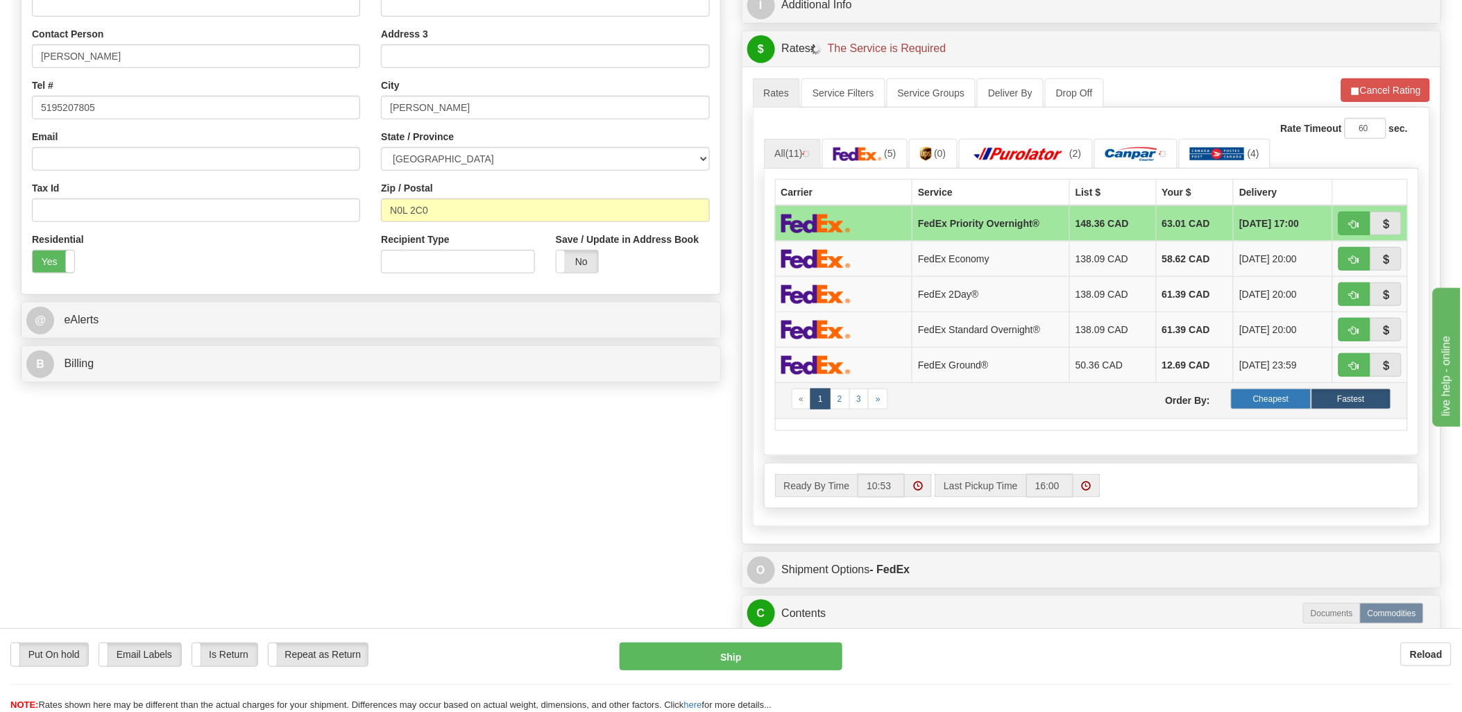
click at [1271, 393] on label "Cheapest" at bounding box center [1271, 399] width 80 height 21
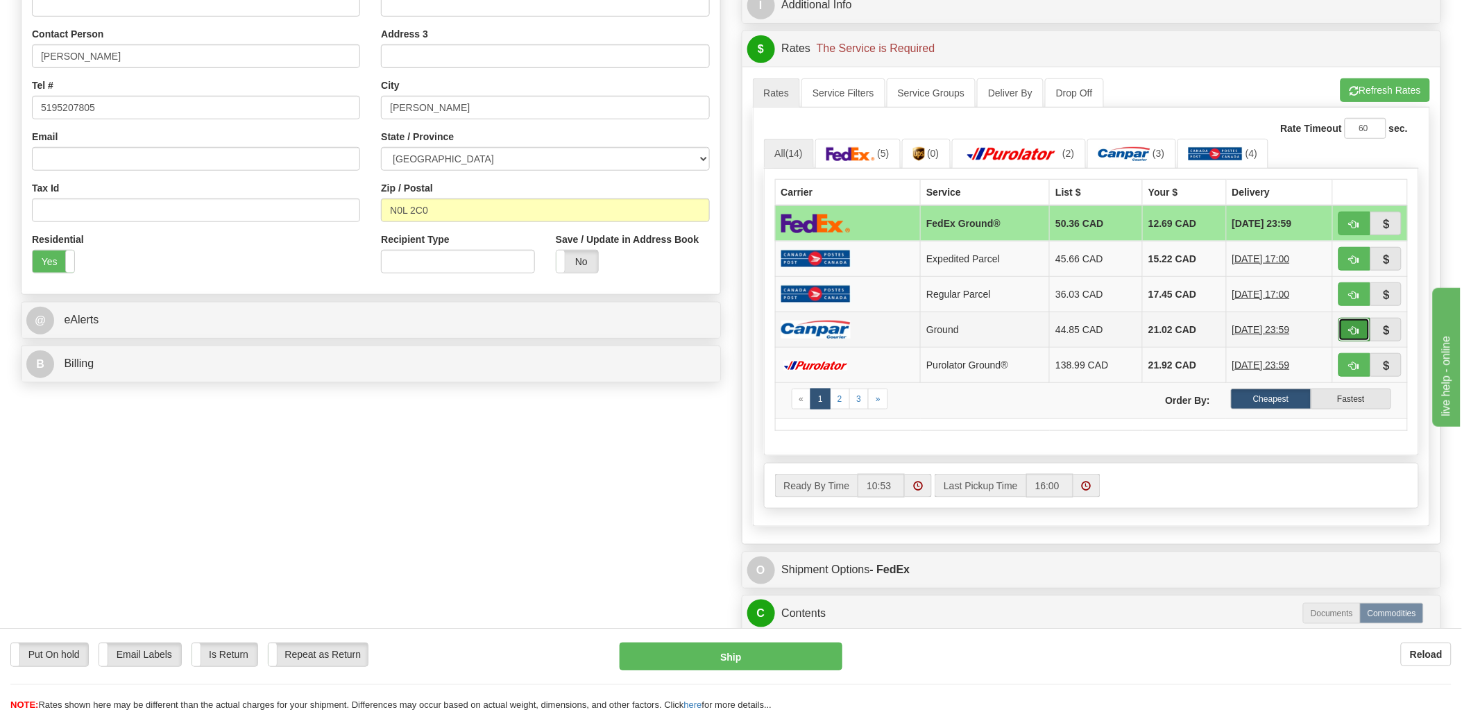
click at [1357, 323] on button "button" at bounding box center [1355, 330] width 32 height 24
type input "1"
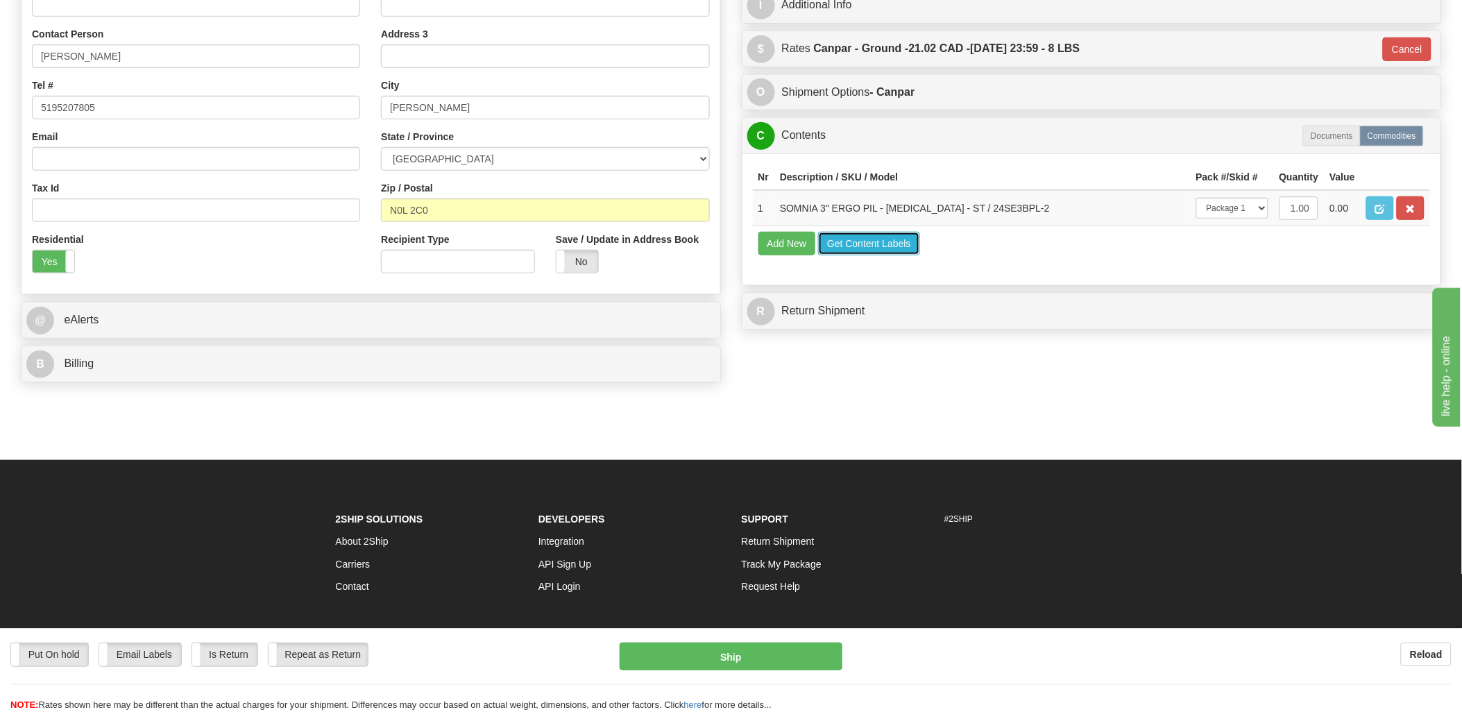
click at [880, 255] on button "Get Content Labels" at bounding box center [869, 244] width 102 height 24
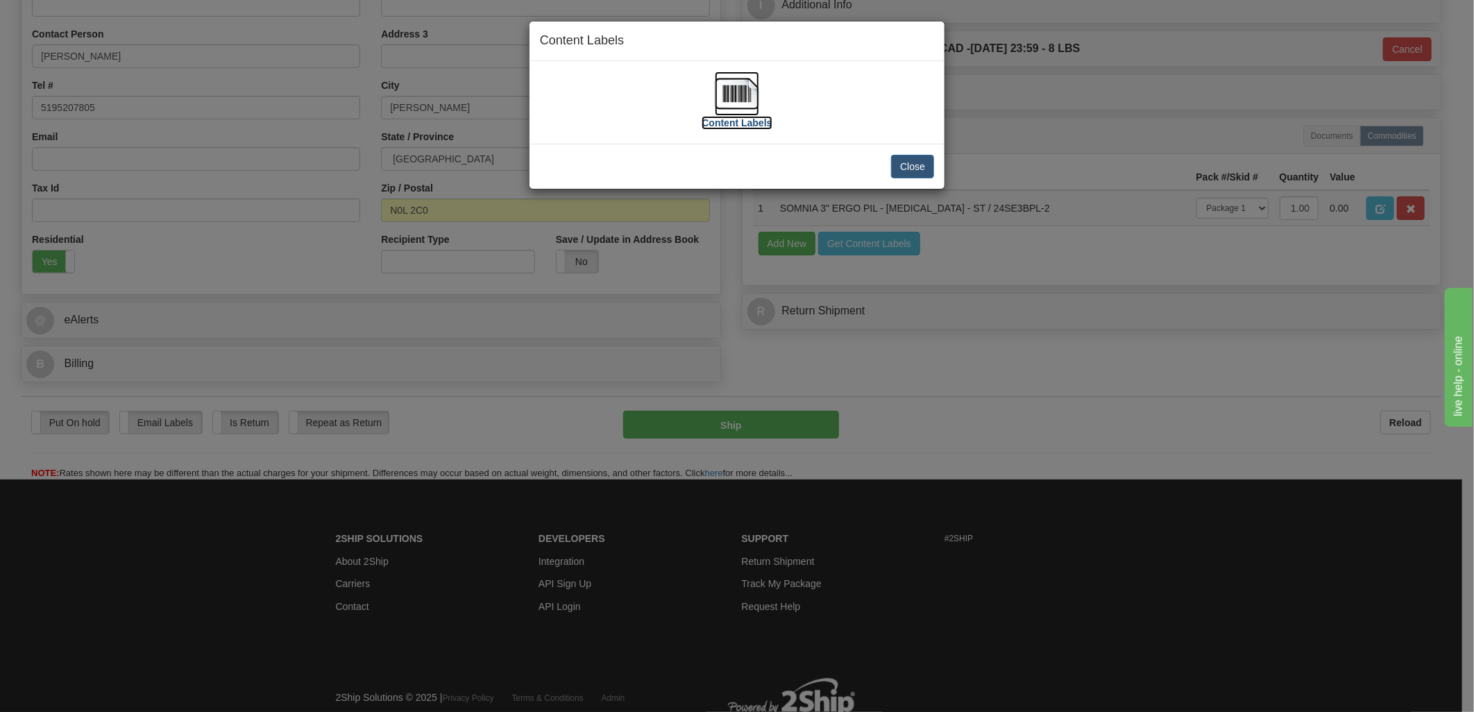
click at [749, 101] on img at bounding box center [737, 93] width 44 height 44
click at [918, 157] on button "Close" at bounding box center [912, 167] width 43 height 24
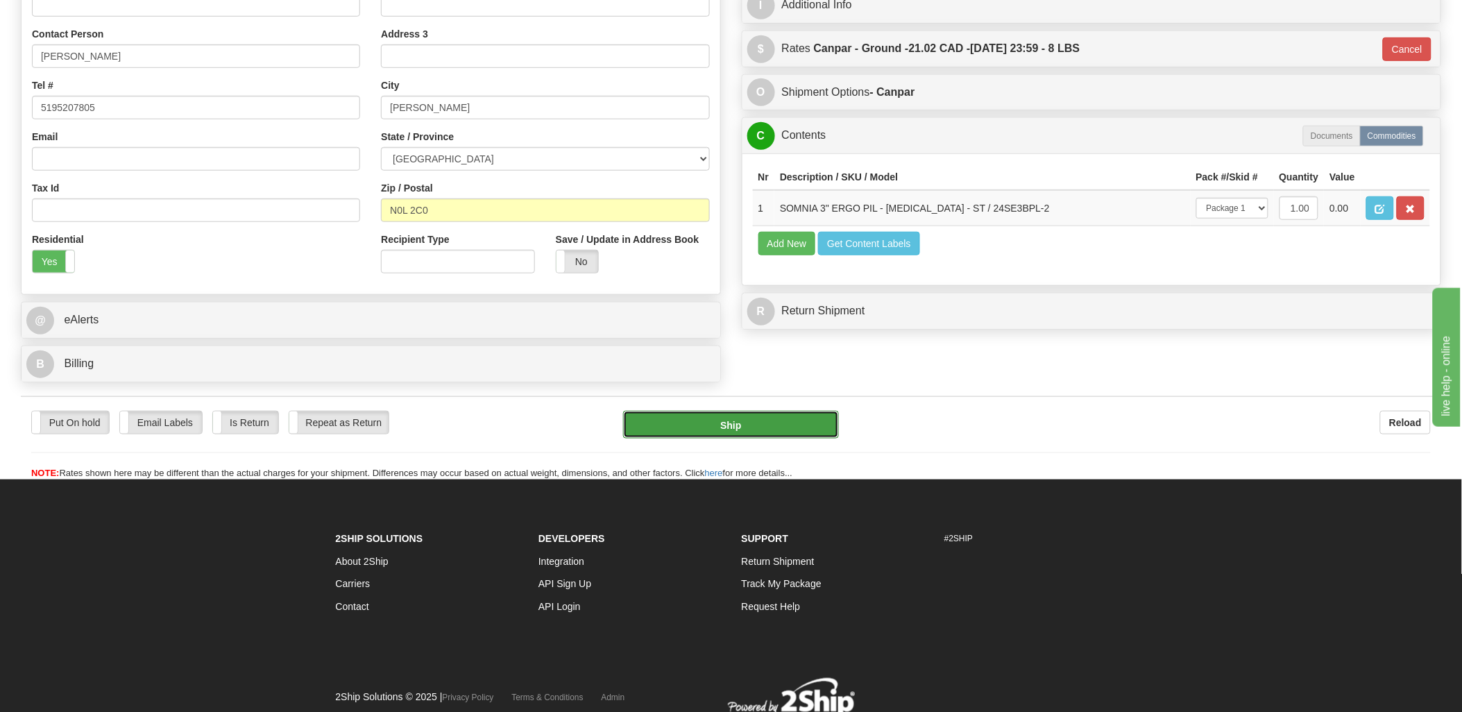
click at [763, 423] on button "Ship" at bounding box center [731, 425] width 216 height 28
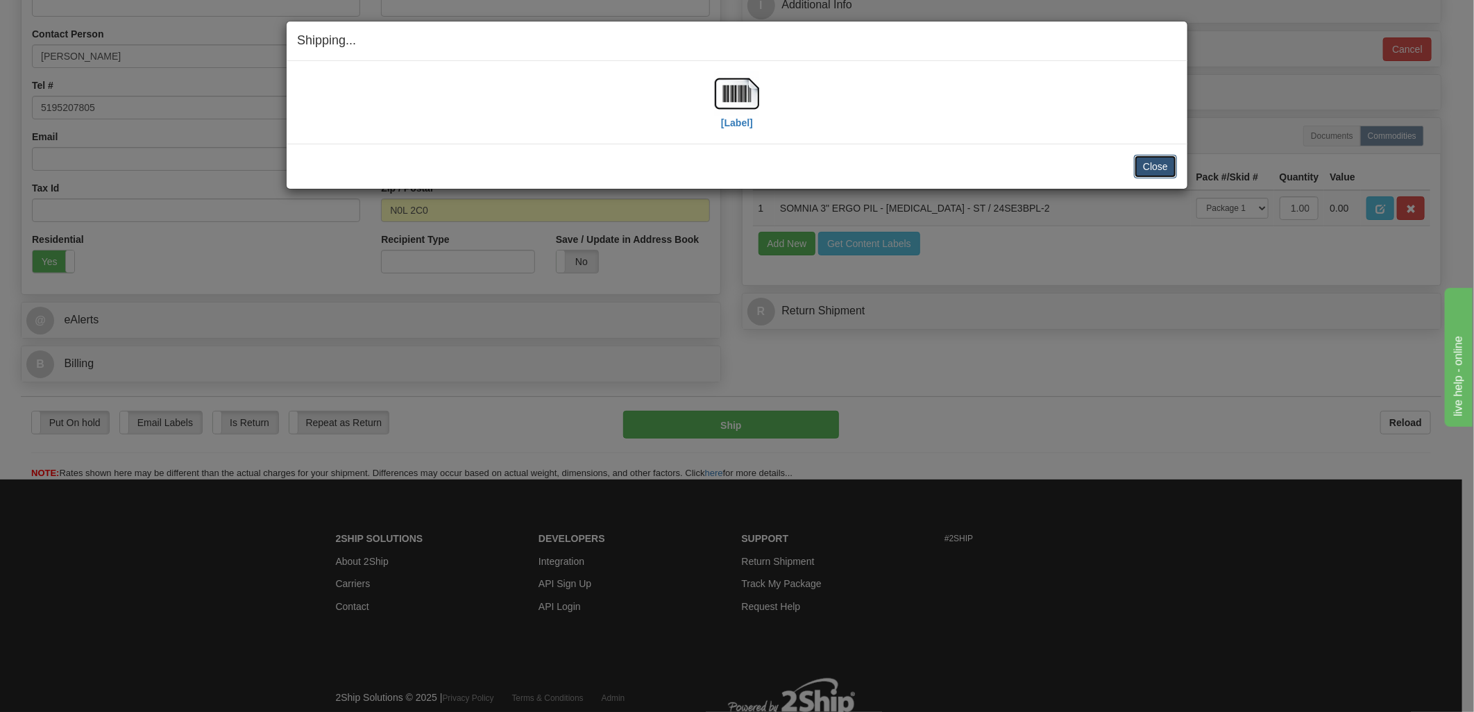
click at [1151, 176] on button "Close" at bounding box center [1155, 167] width 43 height 24
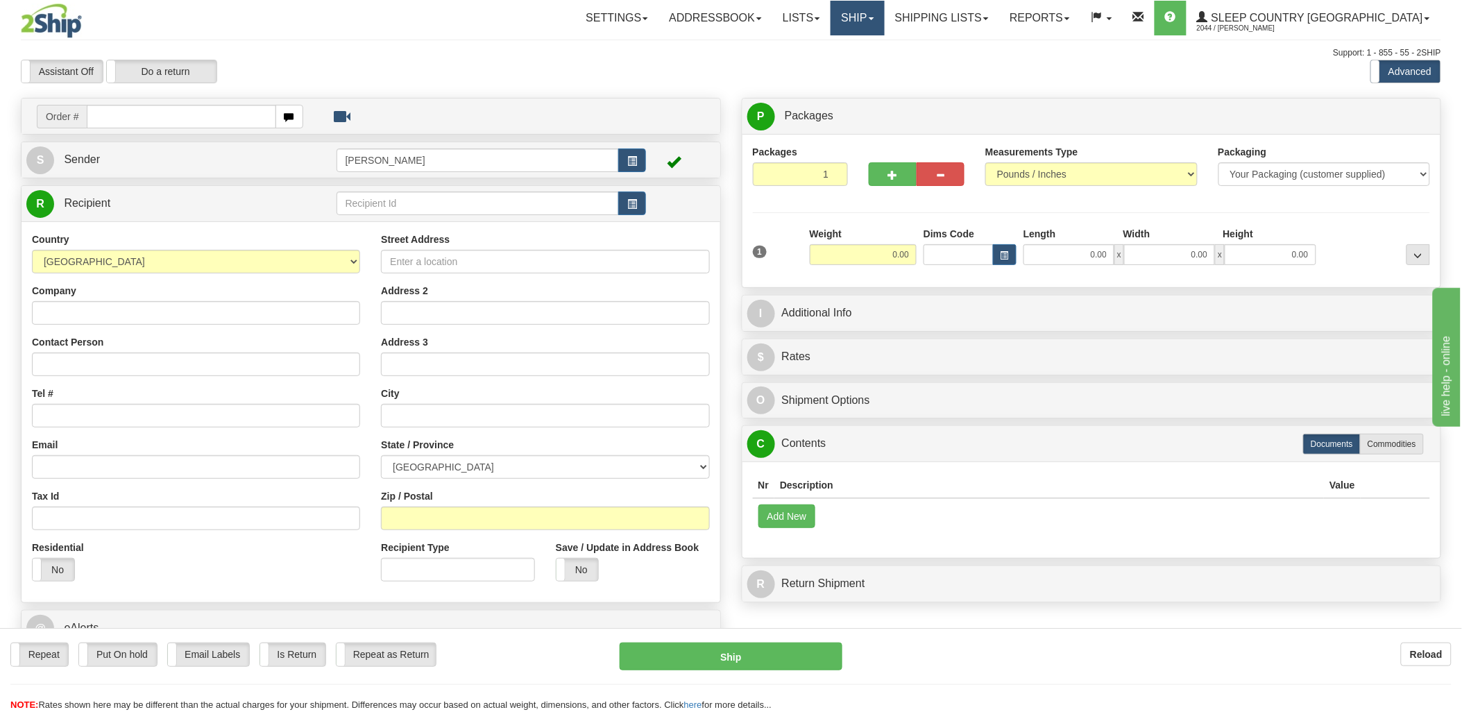
click at [884, 16] on link "Ship" at bounding box center [857, 18] width 53 height 35
click at [884, 49] on link "Ship Screen" at bounding box center [821, 49] width 126 height 18
click at [884, 18] on link "Ship" at bounding box center [857, 18] width 53 height 35
click at [999, 30] on link "Shipping lists" at bounding box center [942, 18] width 114 height 35
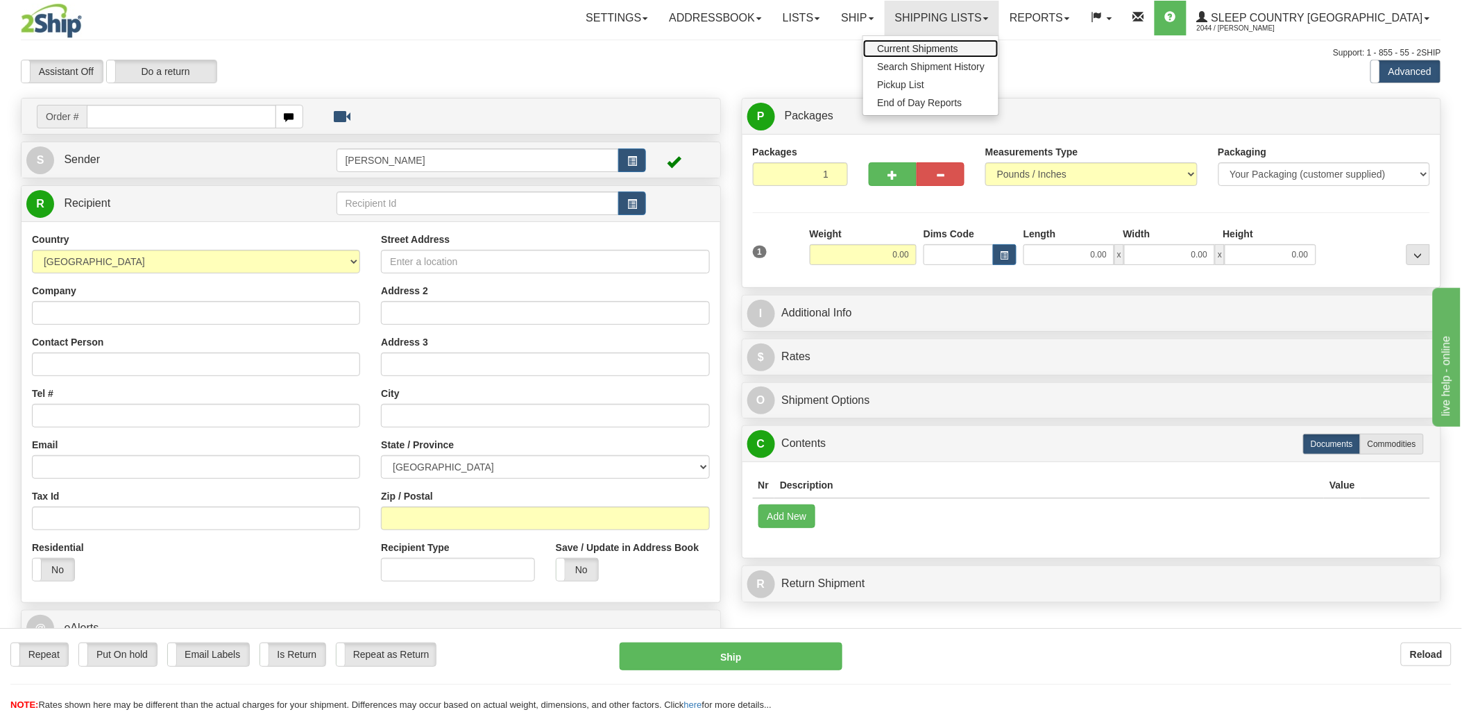
click at [958, 53] on span "Current Shipments" at bounding box center [917, 48] width 81 height 11
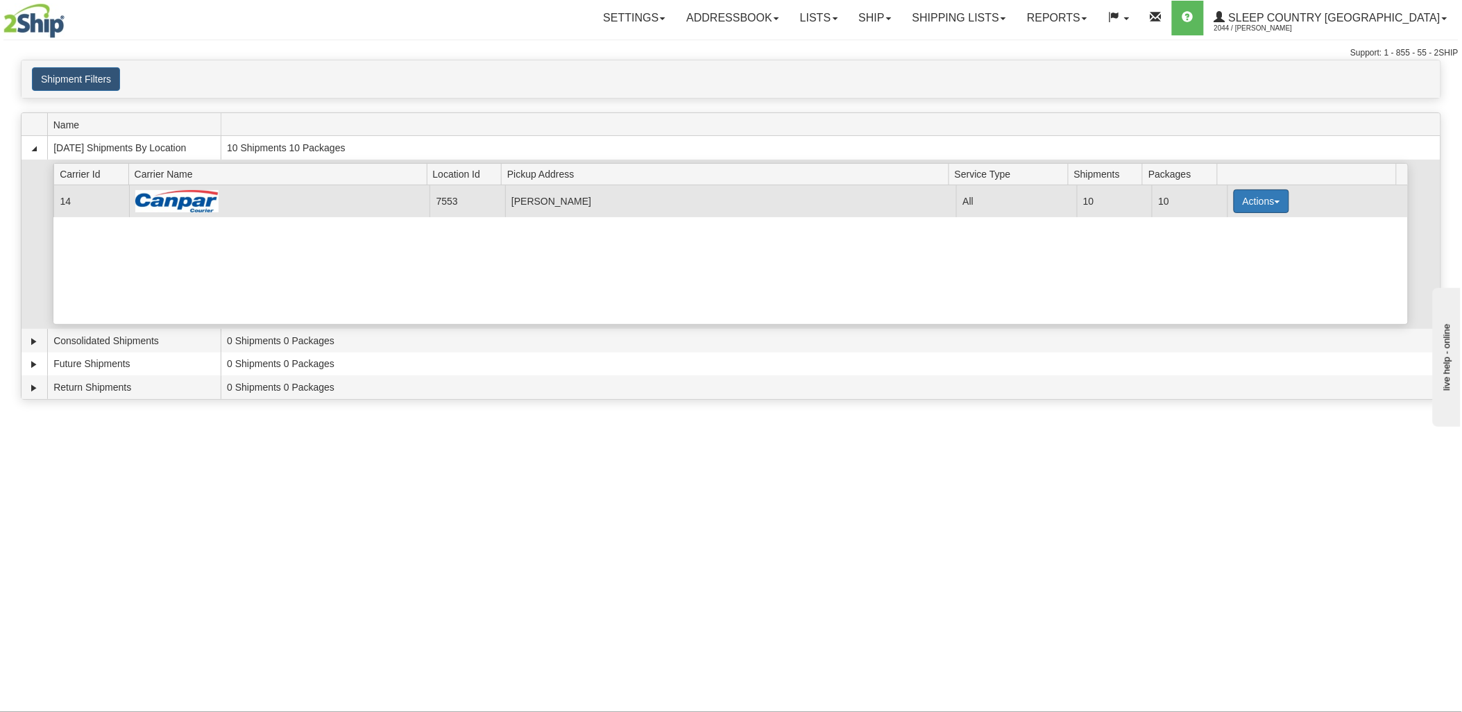
click at [1266, 197] on button "Actions" at bounding box center [1262, 201] width 56 height 24
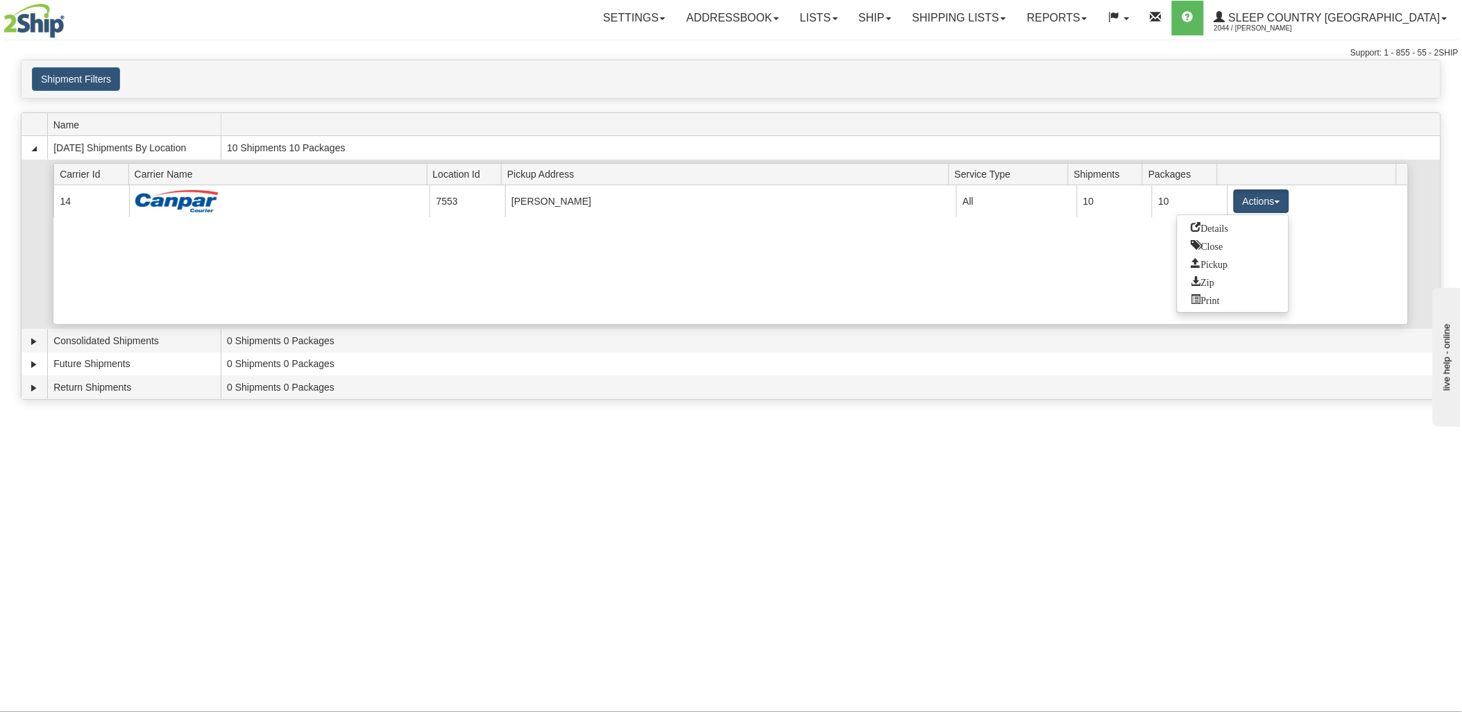
click at [586, 287] on div "Current 14 7553 [PERSON_NAME] 23007 All 10 10 Actions Details Close Pickup Zip …" at bounding box center [730, 254] width 1355 height 139
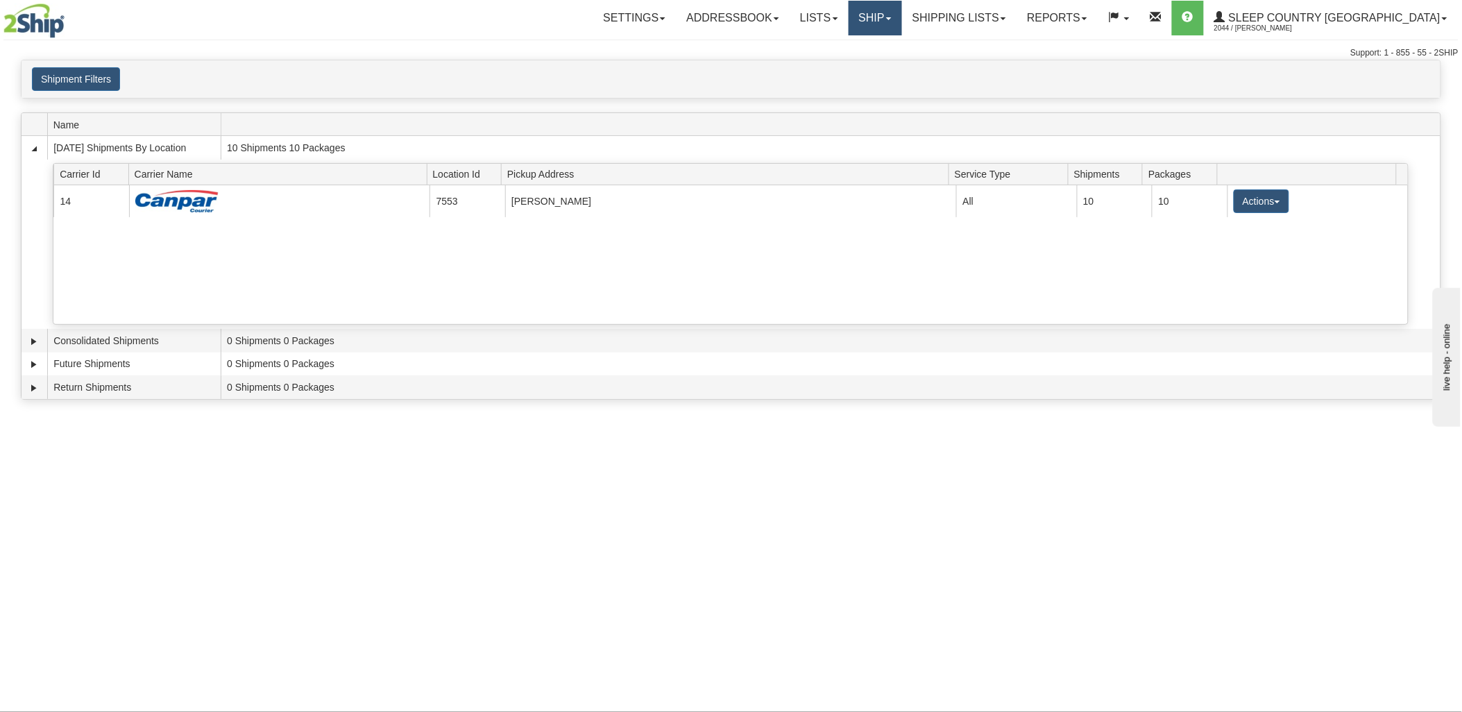
click at [902, 15] on link "Ship" at bounding box center [875, 18] width 53 height 35
click at [842, 43] on span "Ship Screen" at bounding box center [816, 48] width 53 height 11
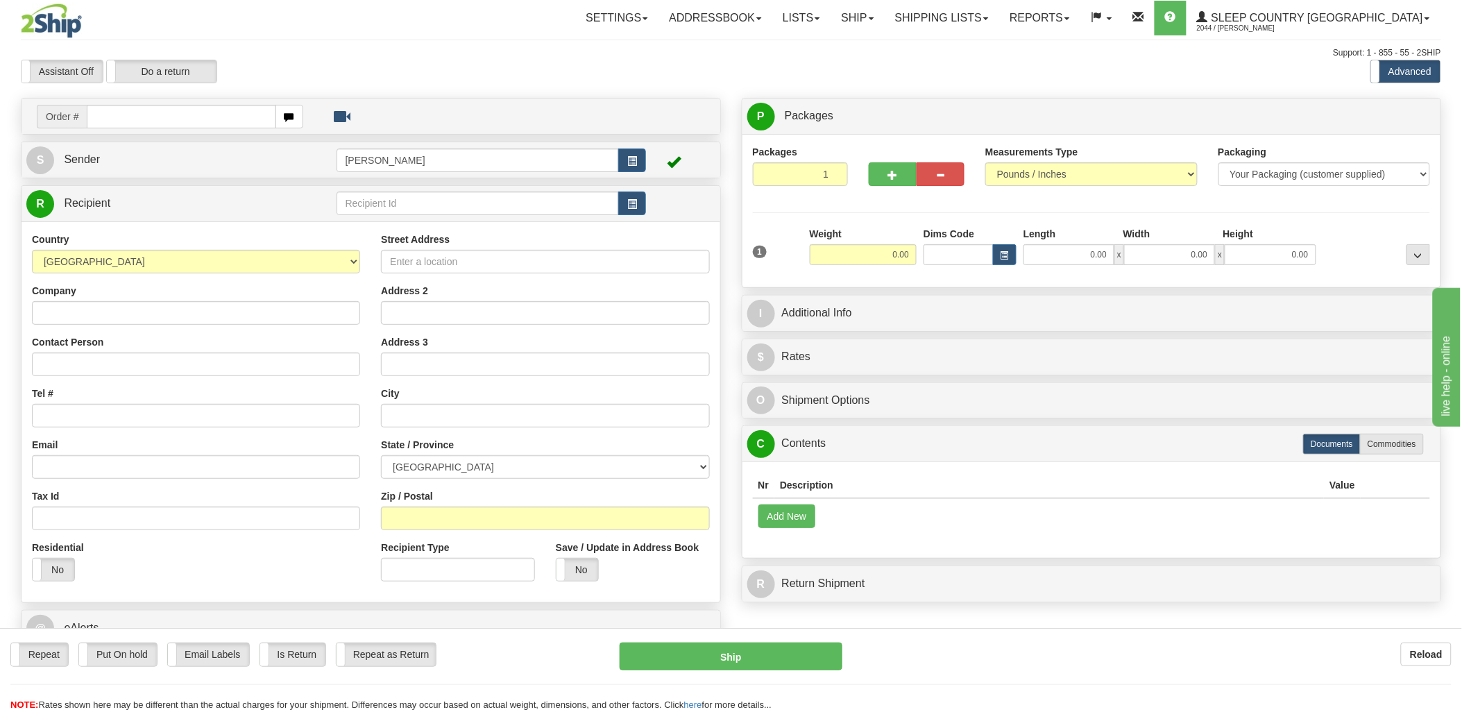
click at [160, 119] on input "text" at bounding box center [181, 117] width 189 height 24
type input "9000i"
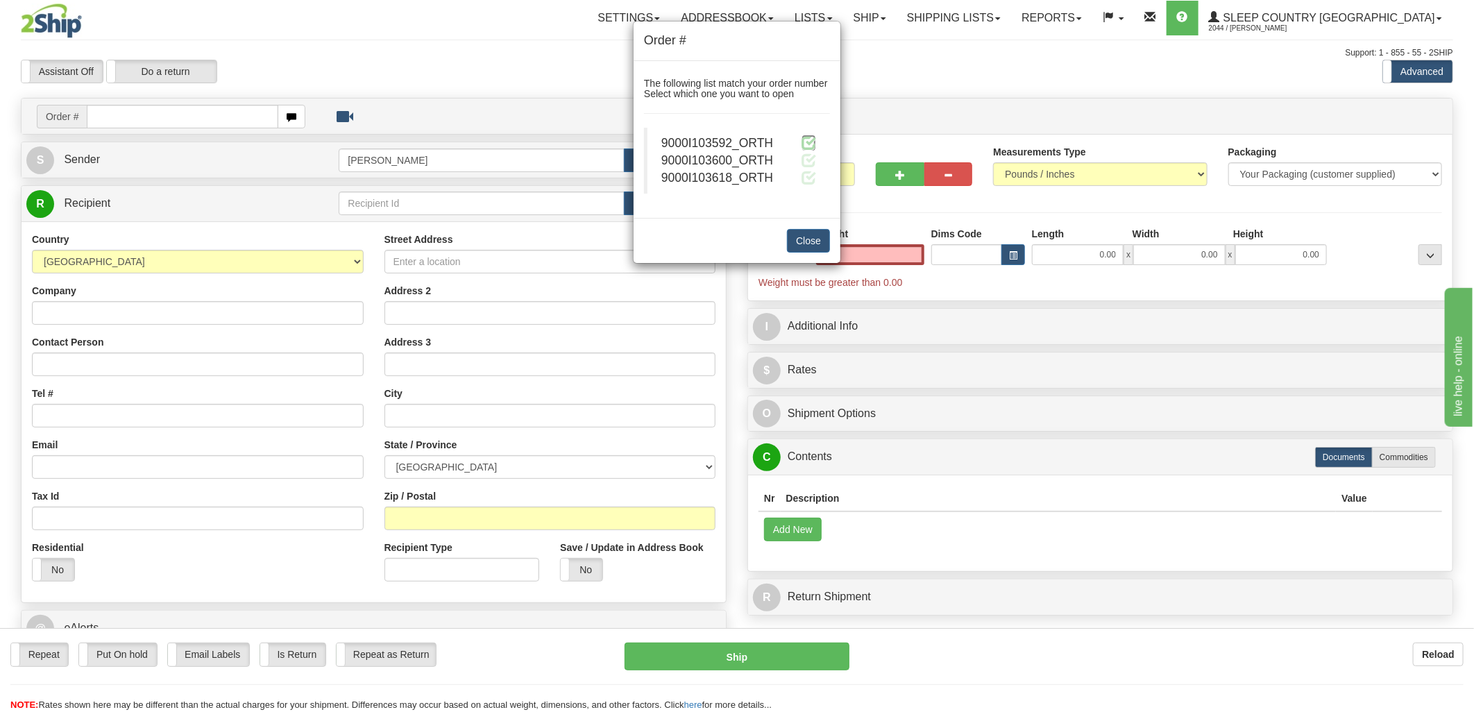
type input "0.00"
click at [808, 143] on span at bounding box center [808, 142] width 15 height 15
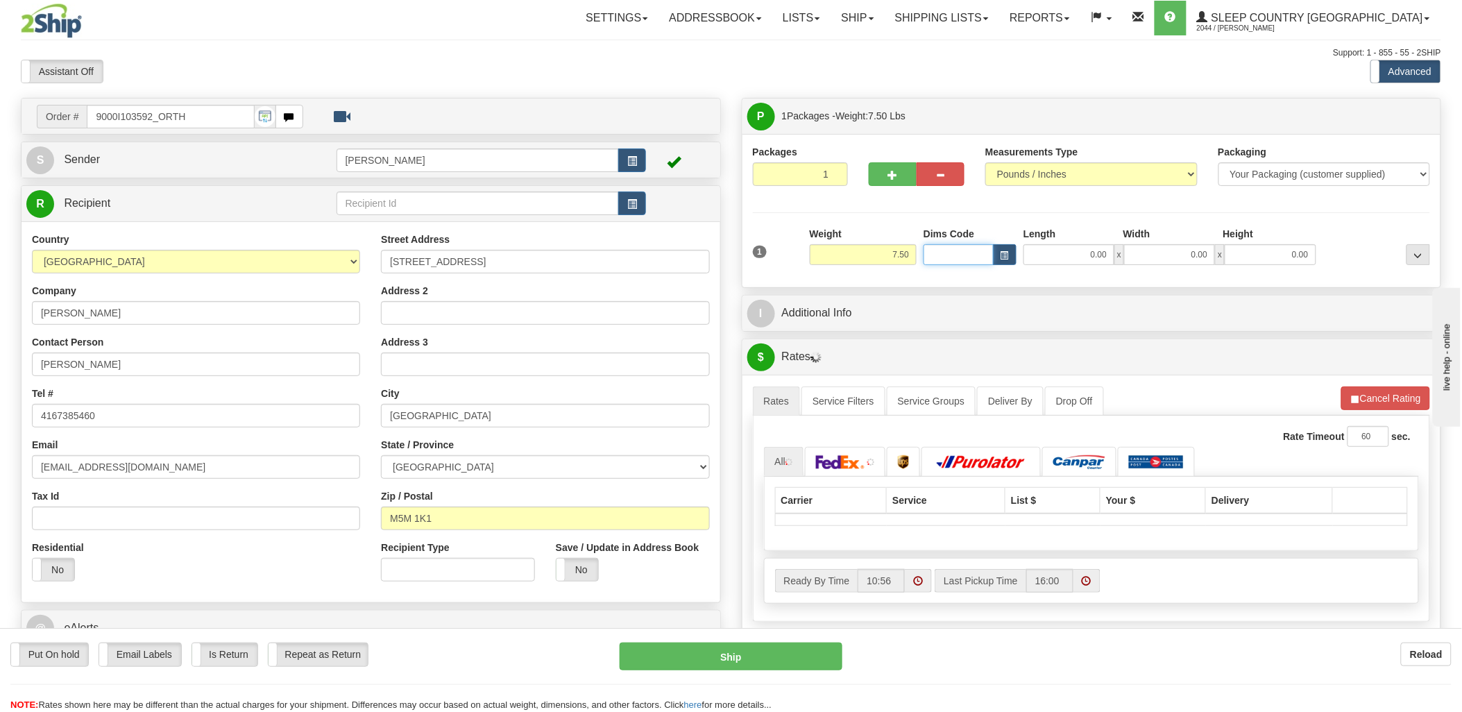
click at [956, 259] on input "Dims Code" at bounding box center [959, 254] width 70 height 21
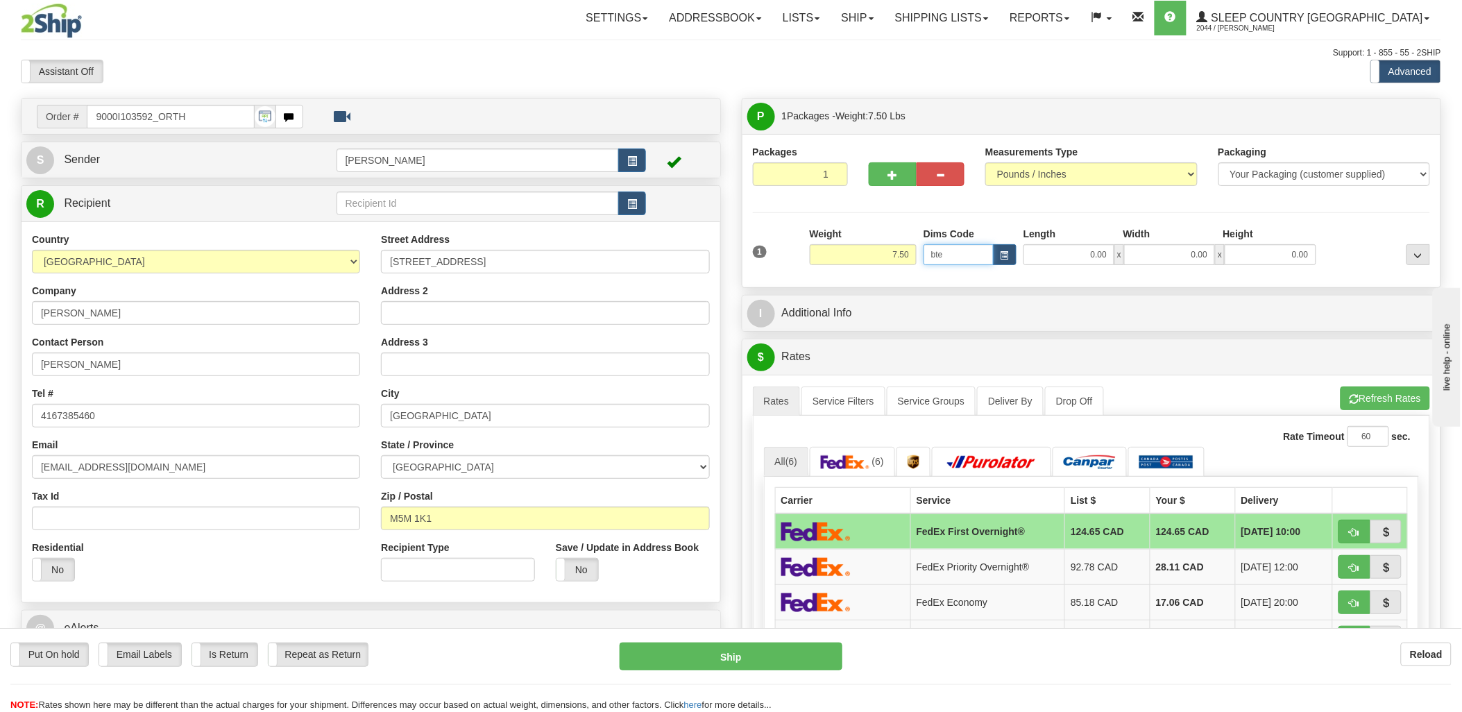
type input "bte"
click button "Delete" at bounding box center [0, 0] width 0 height 0
type input "15.00"
type input "5.00"
type input "25.00"
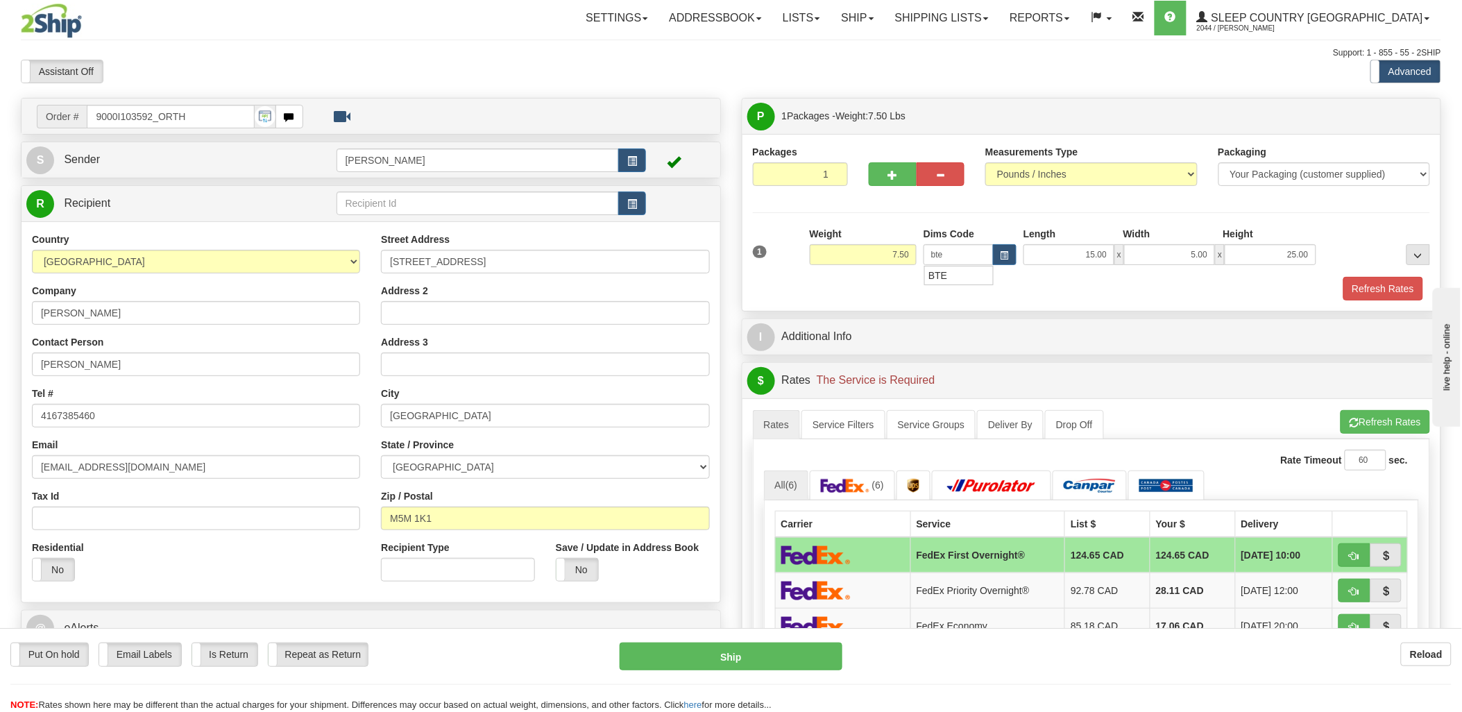
click at [1377, 271] on div "1 Weight 7.50 Dims Code bte" at bounding box center [1091, 251] width 685 height 49
click at [1379, 285] on button "Refresh Rates" at bounding box center [1383, 289] width 80 height 24
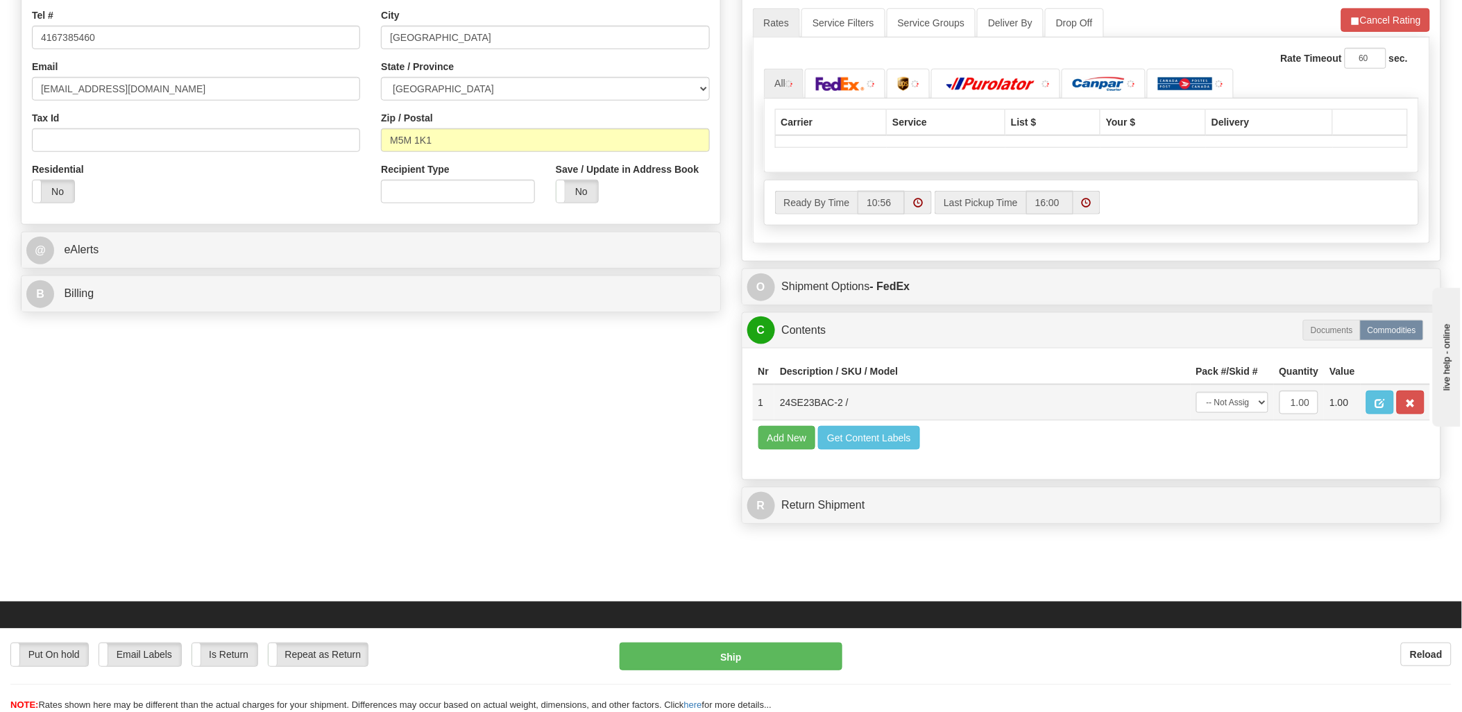
scroll to position [385, 0]
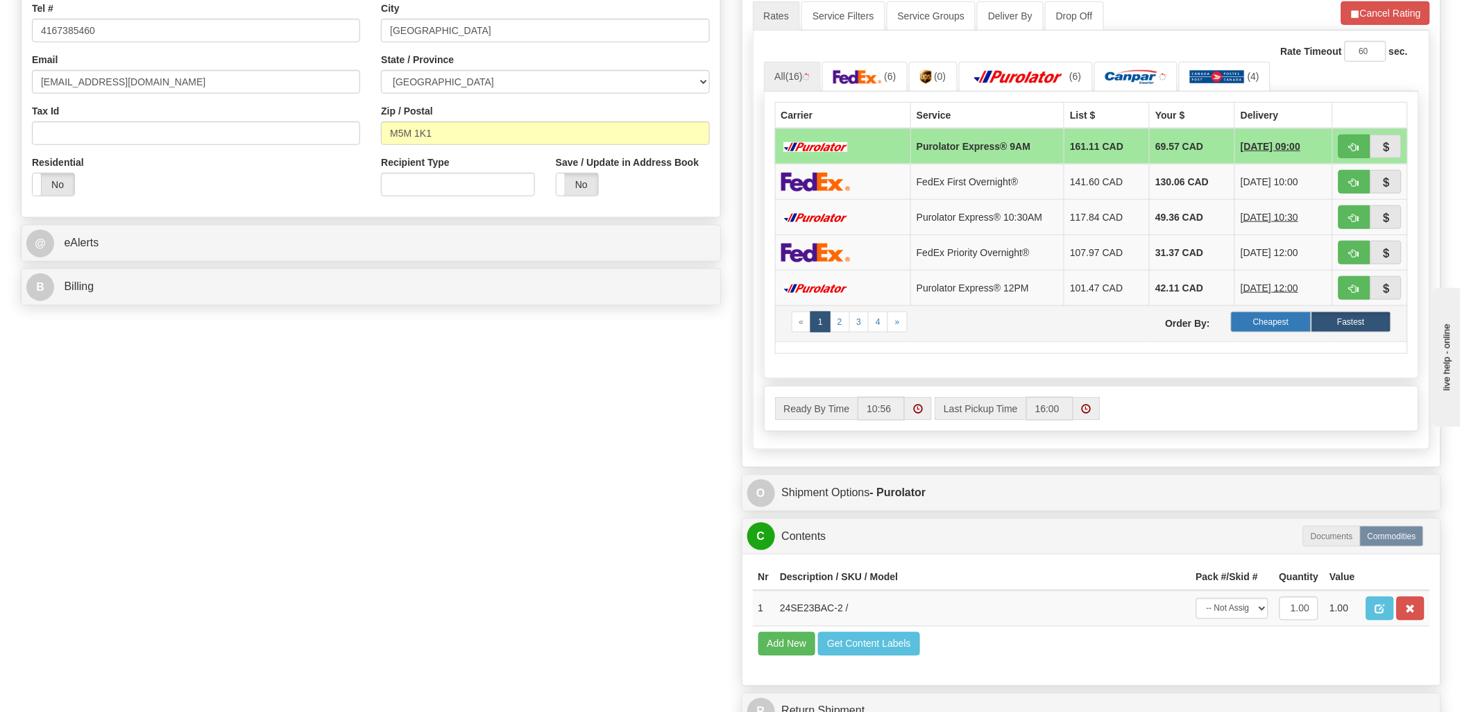
click at [1273, 316] on label "Cheapest" at bounding box center [1271, 322] width 80 height 21
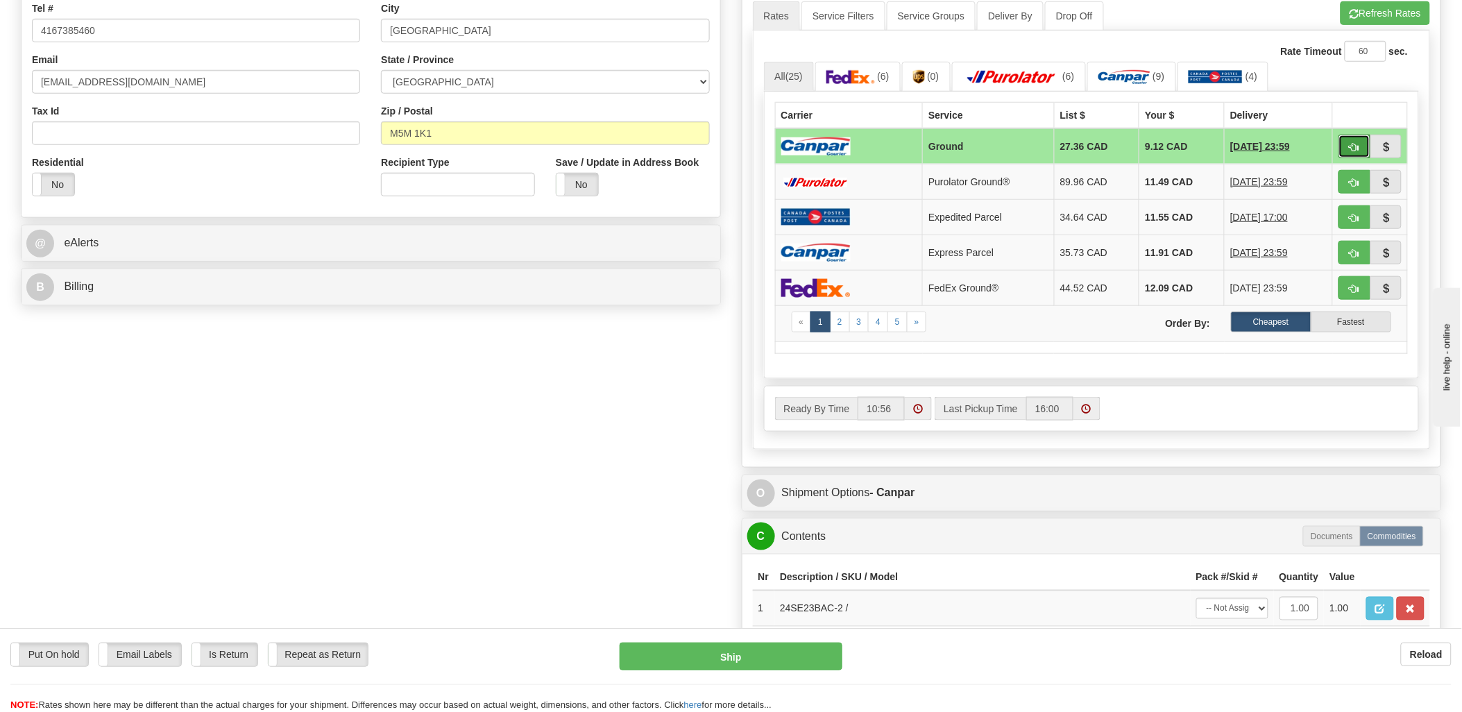
click at [1349, 151] on button "button" at bounding box center [1355, 147] width 32 height 24
type input "1"
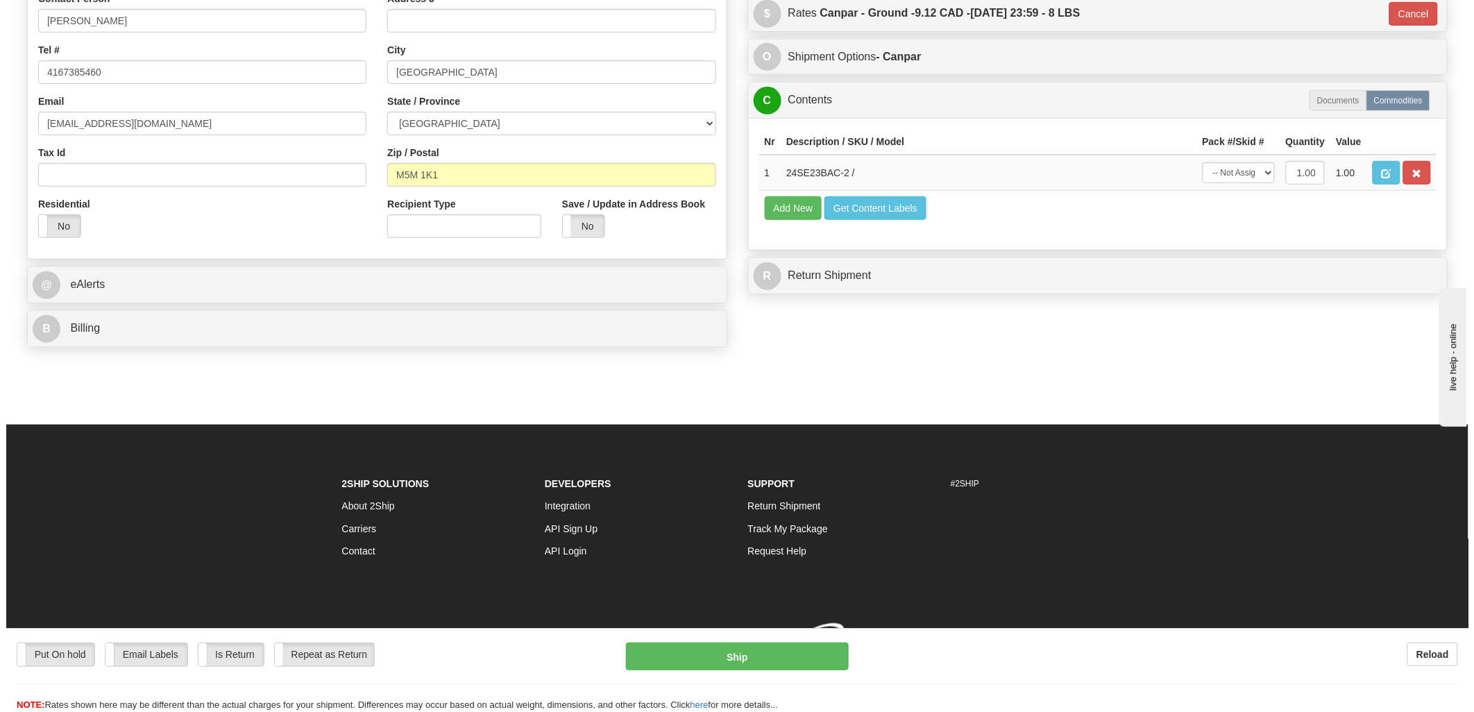
scroll to position [365, 0]
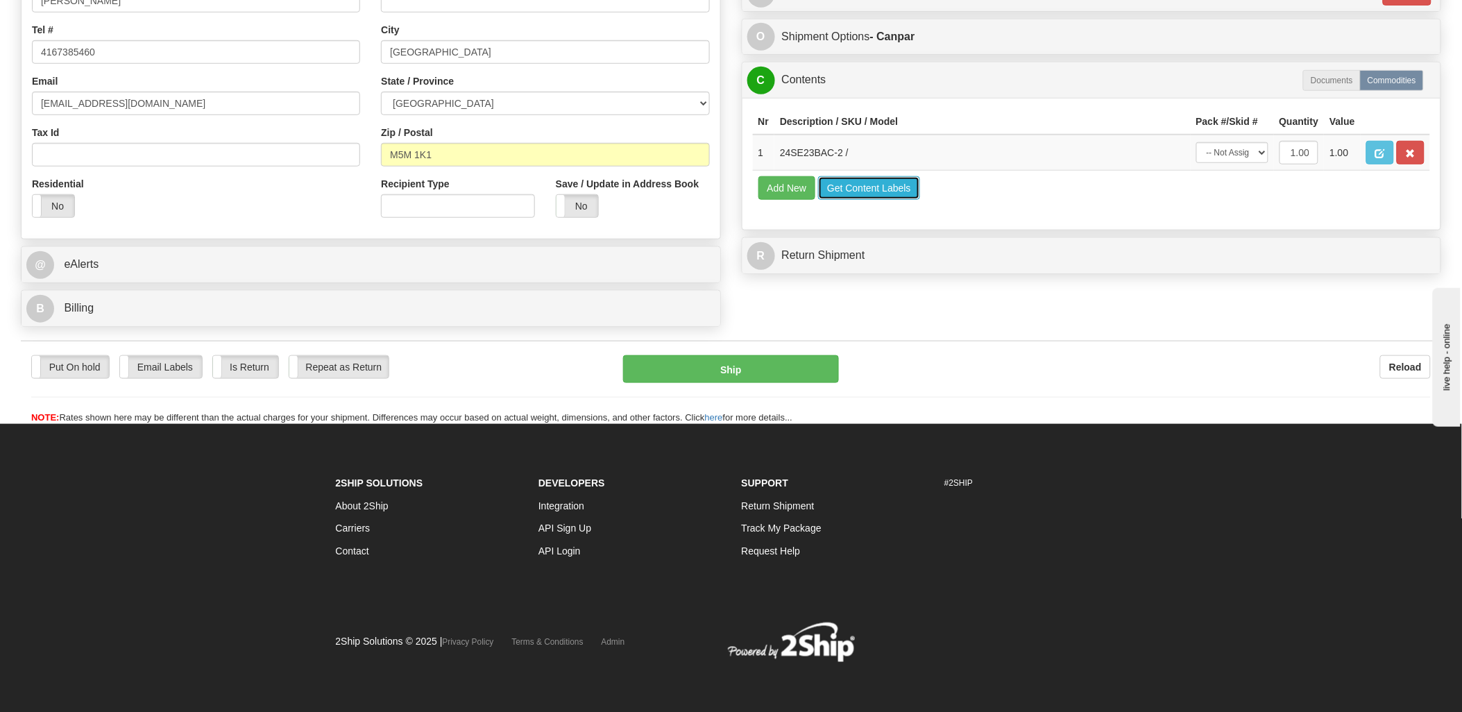
click at [840, 200] on button "Get Content Labels" at bounding box center [869, 188] width 102 height 24
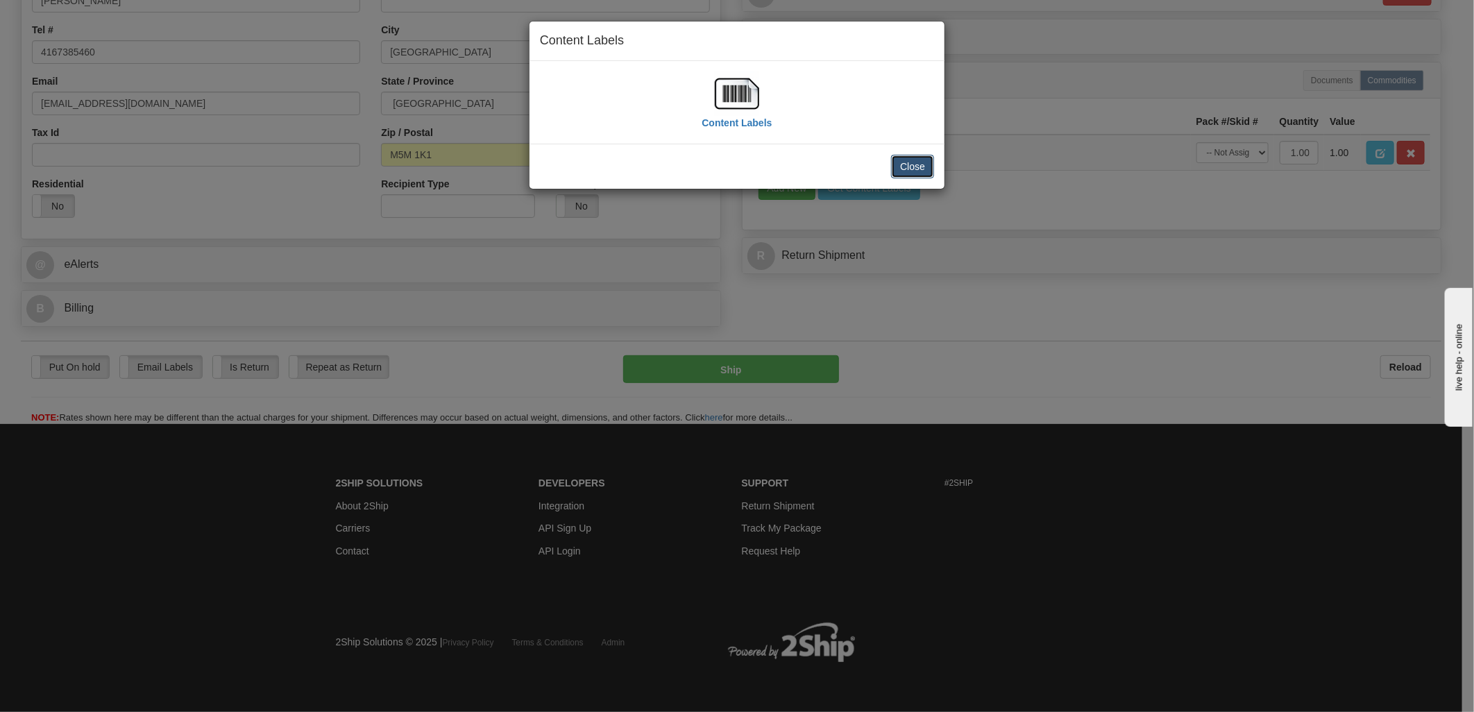
click at [919, 162] on button "Close" at bounding box center [912, 167] width 43 height 24
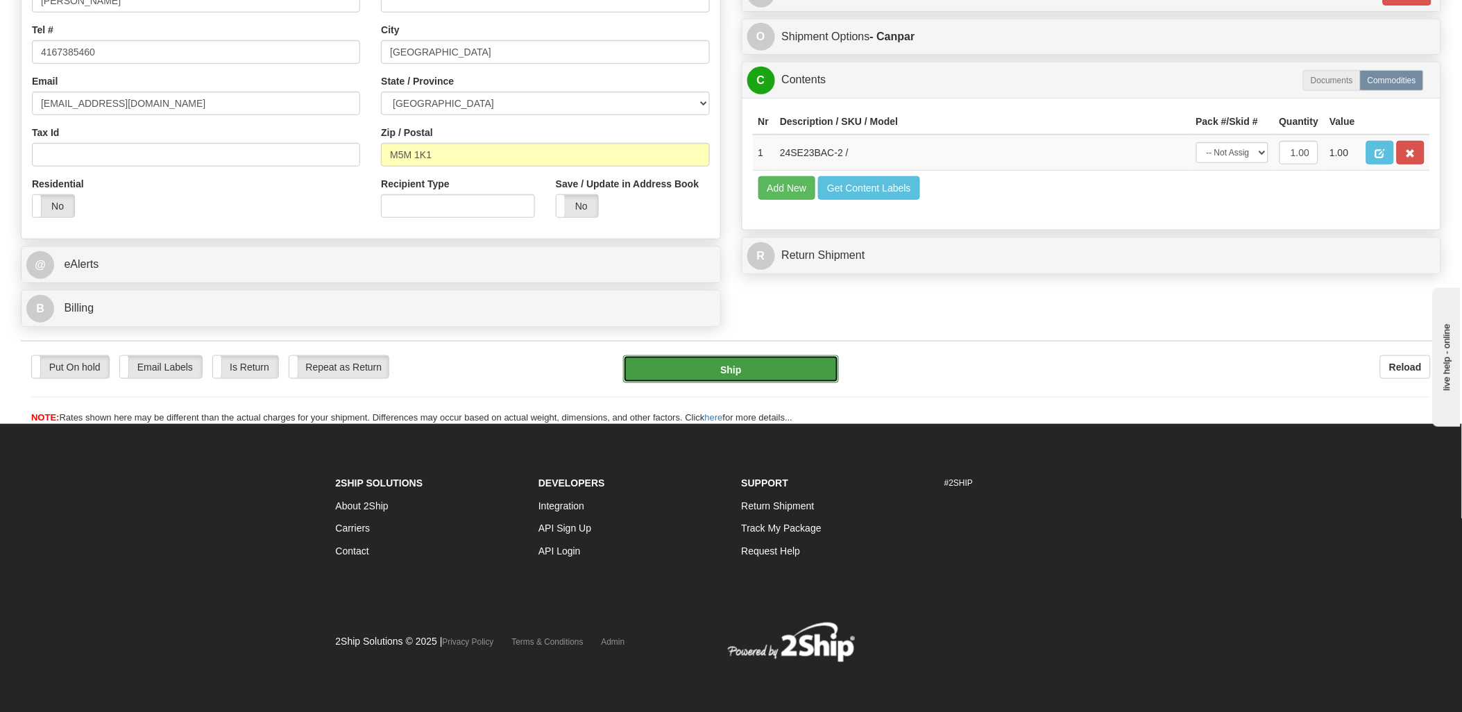
click at [769, 366] on button "Ship" at bounding box center [731, 369] width 216 height 28
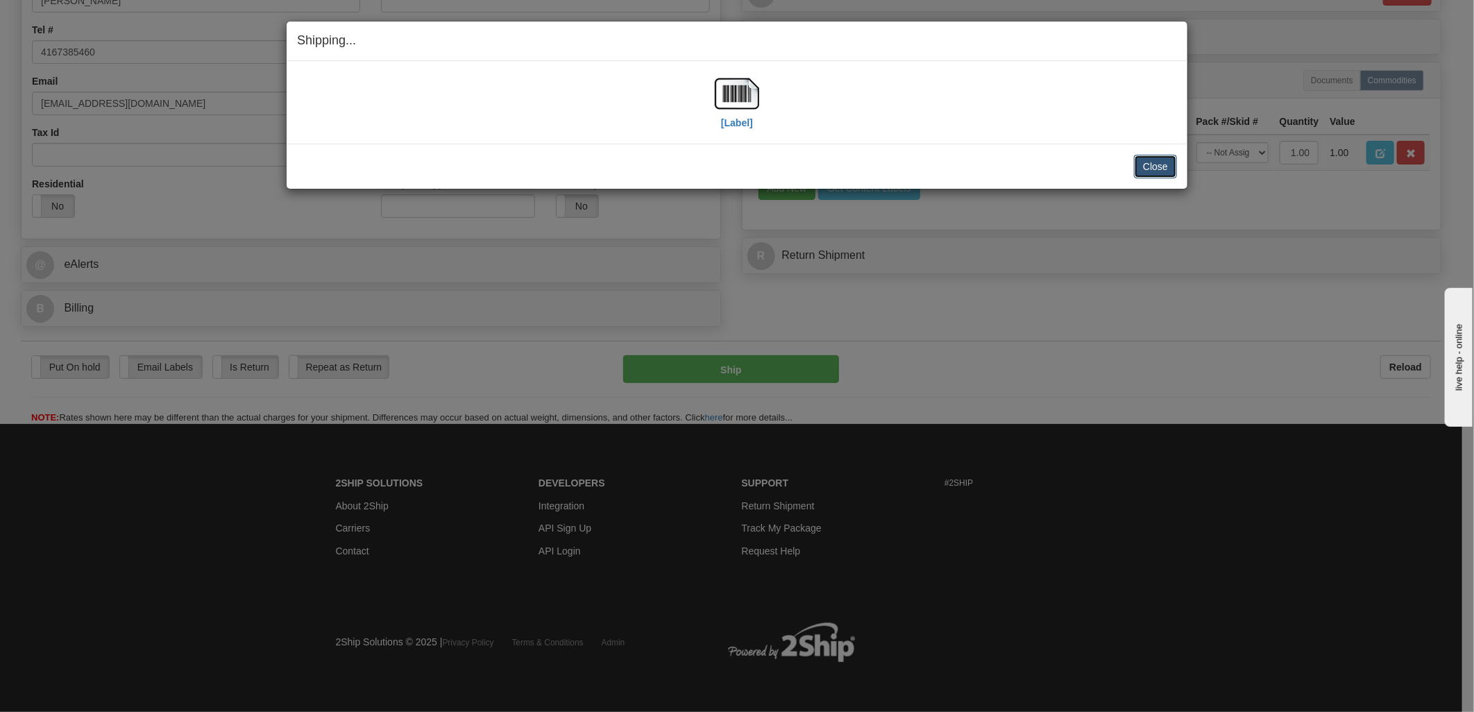
click at [1169, 168] on button "Close" at bounding box center [1155, 167] width 43 height 24
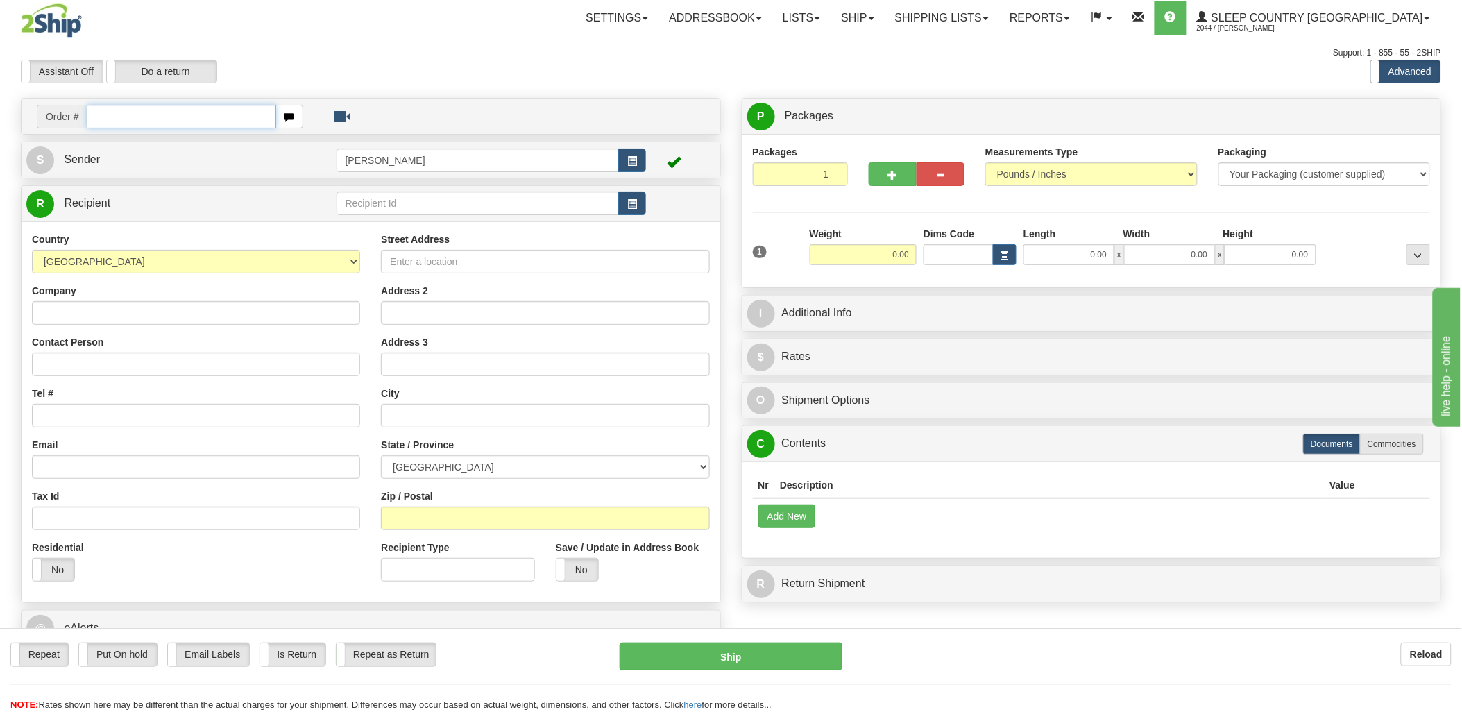
click at [158, 119] on input "text" at bounding box center [181, 117] width 189 height 24
type input "9002i"
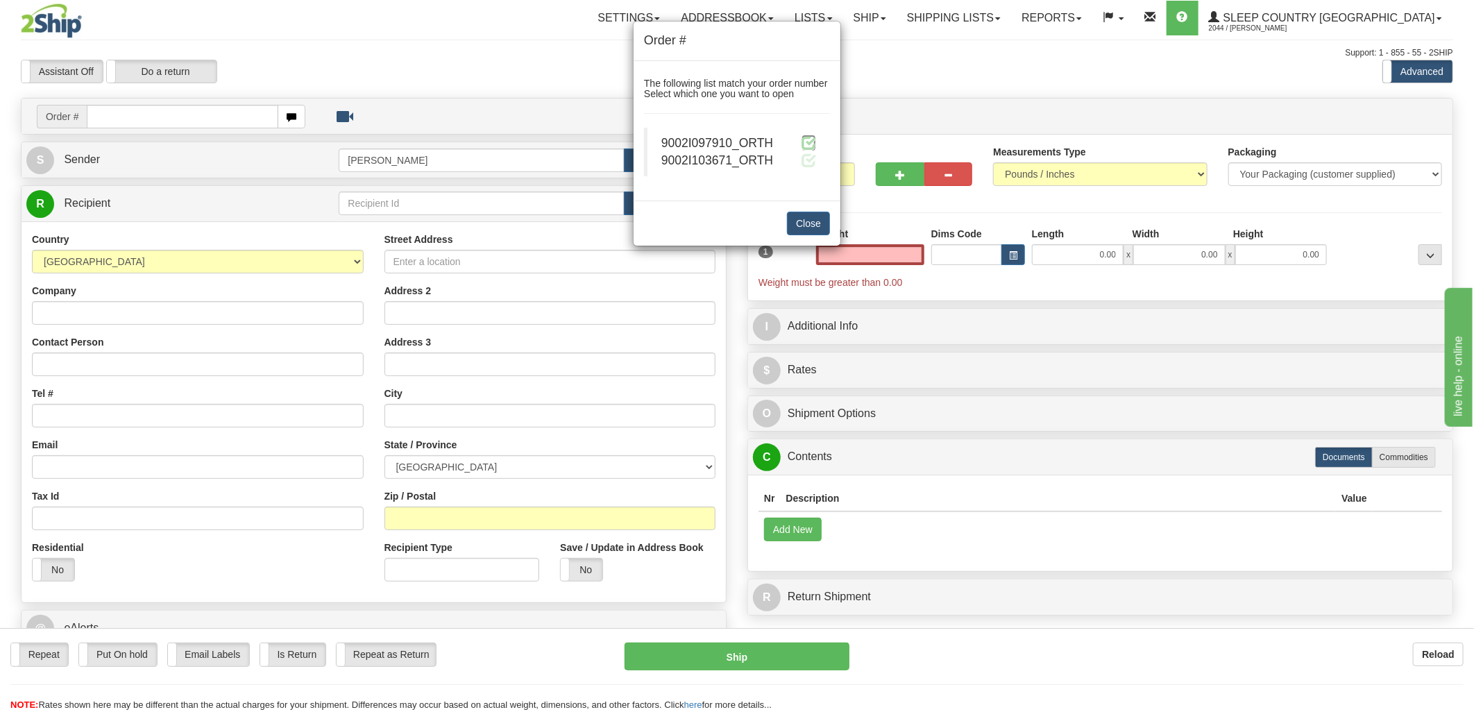
type input "0.00"
click at [810, 143] on span at bounding box center [808, 142] width 15 height 15
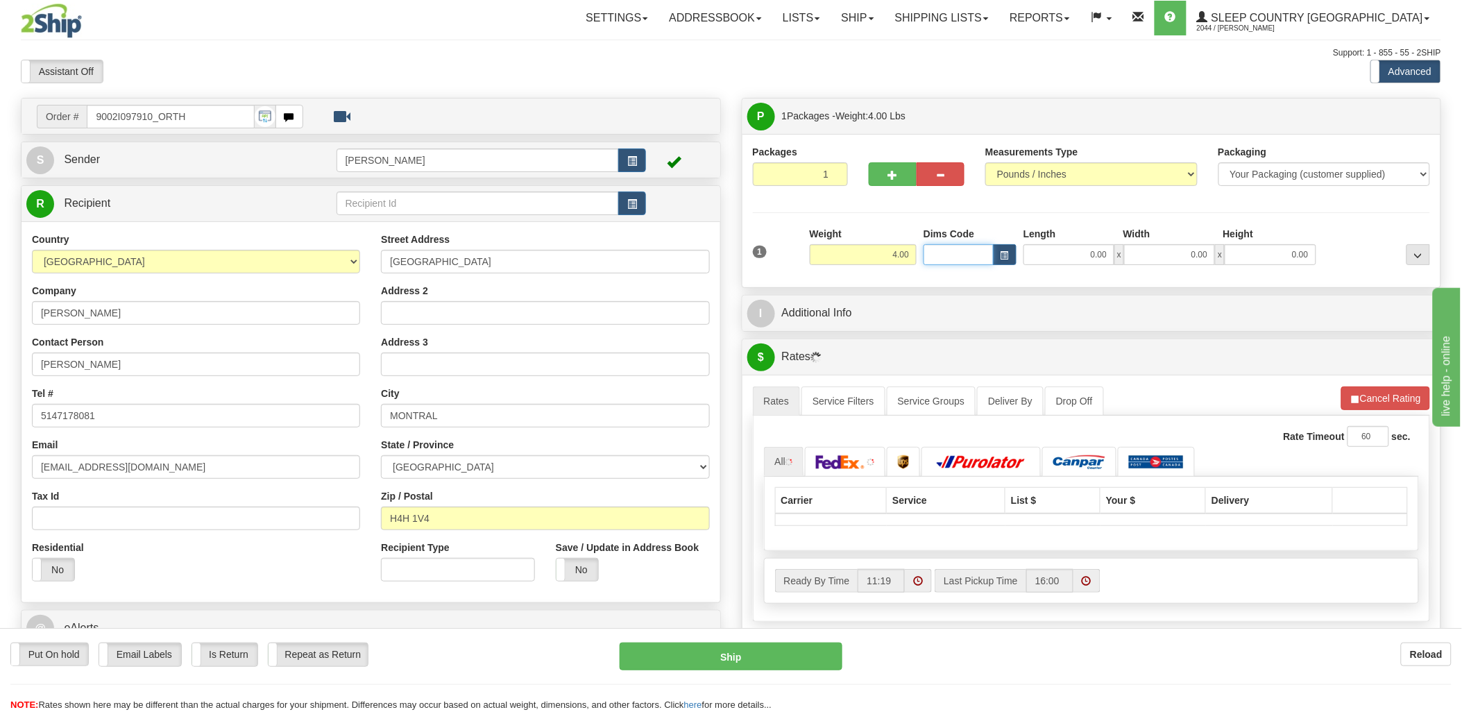
click at [944, 257] on input "Dims Code" at bounding box center [959, 254] width 70 height 21
type input "bte"
click button "Delete" at bounding box center [0, 0] width 0 height 0
type input "15.00"
type input "5.00"
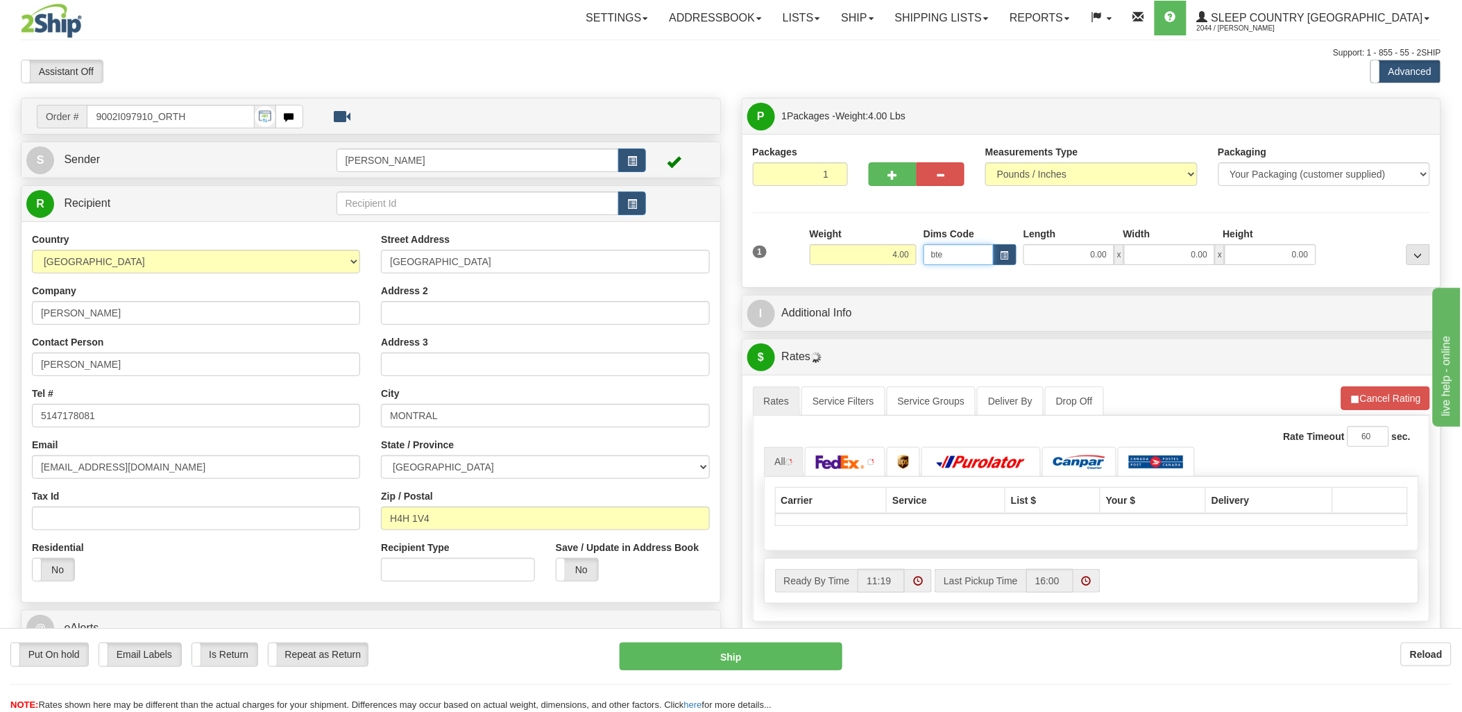
type input "25.00"
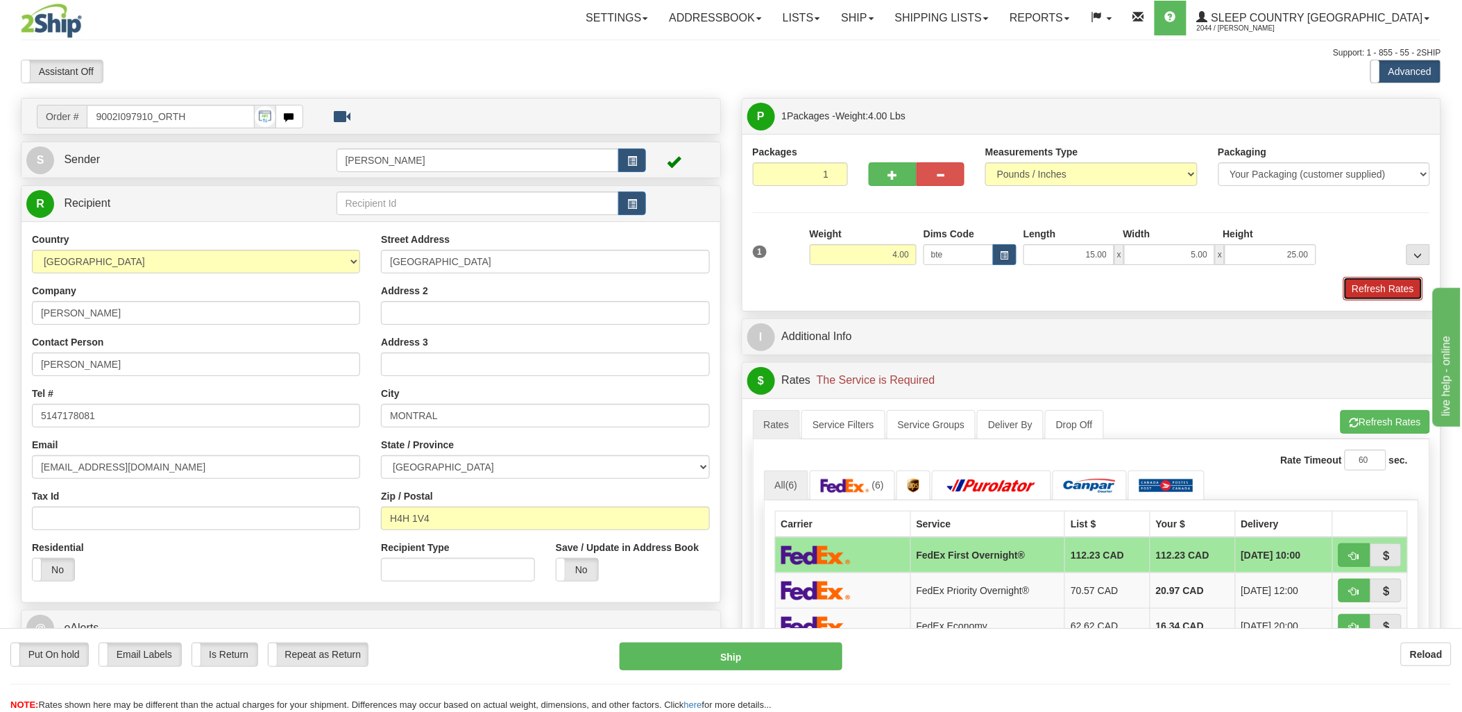
click at [1405, 289] on button "Refresh Rates" at bounding box center [1383, 289] width 80 height 24
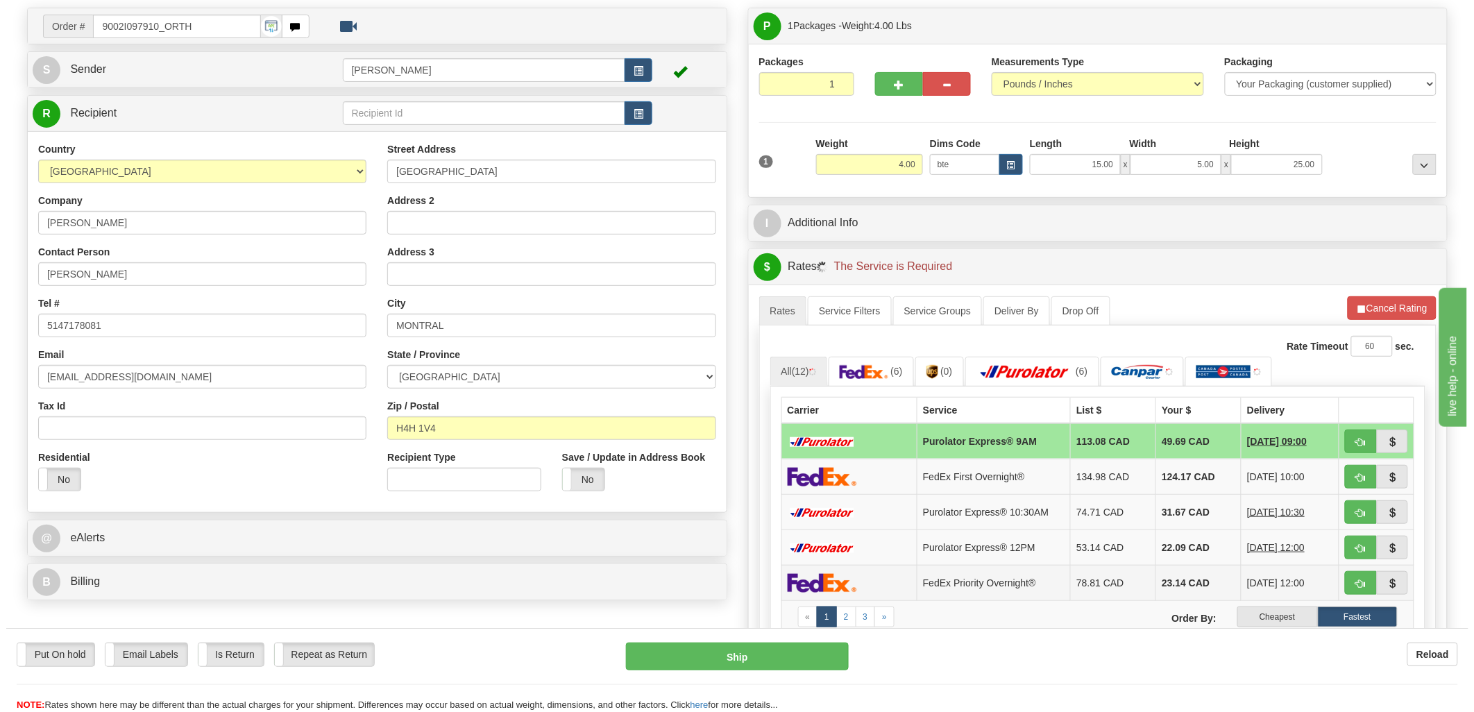
scroll to position [231, 0]
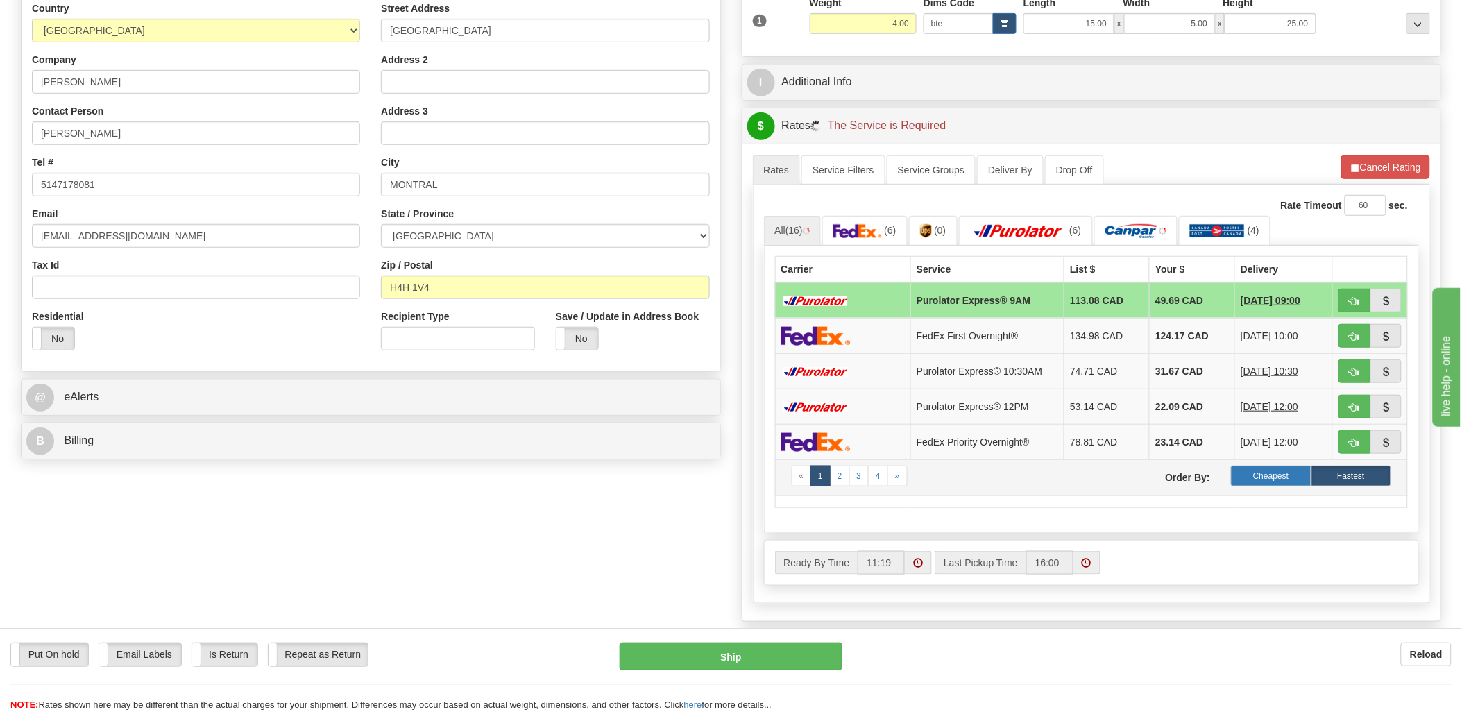
click at [1287, 477] on label "Cheapest" at bounding box center [1271, 476] width 80 height 21
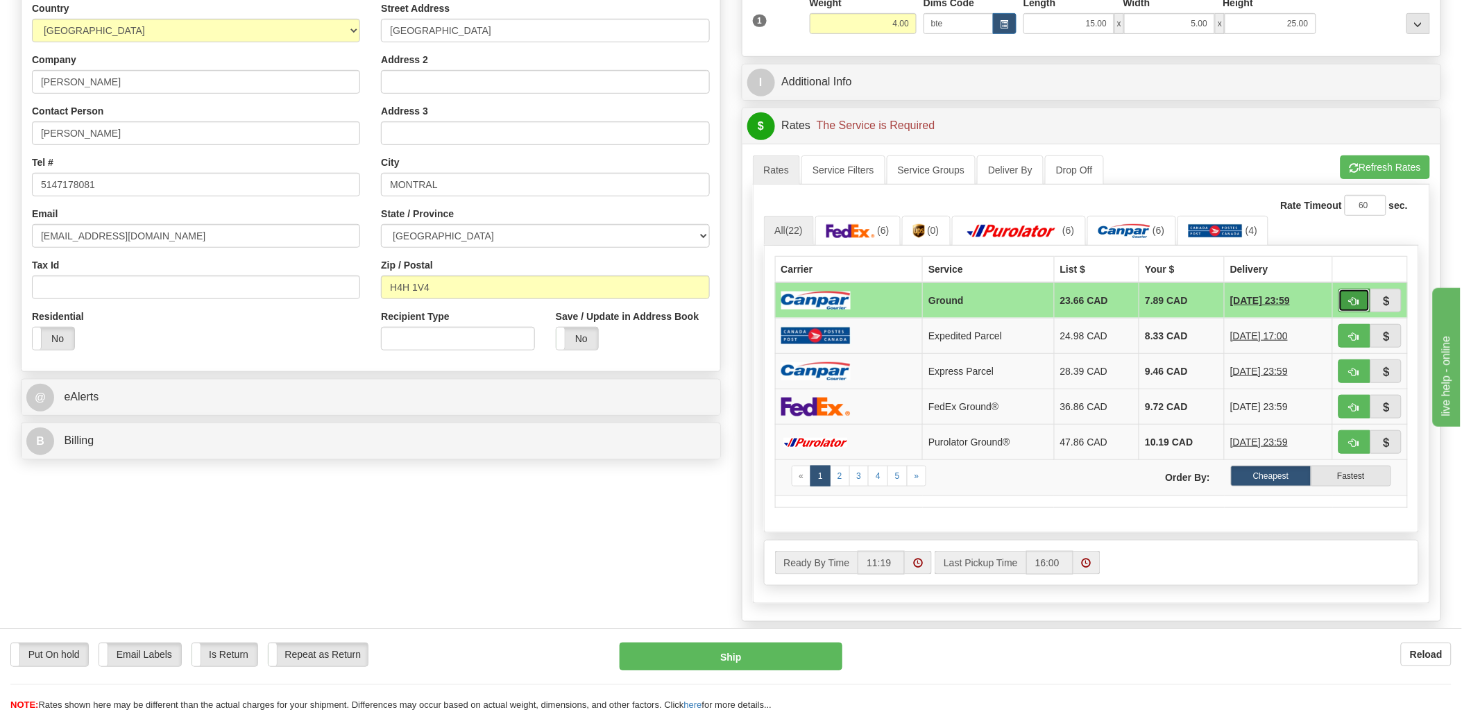
click at [1348, 295] on button "button" at bounding box center [1355, 301] width 32 height 24
type input "1"
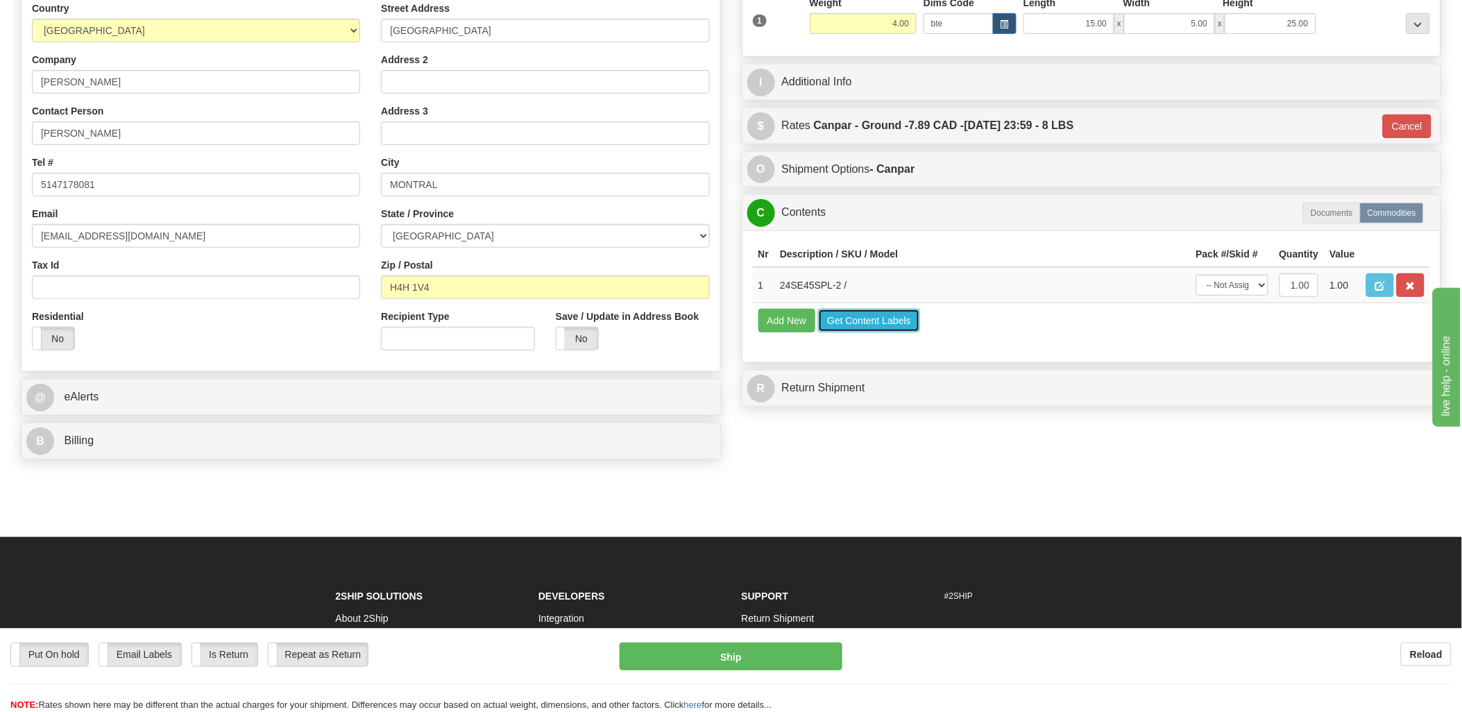
click at [872, 332] on button "Get Content Labels" at bounding box center [869, 321] width 102 height 24
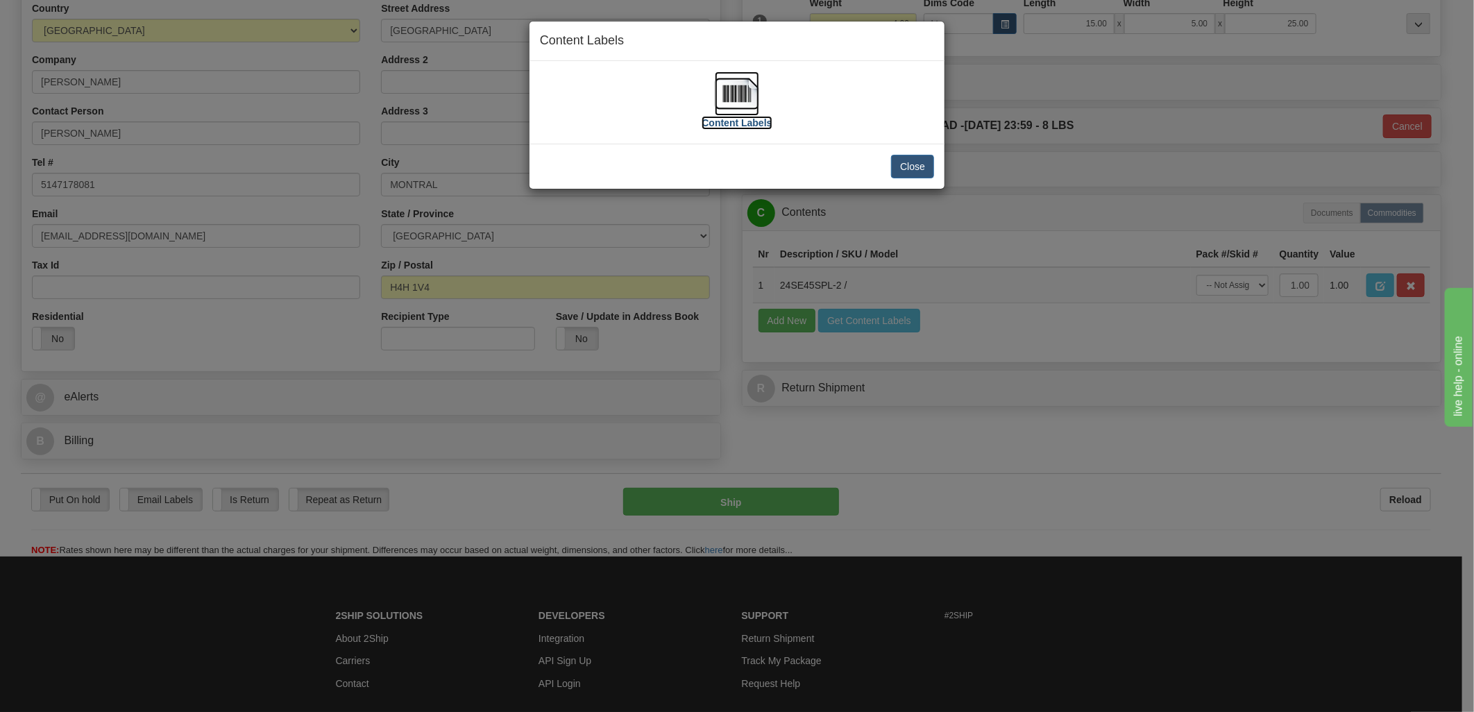
click at [724, 87] on img at bounding box center [737, 93] width 44 height 44
click at [922, 161] on button "Close" at bounding box center [912, 167] width 43 height 24
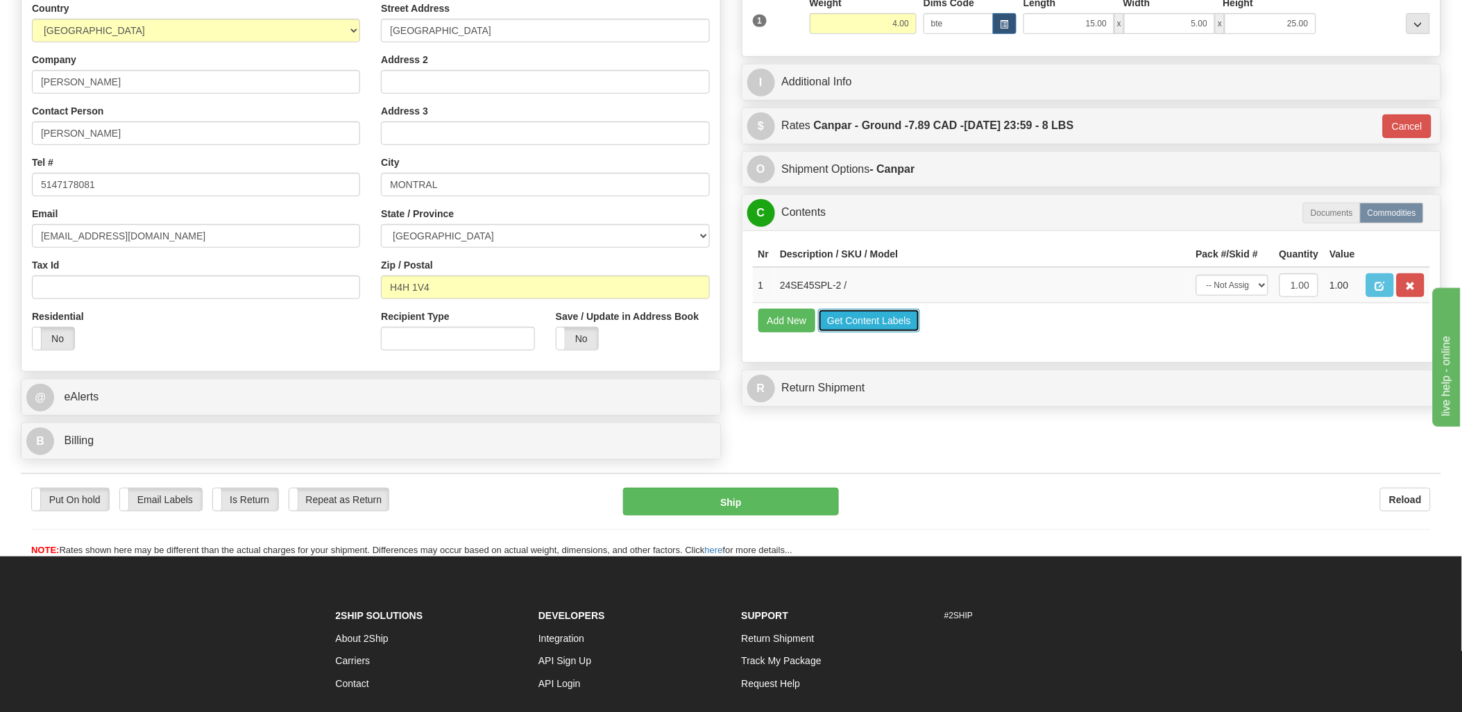
click at [895, 332] on button "Get Content Labels" at bounding box center [869, 321] width 102 height 24
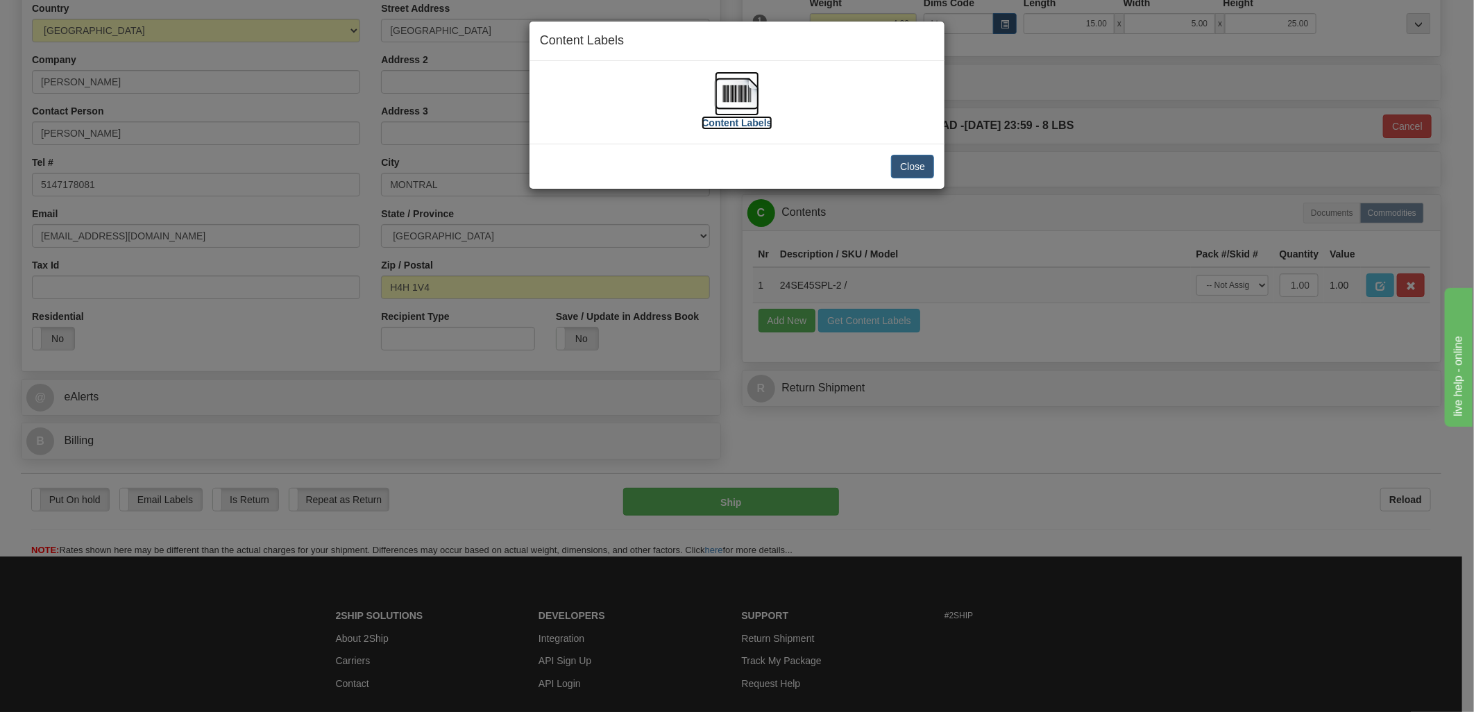
click at [739, 99] on img at bounding box center [737, 93] width 44 height 44
click at [915, 160] on button "Close" at bounding box center [912, 167] width 43 height 24
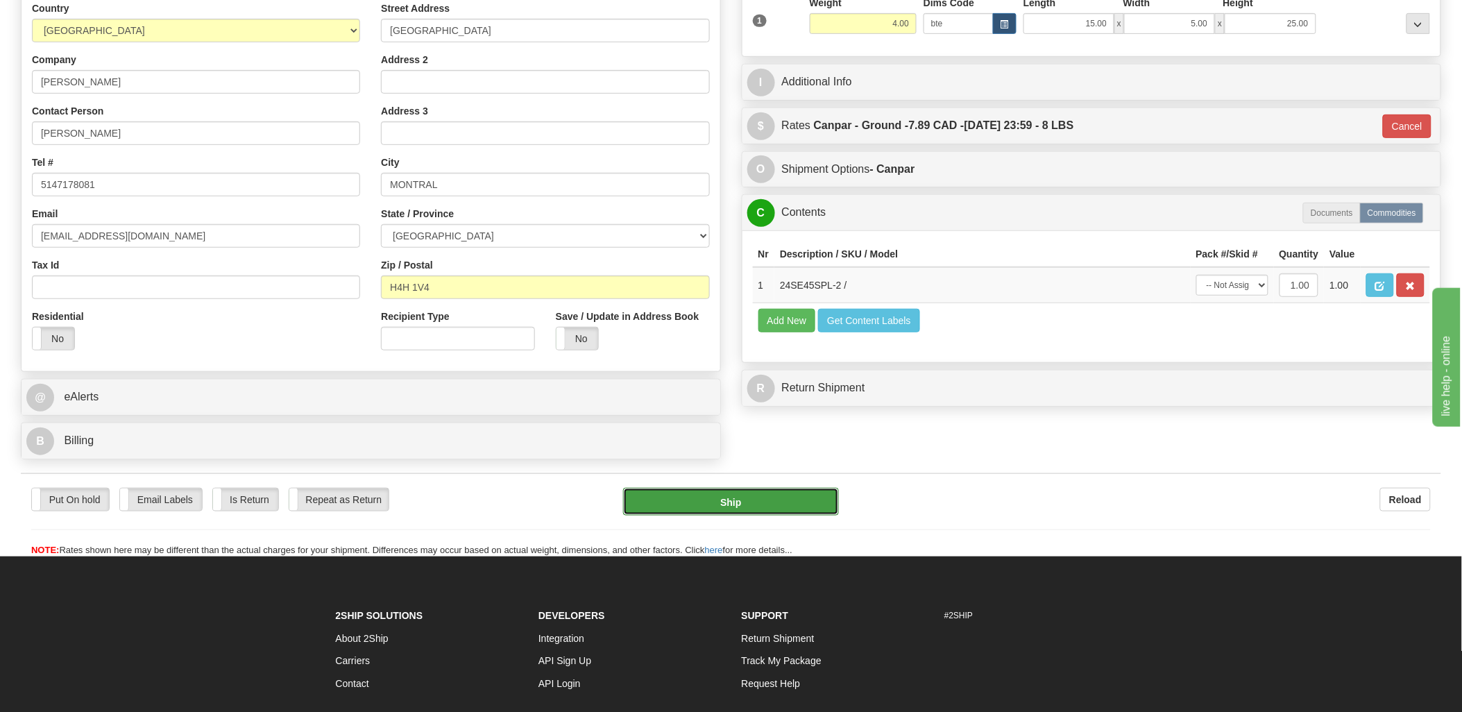
click at [792, 509] on button "Ship" at bounding box center [731, 502] width 216 height 28
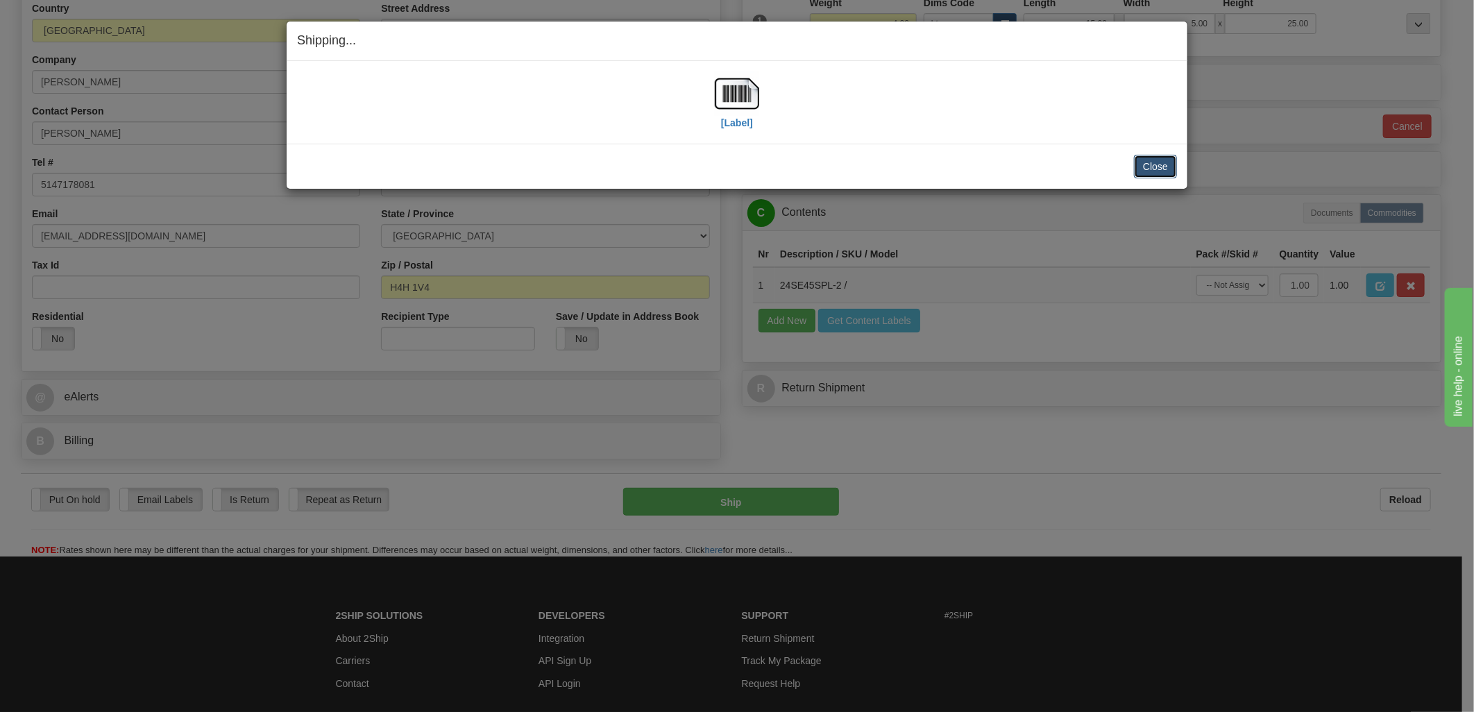
click at [1166, 160] on button "Close" at bounding box center [1155, 167] width 43 height 24
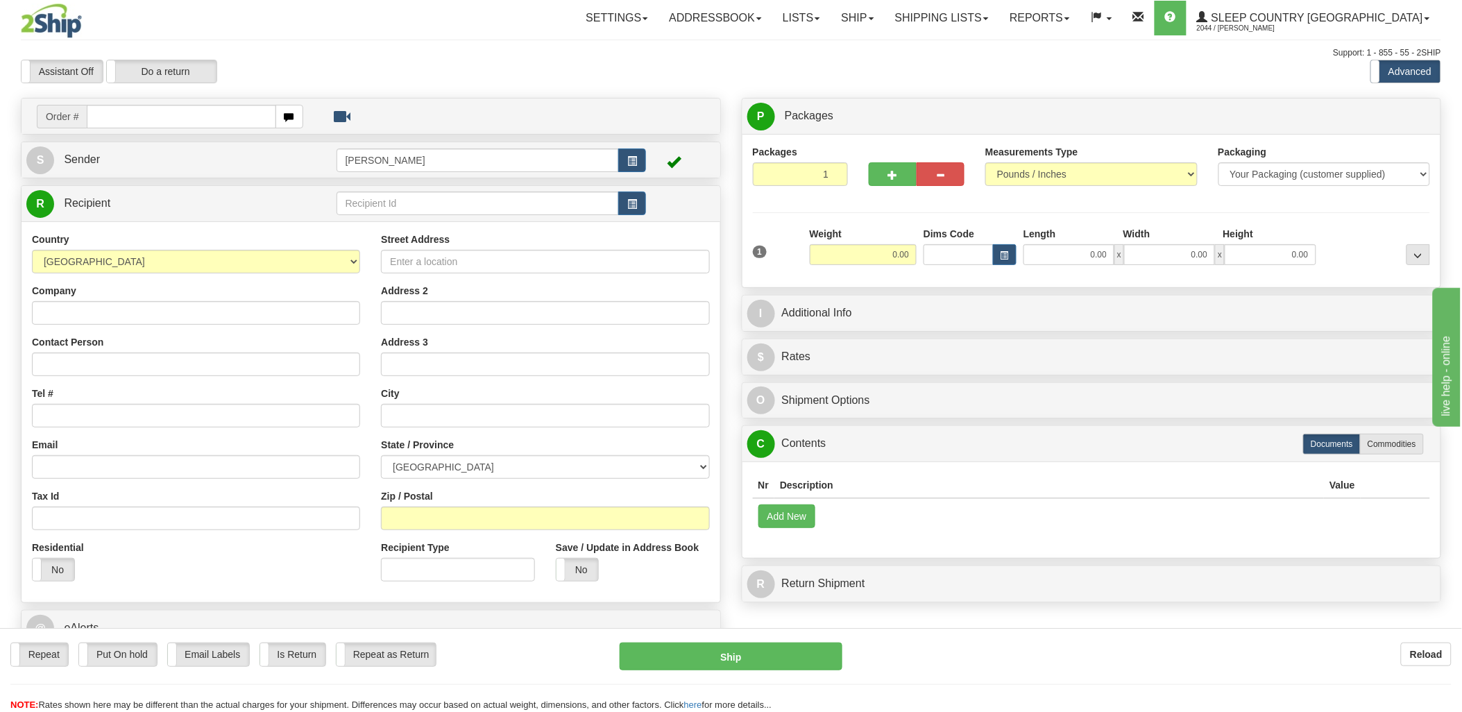
click at [198, 118] on input "text" at bounding box center [181, 117] width 189 height 24
type input "9000i"
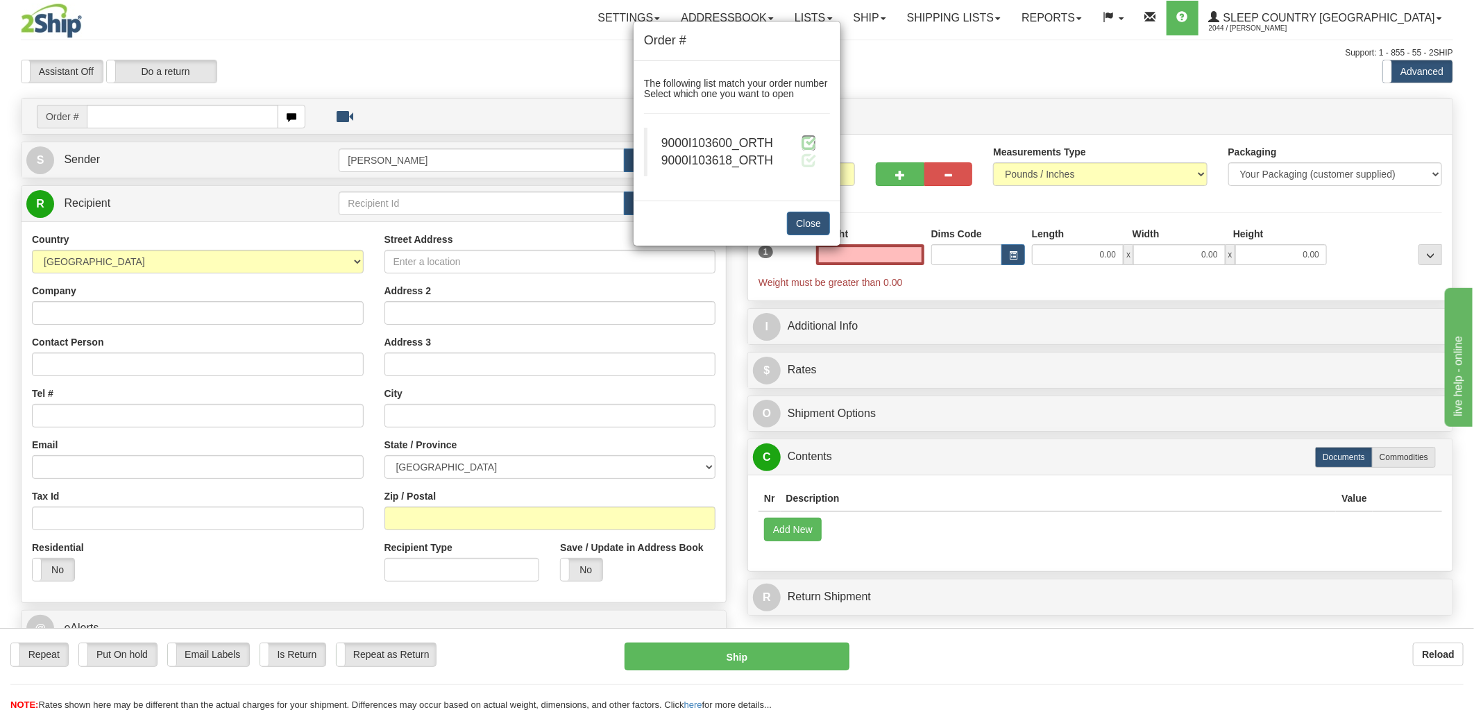
type input "0.00"
click at [815, 147] on span at bounding box center [808, 142] width 15 height 15
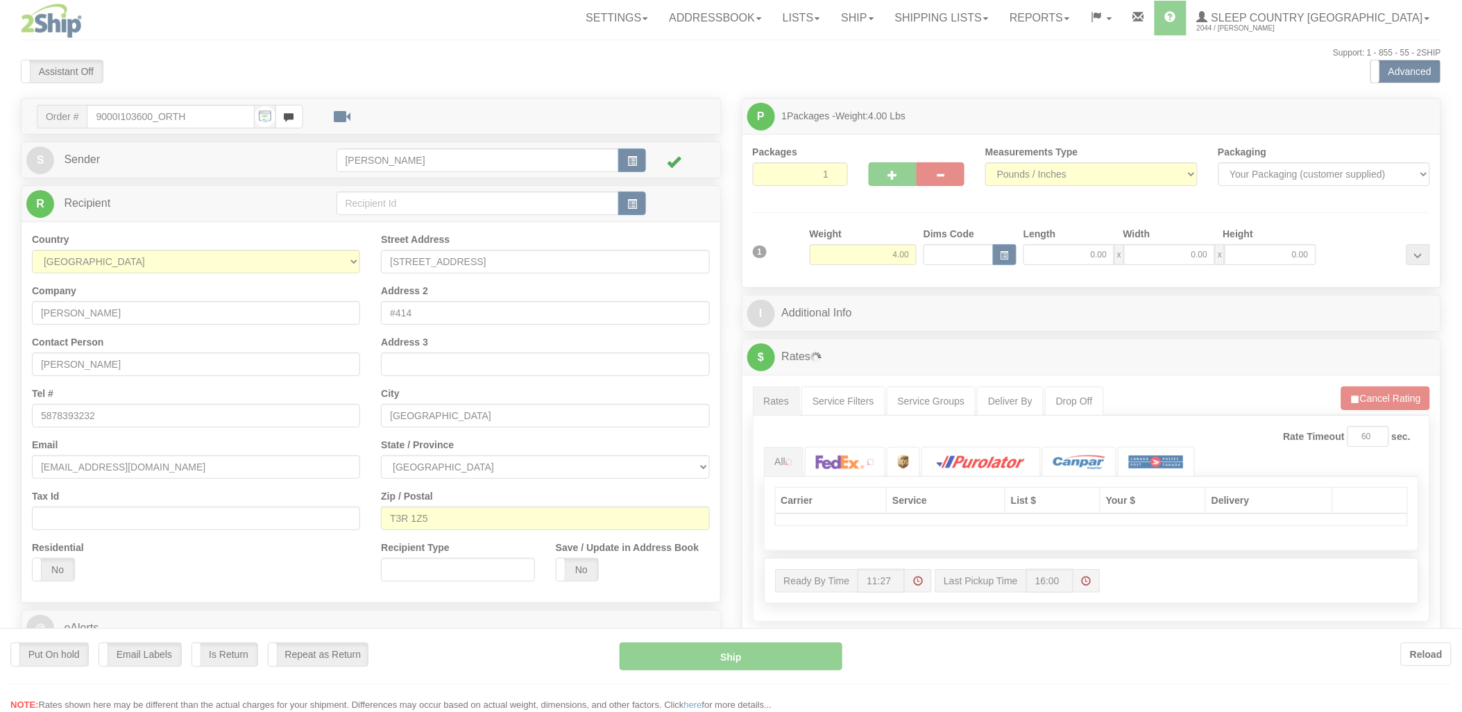
click at [951, 258] on div at bounding box center [731, 356] width 1462 height 712
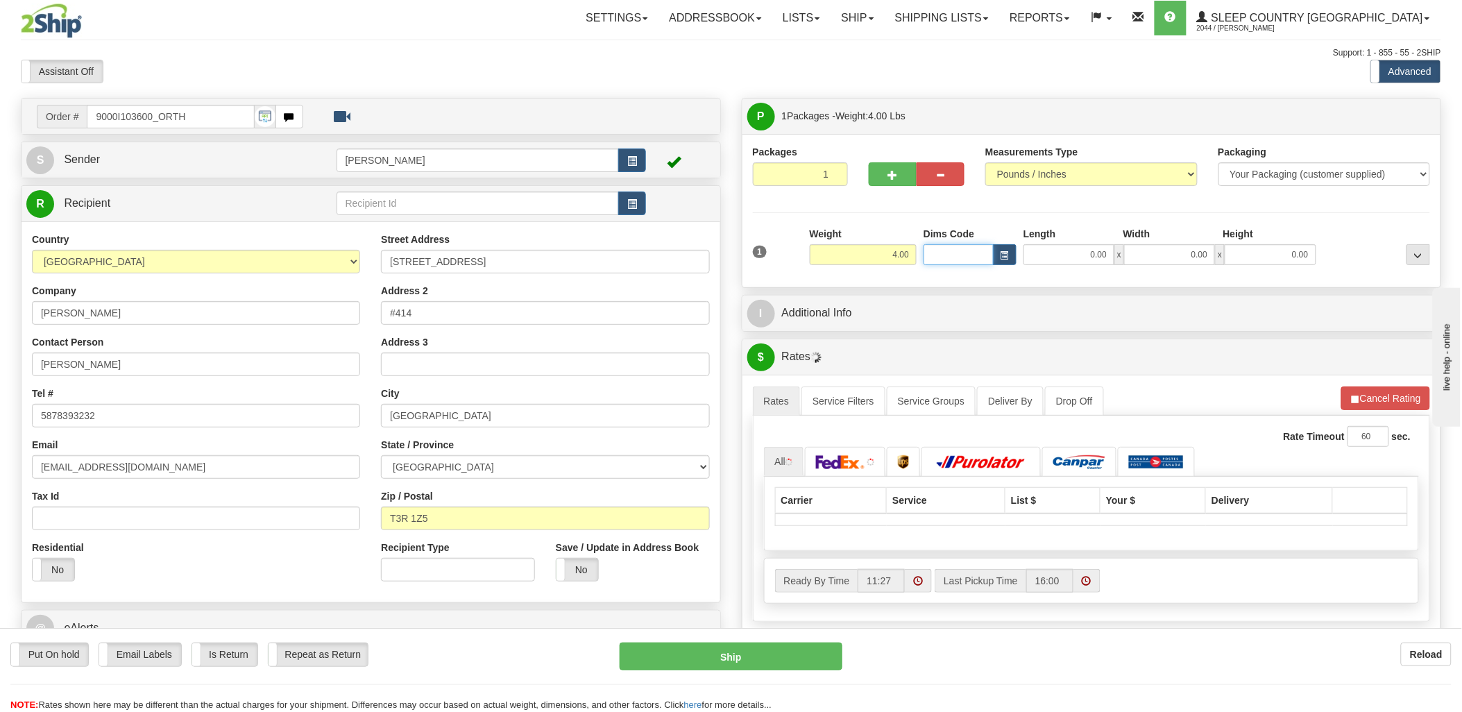
click at [949, 258] on input "Dims Code" at bounding box center [959, 254] width 70 height 21
type input "bte"
click button "Delete" at bounding box center [0, 0] width 0 height 0
type input "15.00"
type input "5.00"
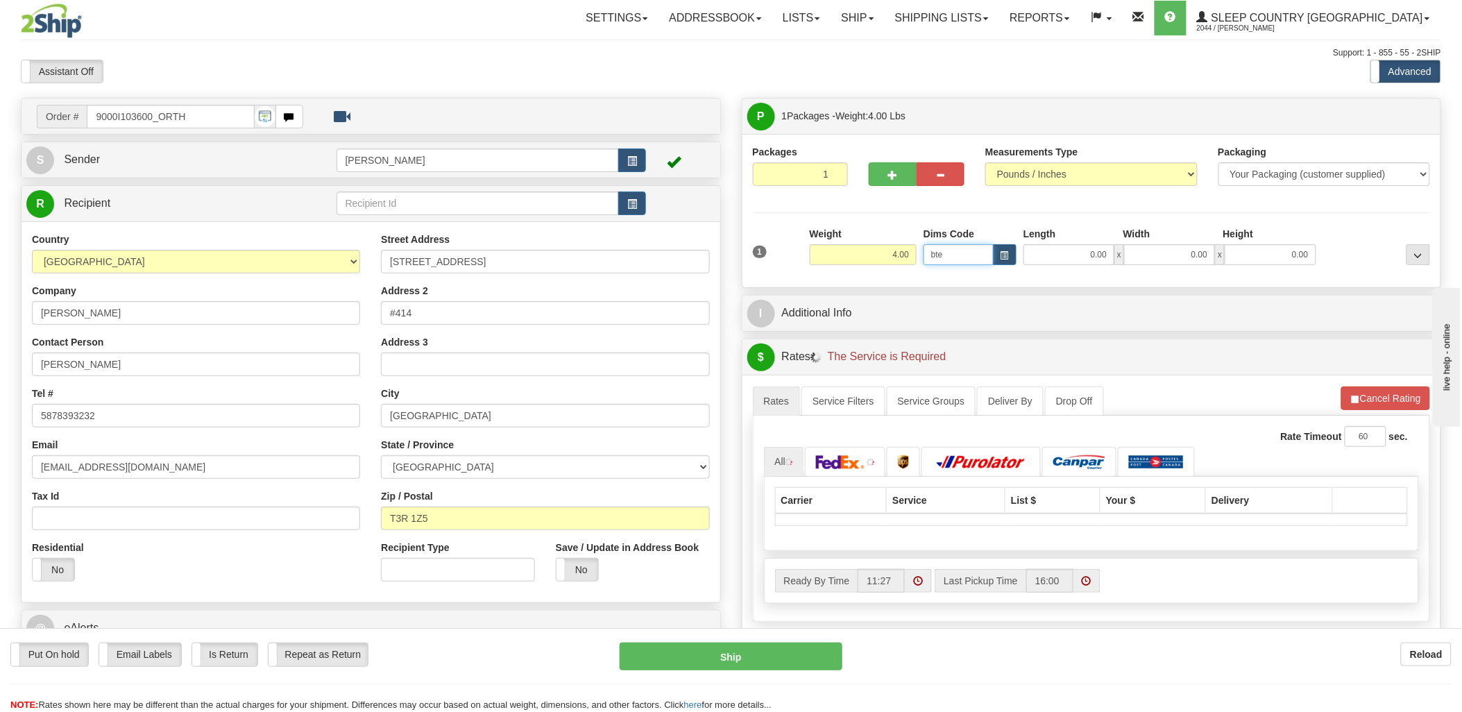
type input "25.00"
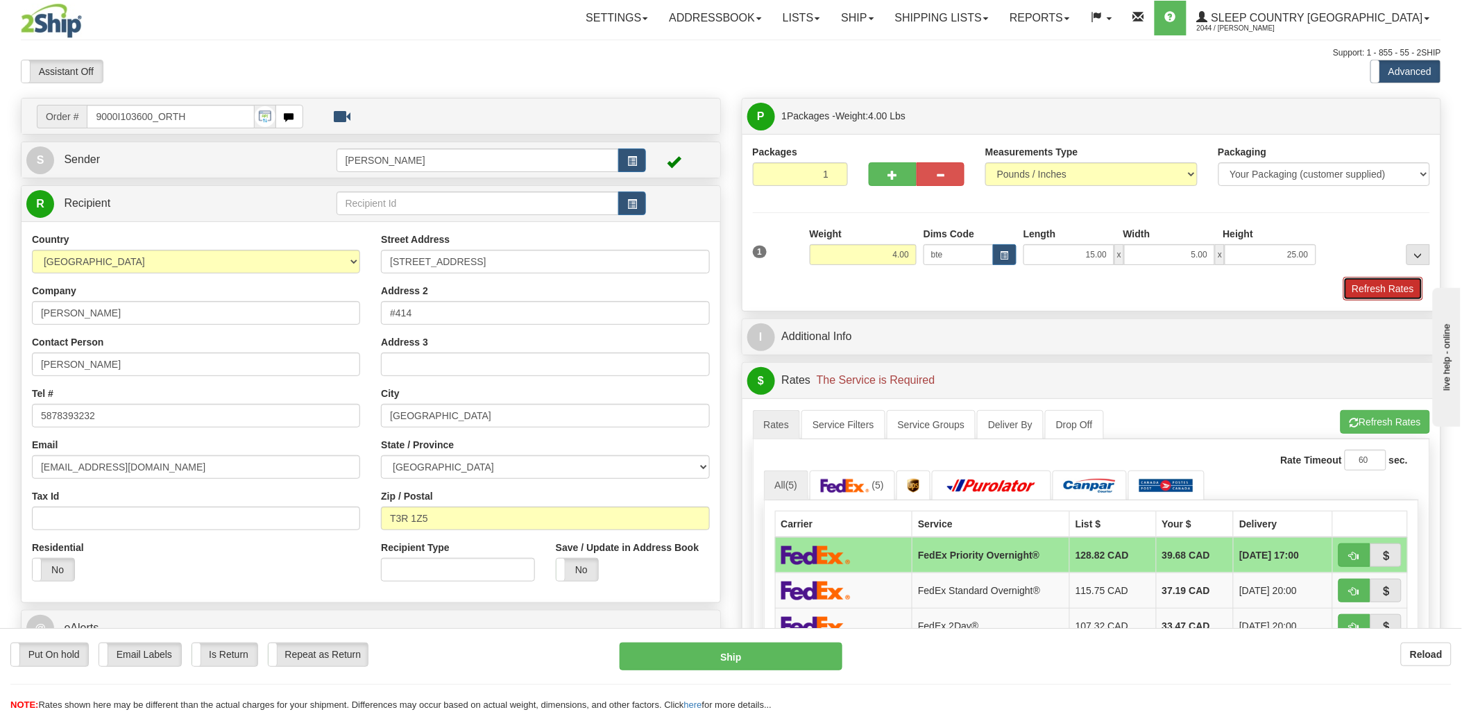
click at [1359, 280] on button "Refresh Rates" at bounding box center [1383, 289] width 80 height 24
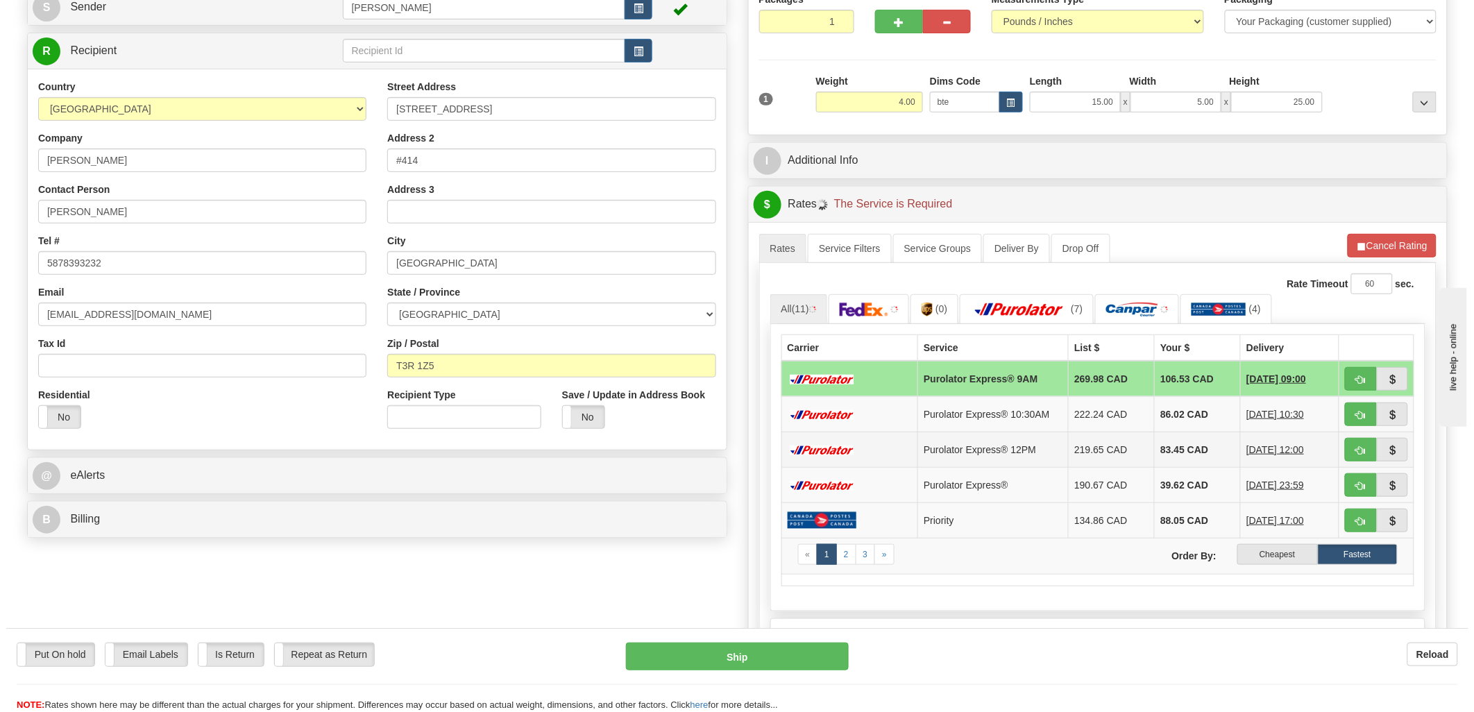
scroll to position [154, 0]
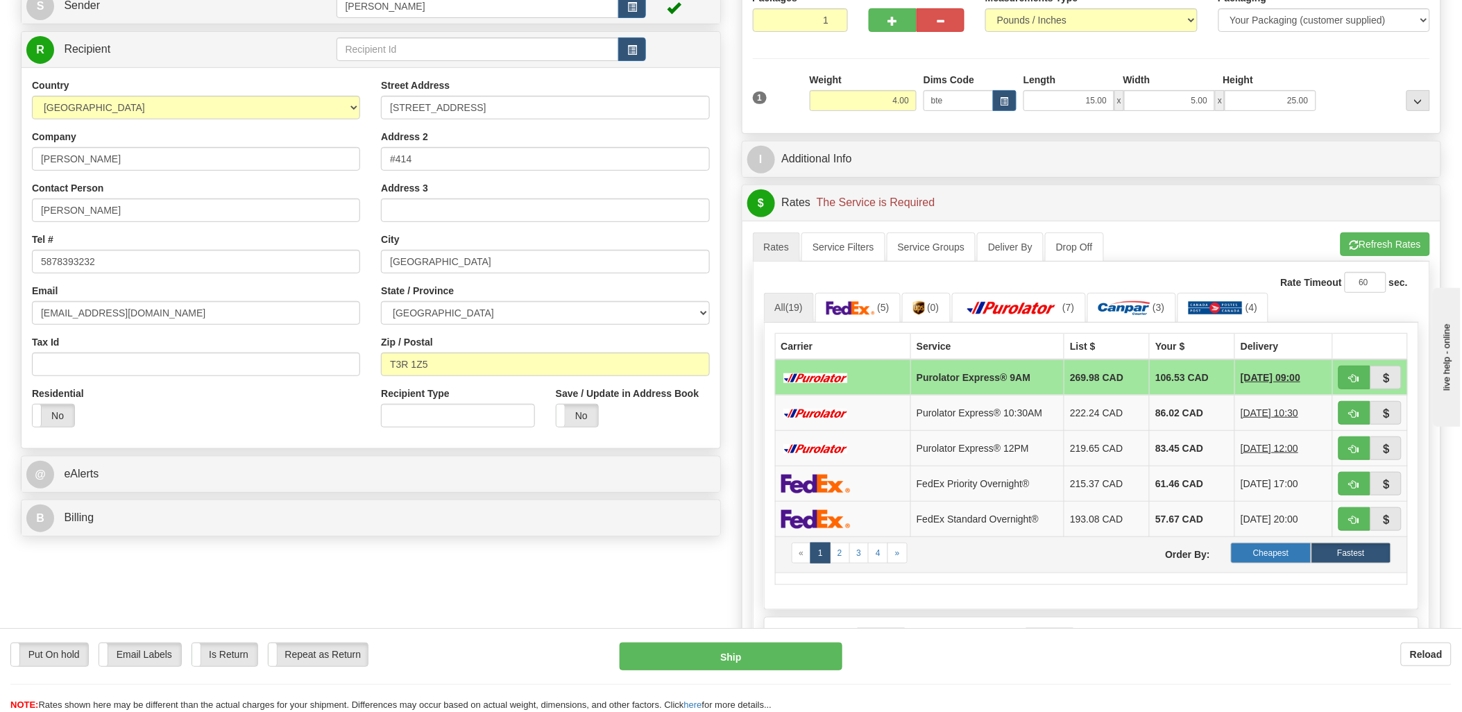
click at [1296, 552] on label "Cheapest" at bounding box center [1271, 553] width 80 height 21
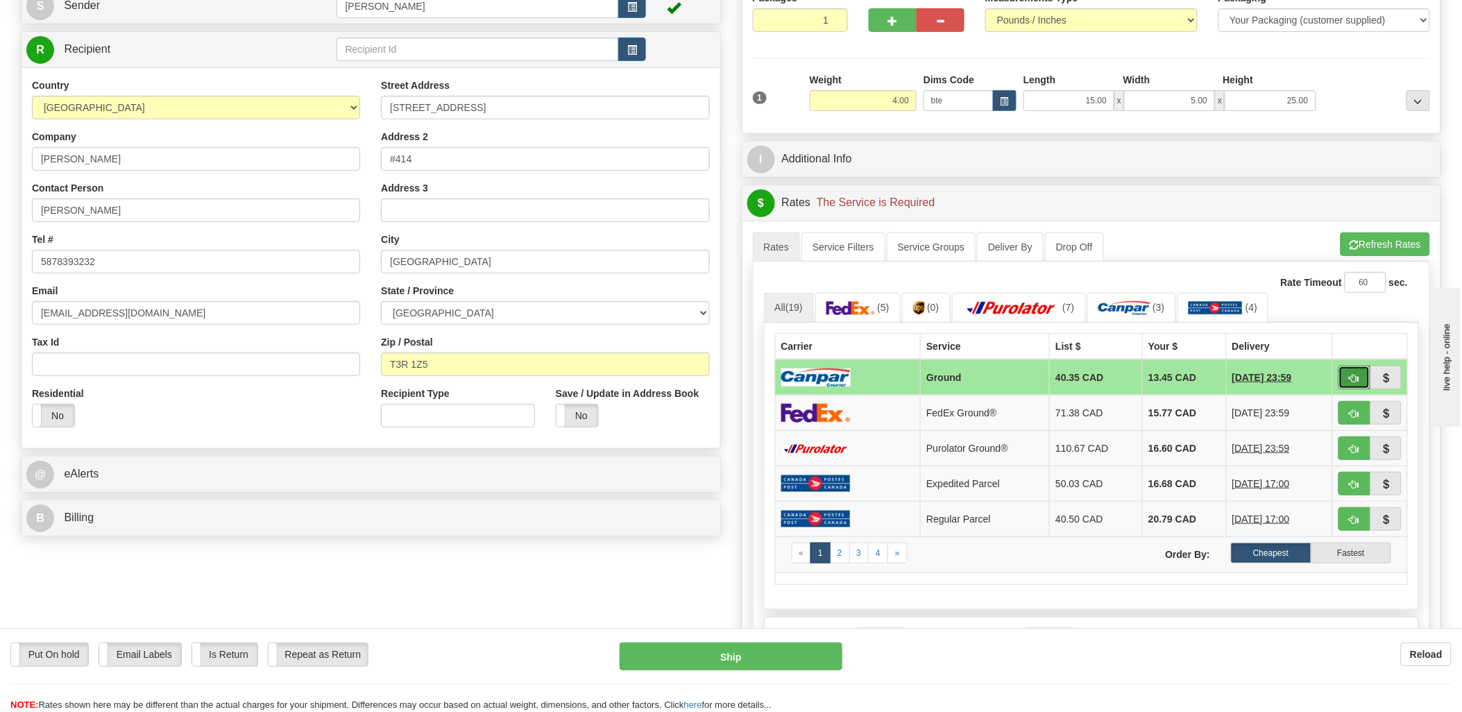
click at [1352, 380] on span "button" at bounding box center [1355, 378] width 10 height 9
type input "1"
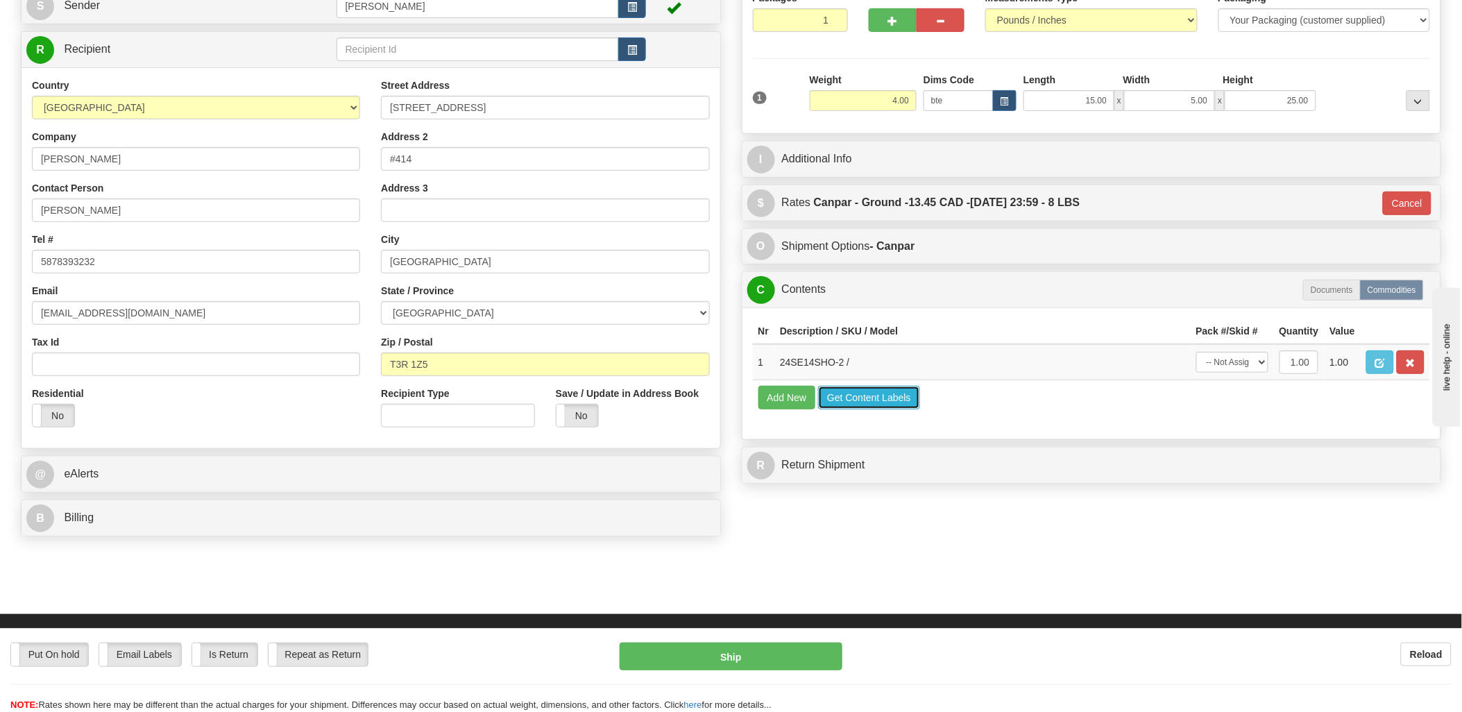
click at [859, 409] on button "Get Content Labels" at bounding box center [869, 398] width 102 height 24
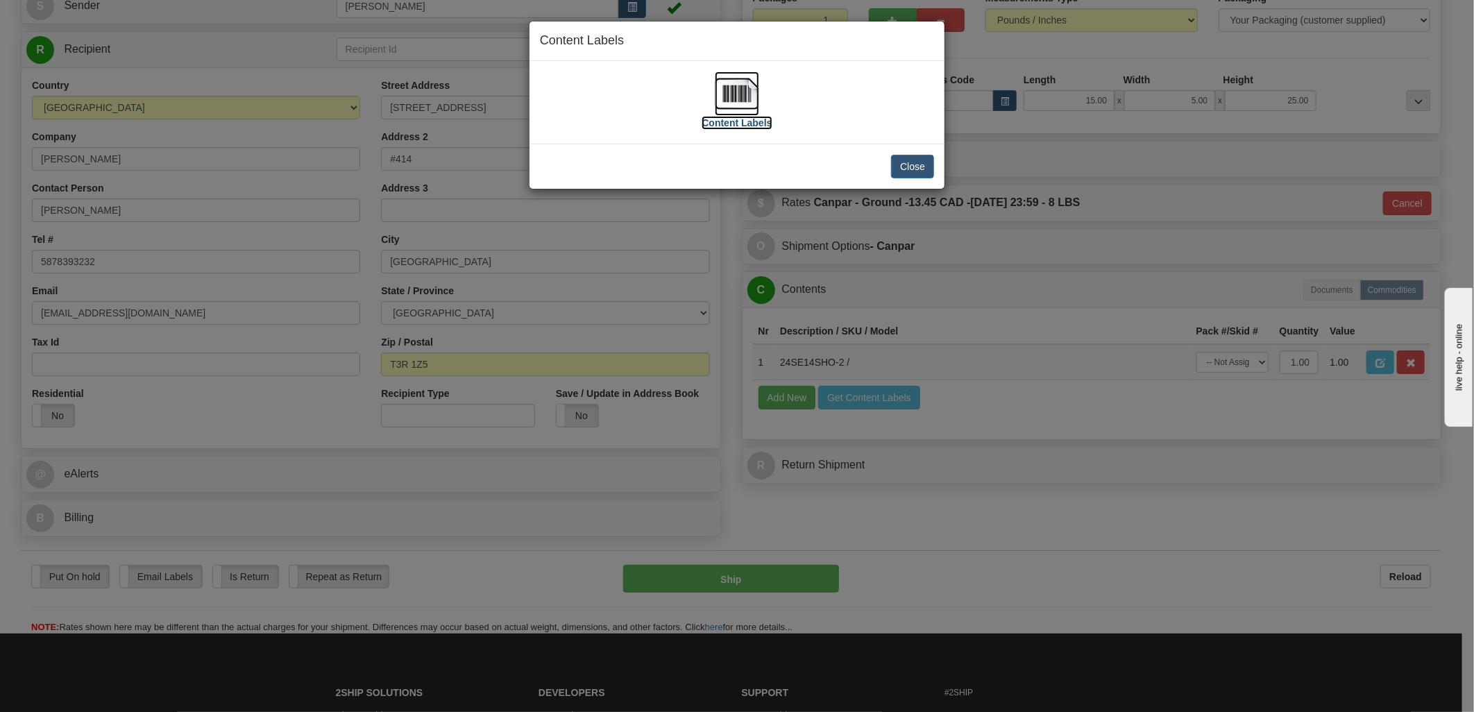
click at [731, 101] on img at bounding box center [737, 93] width 44 height 44
click at [913, 160] on button "Close" at bounding box center [912, 167] width 43 height 24
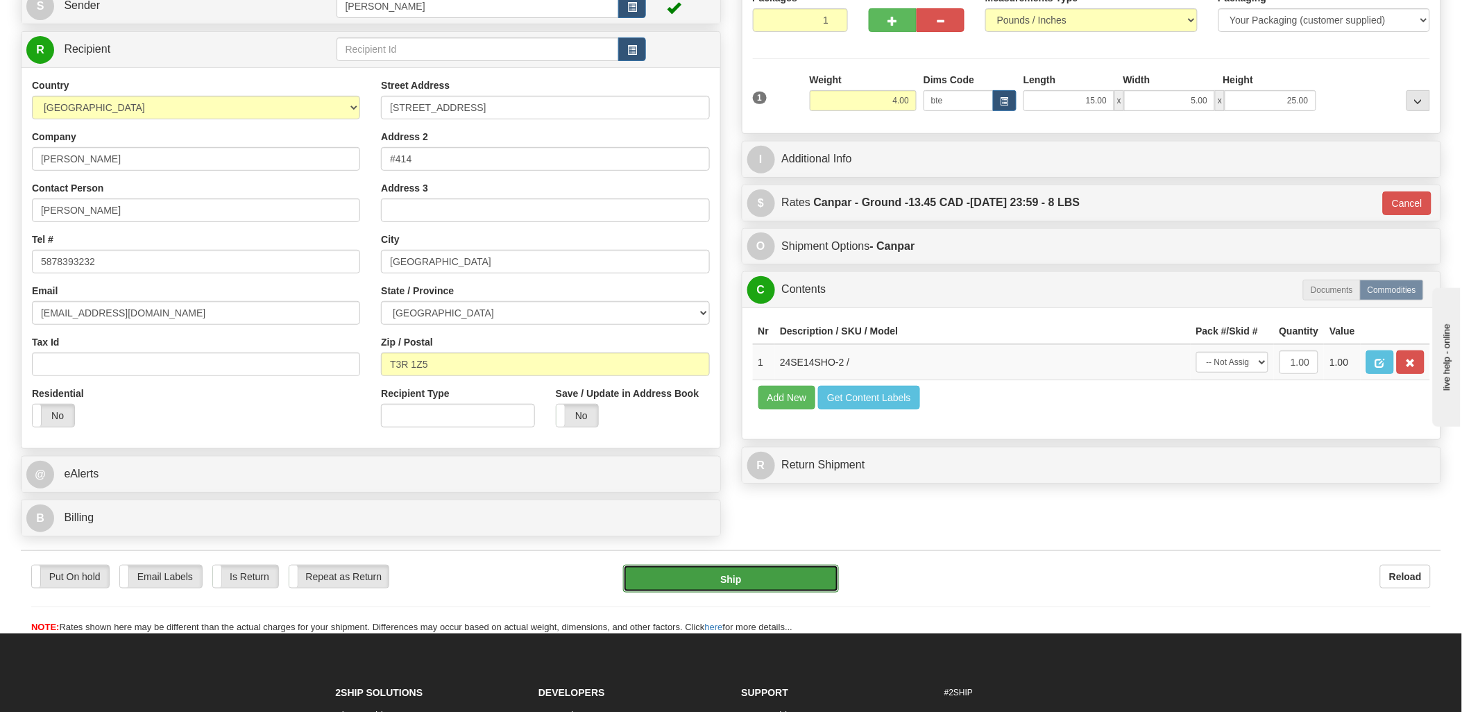
click at [783, 578] on button "Ship" at bounding box center [731, 579] width 216 height 28
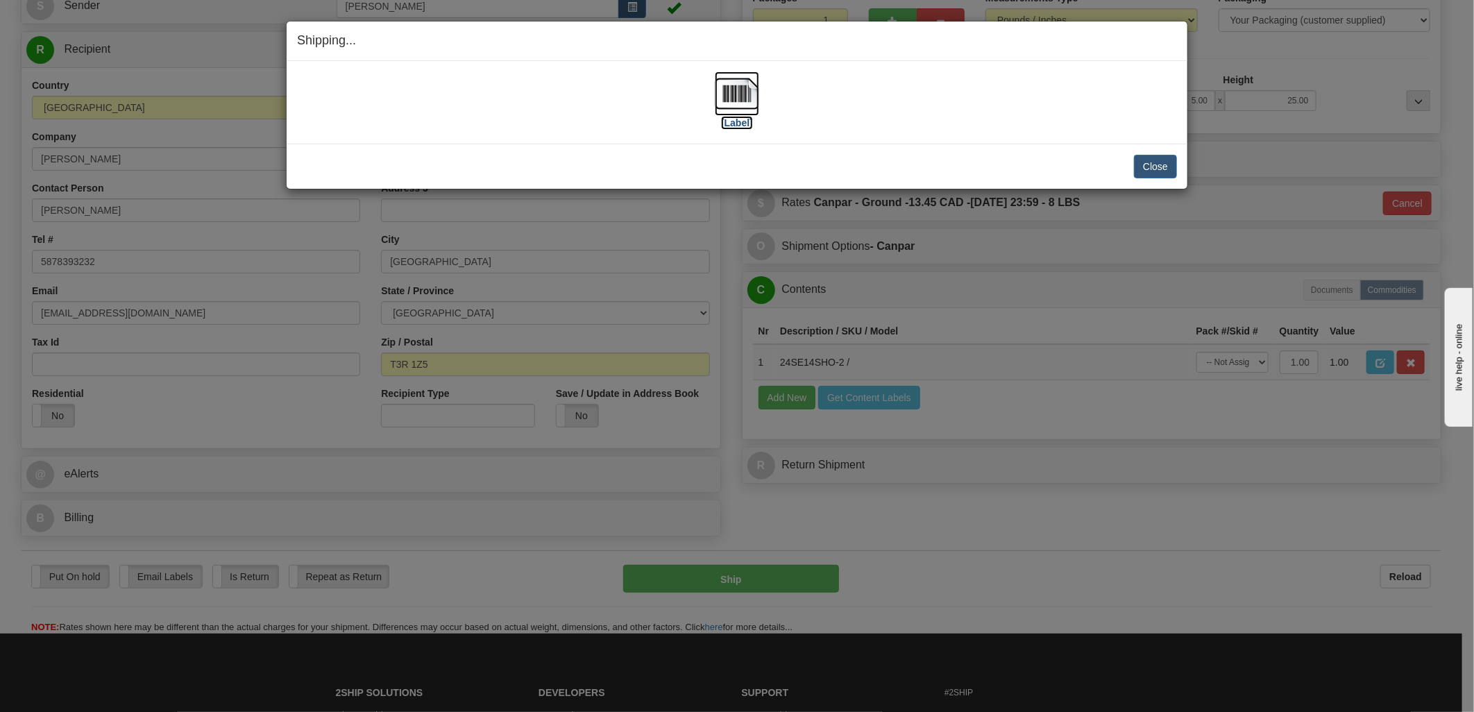
click at [746, 93] on img at bounding box center [737, 93] width 44 height 44
click at [1067, 72] on div "[Label]" at bounding box center [737, 102] width 880 height 62
click at [1146, 162] on button "Close" at bounding box center [1155, 167] width 43 height 24
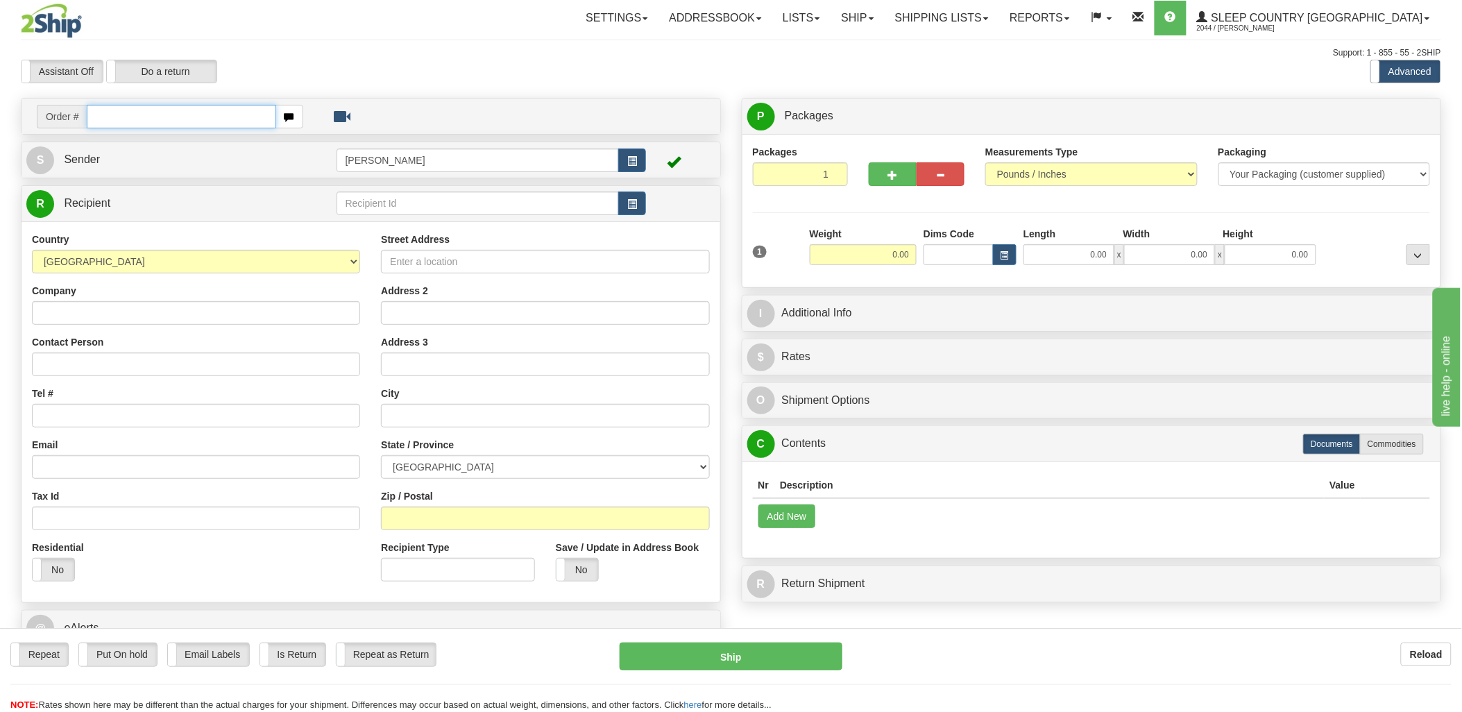
click at [190, 119] on input "text" at bounding box center [181, 117] width 189 height 24
type input "9000i"
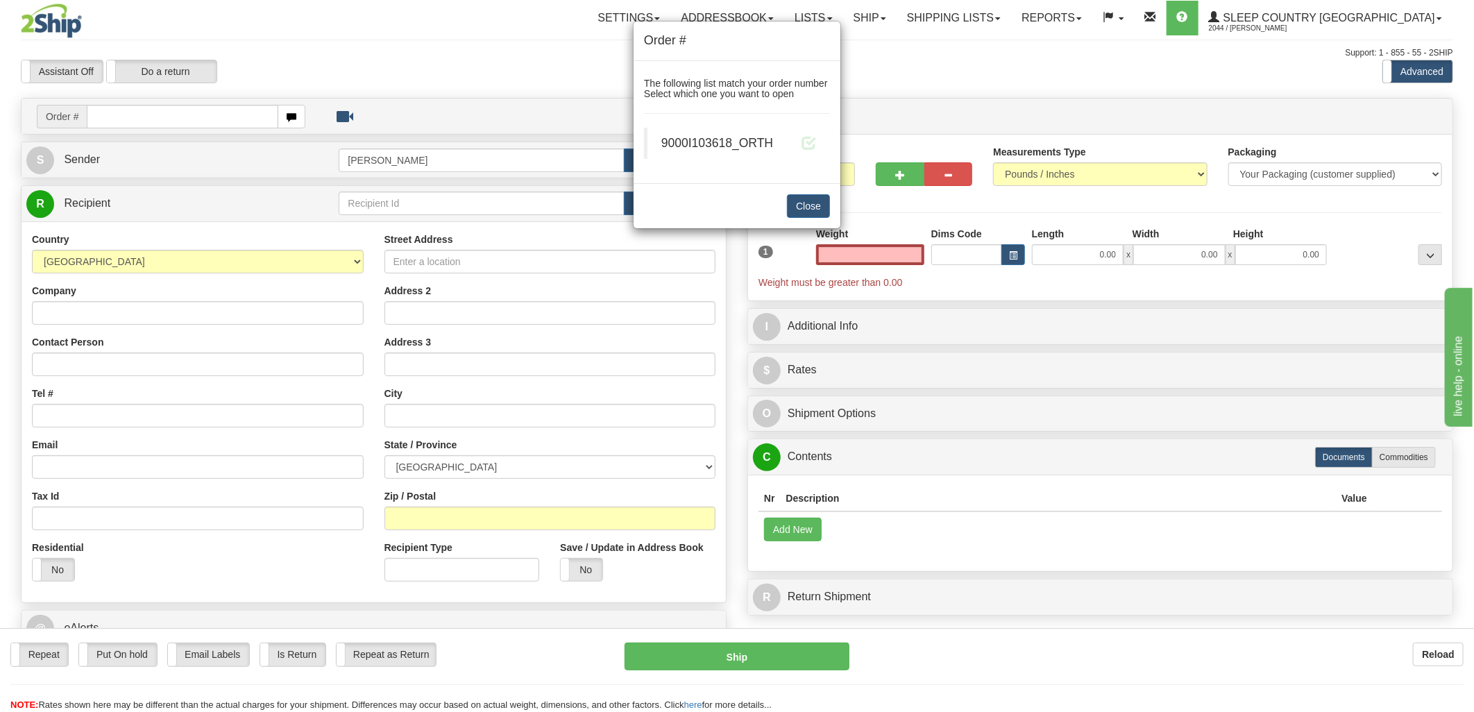
type input "0.00"
click at [817, 146] on blockquote "9000I103618_ORTH" at bounding box center [737, 143] width 186 height 31
click at [814, 146] on span at bounding box center [808, 142] width 15 height 15
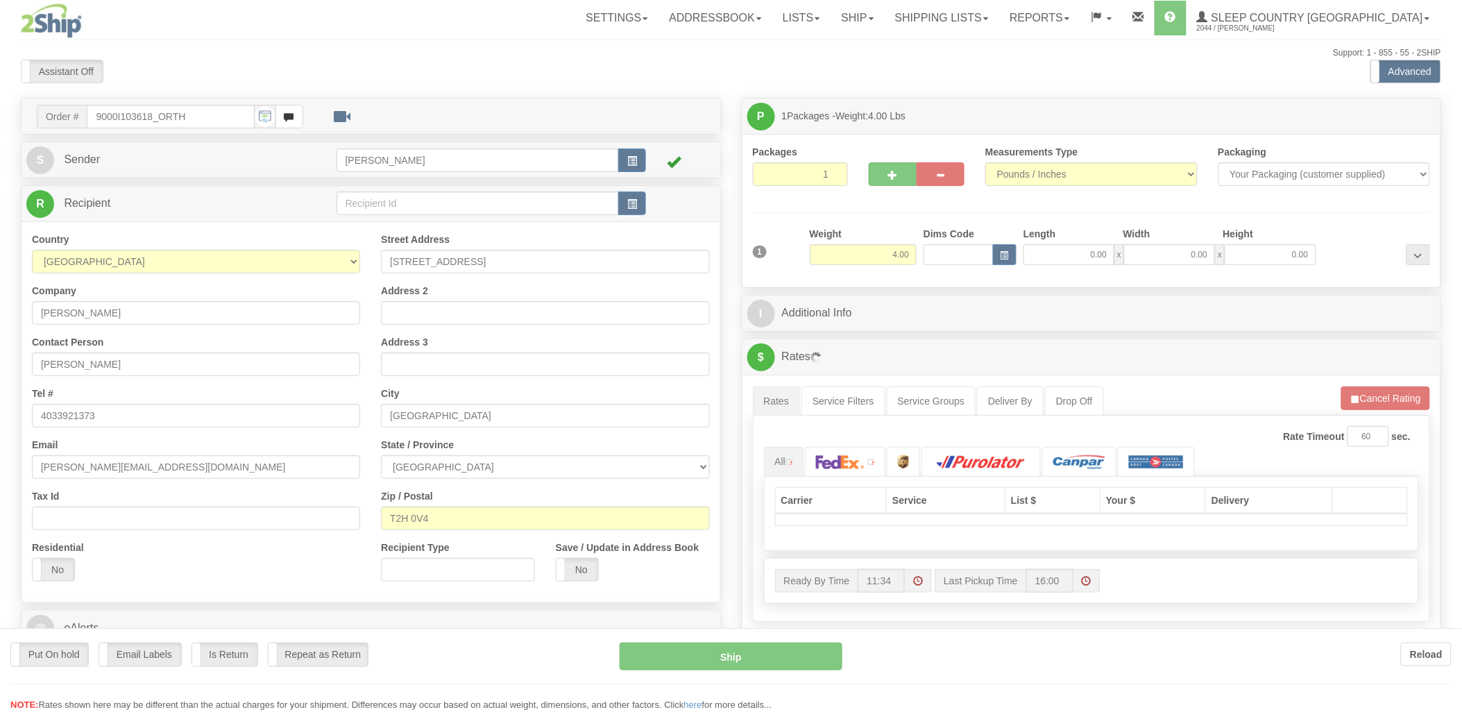
click at [951, 254] on div at bounding box center [731, 356] width 1462 height 712
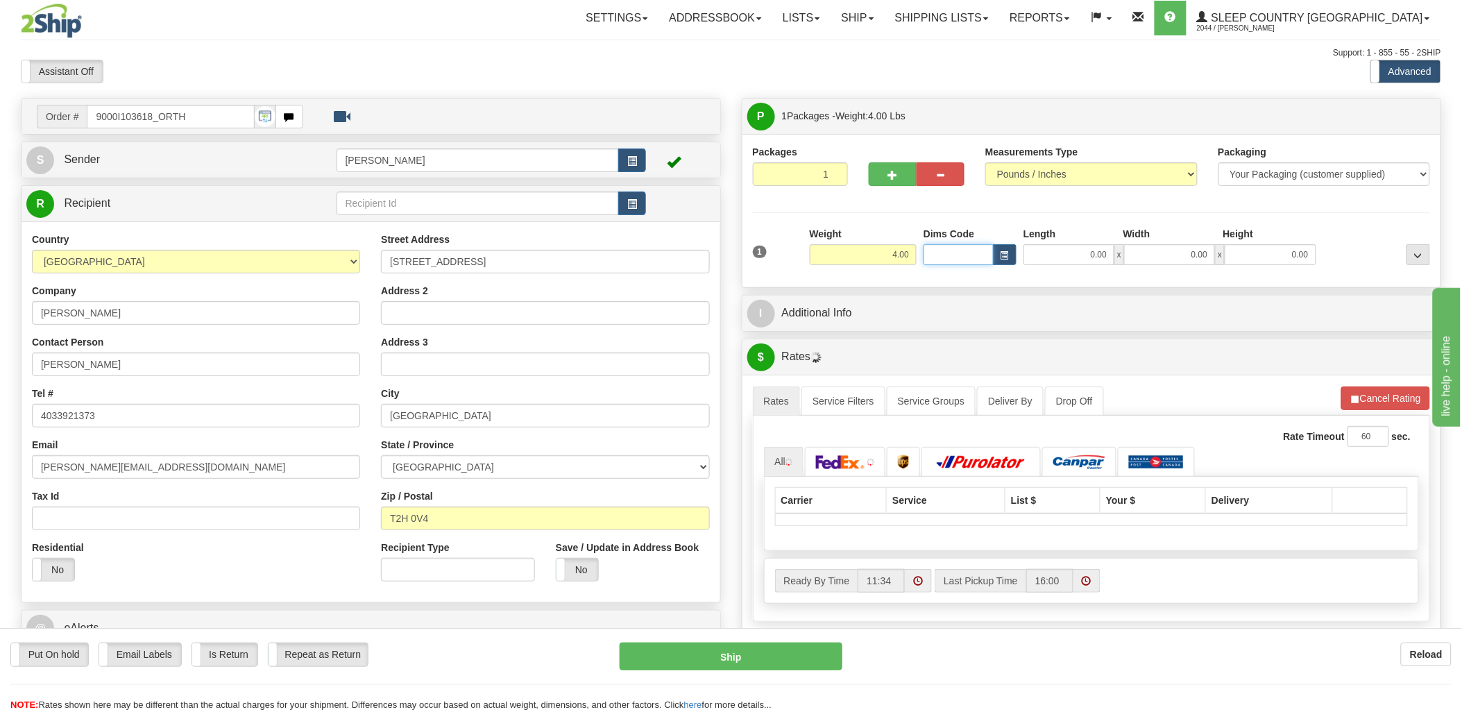
click at [947, 253] on input "Dims Code" at bounding box center [959, 254] width 70 height 21
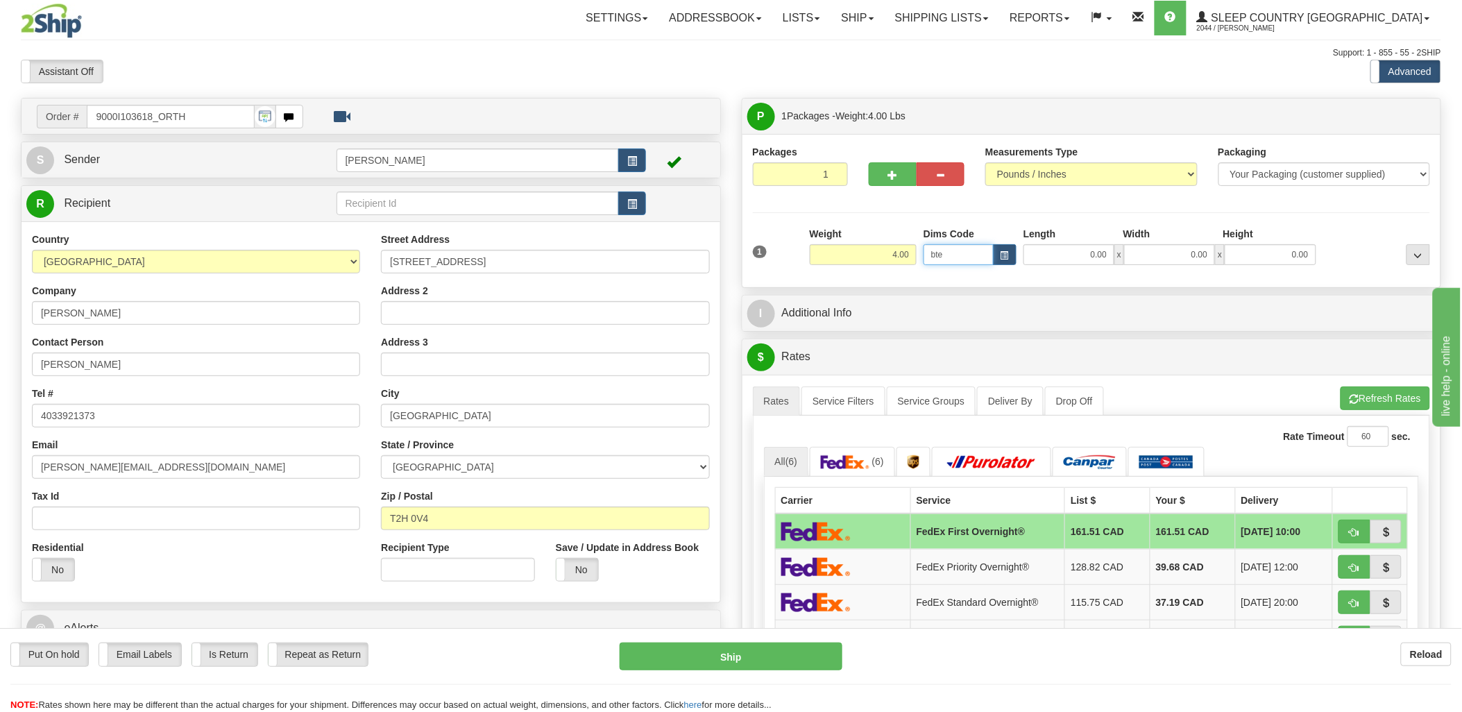
type input "bte"
click button "Delete" at bounding box center [0, 0] width 0 height 0
type input "15.00"
type input "5.00"
type input "25.00"
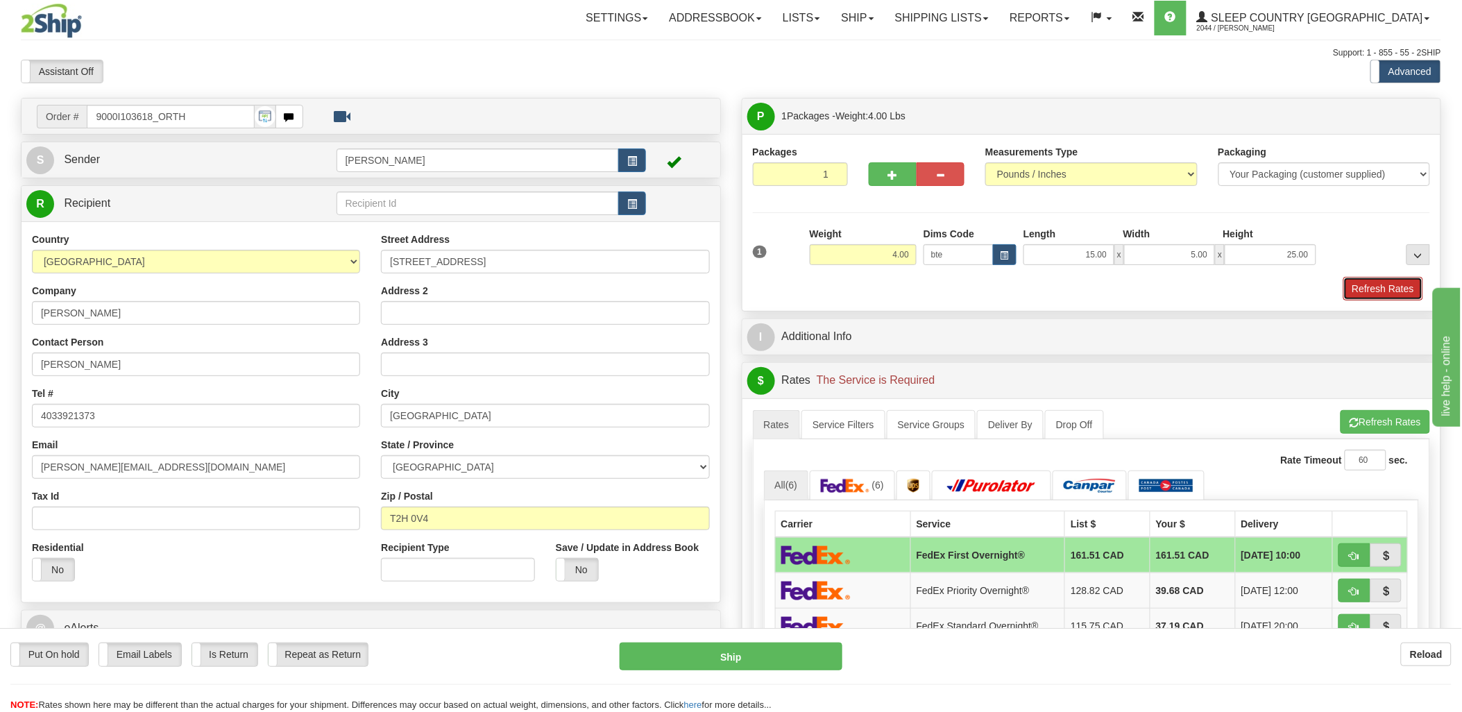
click at [1397, 285] on button "Refresh Rates" at bounding box center [1383, 289] width 80 height 24
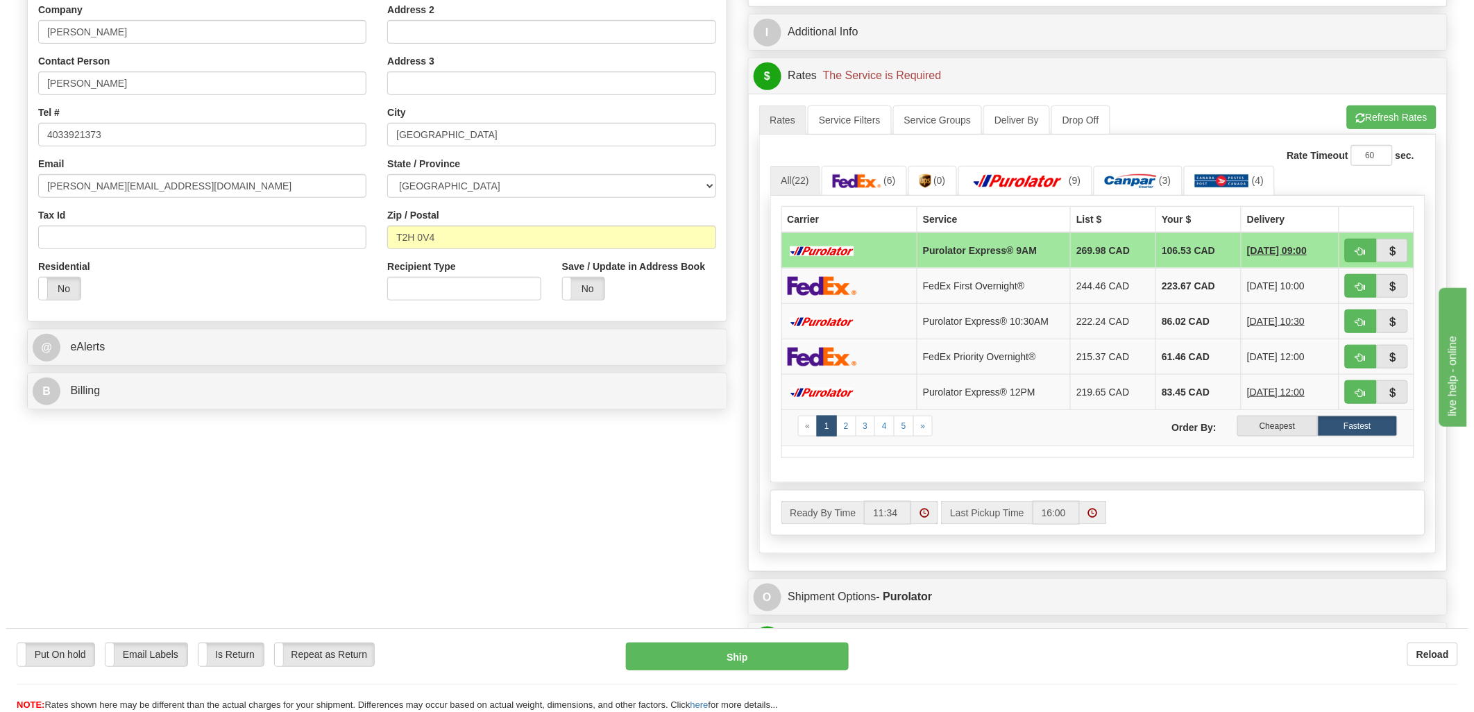
scroll to position [308, 0]
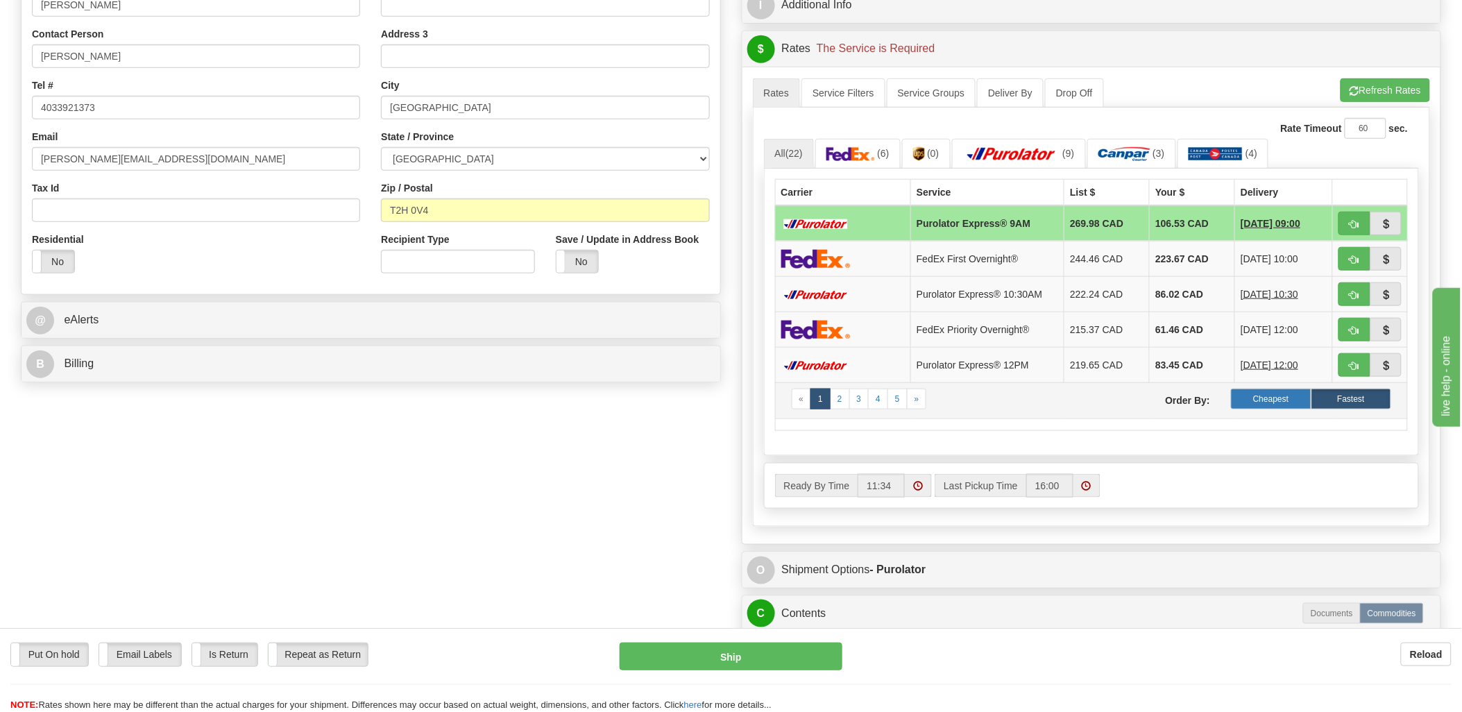
click at [1289, 405] on label "Cheapest" at bounding box center [1271, 399] width 80 height 21
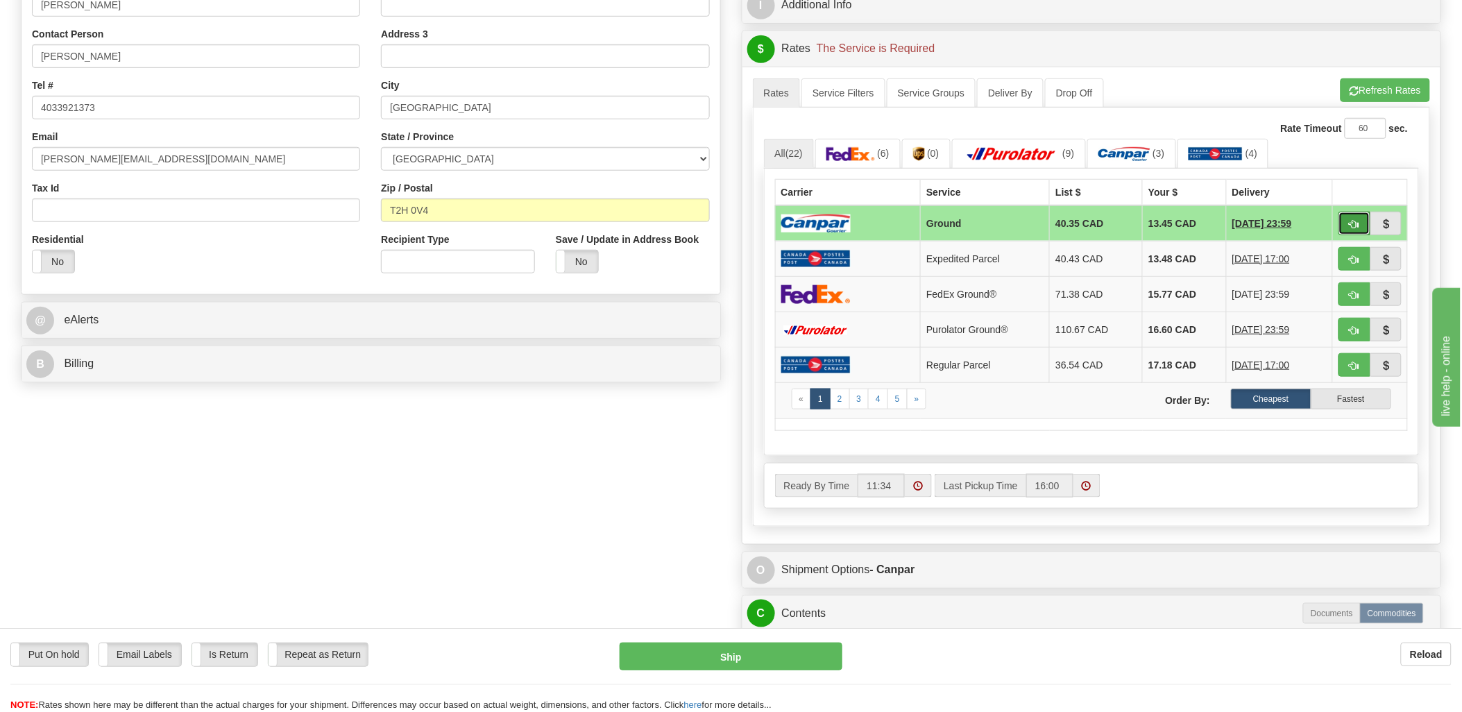
click at [1351, 220] on span "button" at bounding box center [1355, 224] width 10 height 9
type input "1"
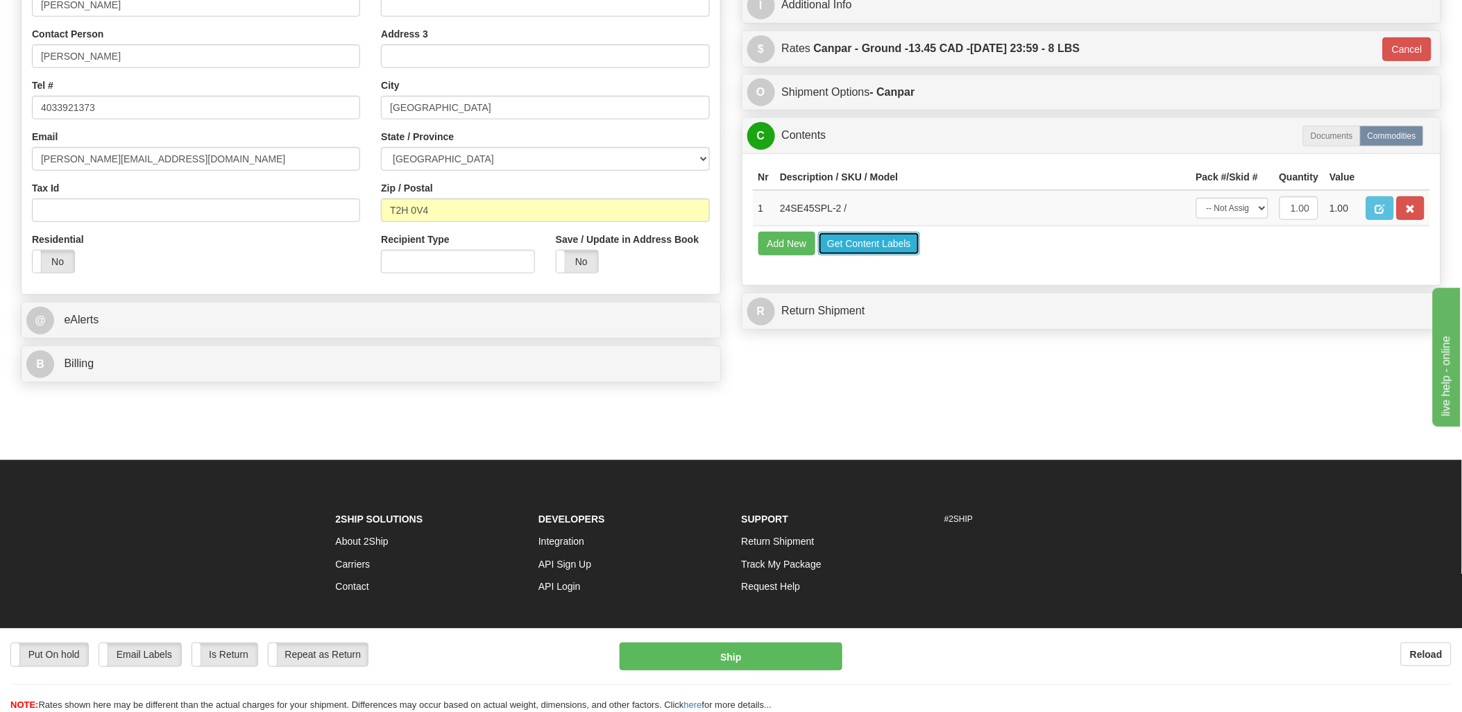
click at [850, 255] on button "Get Content Labels" at bounding box center [869, 244] width 102 height 24
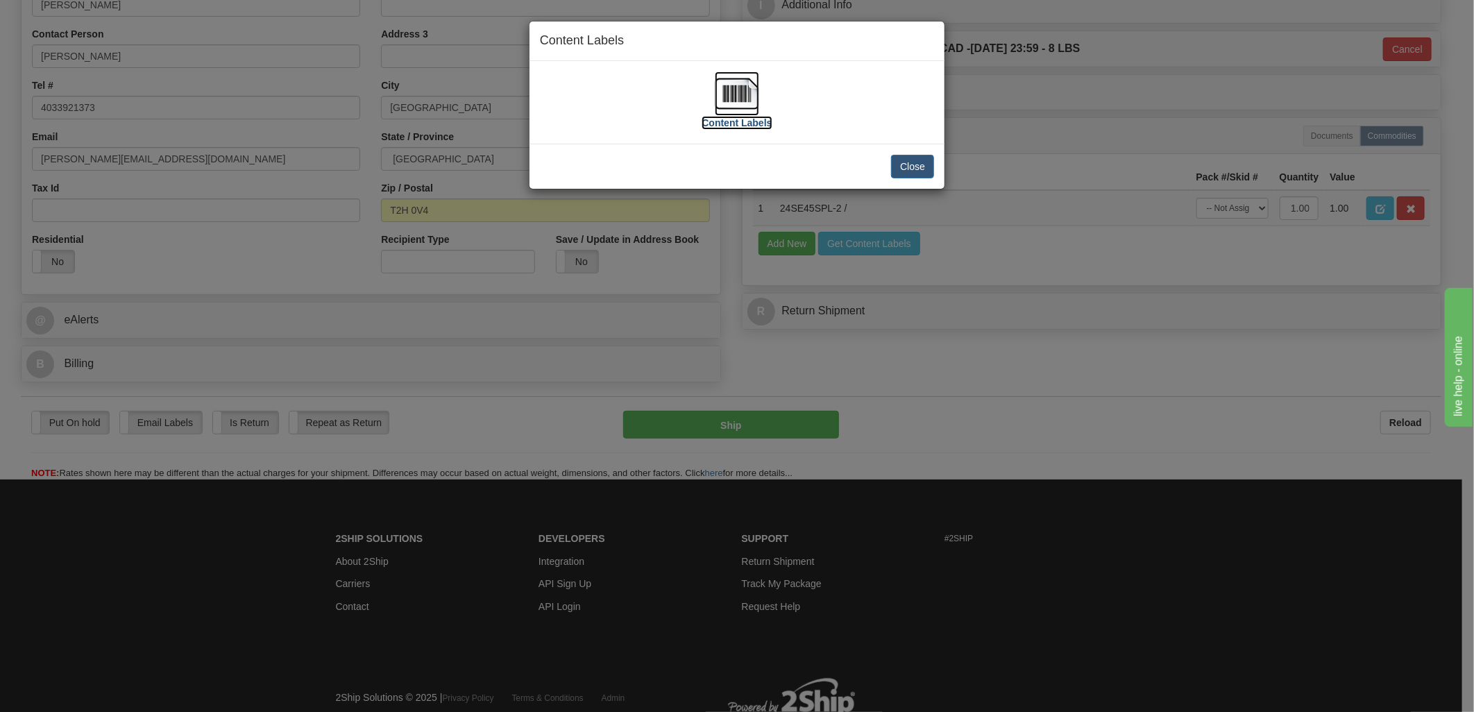
click at [734, 87] on img at bounding box center [737, 93] width 44 height 44
click at [924, 163] on button "Close" at bounding box center [912, 167] width 43 height 24
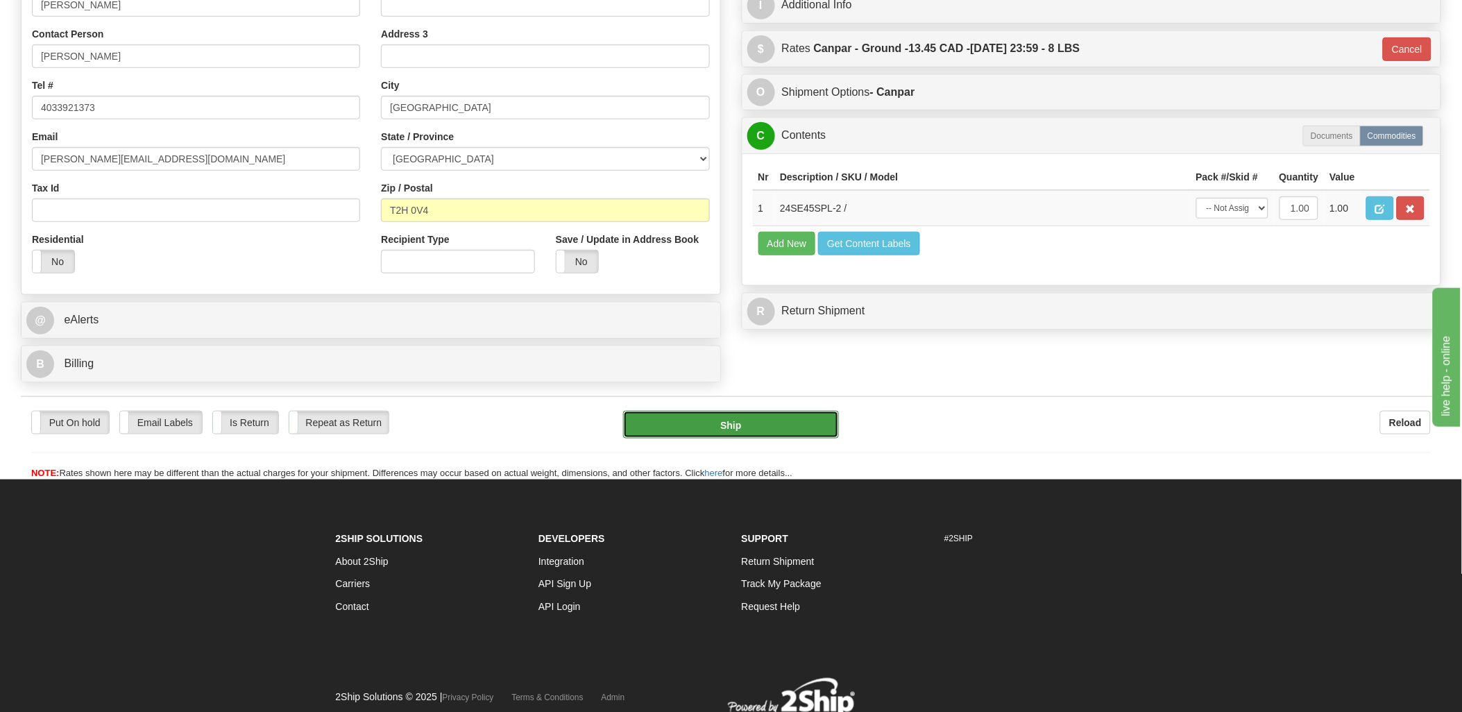
click at [699, 430] on button "Ship" at bounding box center [731, 425] width 216 height 28
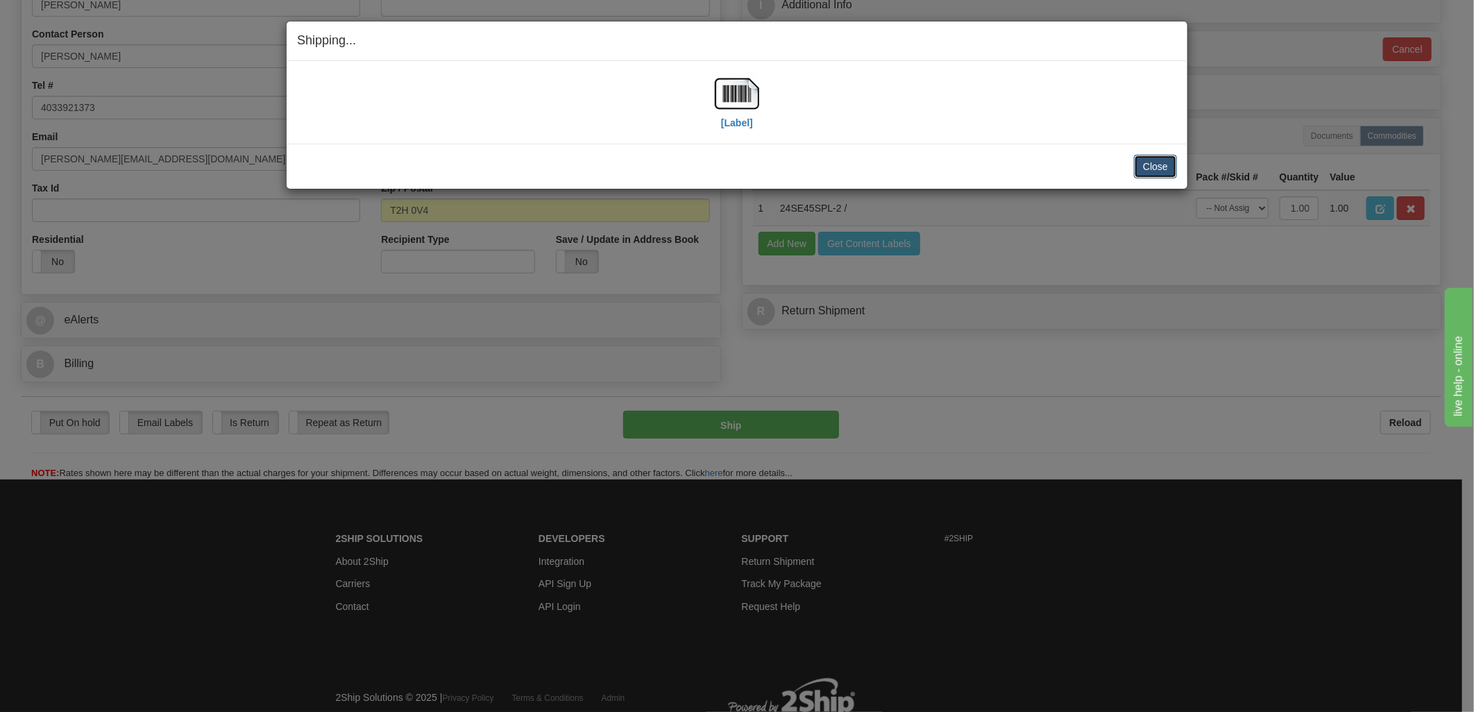
click at [1157, 160] on button "Close" at bounding box center [1155, 167] width 43 height 24
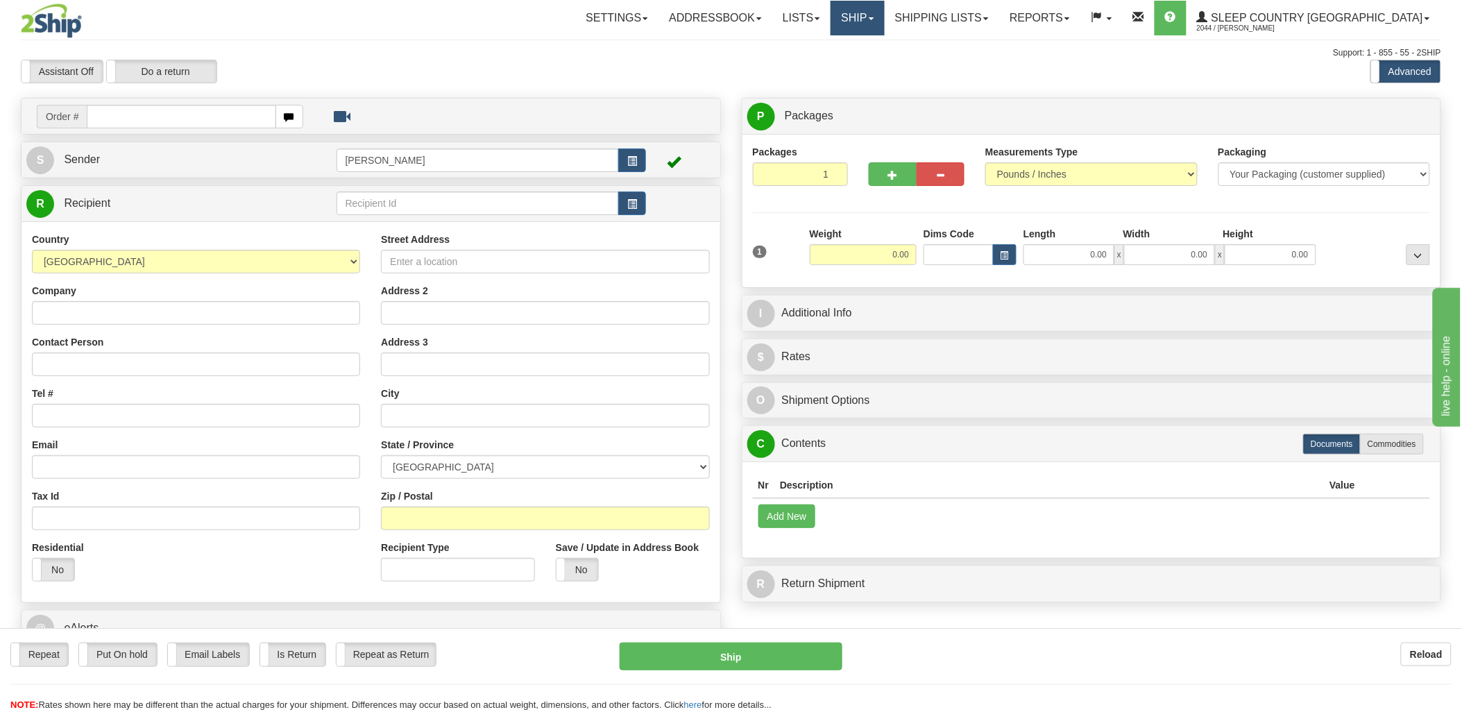
click at [884, 9] on link "Ship" at bounding box center [857, 18] width 53 height 35
click at [999, 25] on link "Shipping lists" at bounding box center [942, 18] width 114 height 35
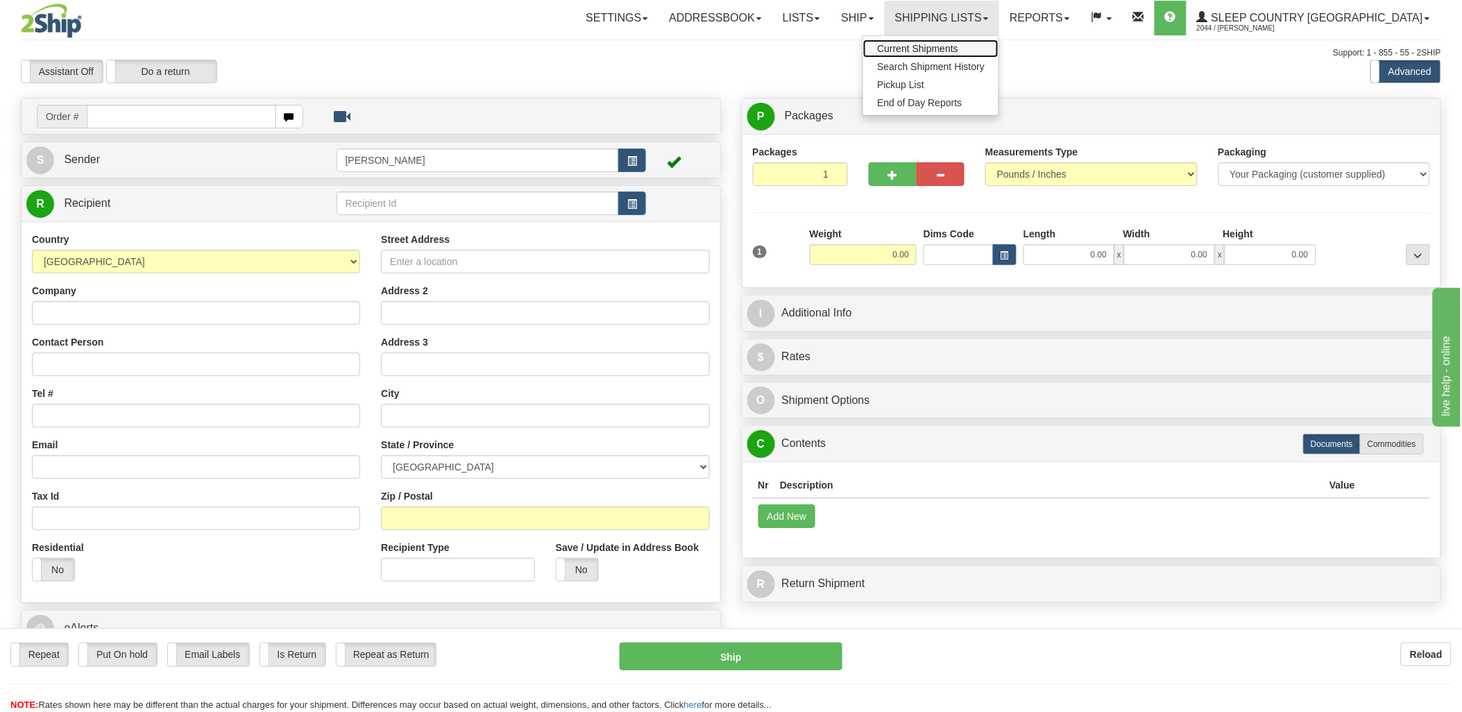
click at [958, 46] on span "Current Shipments" at bounding box center [917, 48] width 81 height 11
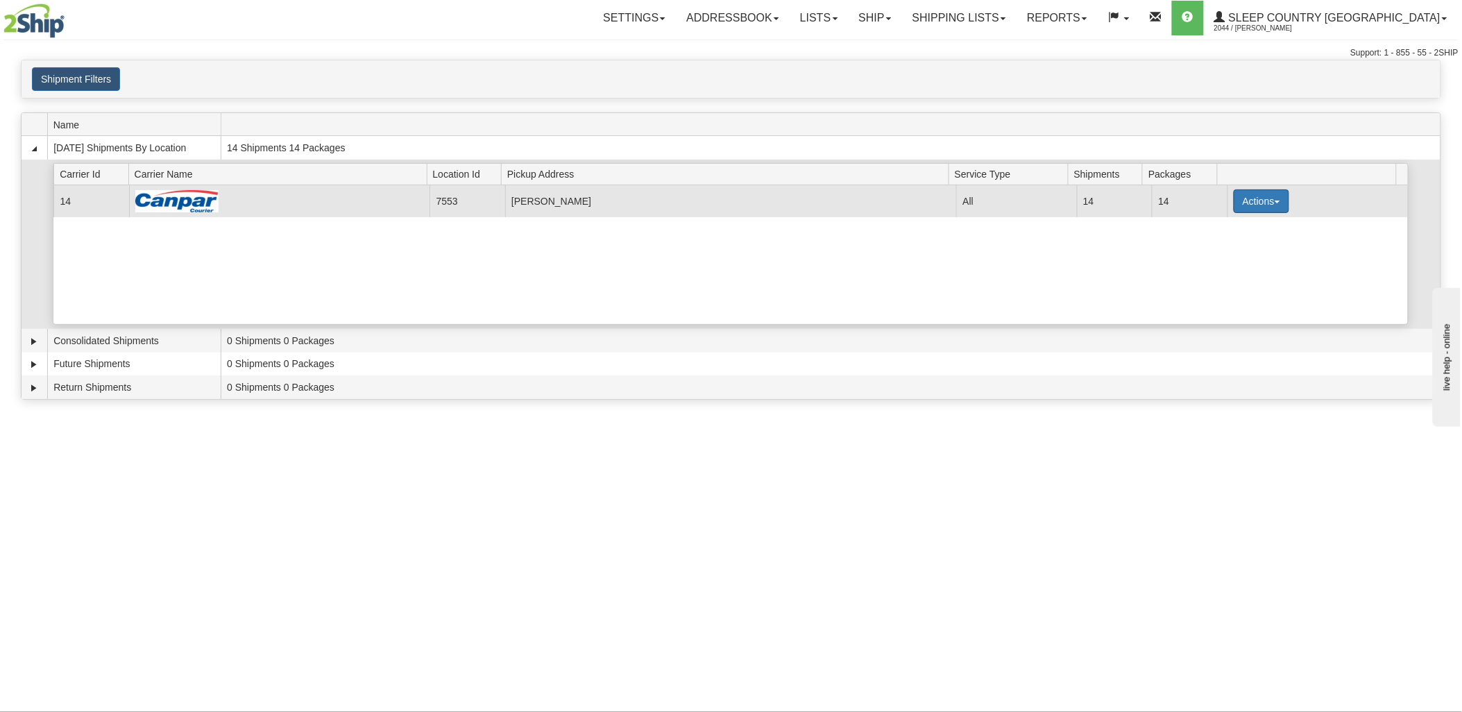
click at [1265, 208] on button "Actions" at bounding box center [1262, 201] width 56 height 24
click at [1226, 309] on link "Print" at bounding box center [1233, 300] width 111 height 18
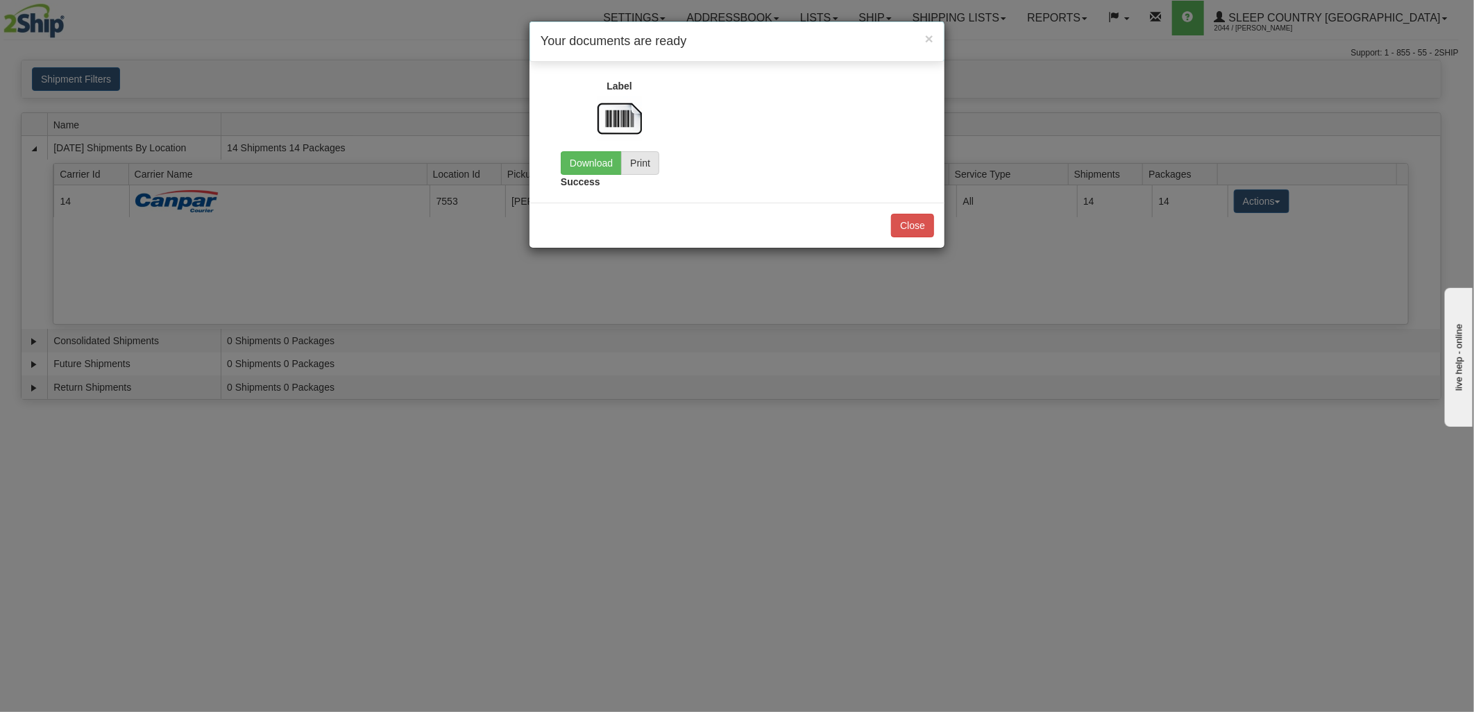
click at [627, 121] on img at bounding box center [619, 118] width 44 height 44
click at [606, 169] on link "Download" at bounding box center [591, 163] width 61 height 24
click at [924, 219] on button "Close" at bounding box center [912, 226] width 43 height 24
